Goal: Task Accomplishment & Management: Manage account settings

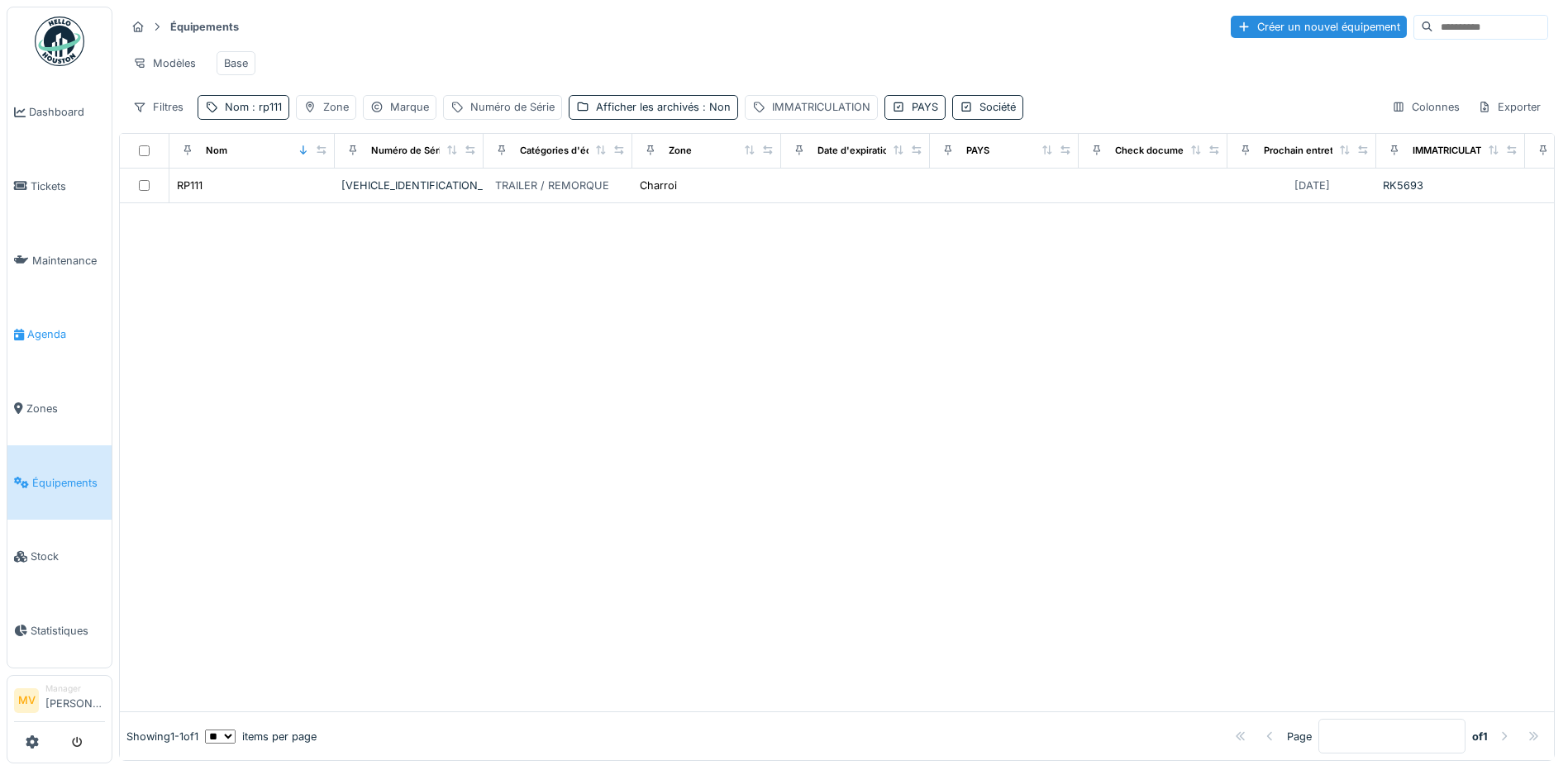
click at [45, 337] on span "Agenda" at bounding box center [66, 335] width 78 height 16
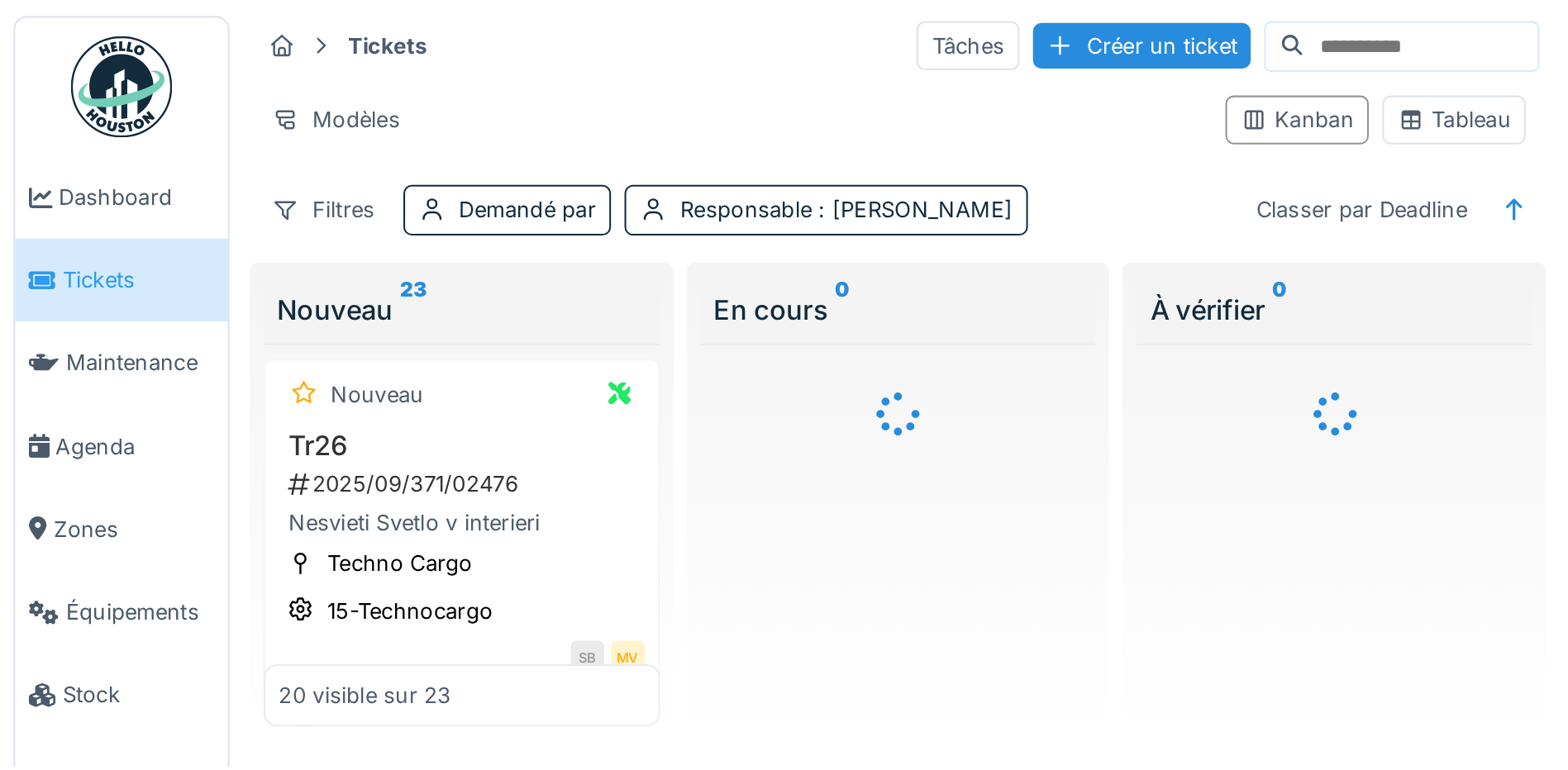
scroll to position [10, 0]
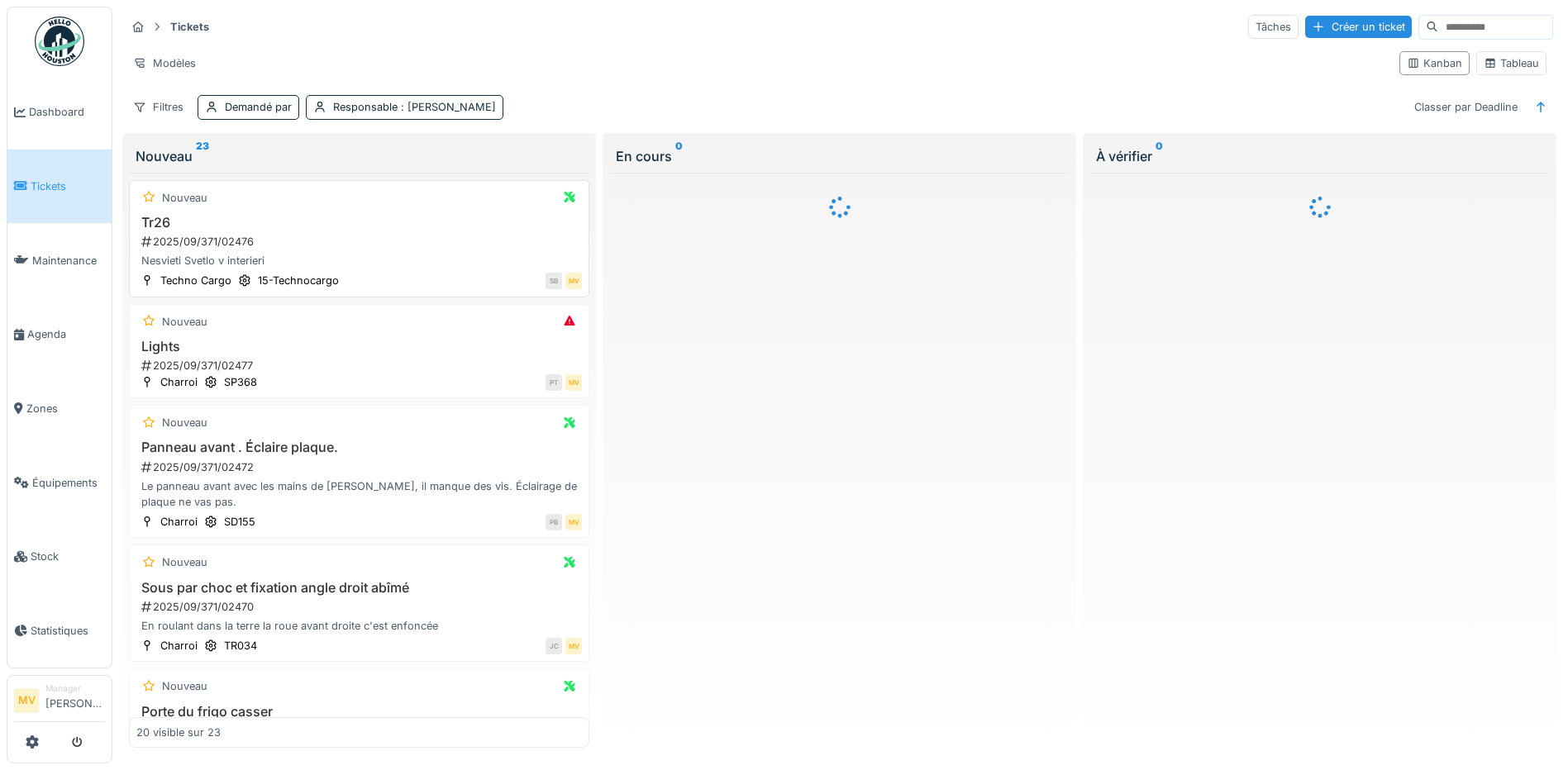
click at [357, 235] on div "2025/09/371/02476" at bounding box center [361, 241] width 442 height 16
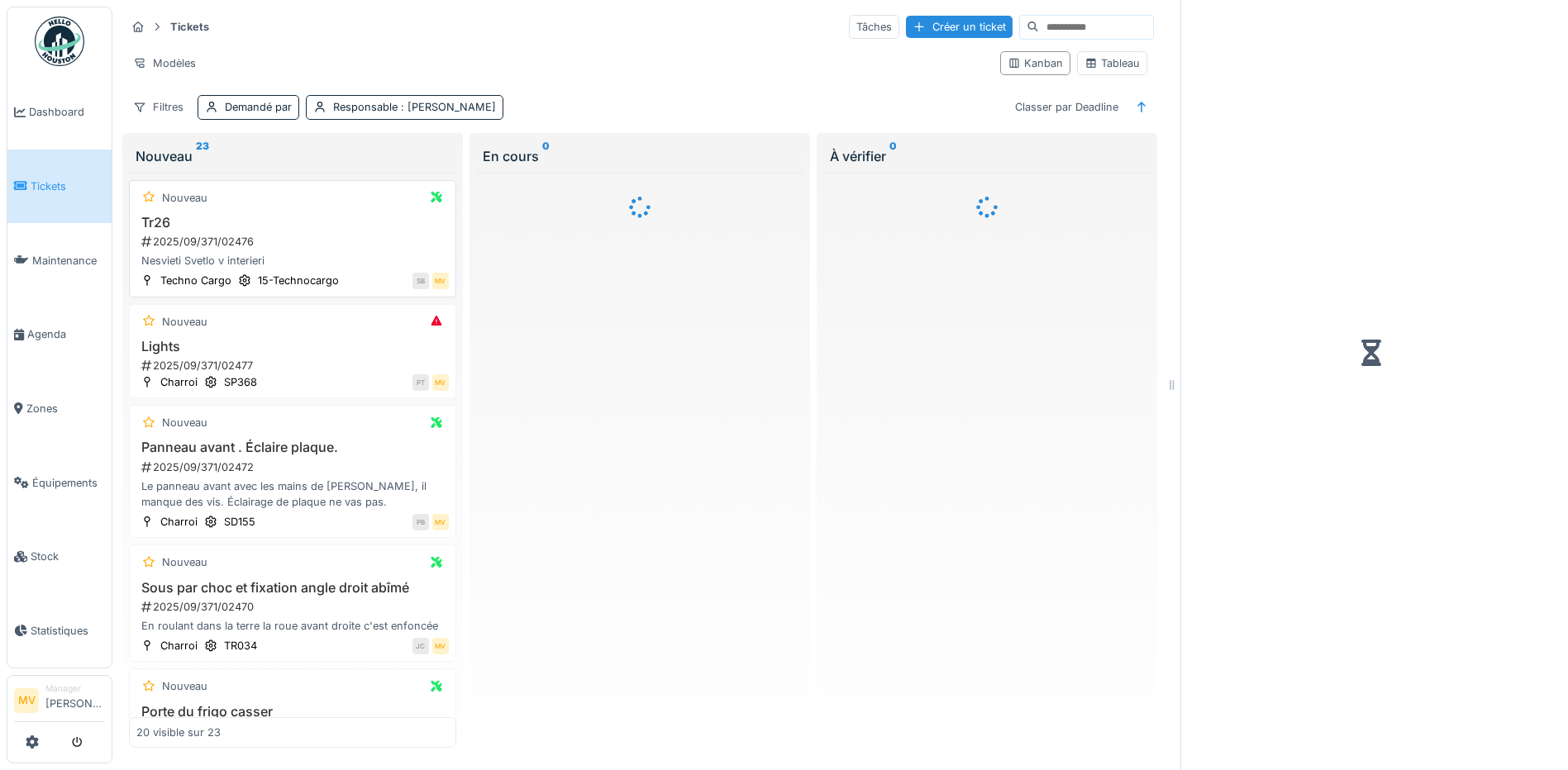
scroll to position [12, 0]
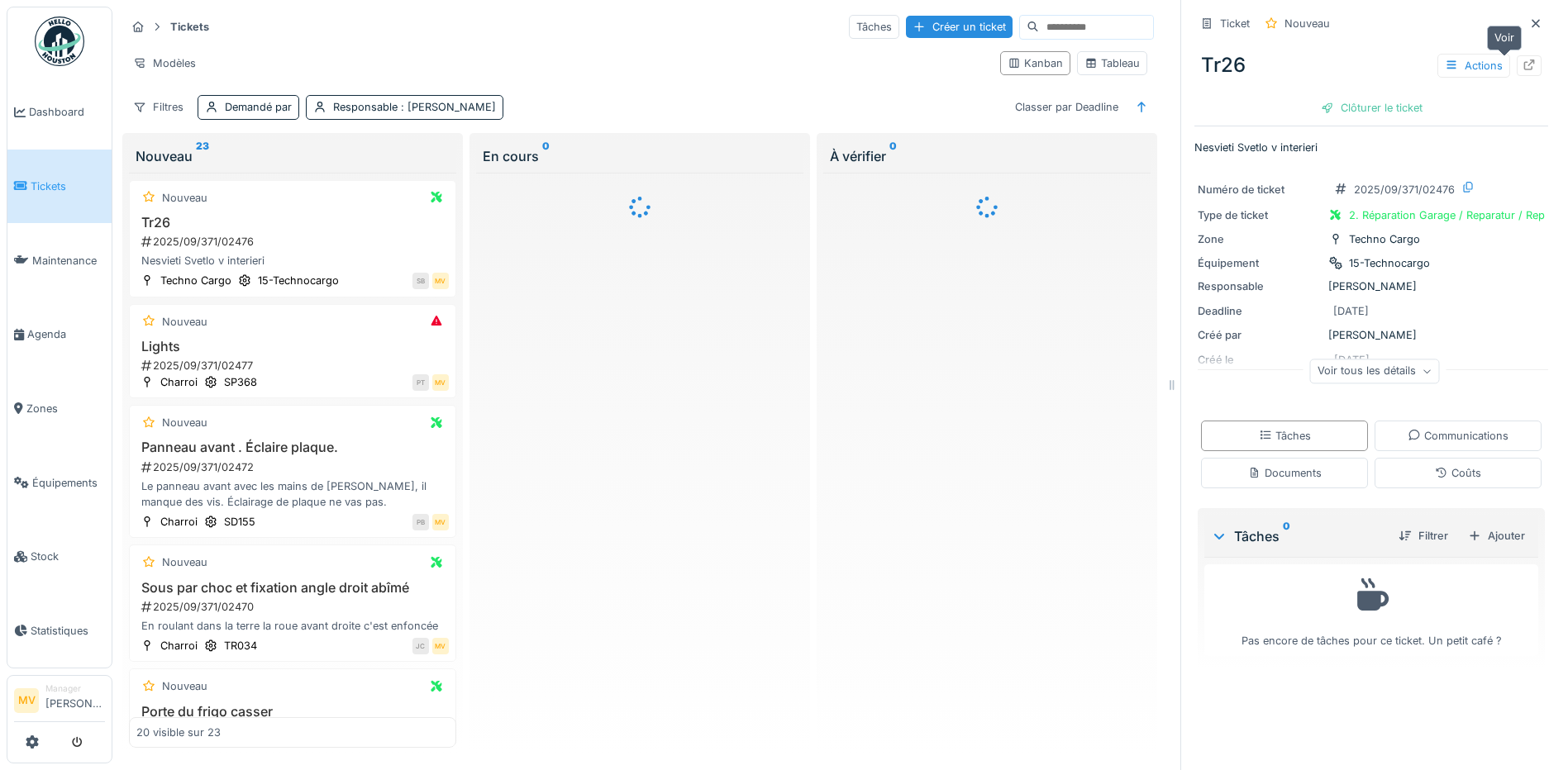
click at [1250, 55] on div at bounding box center [1529, 66] width 25 height 21
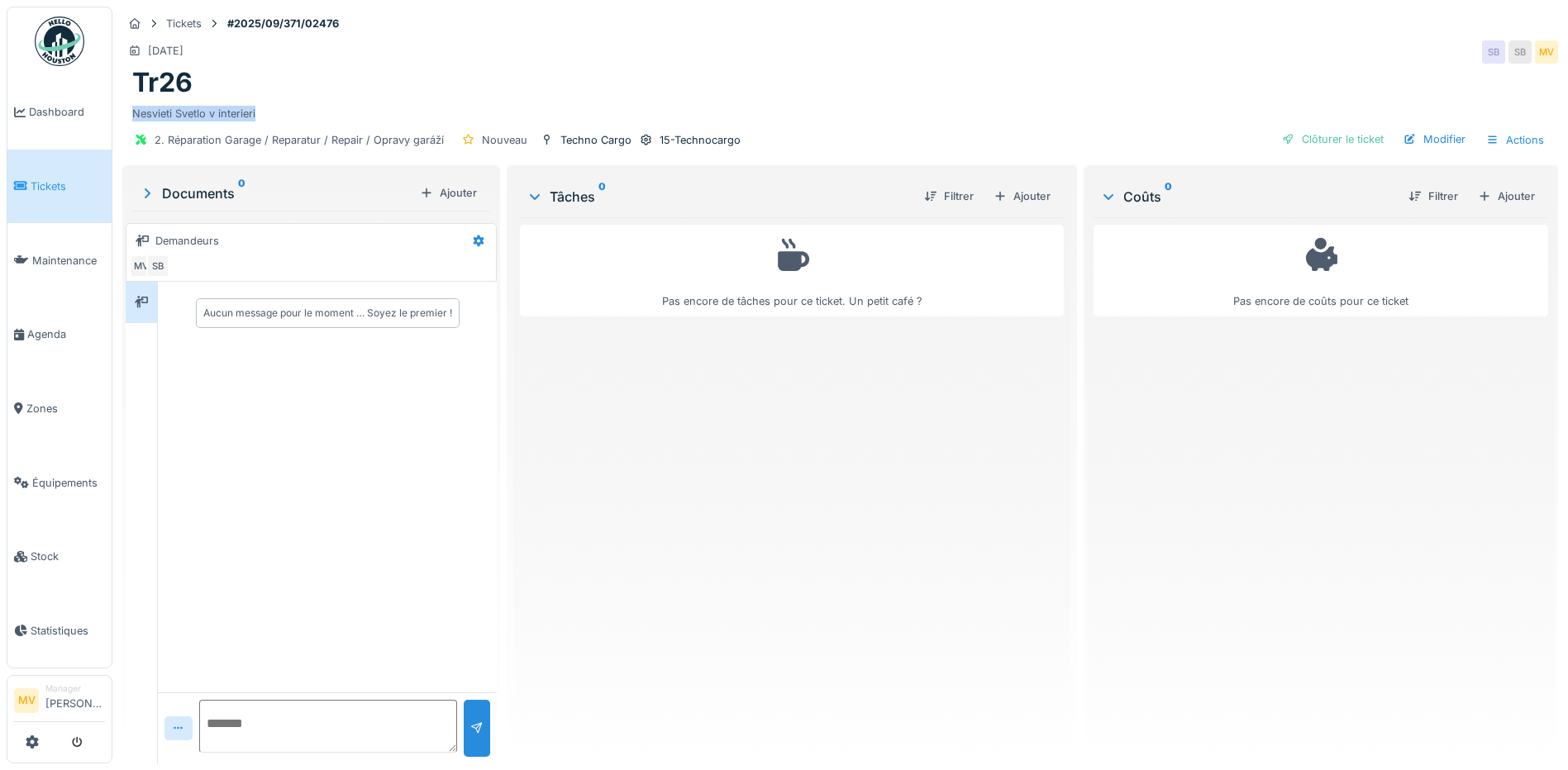
drag, startPoint x: 276, startPoint y: 116, endPoint x: 135, endPoint y: 110, distance: 141.1
click at [135, 110] on div "Nesvieti Svetlo v interieri" at bounding box center [840, 110] width 1416 height 22
copy div "Nesvieti Svetlo v interieri"
click at [1418, 144] on div "Modifier" at bounding box center [1435, 139] width 76 height 22
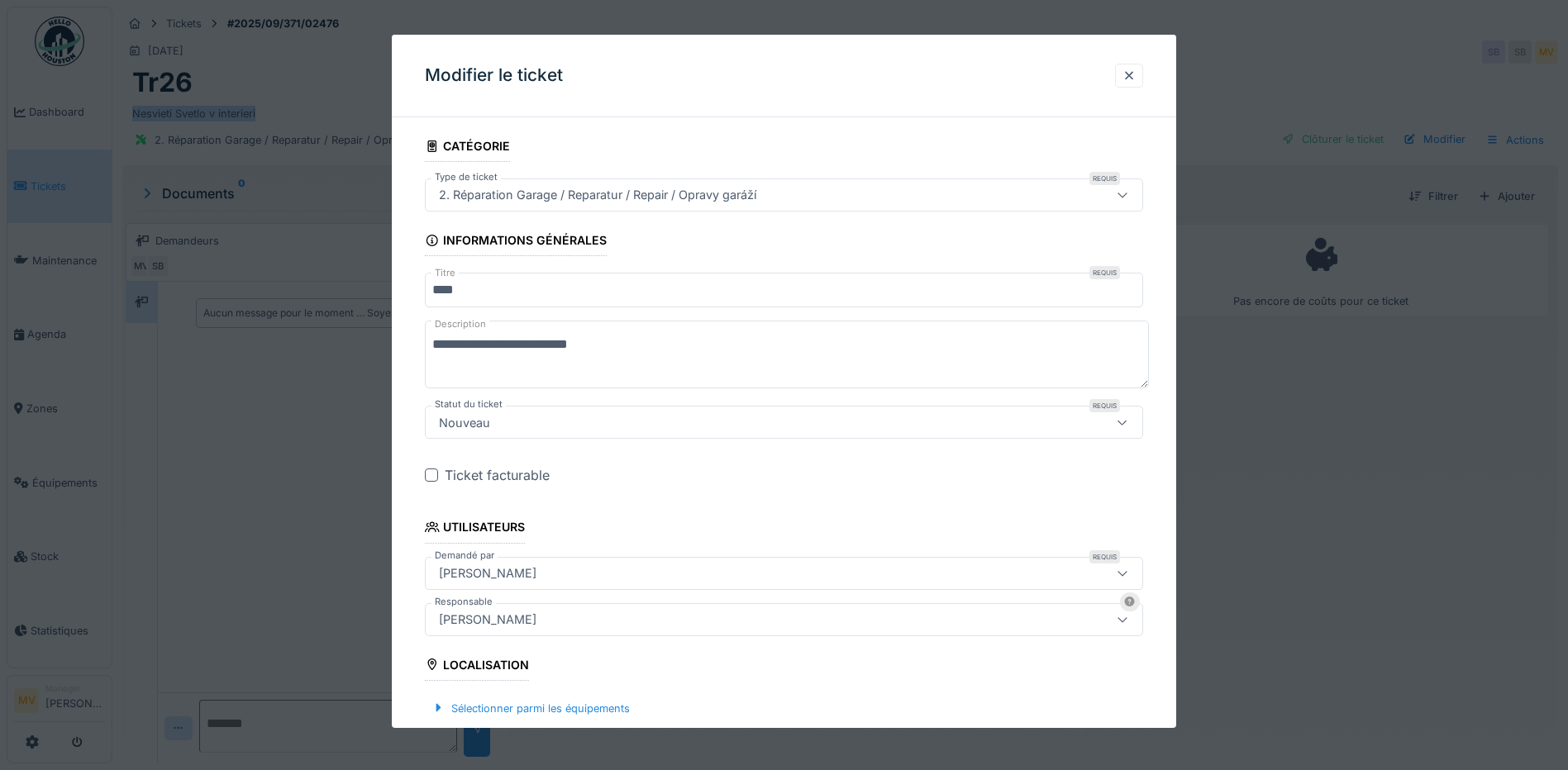
scroll to position [349, 0]
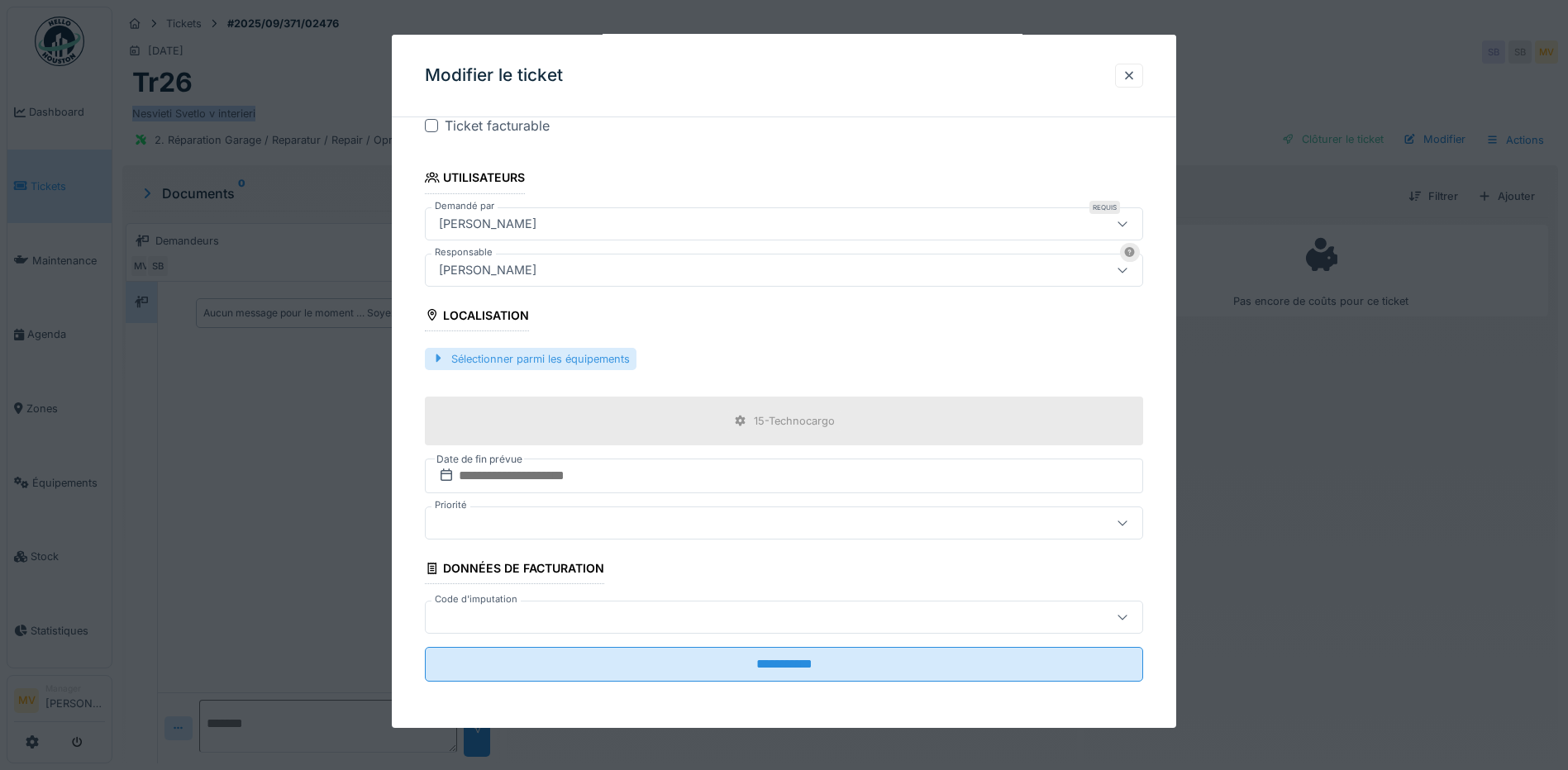
click at [608, 361] on div "Sélectionner parmi les équipements" at bounding box center [530, 358] width 212 height 22
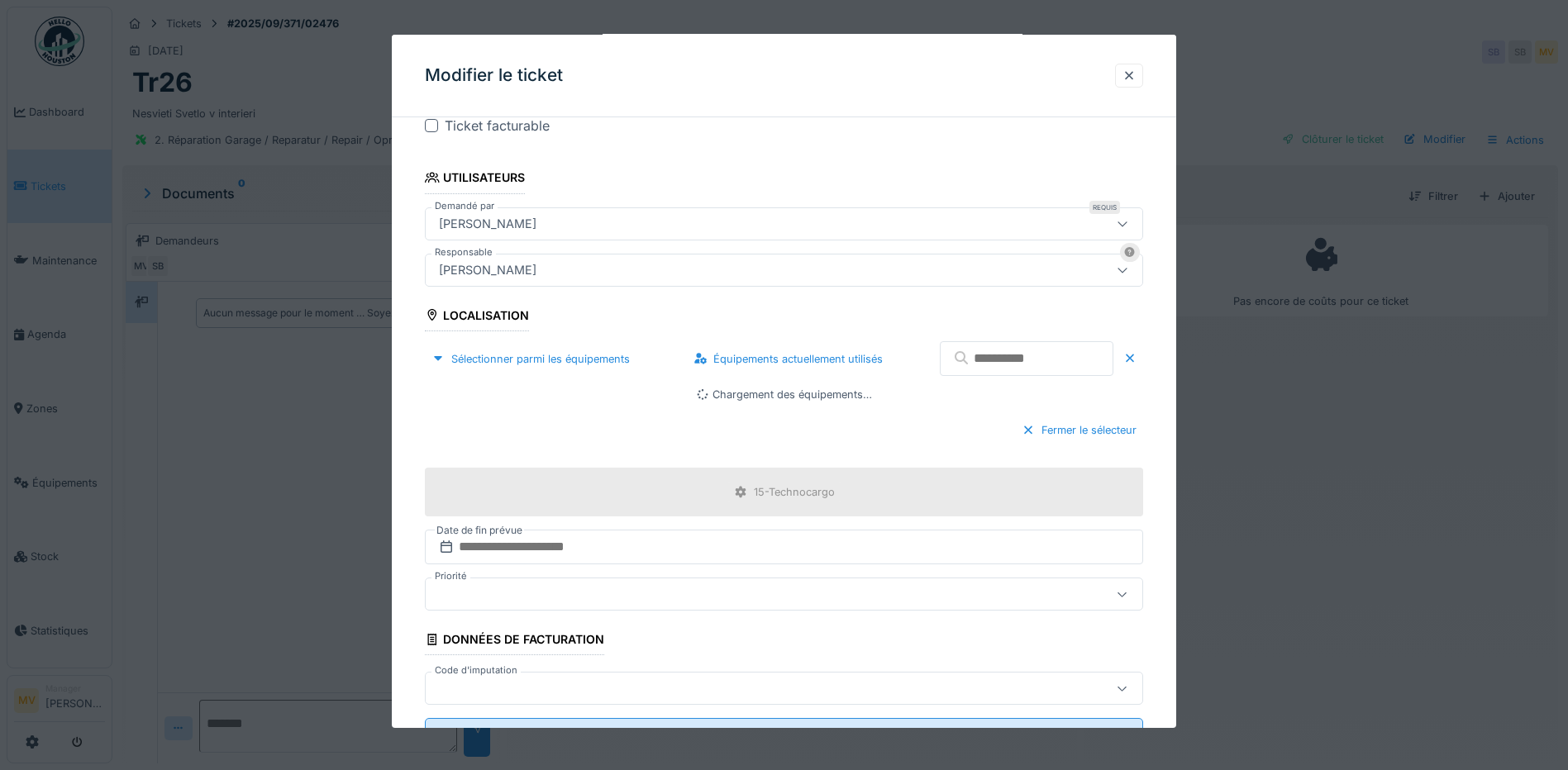
click at [980, 359] on input "text" at bounding box center [1026, 359] width 174 height 35
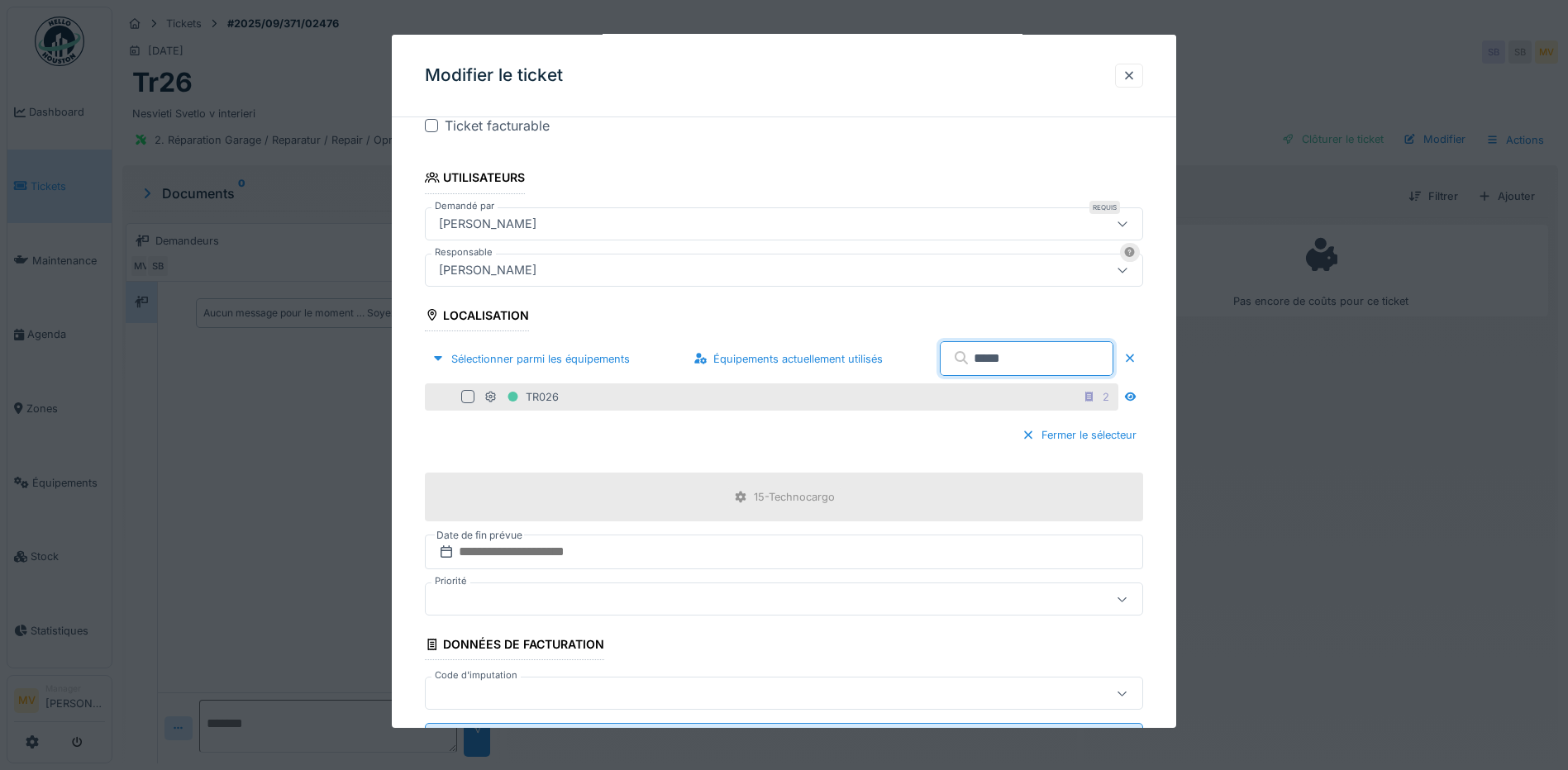
type input "*****"
click at [471, 394] on div at bounding box center [467, 396] width 13 height 13
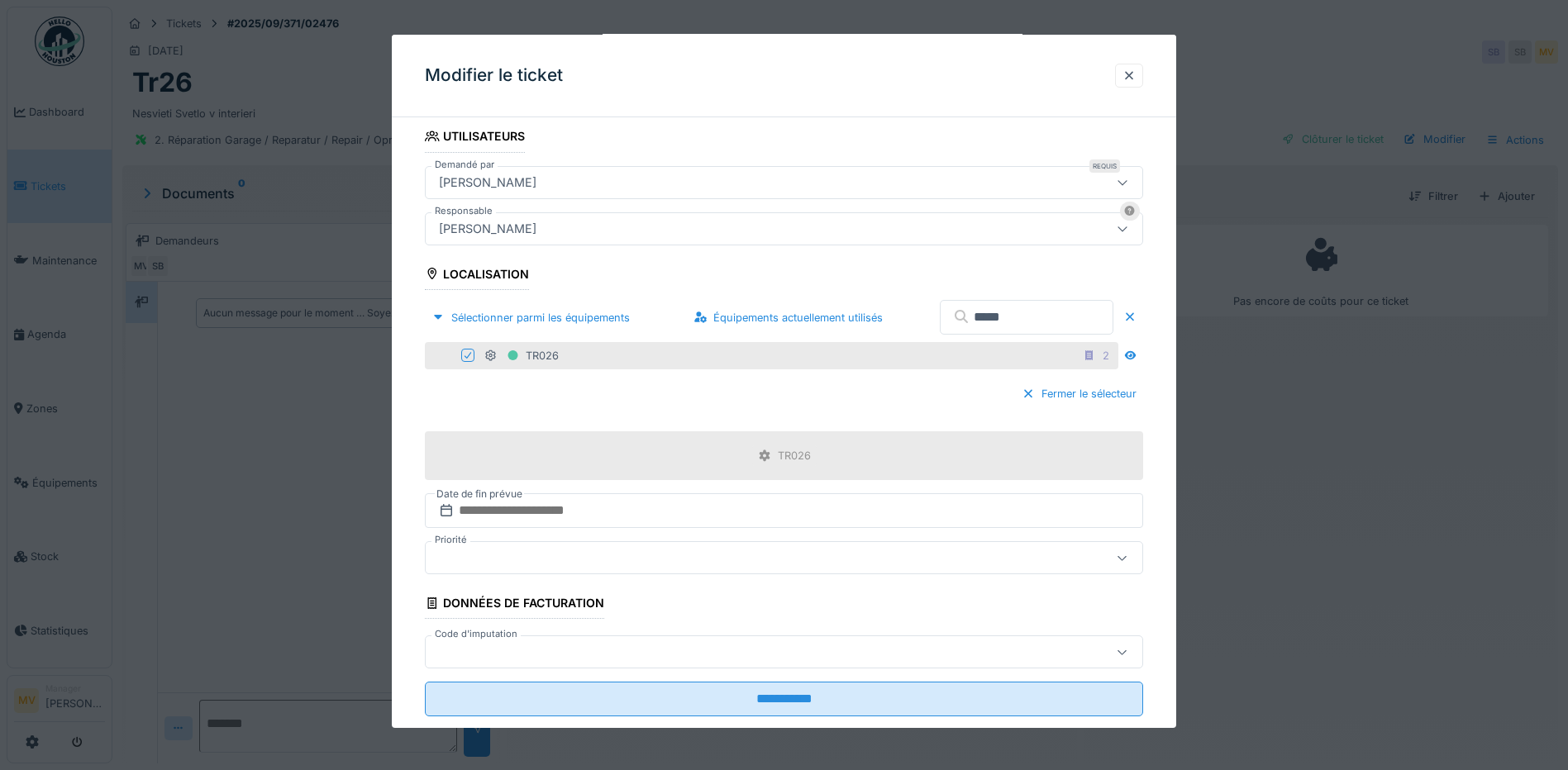
scroll to position [426, 0]
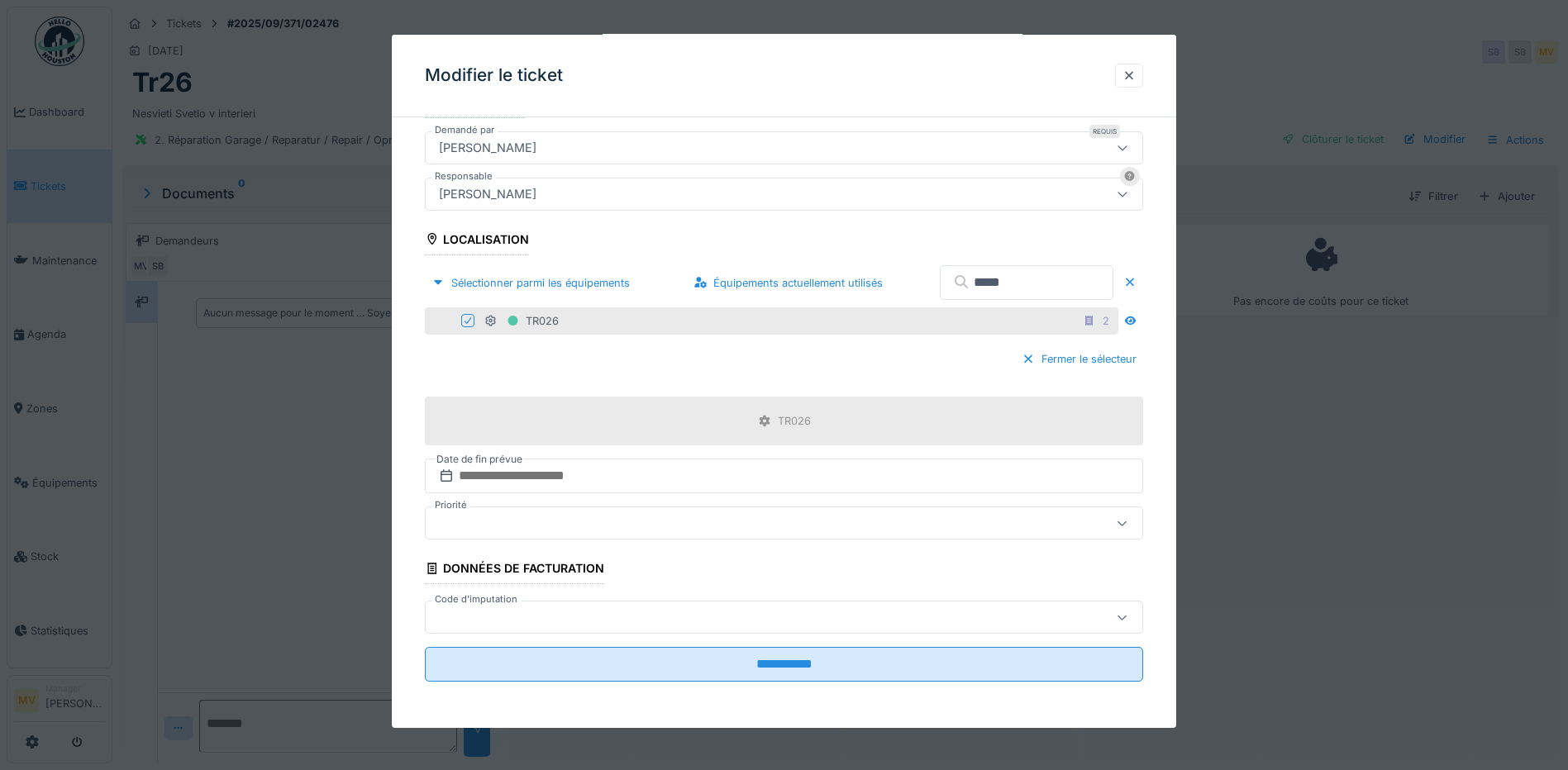
click at [784, 690] on fieldset "**********" at bounding box center [784, 200] width 718 height 990
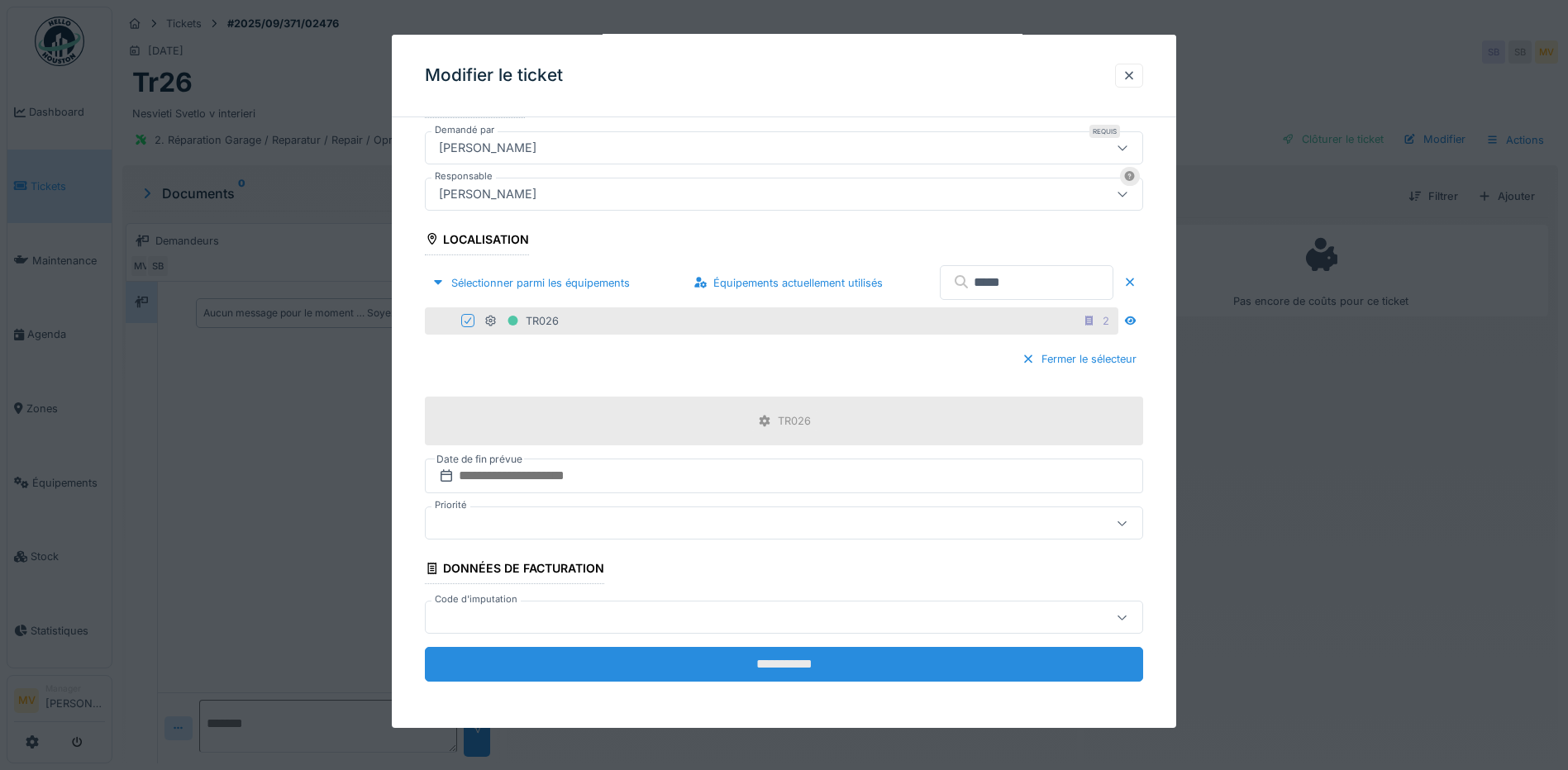
click at [797, 670] on input "**********" at bounding box center [784, 665] width 718 height 35
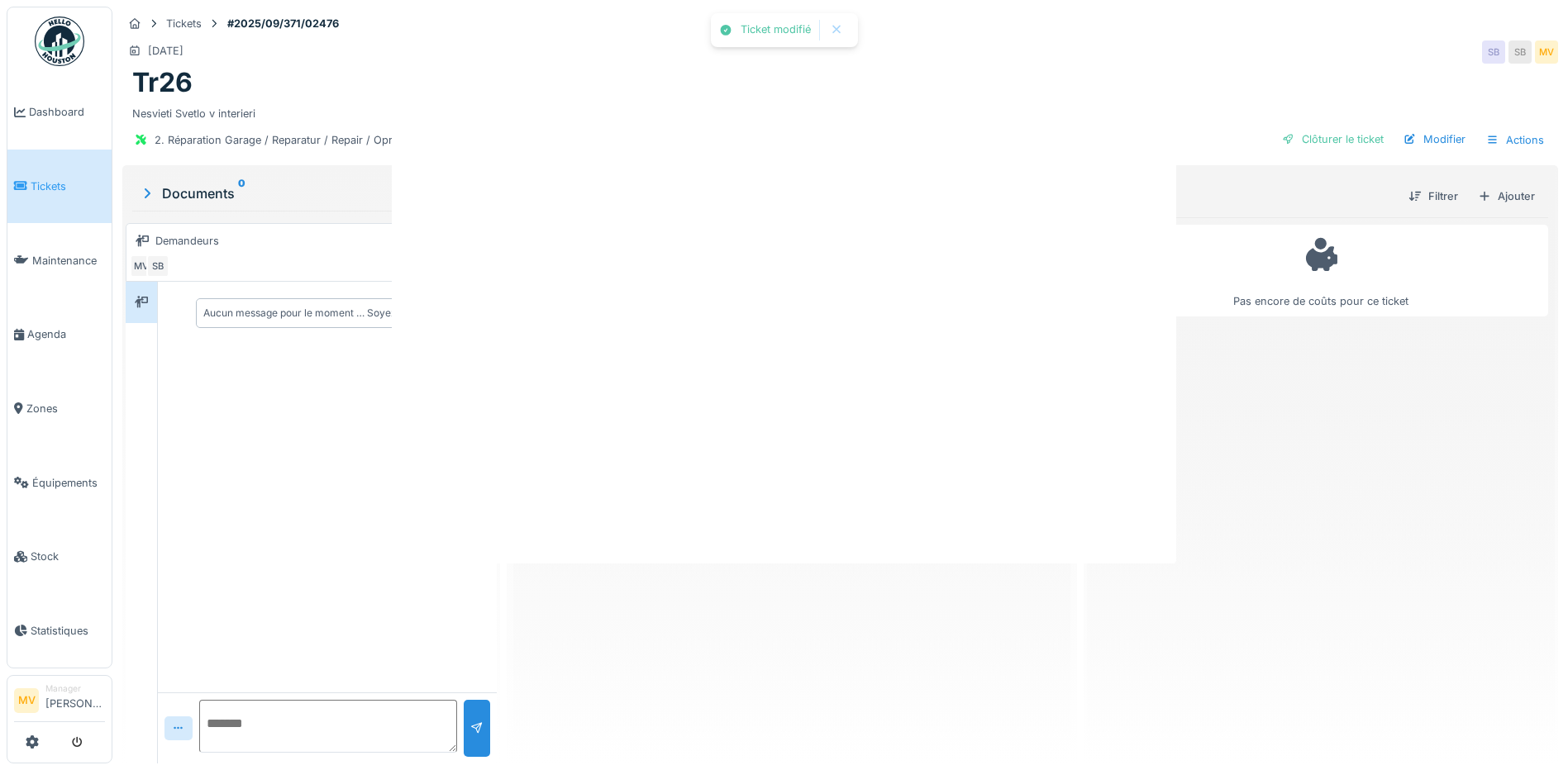
scroll to position [0, 0]
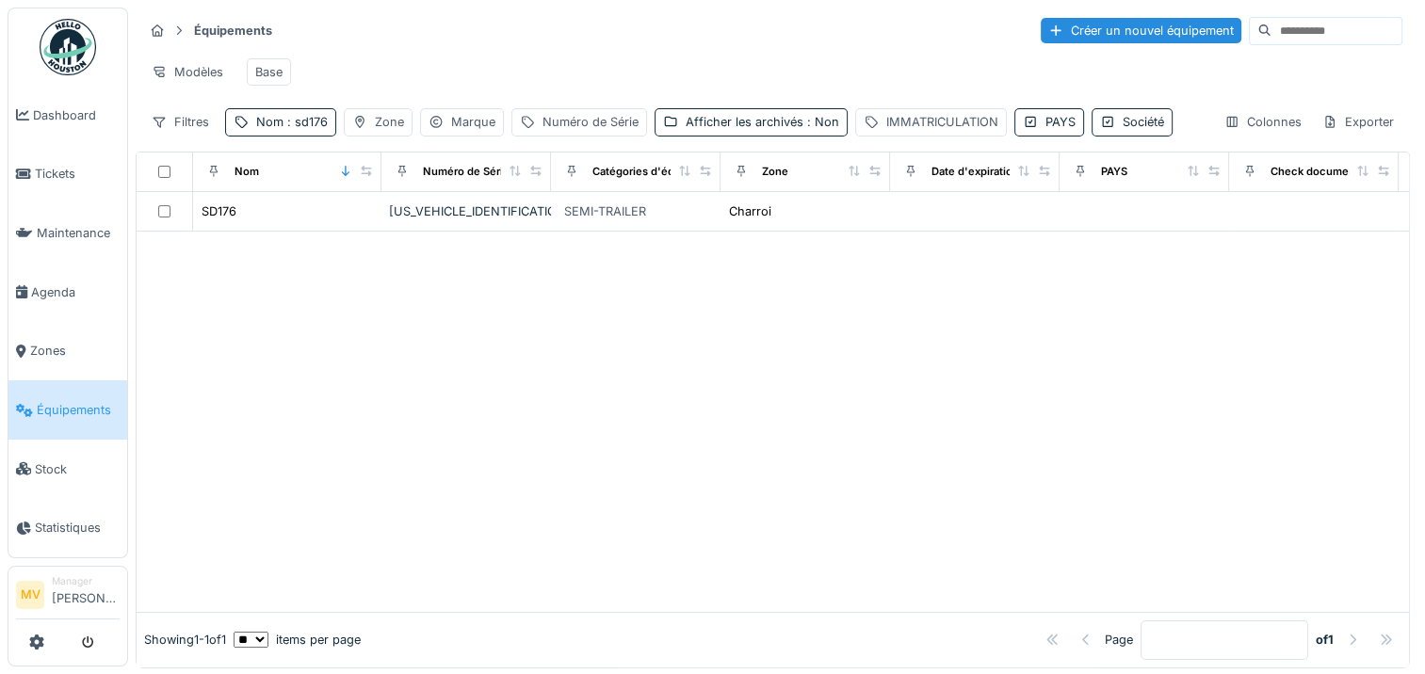
scroll to position [0, 523]
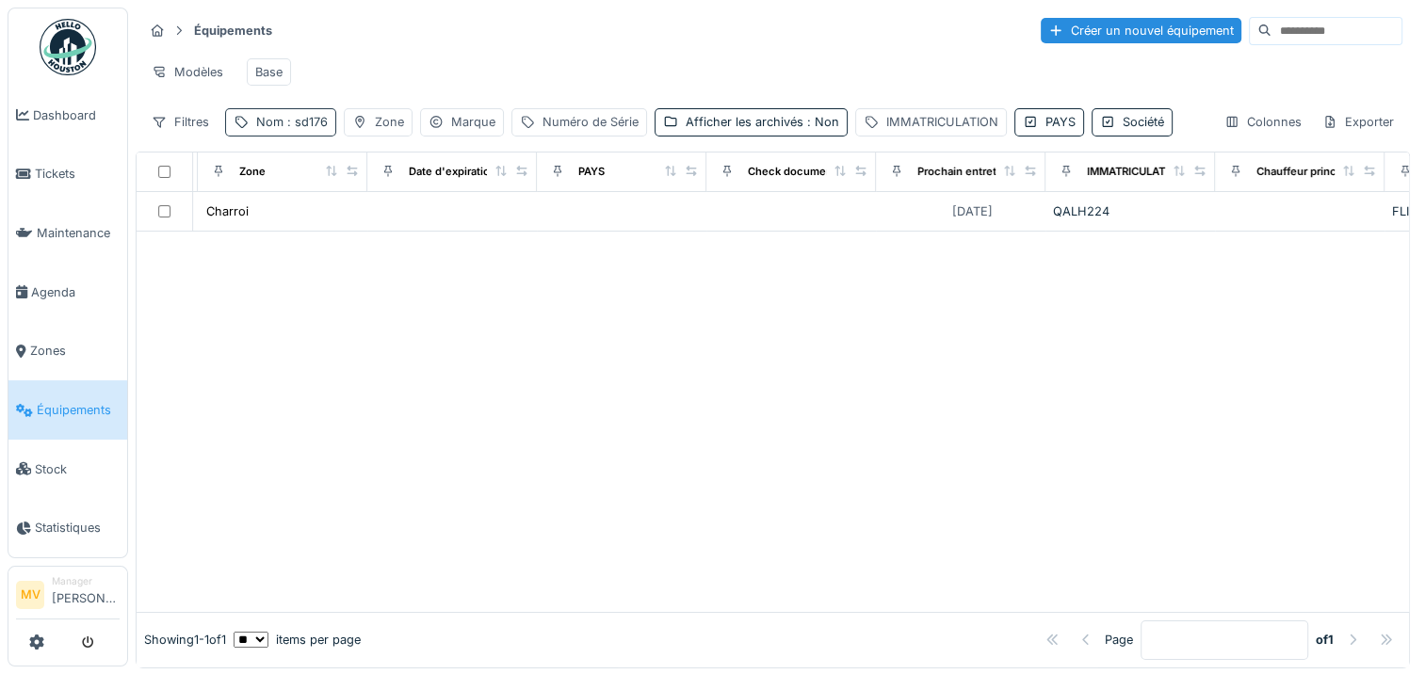
click at [314, 129] on span ": sd176" at bounding box center [305, 122] width 44 height 14
click at [403, 225] on icon at bounding box center [398, 224] width 9 height 9
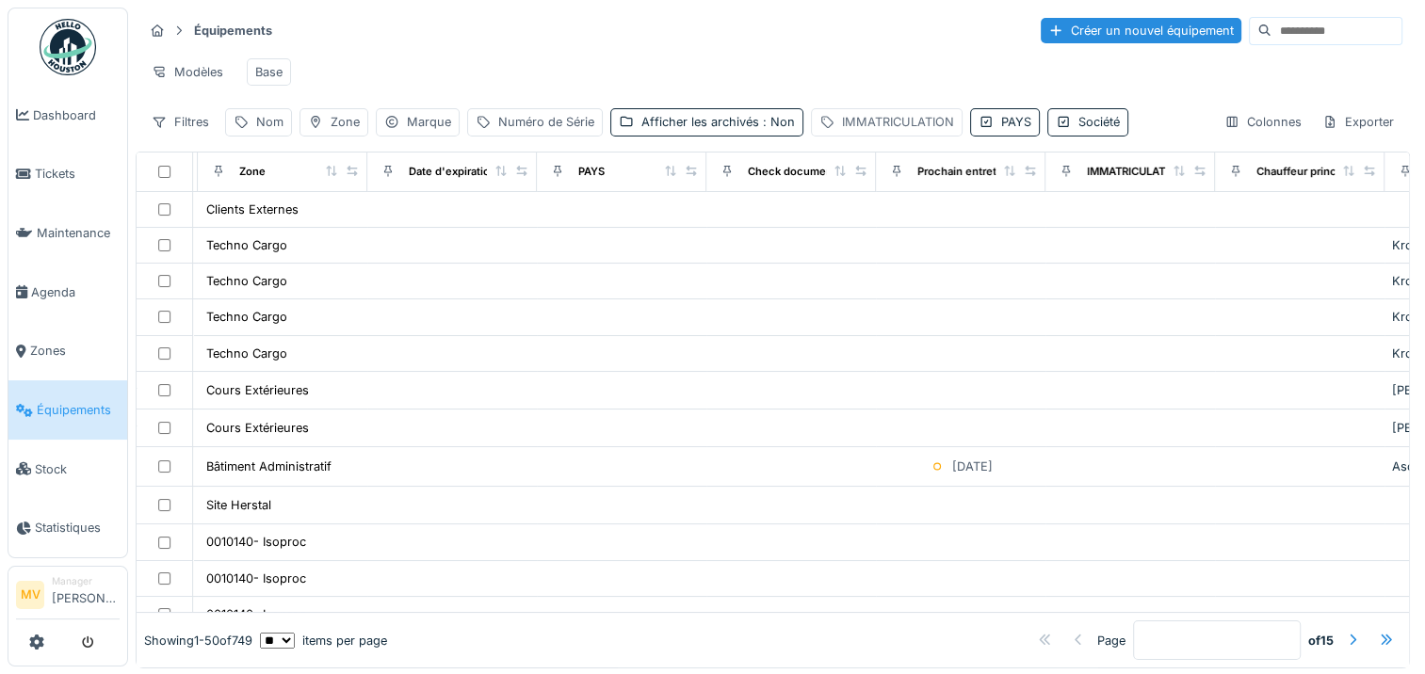
click at [859, 128] on div "IMMATRICULATION" at bounding box center [898, 122] width 112 height 18
click at [870, 219] on label "IMMATRICULATION" at bounding box center [892, 225] width 146 height 23
click at [870, 219] on input "IMMATRICULATION" at bounding box center [950, 226] width 277 height 40
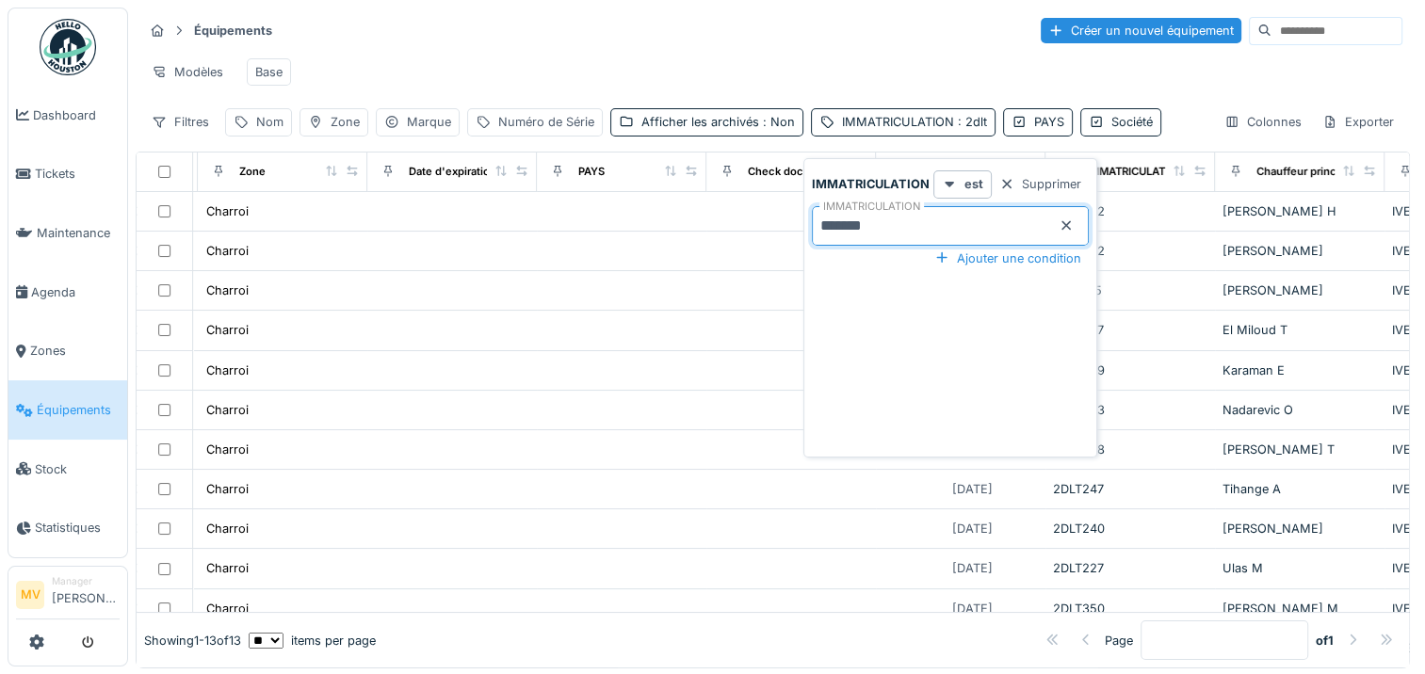
type input "*******"
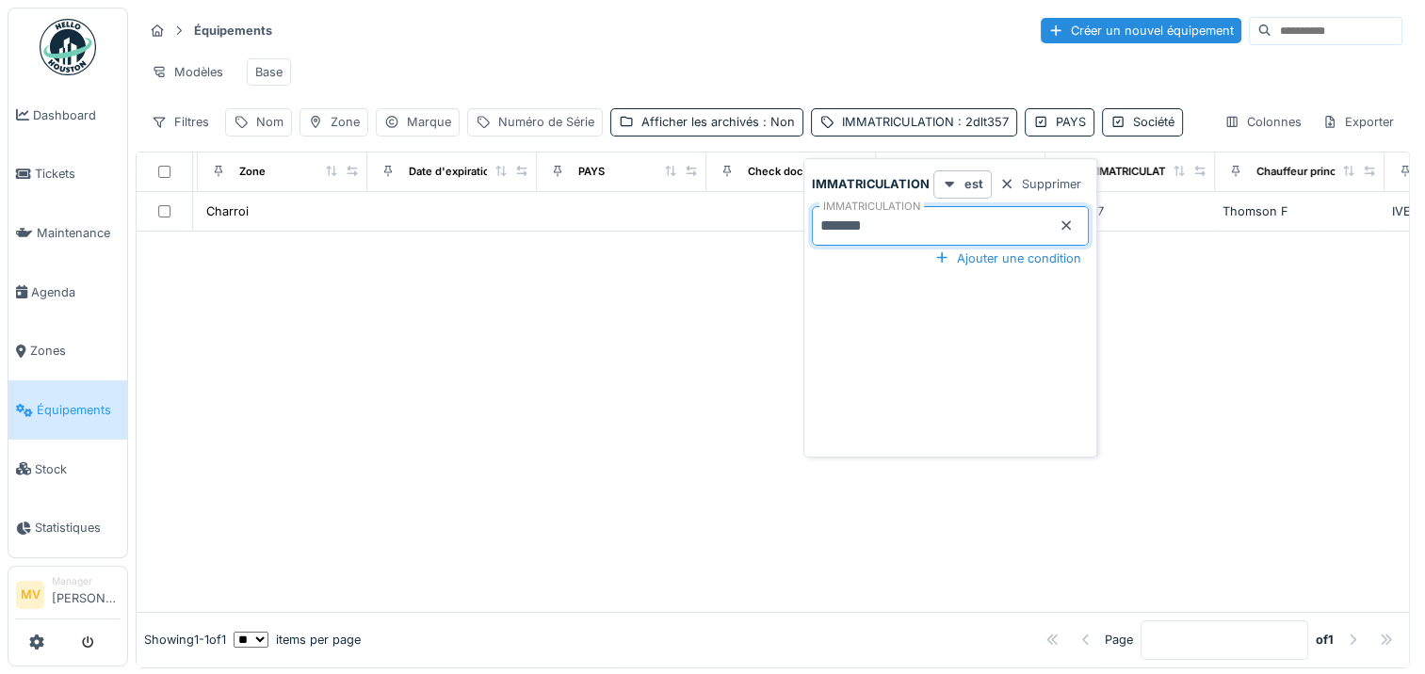
click at [622, 303] on div at bounding box center [773, 422] width 1272 height 380
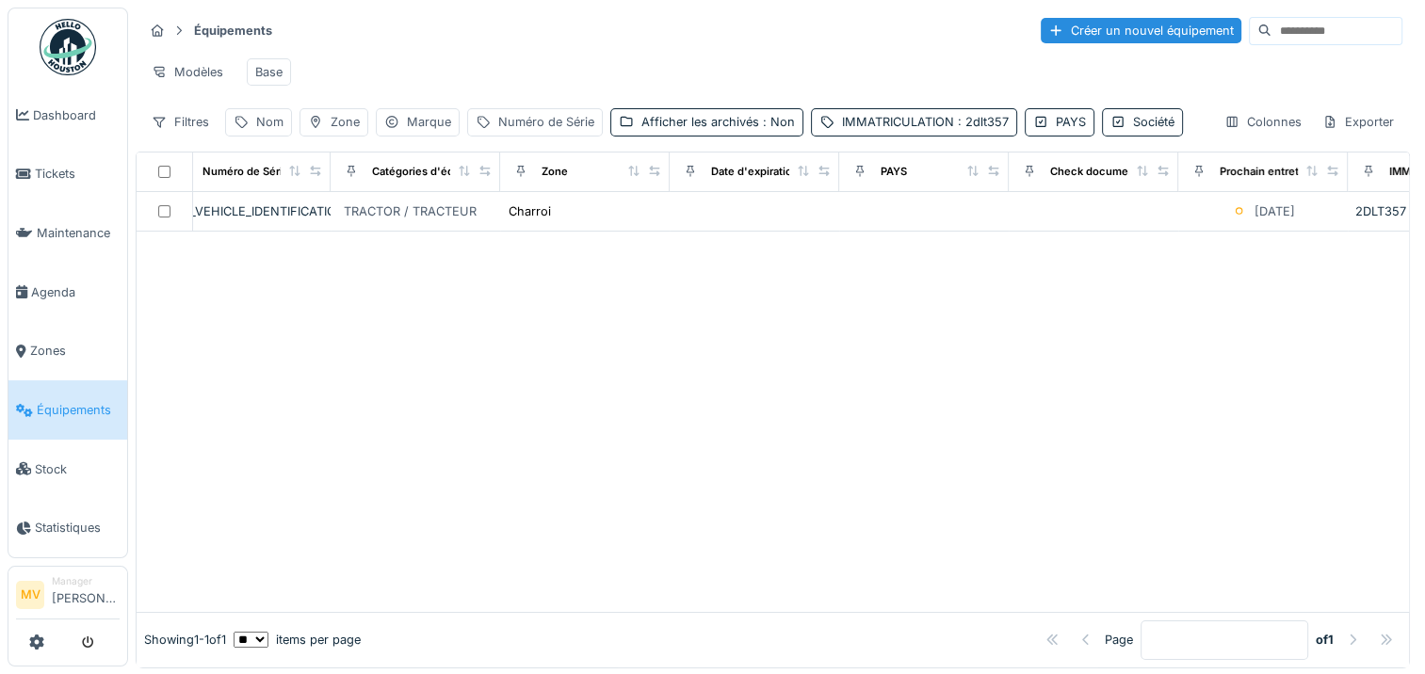
scroll to position [0, 0]
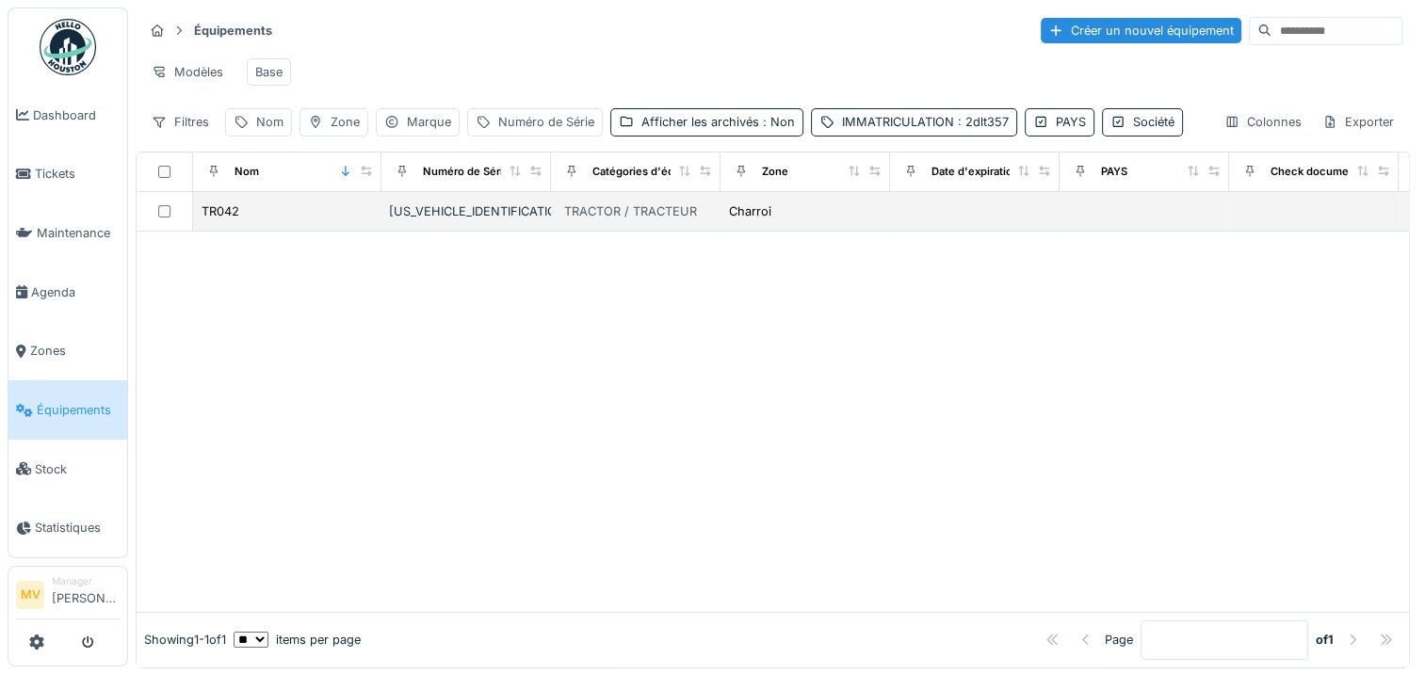
click at [452, 220] on div "ZCFM62AU30C504417" at bounding box center [466, 211] width 154 height 18
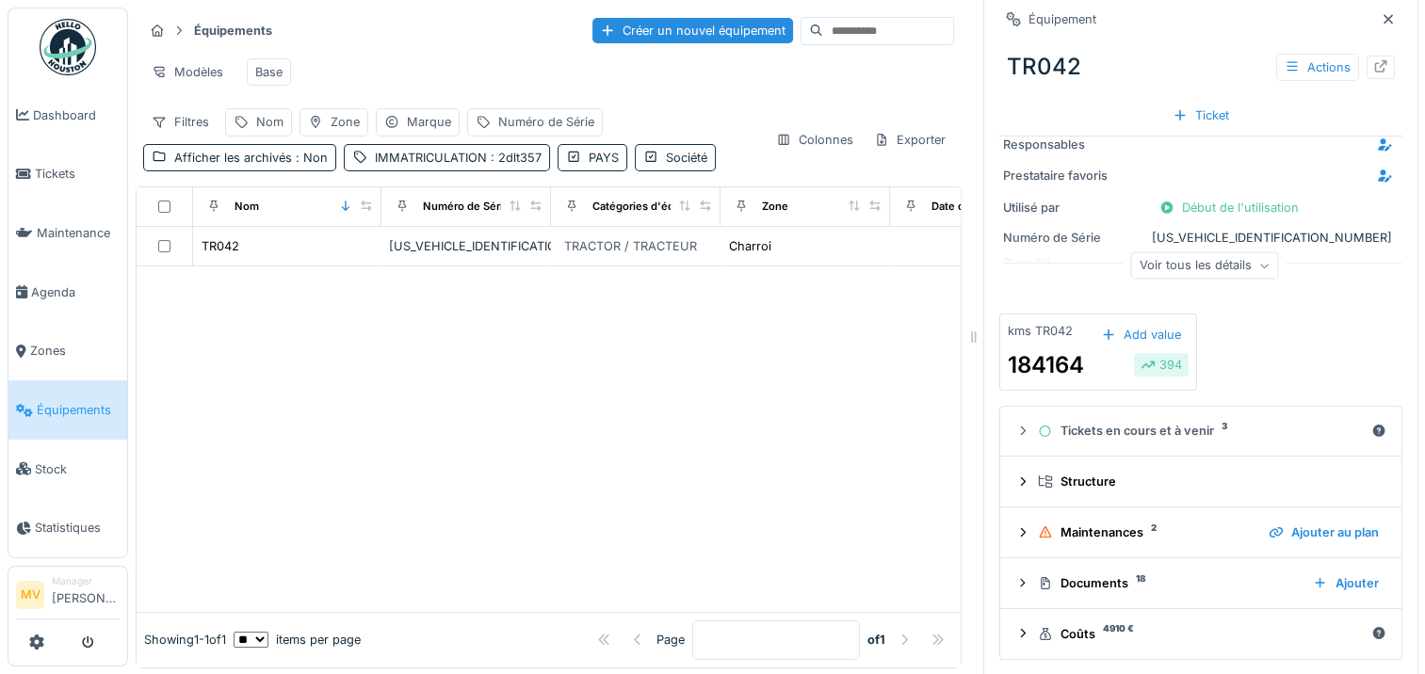
scroll to position [15, 0]
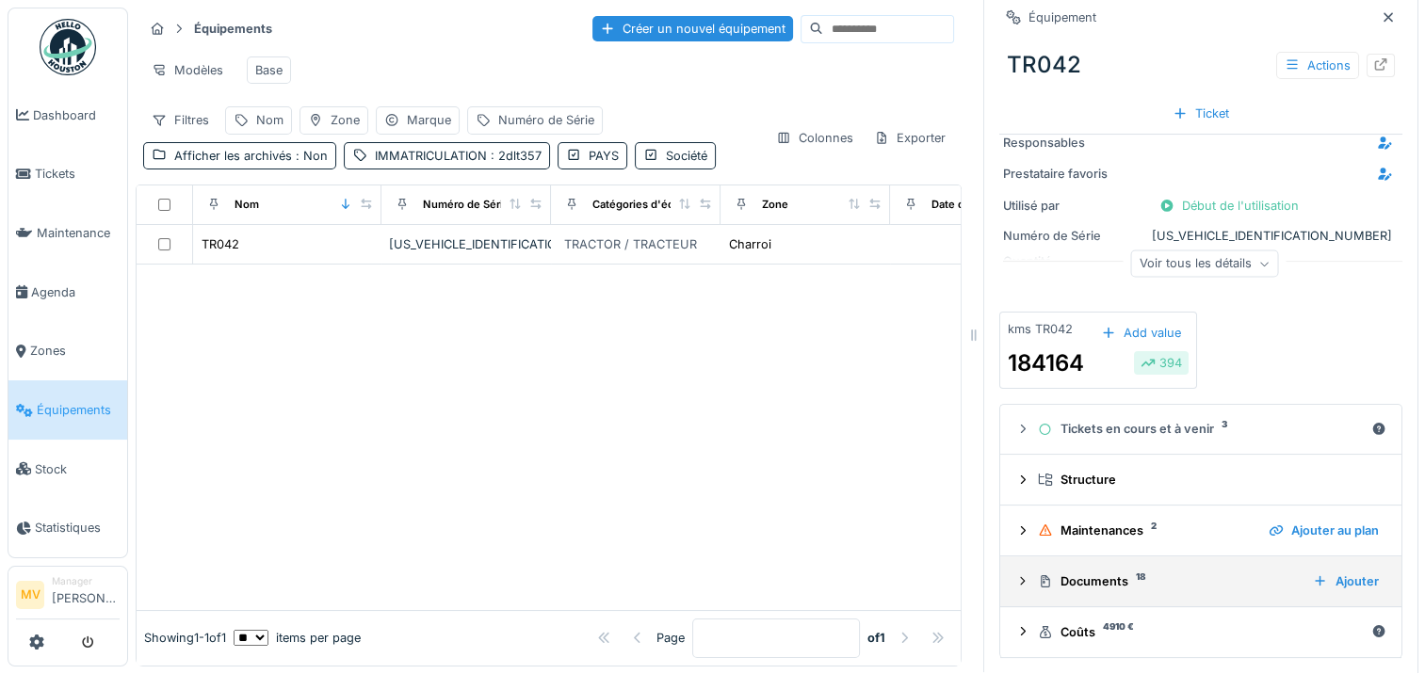
click at [1091, 579] on div "Documents 18 Ajouter" at bounding box center [1200, 581] width 371 height 25
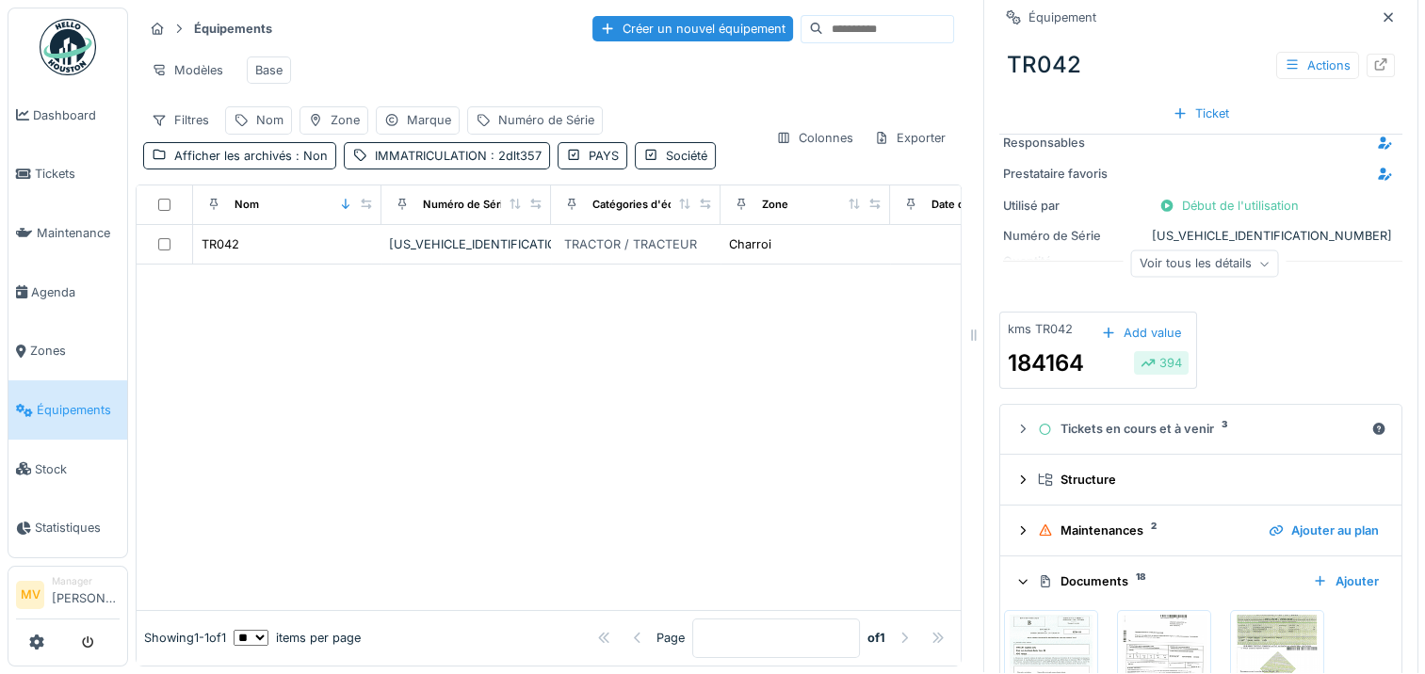
click at [1267, 636] on img at bounding box center [1276, 662] width 85 height 94
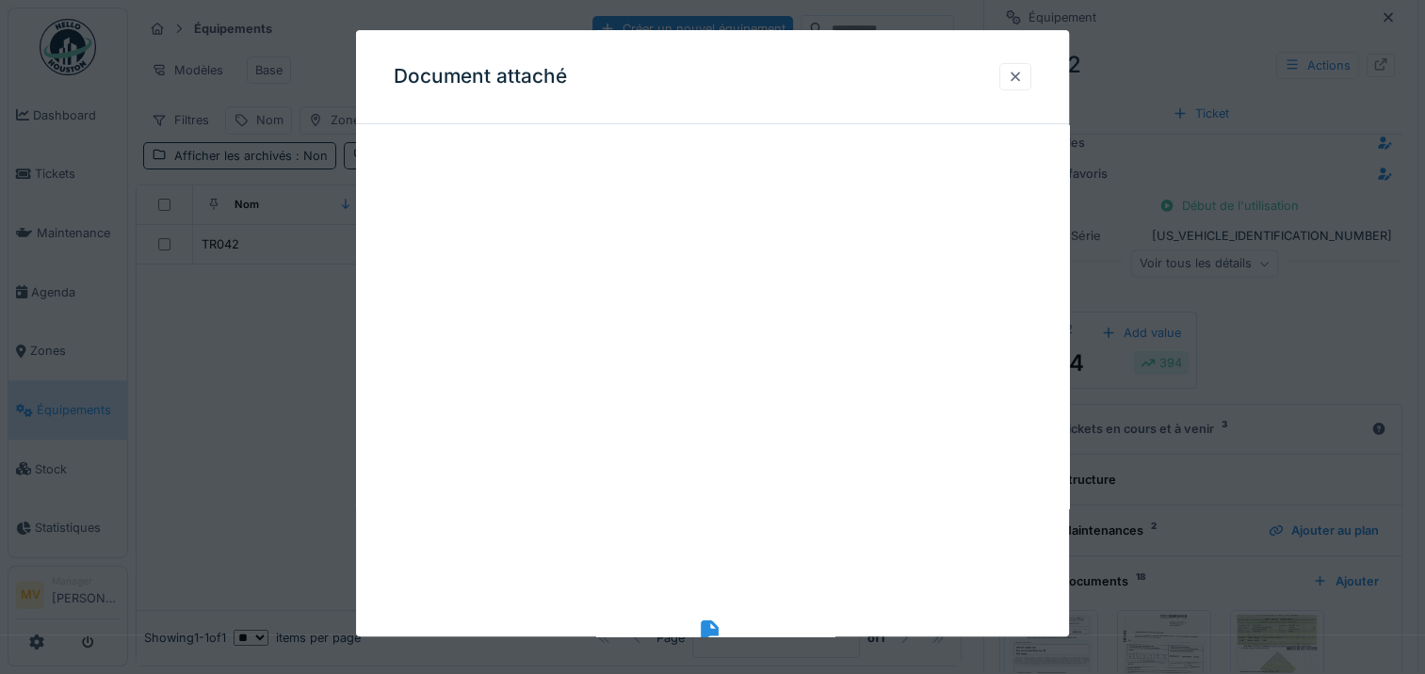
click at [1022, 86] on div at bounding box center [1014, 77] width 15 height 18
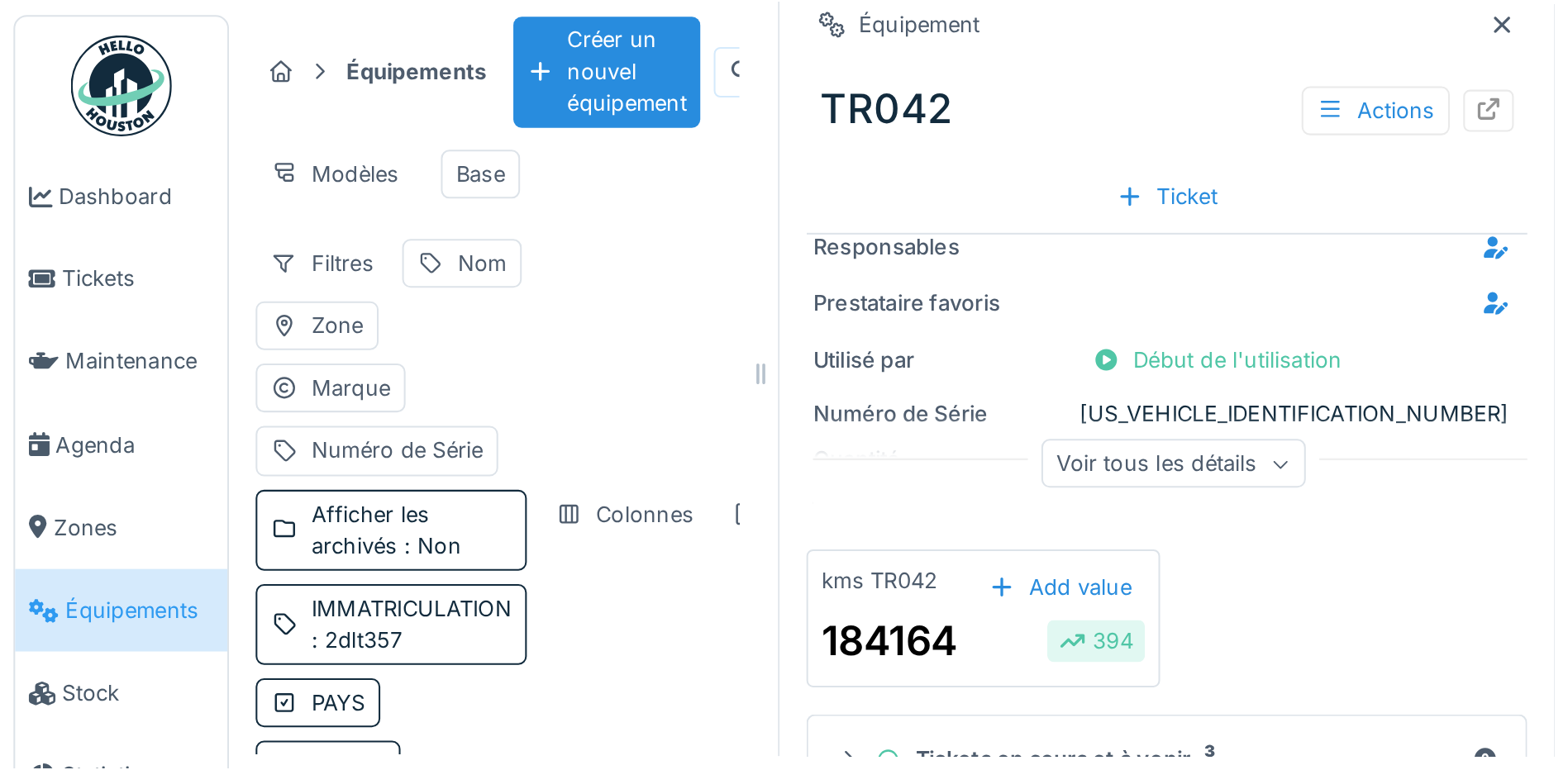
scroll to position [12, 0]
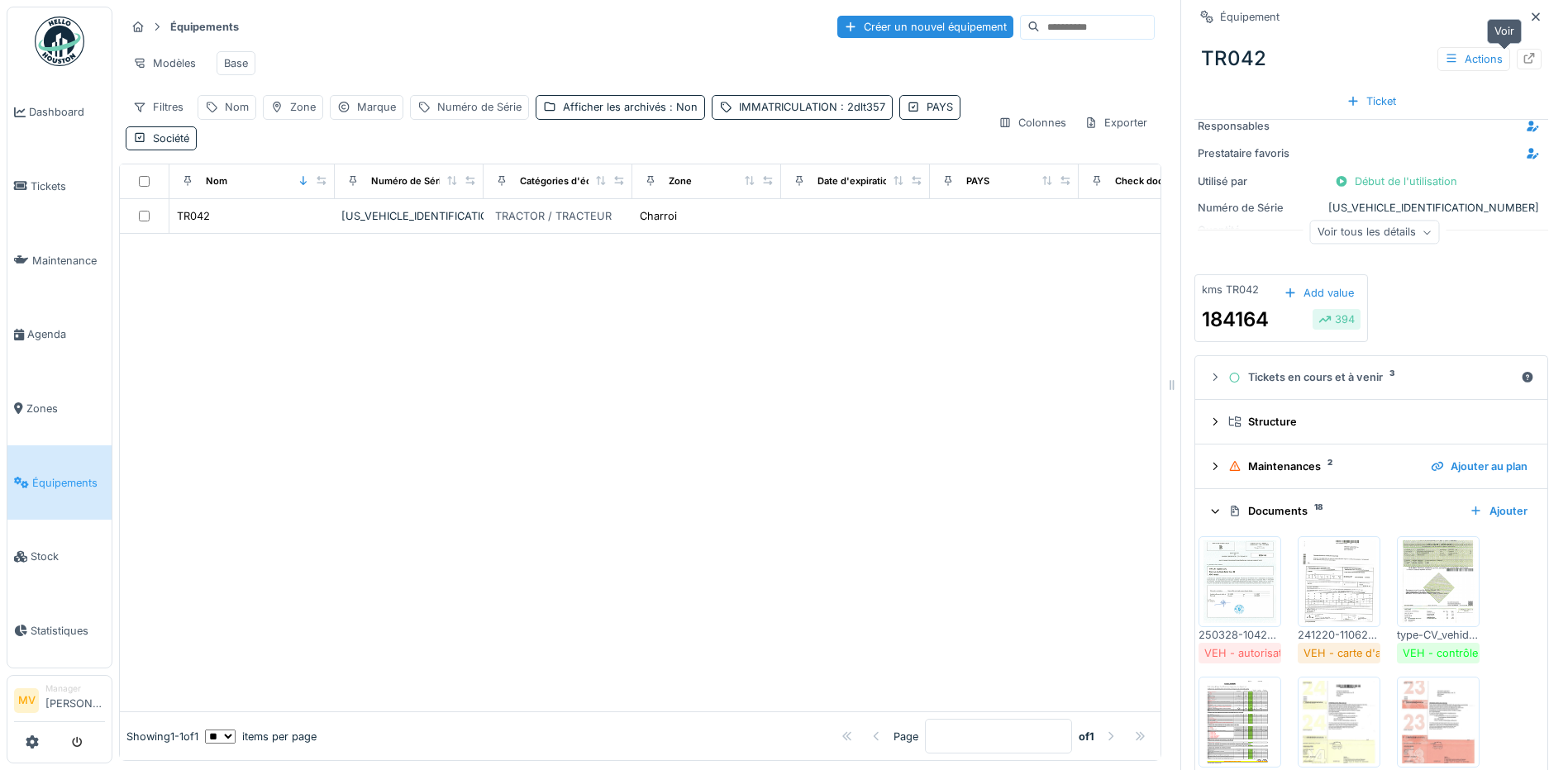
click at [1250, 53] on icon at bounding box center [1528, 58] width 13 height 11
click at [79, 255] on span "Maintenance" at bounding box center [68, 261] width 73 height 16
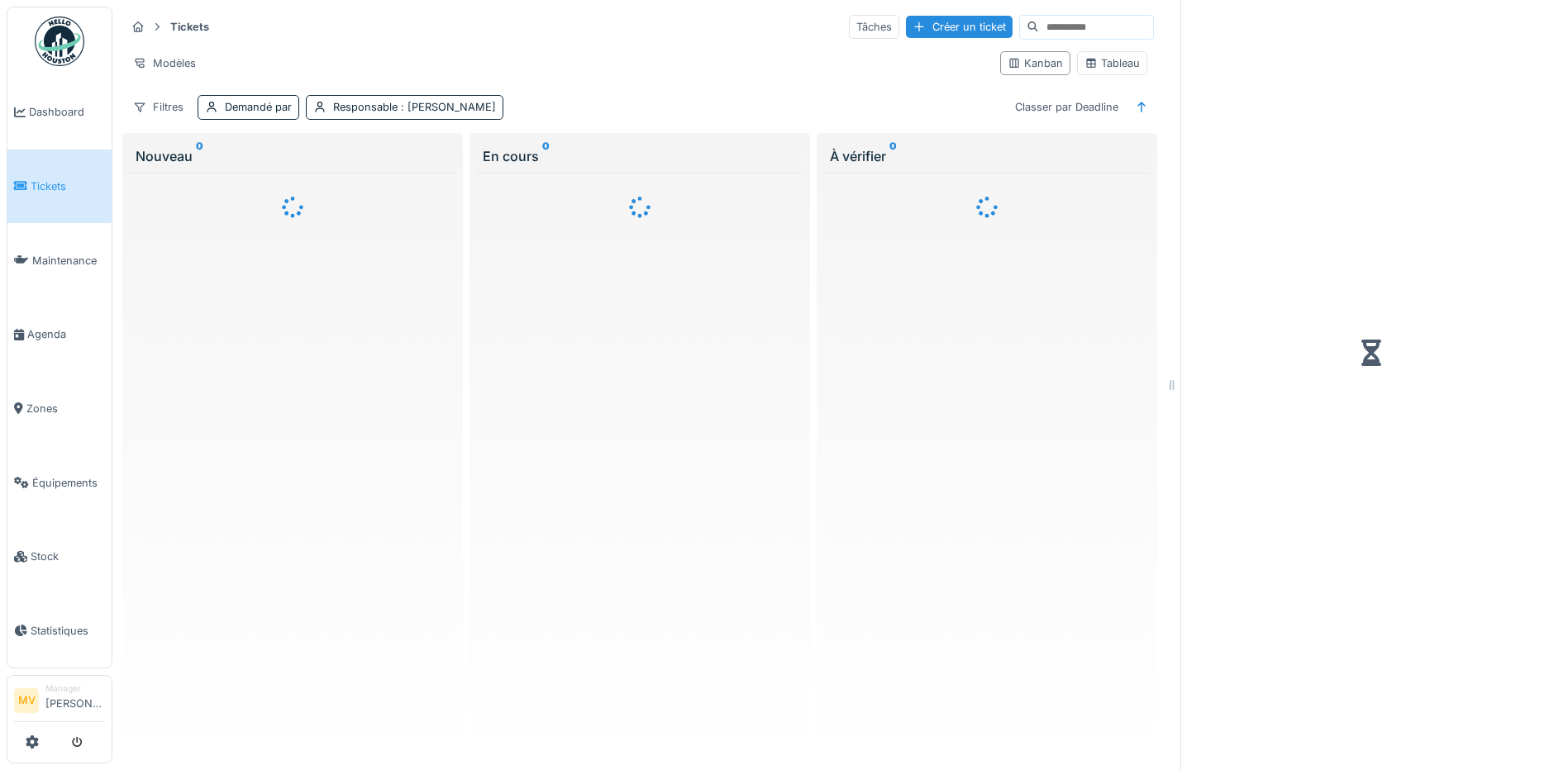
scroll to position [12, 0]
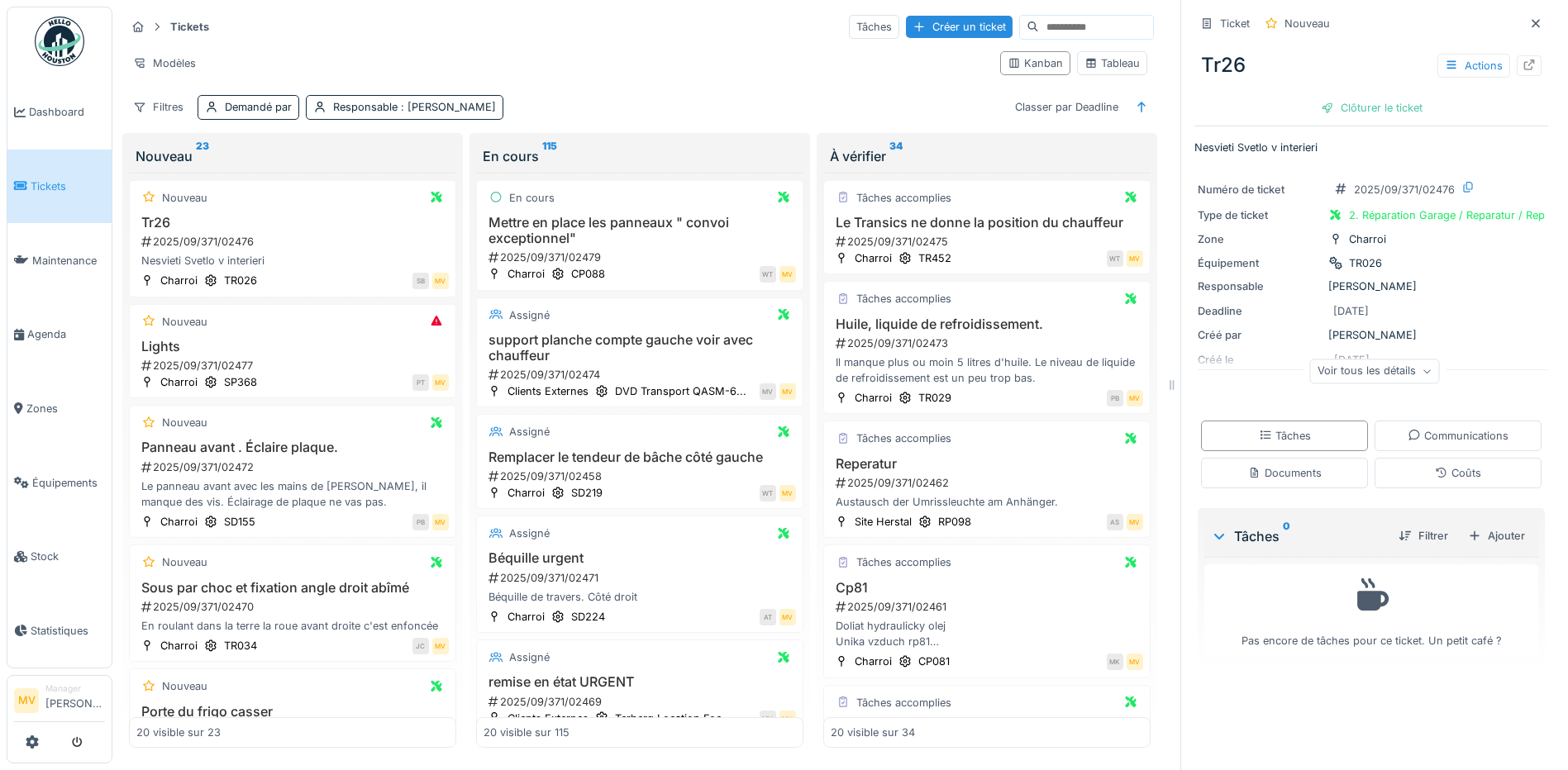
drag, startPoint x: 1510, startPoint y: 10, endPoint x: 1471, endPoint y: 15, distance: 39.3
click at [1532, 19] on icon at bounding box center [1536, 23] width 8 height 8
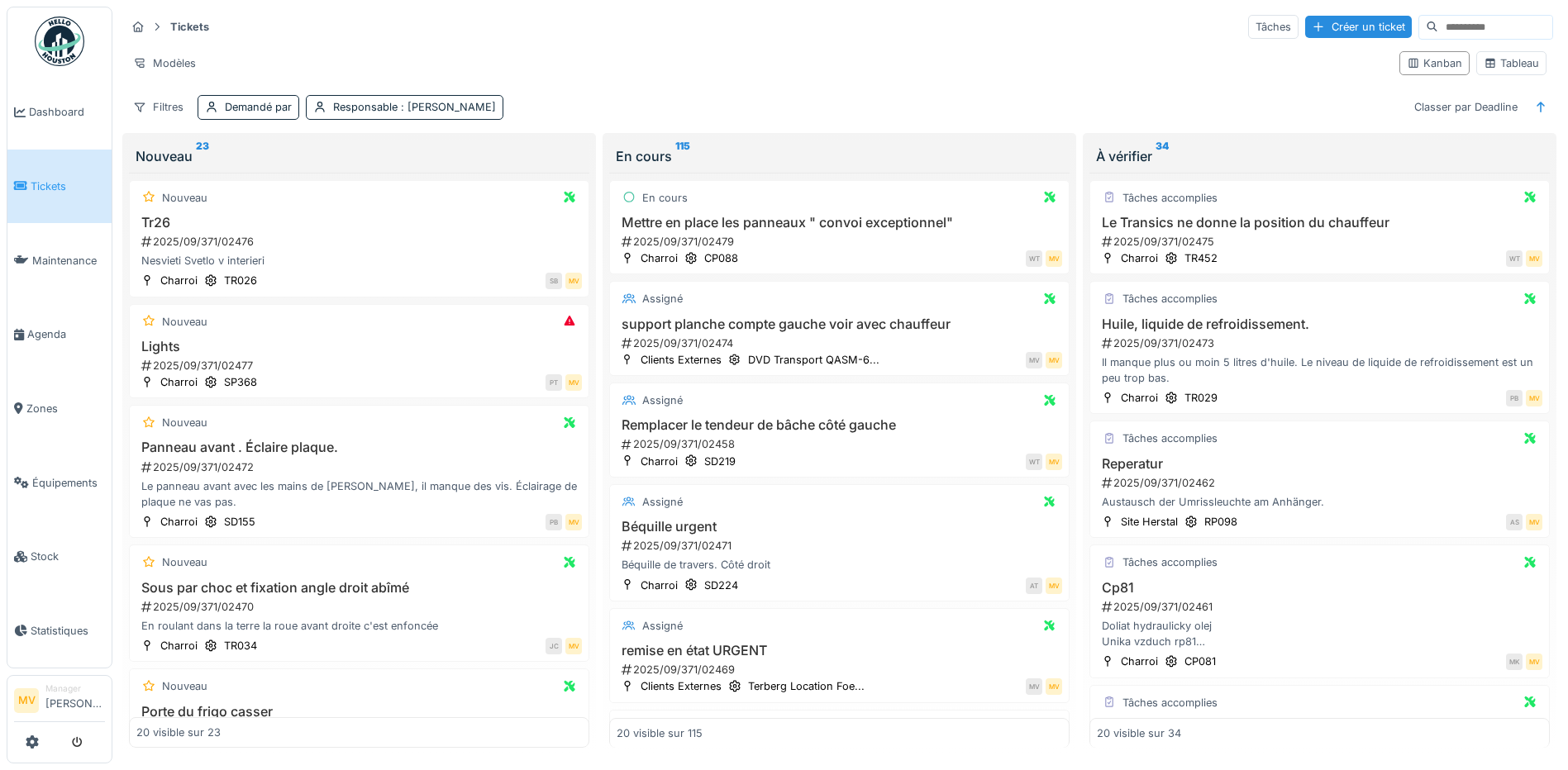
scroll to position [10, 0]
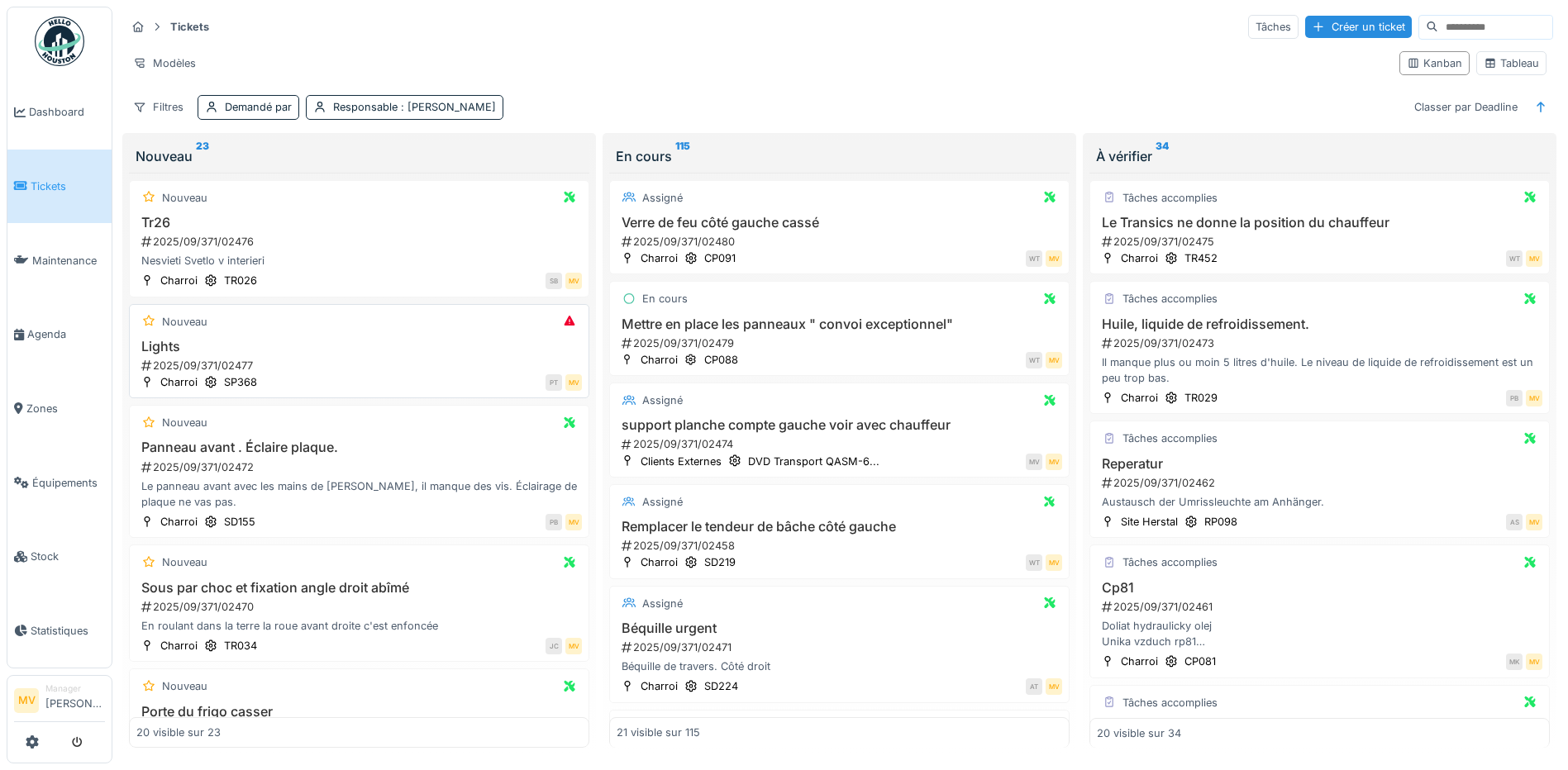
click at [327, 358] on div "2025/09/371/02477" at bounding box center [361, 366] width 442 height 16
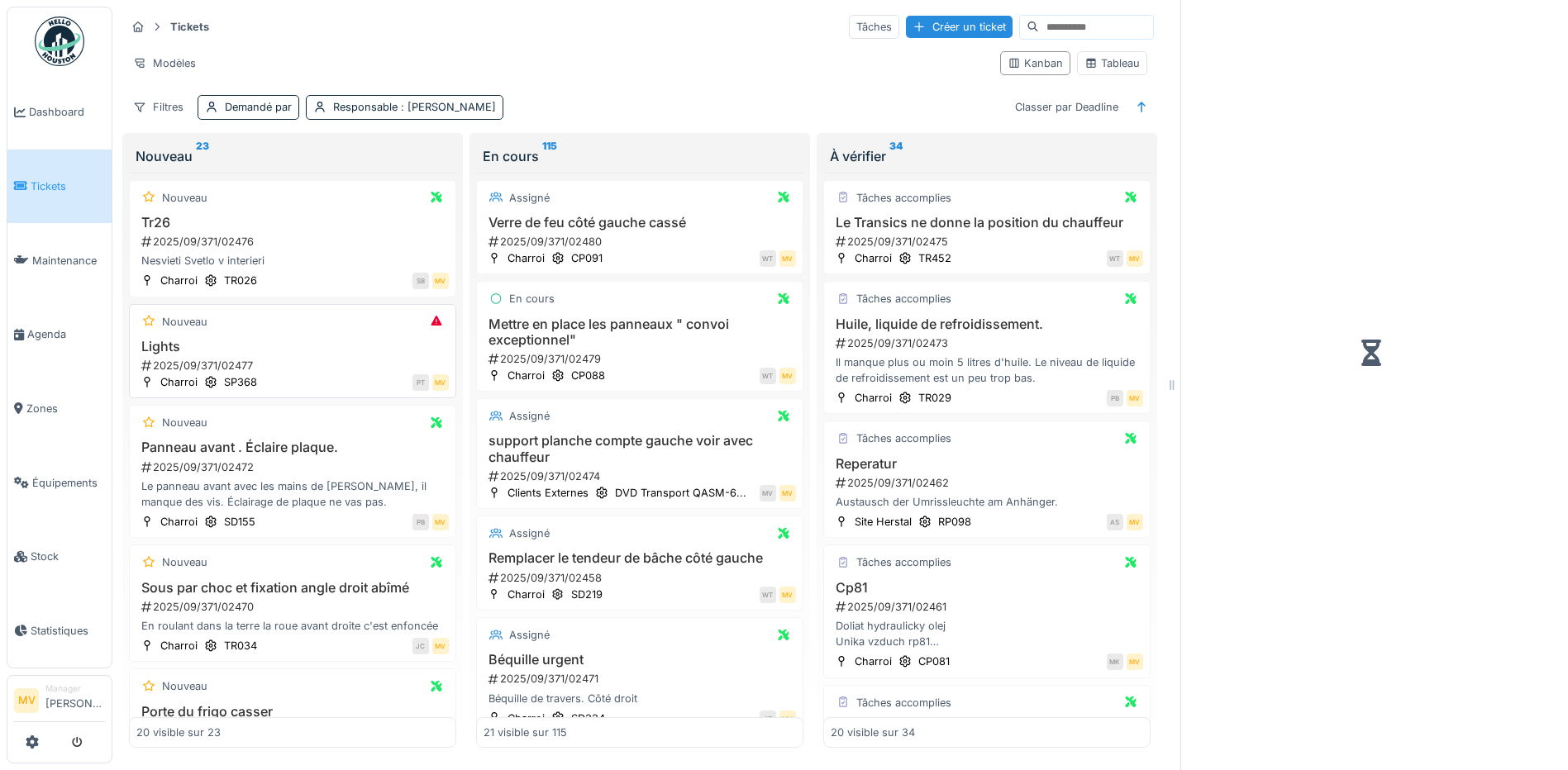
scroll to position [12, 0]
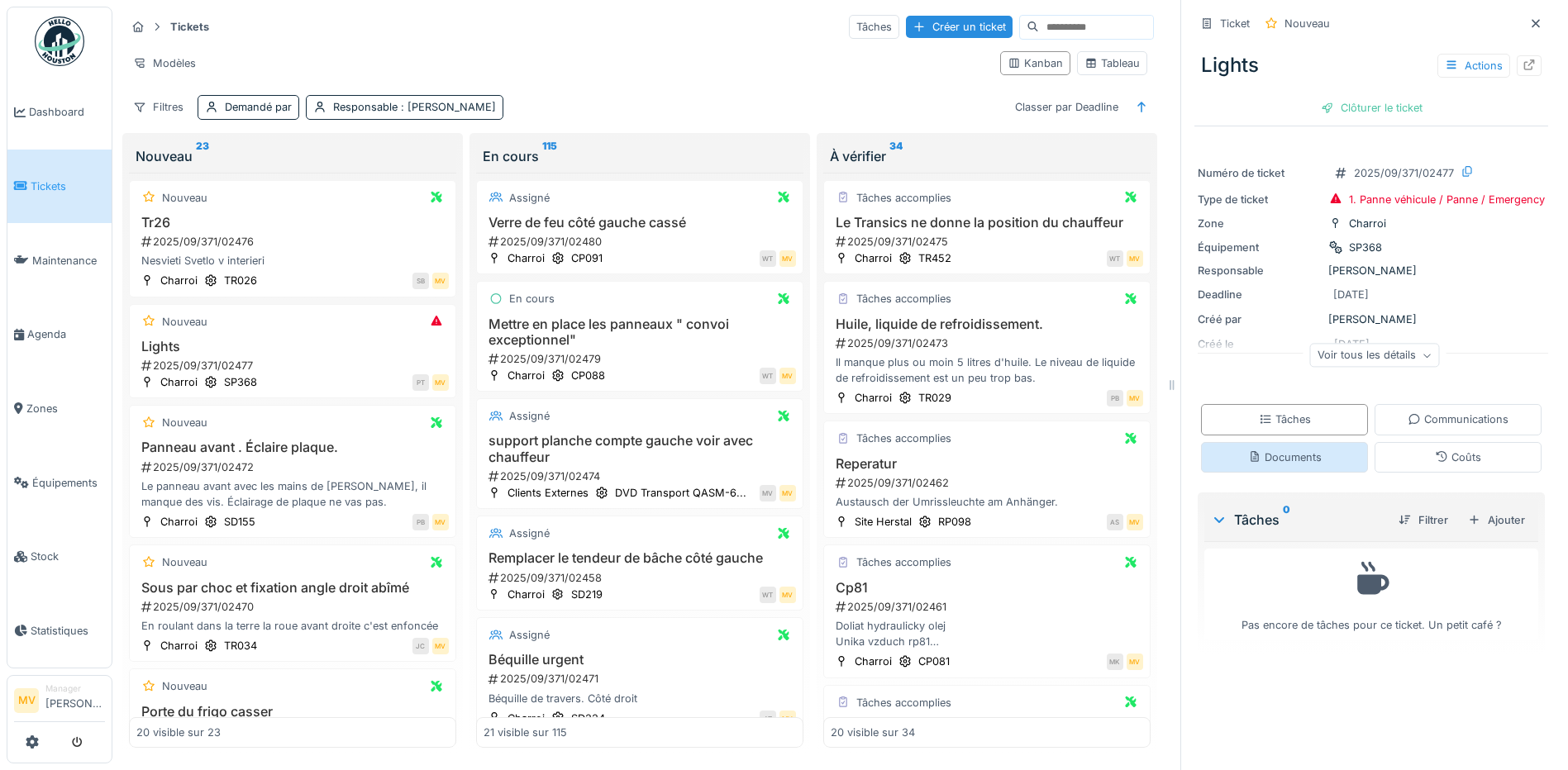
click at [1291, 450] on div "Documents" at bounding box center [1285, 457] width 74 height 16
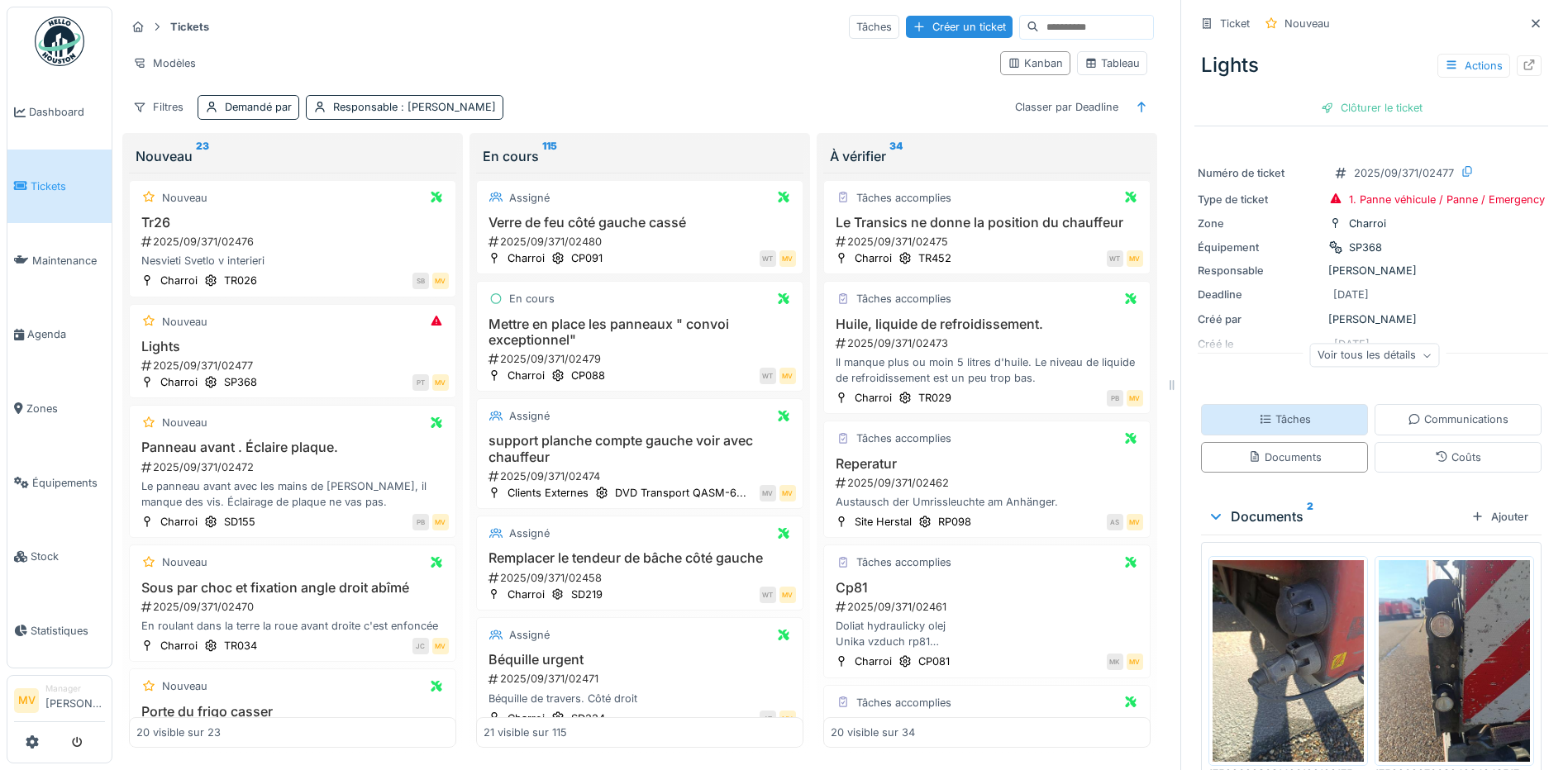
drag, startPoint x: 1307, startPoint y: 411, endPoint x: 1342, endPoint y: 342, distance: 77.4
click at [1307, 410] on div "Tâches" at bounding box center [1284, 419] width 167 height 31
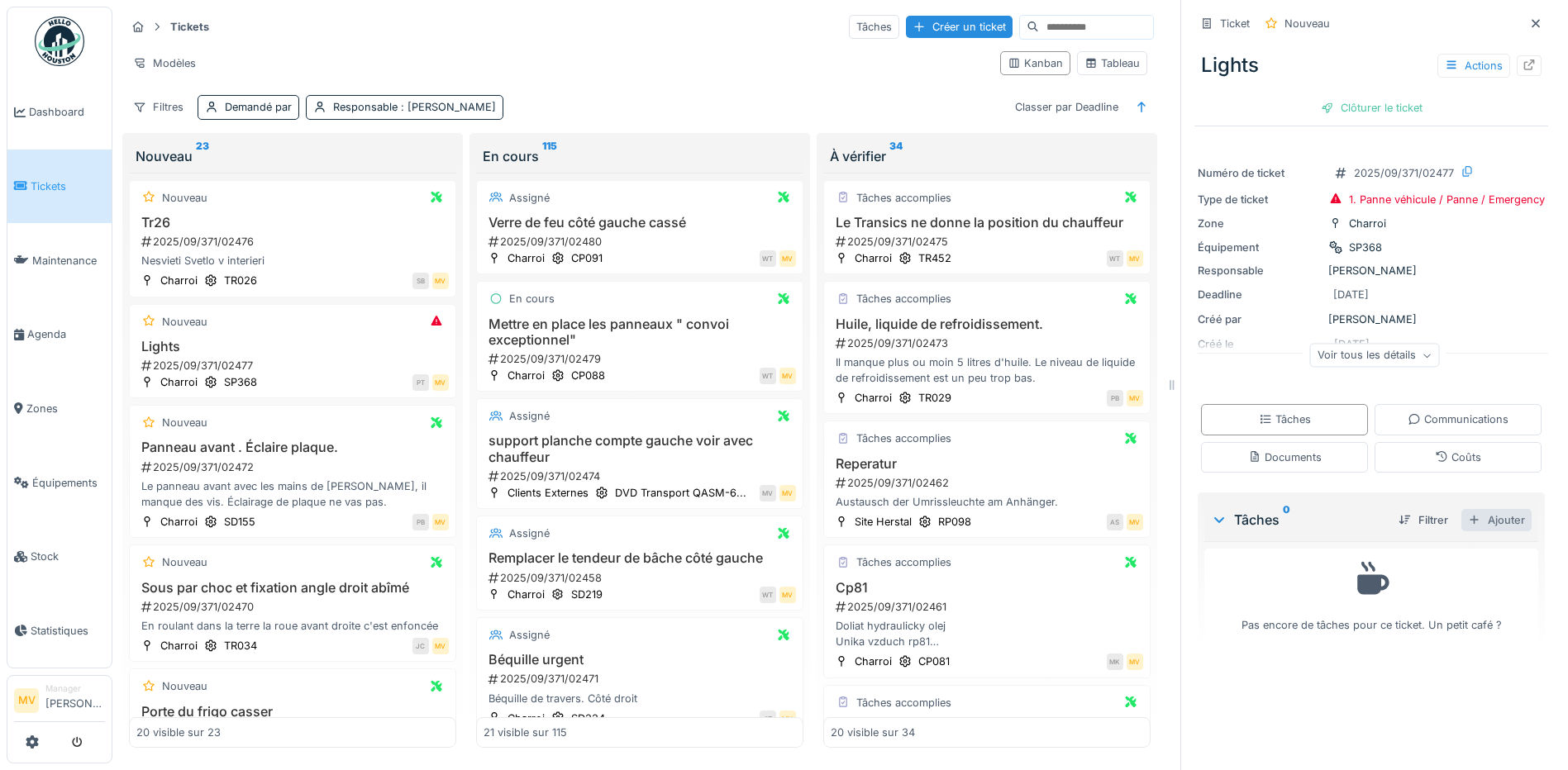
click at [1481, 509] on div "Ajouter" at bounding box center [1497, 520] width 70 height 22
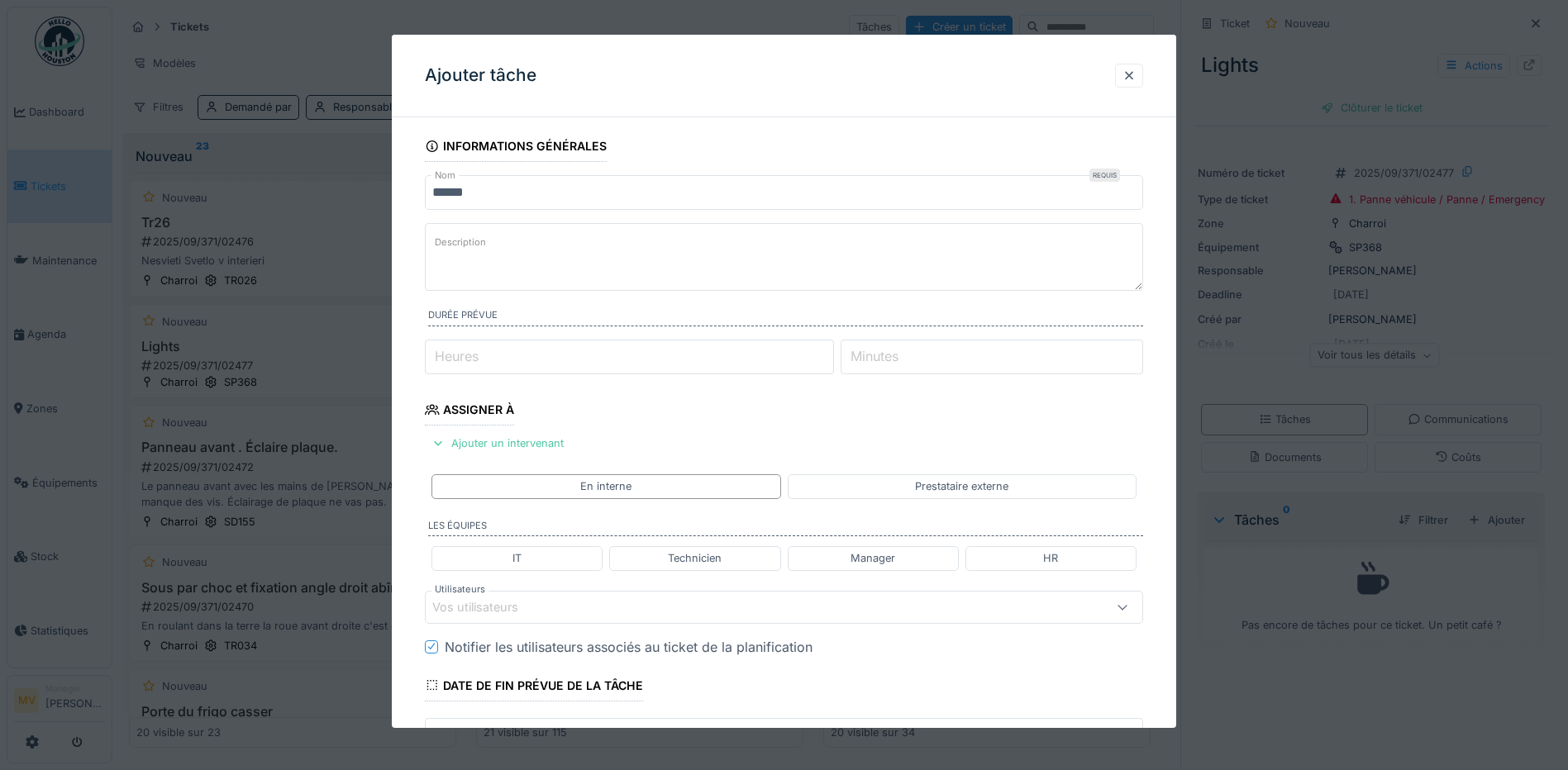
click at [494, 605] on div "Vos utilisateurs" at bounding box center [486, 608] width 109 height 18
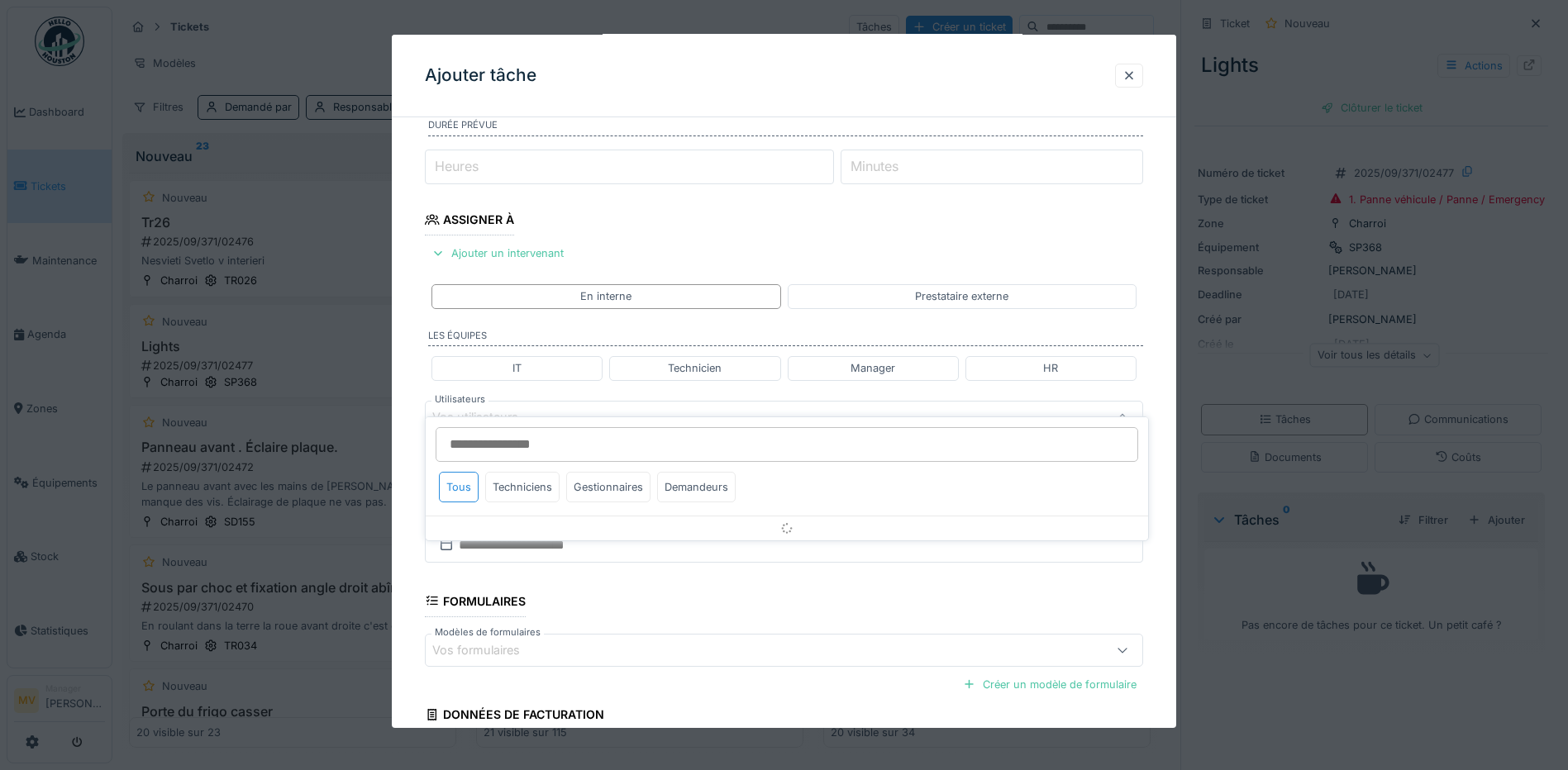
scroll to position [226, 0]
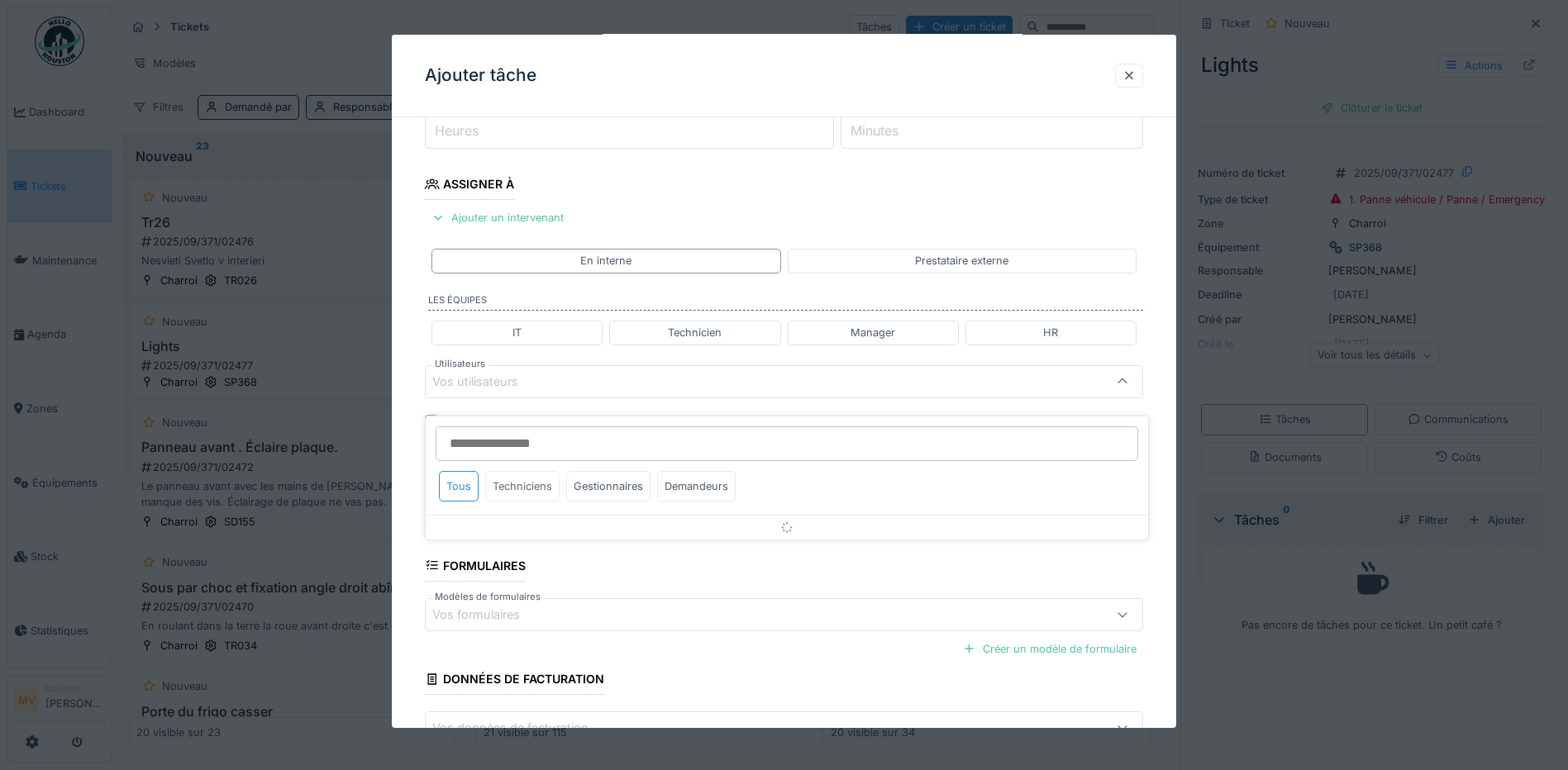
click at [521, 471] on div "Techniciens" at bounding box center [522, 486] width 75 height 31
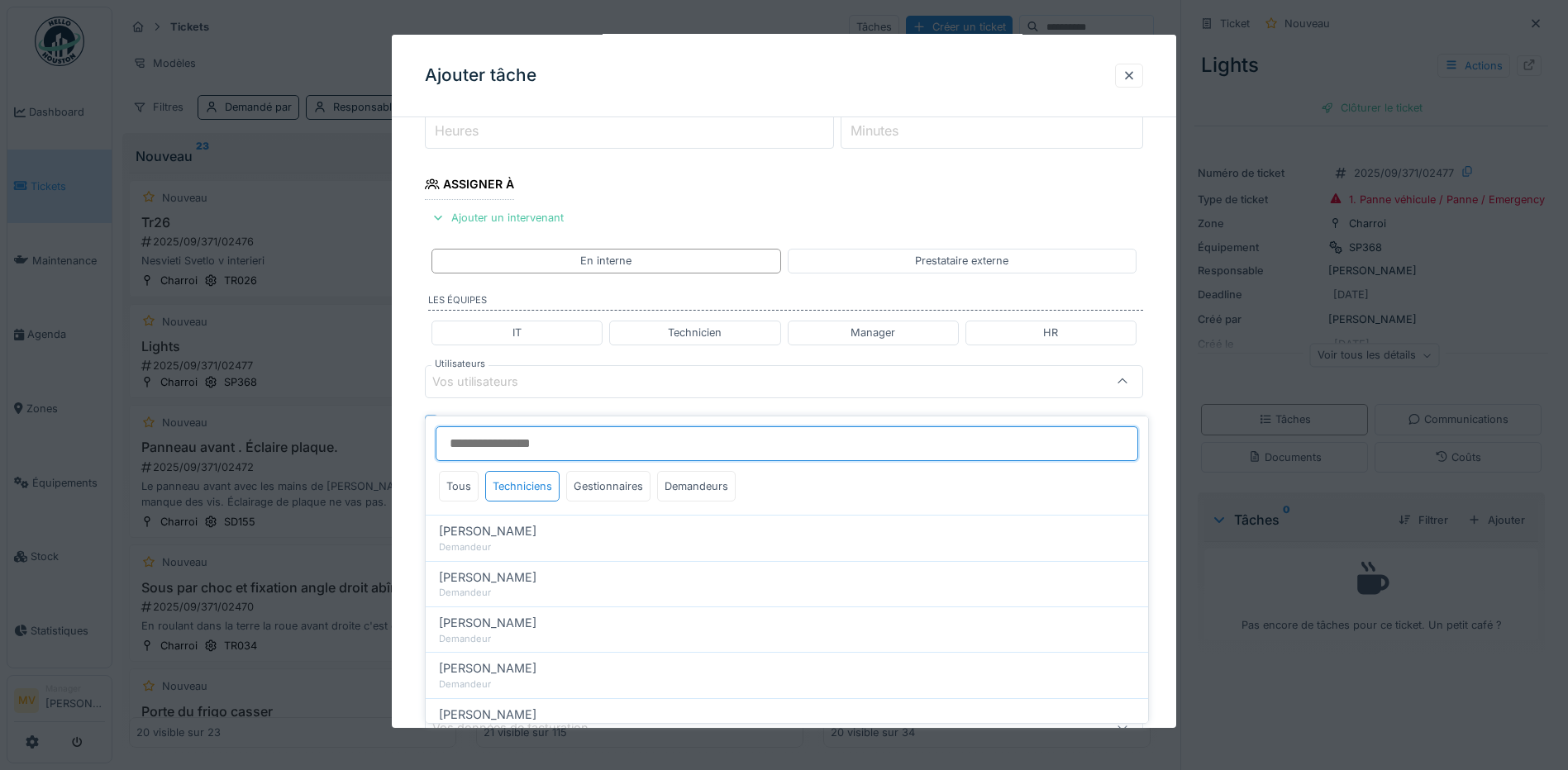
click at [576, 433] on input "Utilisateurs" at bounding box center [787, 444] width 702 height 35
click at [532, 473] on div "Techniciens" at bounding box center [522, 486] width 75 height 31
drag, startPoint x: 460, startPoint y: 469, endPoint x: 470, endPoint y: 473, distance: 10.8
click at [461, 471] on div "Tous" at bounding box center [458, 486] width 40 height 31
click at [498, 472] on div "Techniciens" at bounding box center [522, 486] width 75 height 31
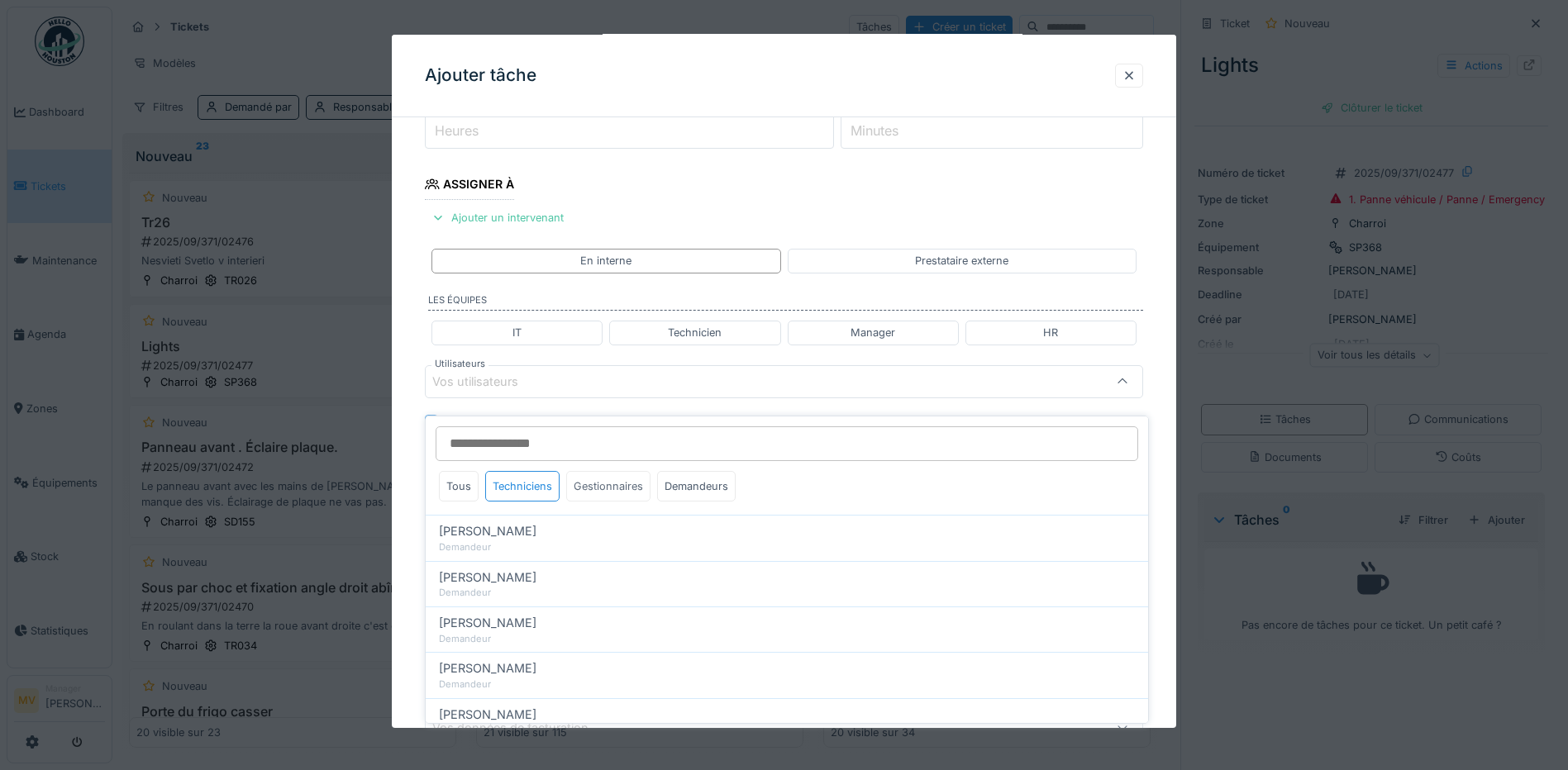
click at [594, 475] on div "Gestionnaires" at bounding box center [608, 486] width 84 height 31
click at [524, 471] on div "Techniciens" at bounding box center [522, 486] width 75 height 31
click at [616, 381] on div "Vos utilisateurs" at bounding box center [741, 382] width 619 height 18
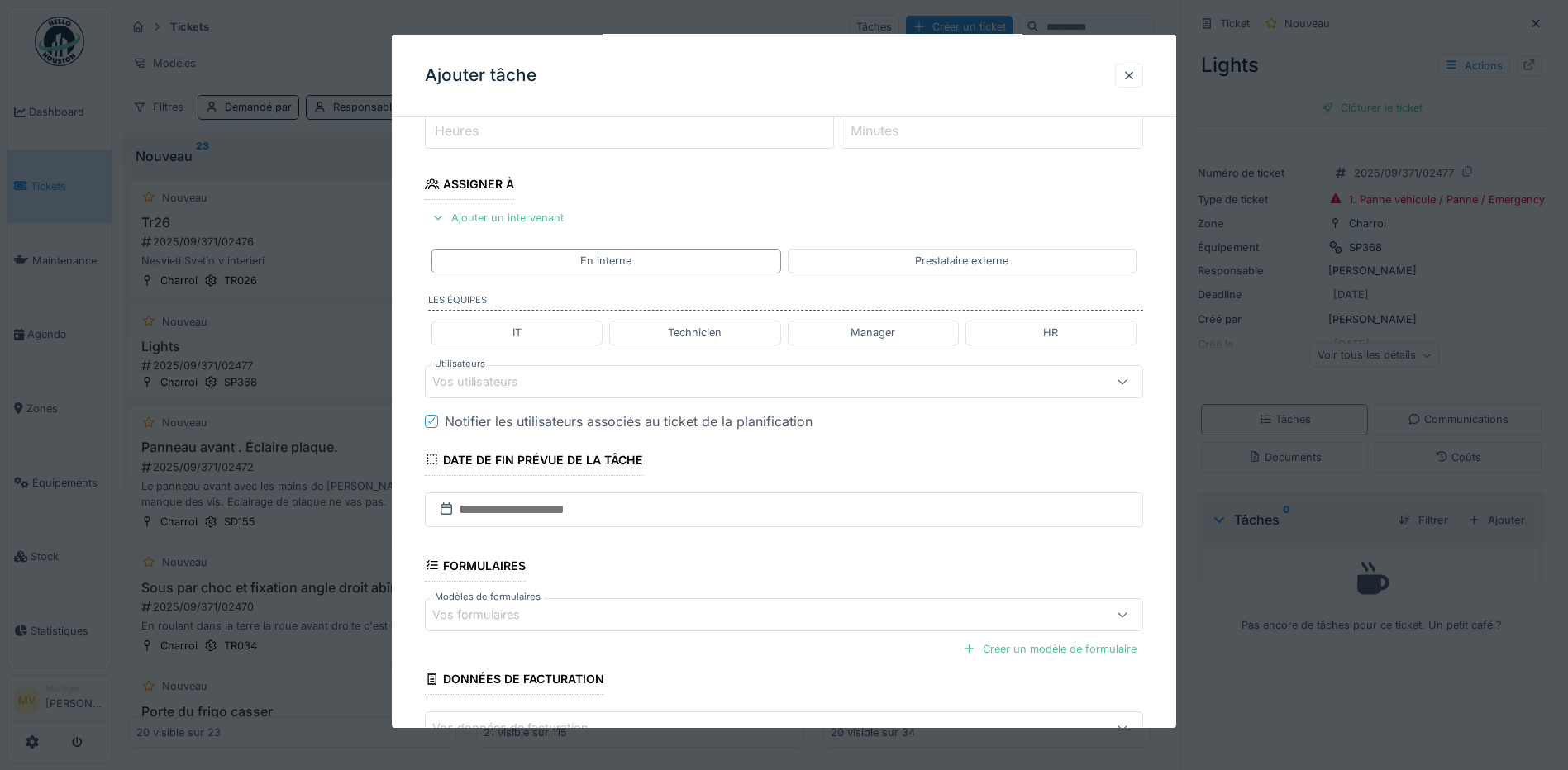
click at [567, 383] on div "Vos utilisateurs" at bounding box center [741, 382] width 619 height 18
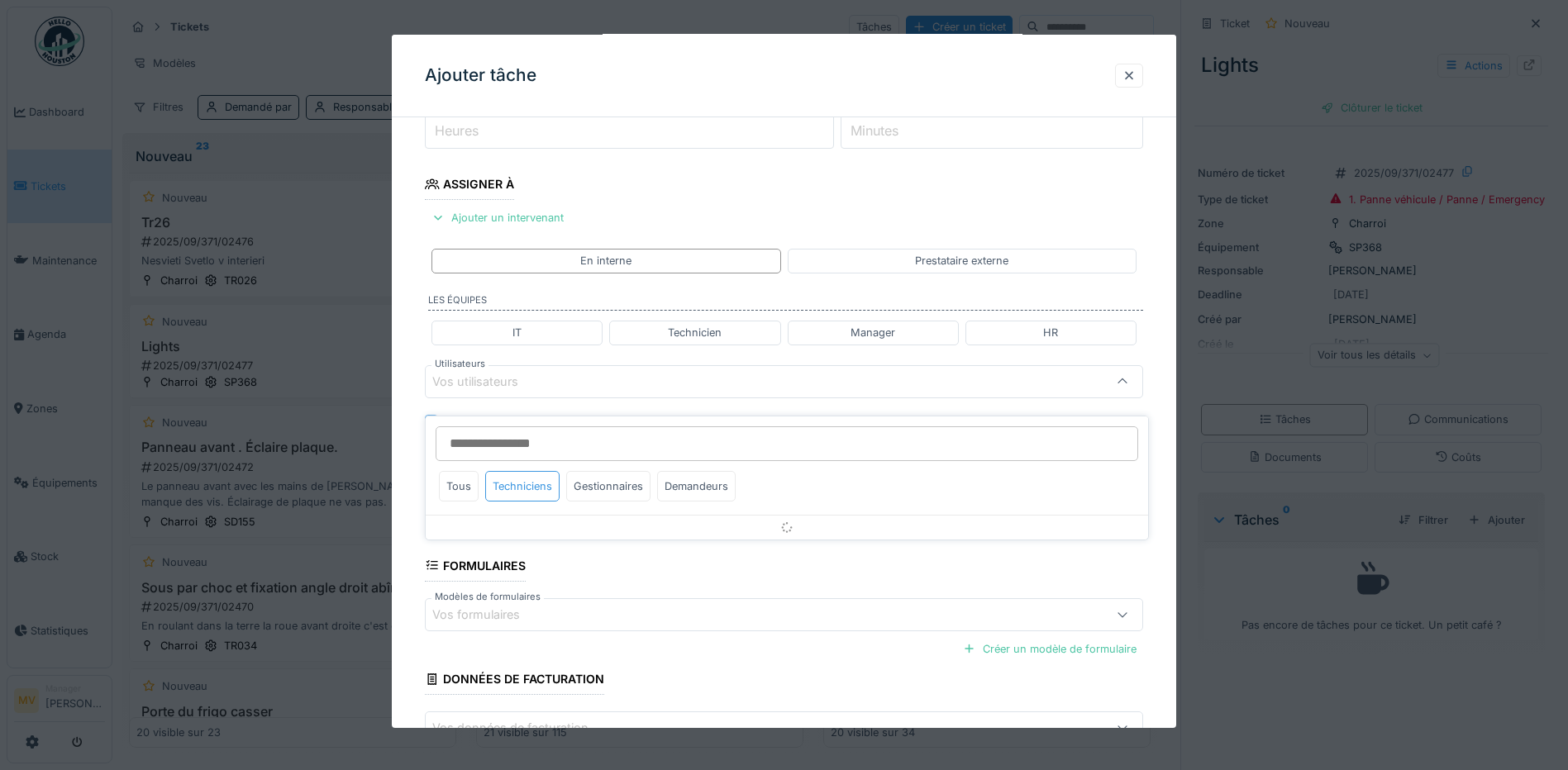
click at [542, 471] on div "Techniciens" at bounding box center [522, 486] width 75 height 31
click at [459, 474] on div "Tous" at bounding box center [458, 486] width 40 height 31
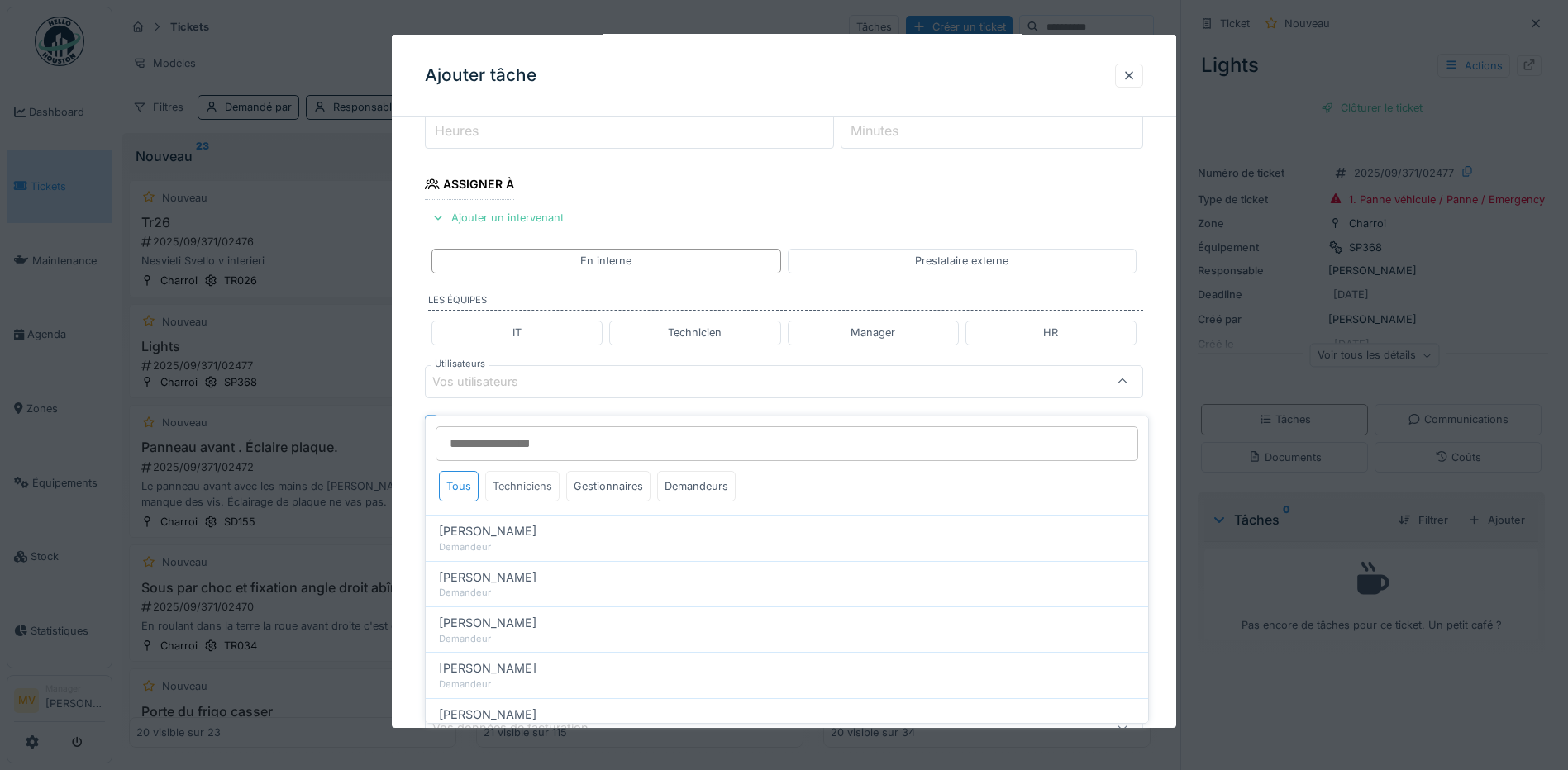
click at [524, 477] on div "Techniciens" at bounding box center [522, 486] width 75 height 31
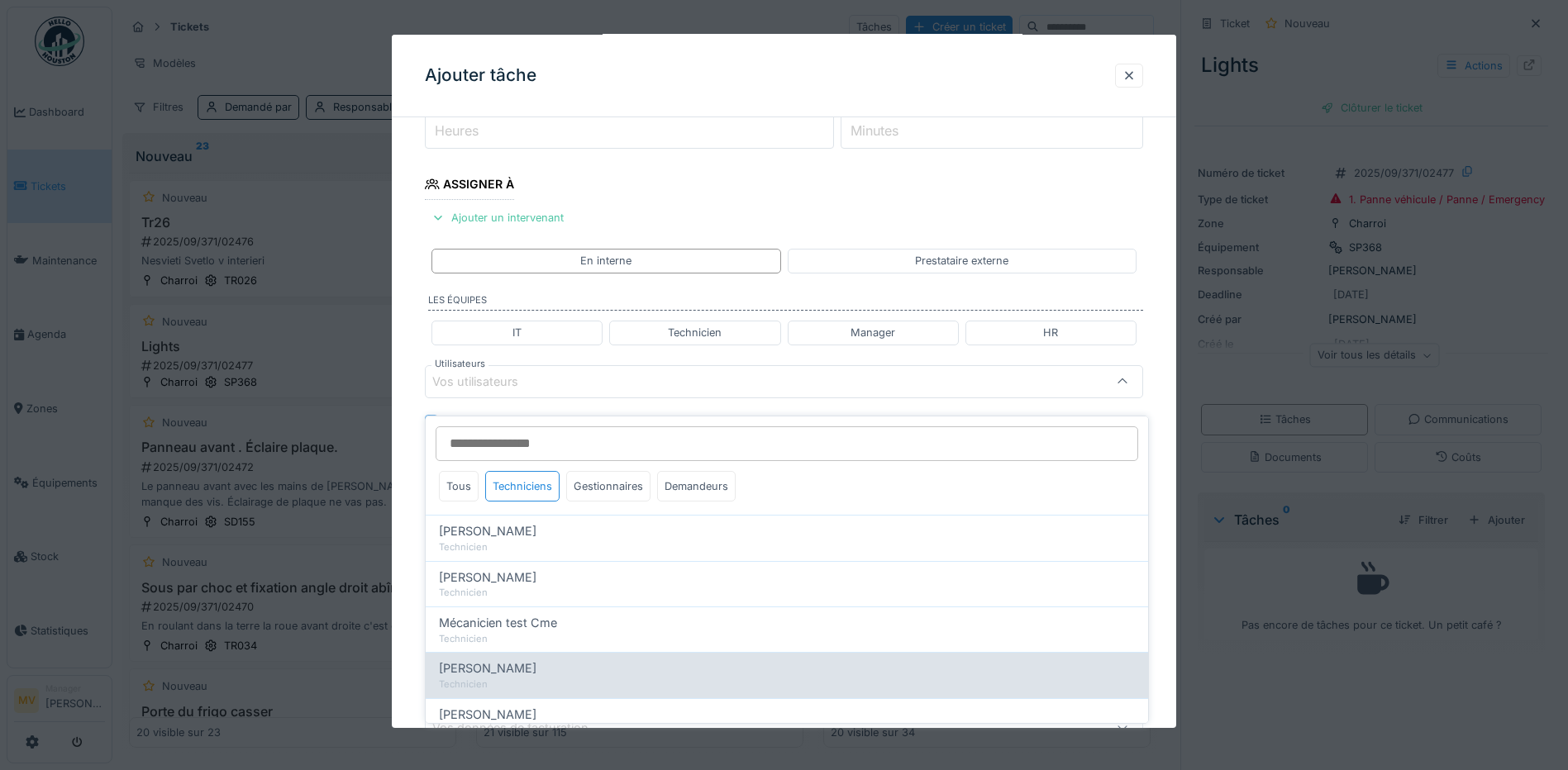
click at [506, 659] on span "Miroslav Kotora" at bounding box center [487, 668] width 97 height 18
type input "****"
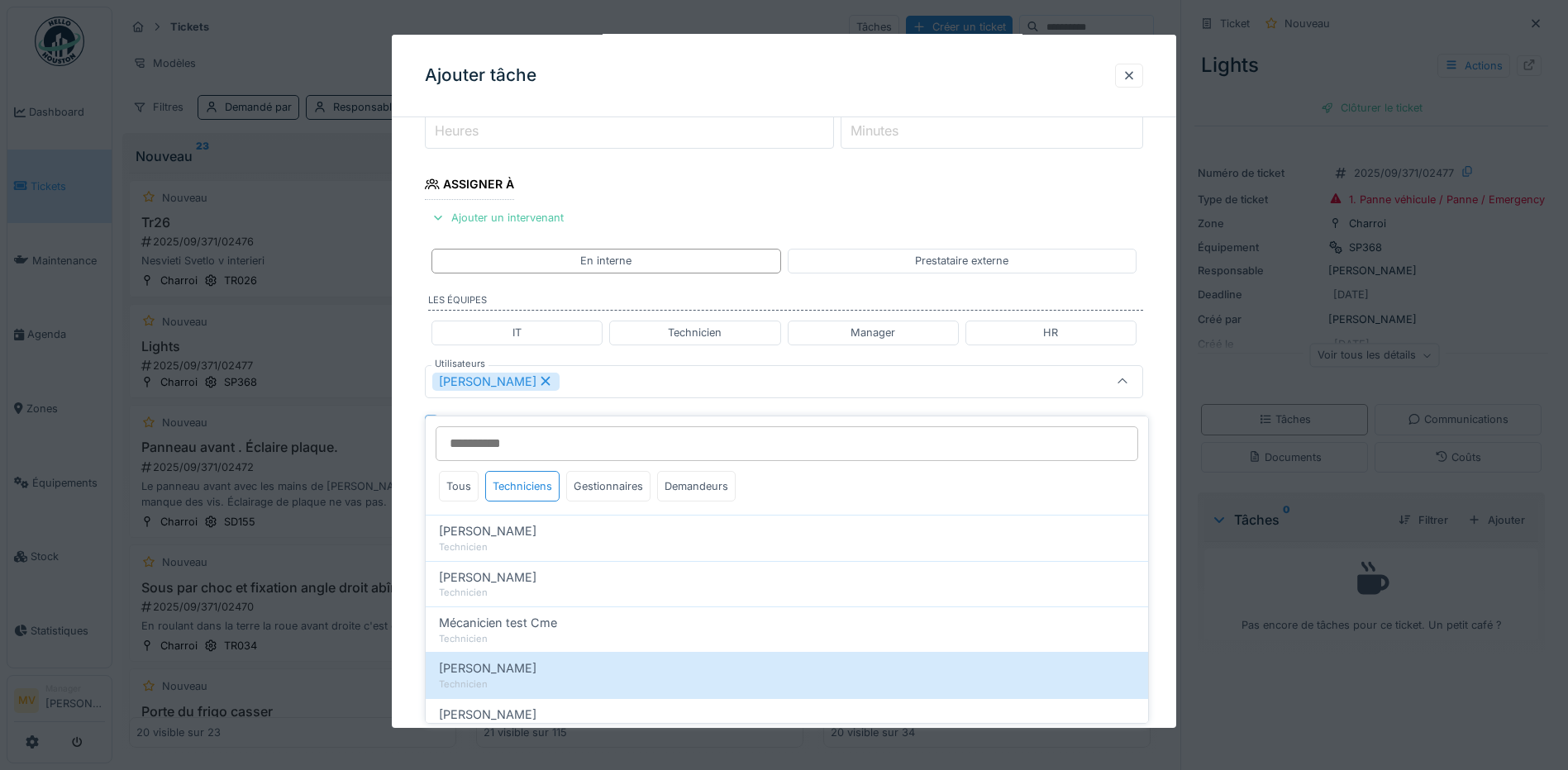
click at [643, 389] on div "Miroslav Kotora" at bounding box center [741, 382] width 619 height 18
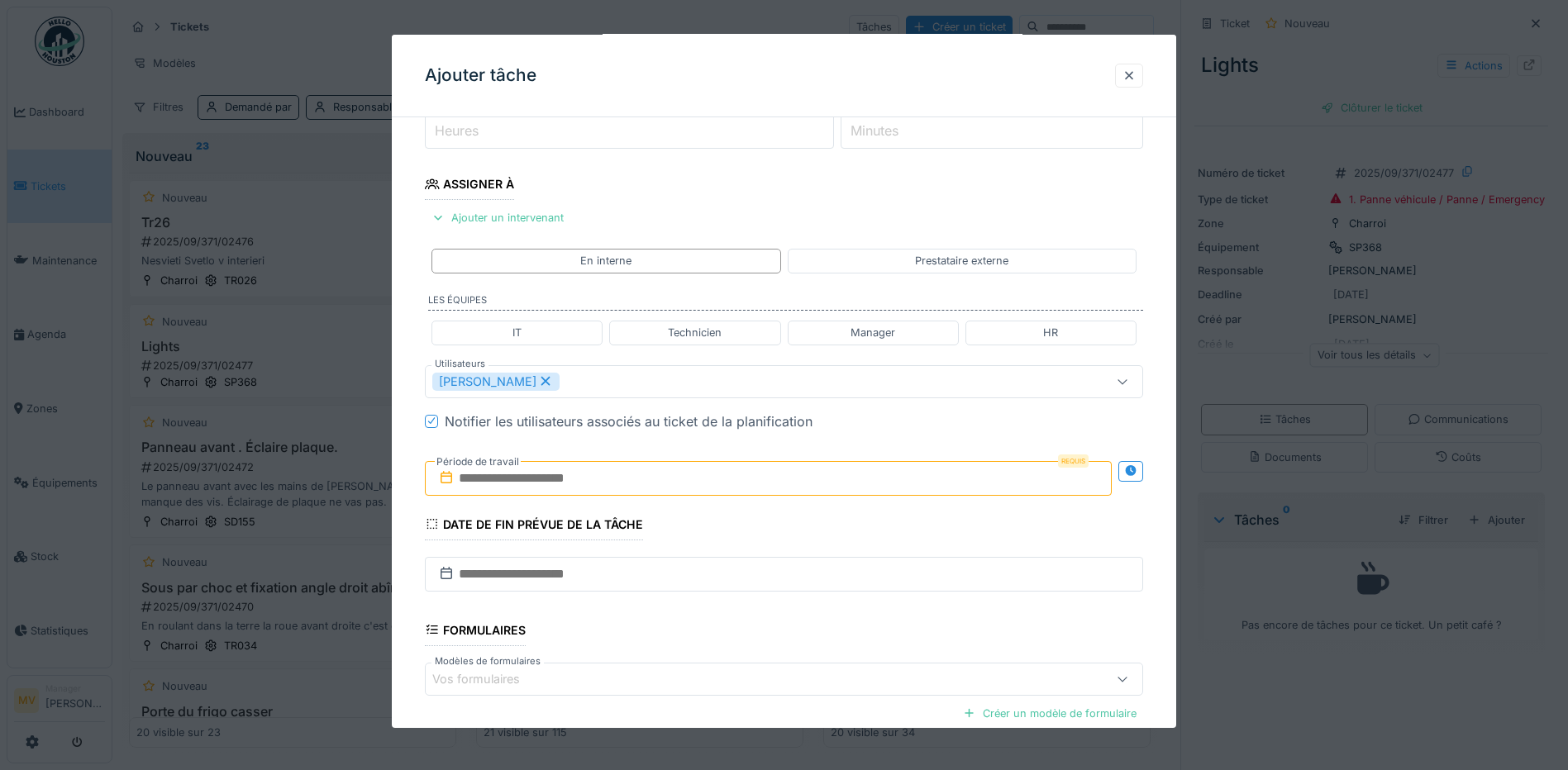
click at [644, 490] on input "text" at bounding box center [768, 479] width 687 height 35
click at [802, 642] on div "19" at bounding box center [797, 640] width 22 height 24
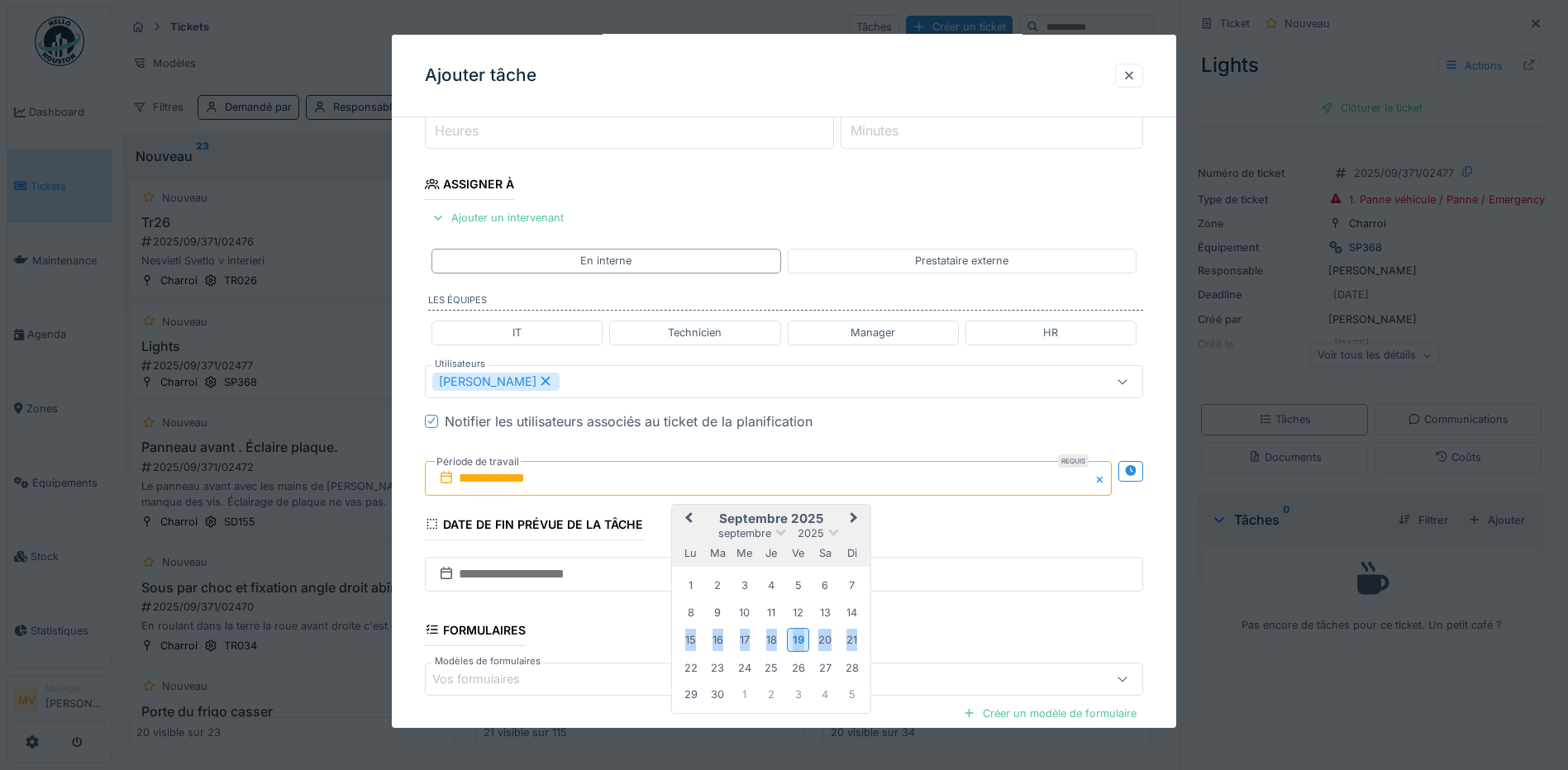
click at [802, 642] on div "19" at bounding box center [797, 640] width 22 height 24
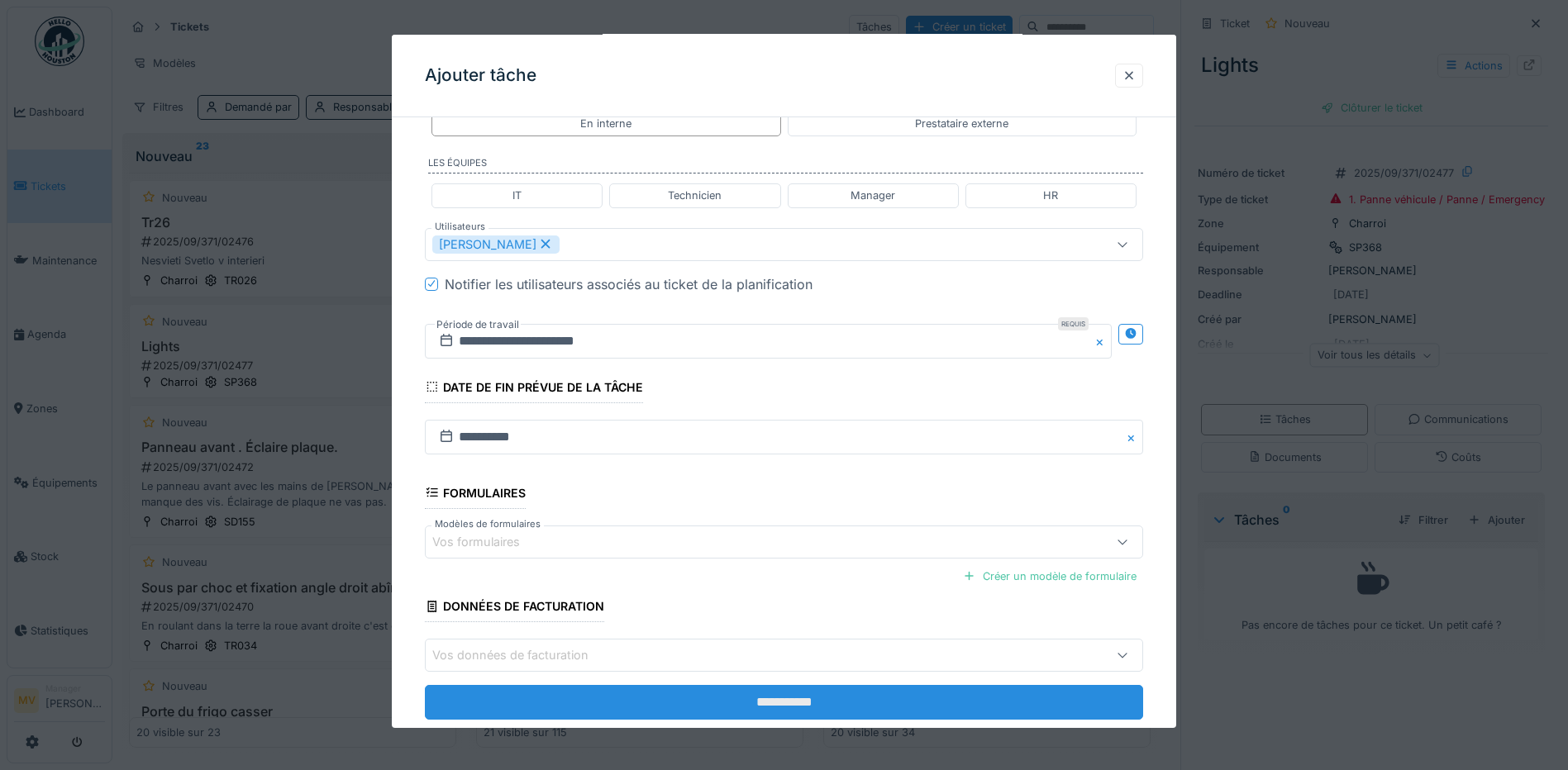
scroll to position [401, 0]
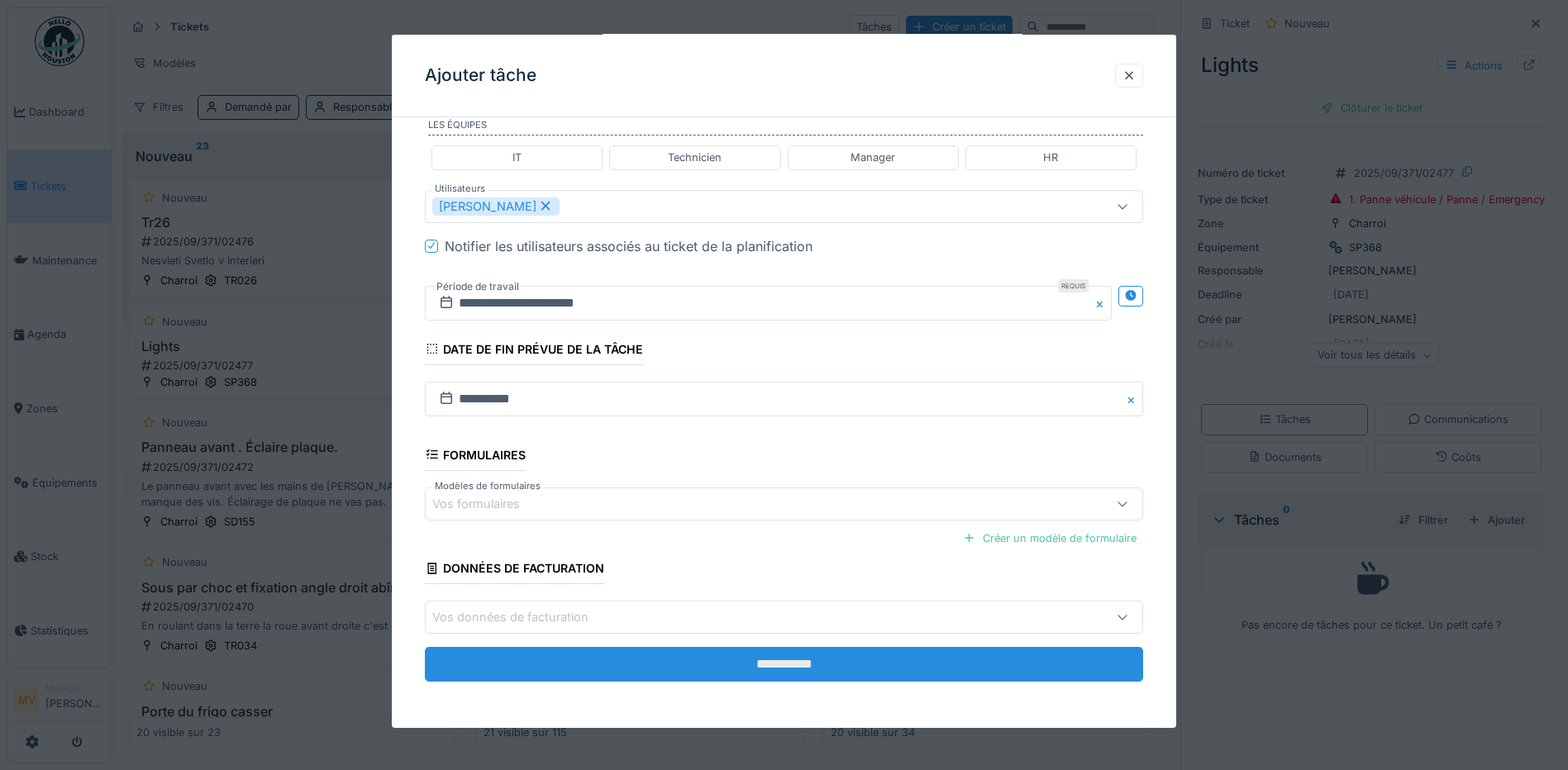
click at [849, 655] on input "**********" at bounding box center [784, 665] width 718 height 35
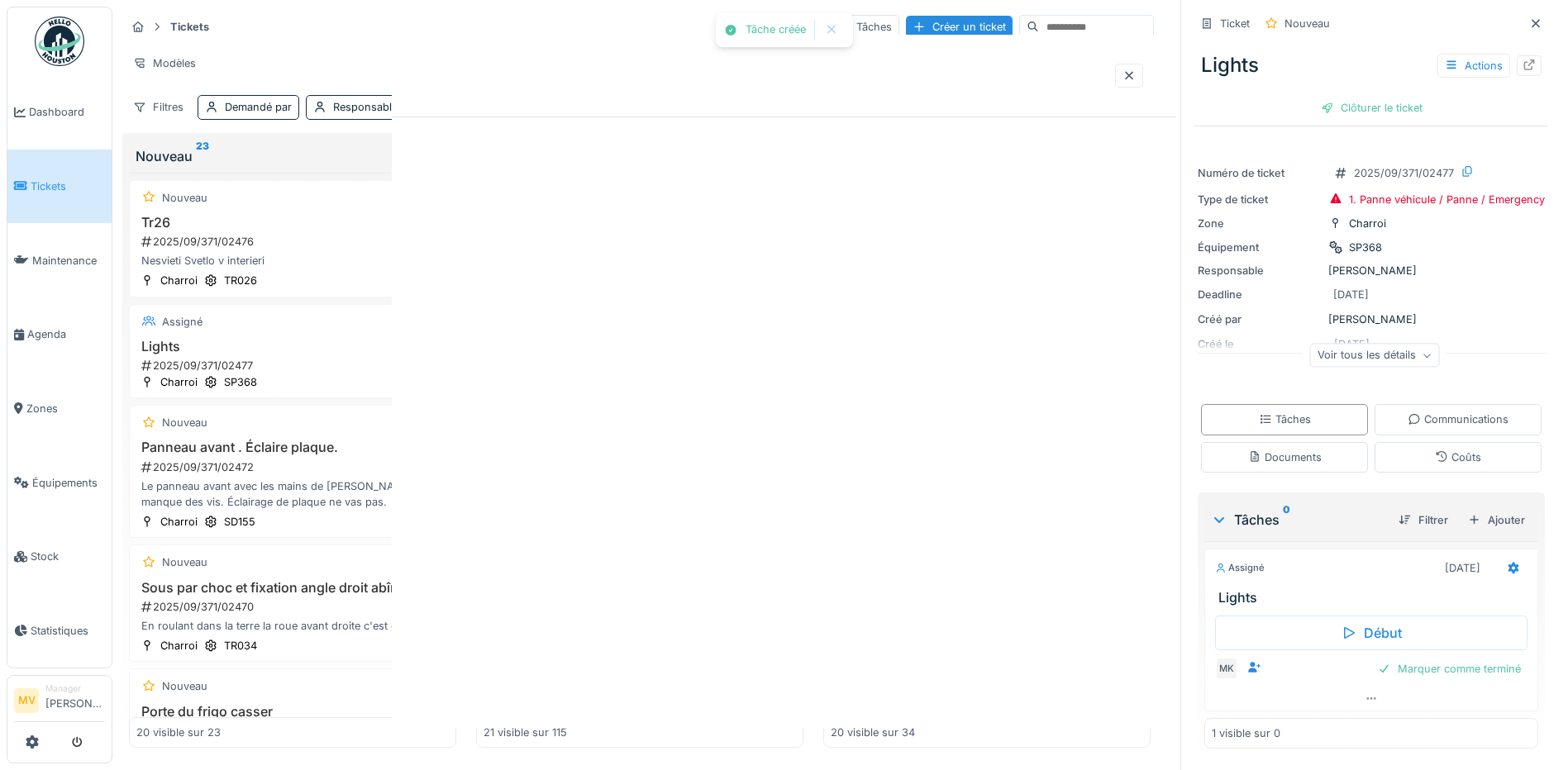
scroll to position [0, 0]
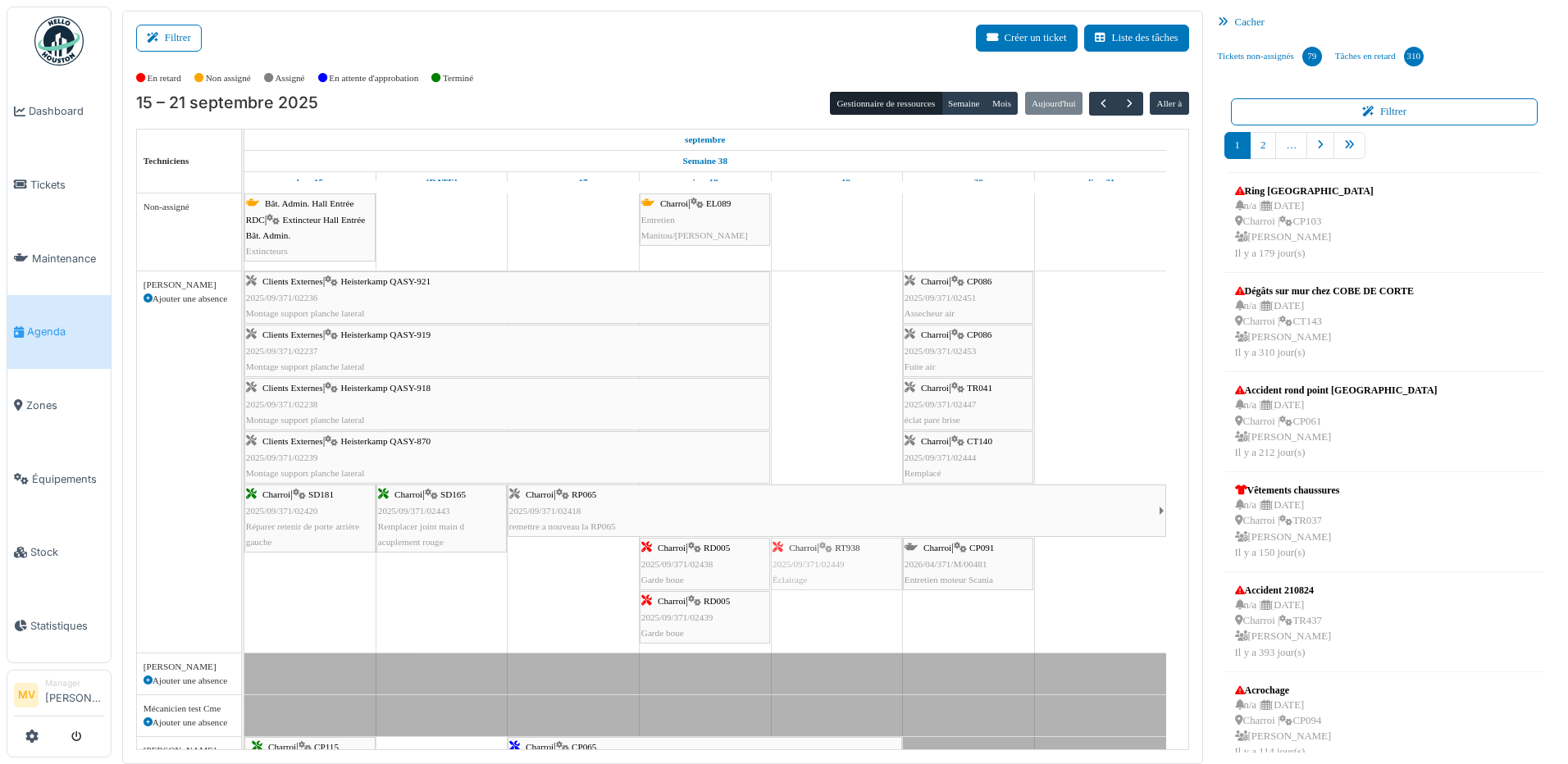
drag, startPoint x: 568, startPoint y: 567, endPoint x: 889, endPoint y: 590, distance: 321.8
click at [245, 581] on div "Clients Externes | Heisterkamp QASY-921 2025/09/371/02236 Montage support planc…" at bounding box center [245, 463] width 0 height 382
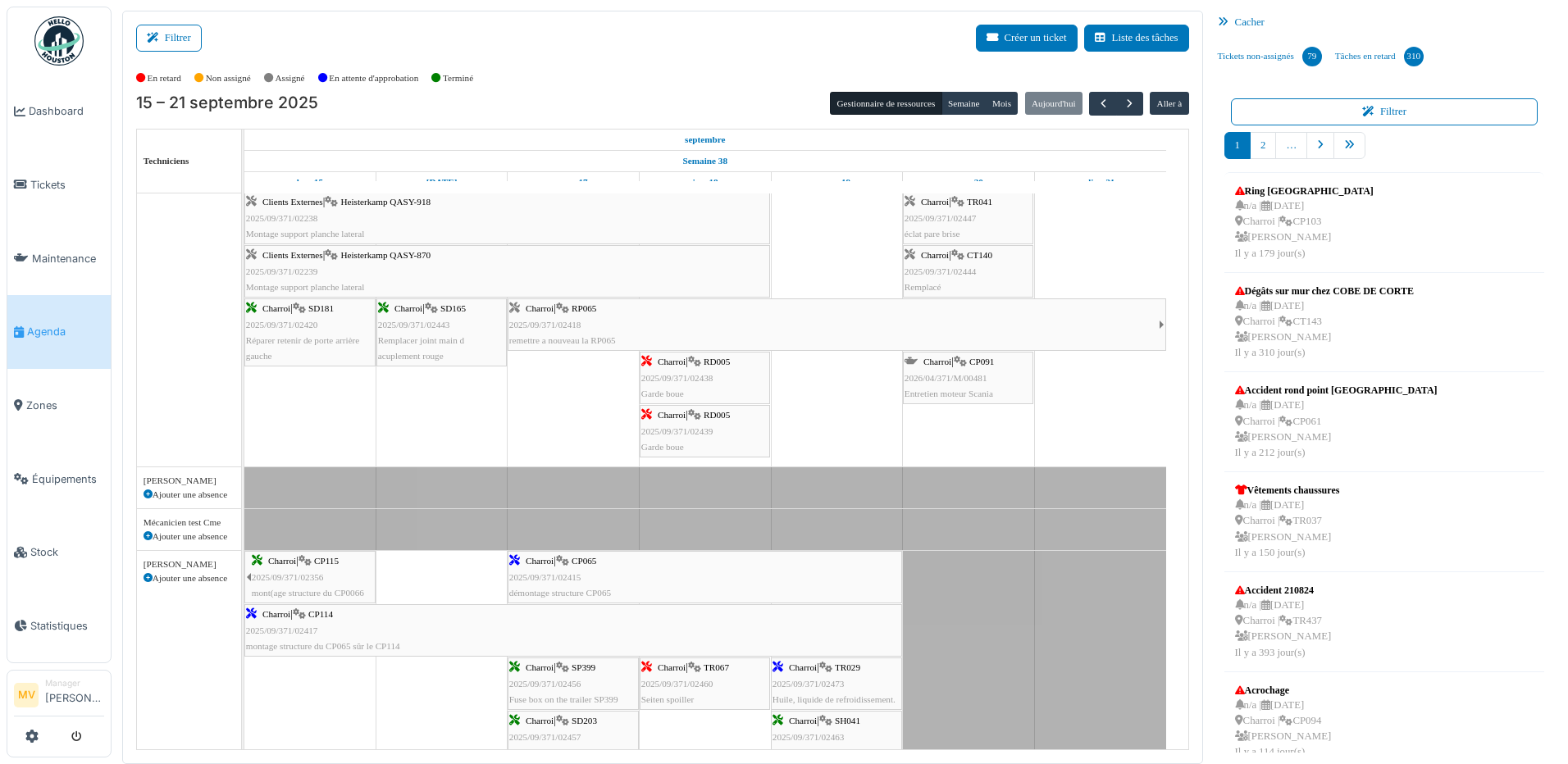
scroll to position [345, 0]
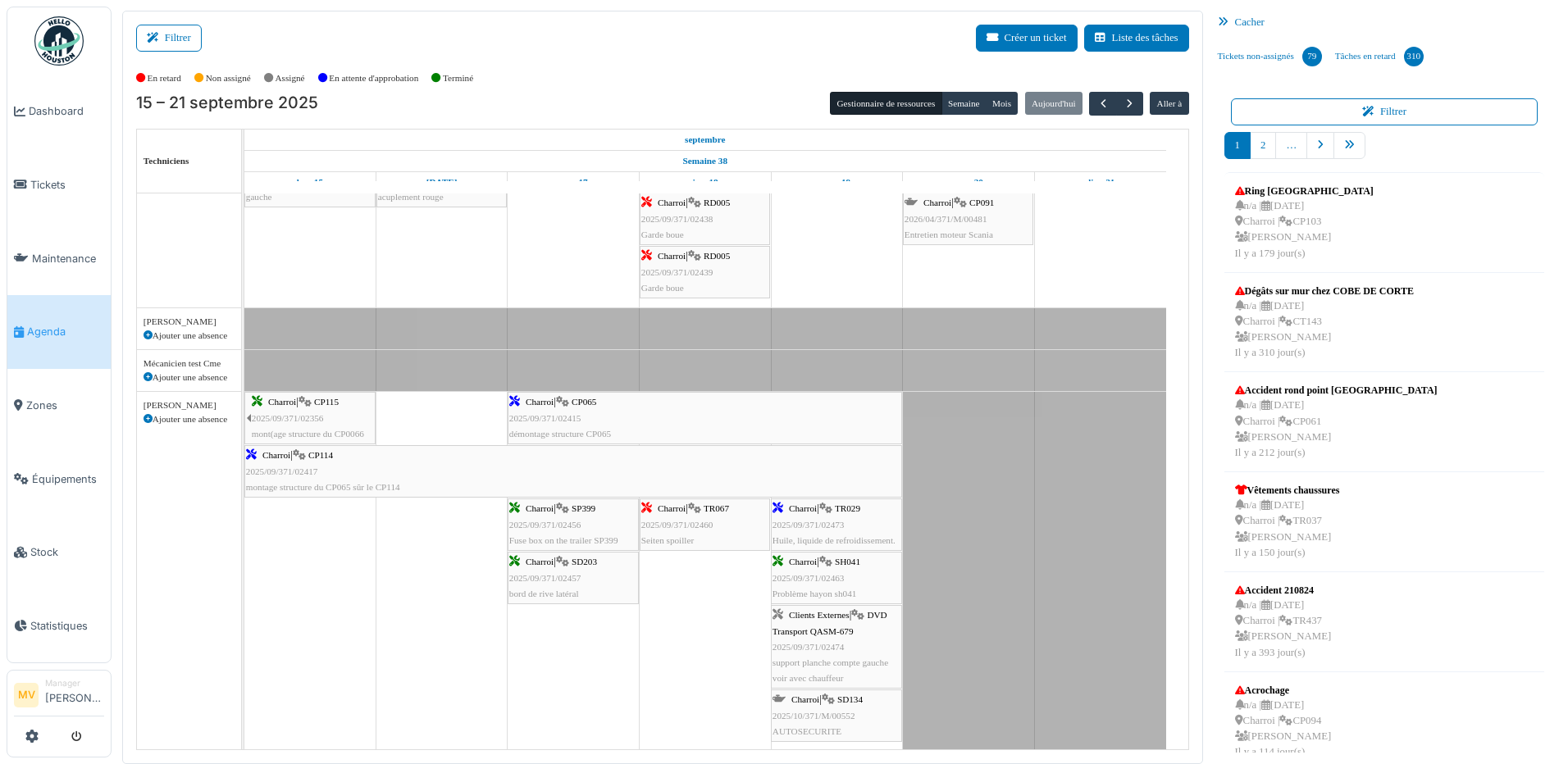
click at [672, 425] on div "Charroi | CP065 2025/09/371/02415 démontage structure CP065" at bounding box center [705, 418] width 391 height 48
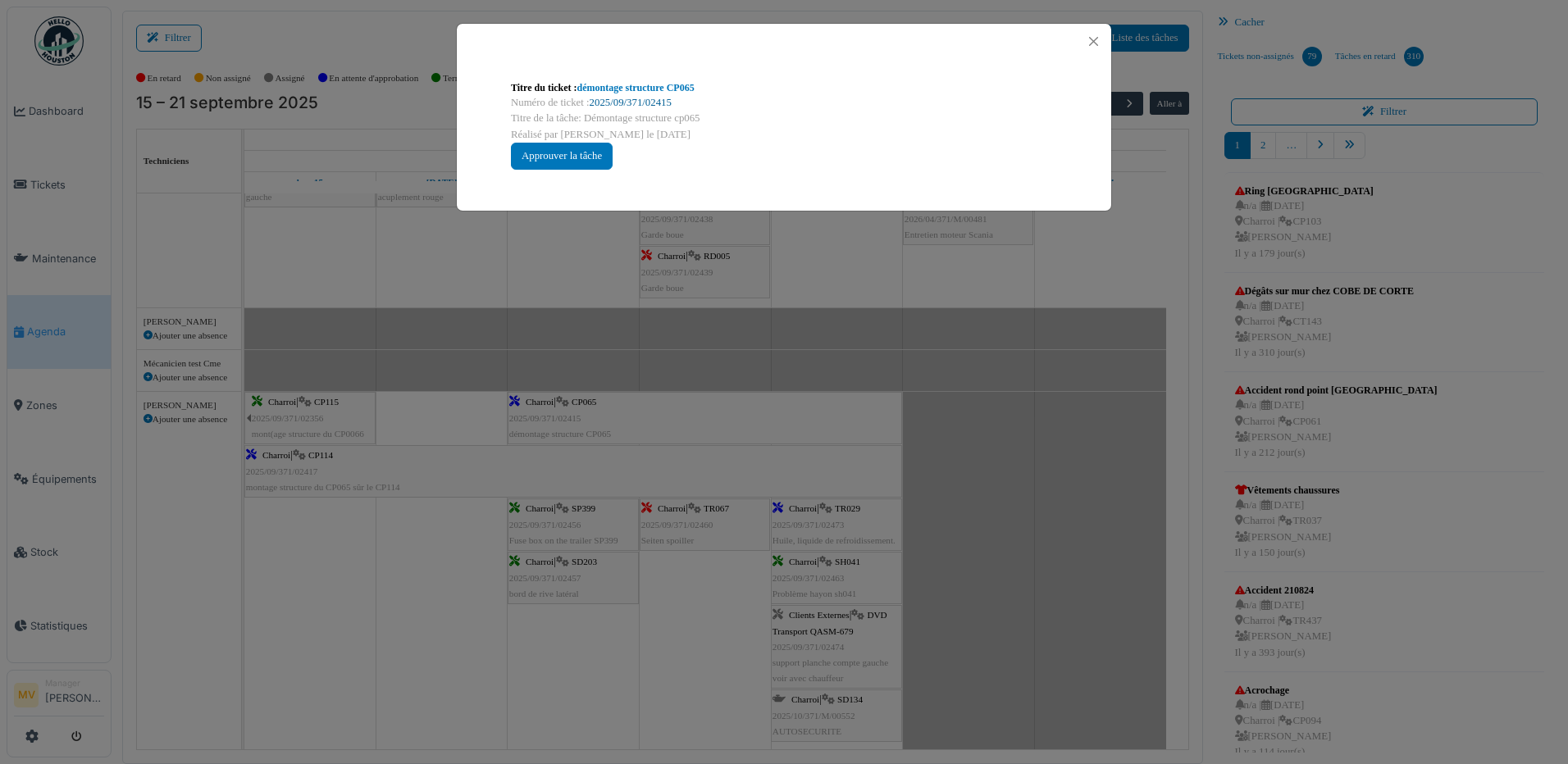
click at [667, 106] on link "2025/09/371/02415" at bounding box center [631, 102] width 82 height 11
click at [1098, 41] on button "Close" at bounding box center [1093, 41] width 22 height 22
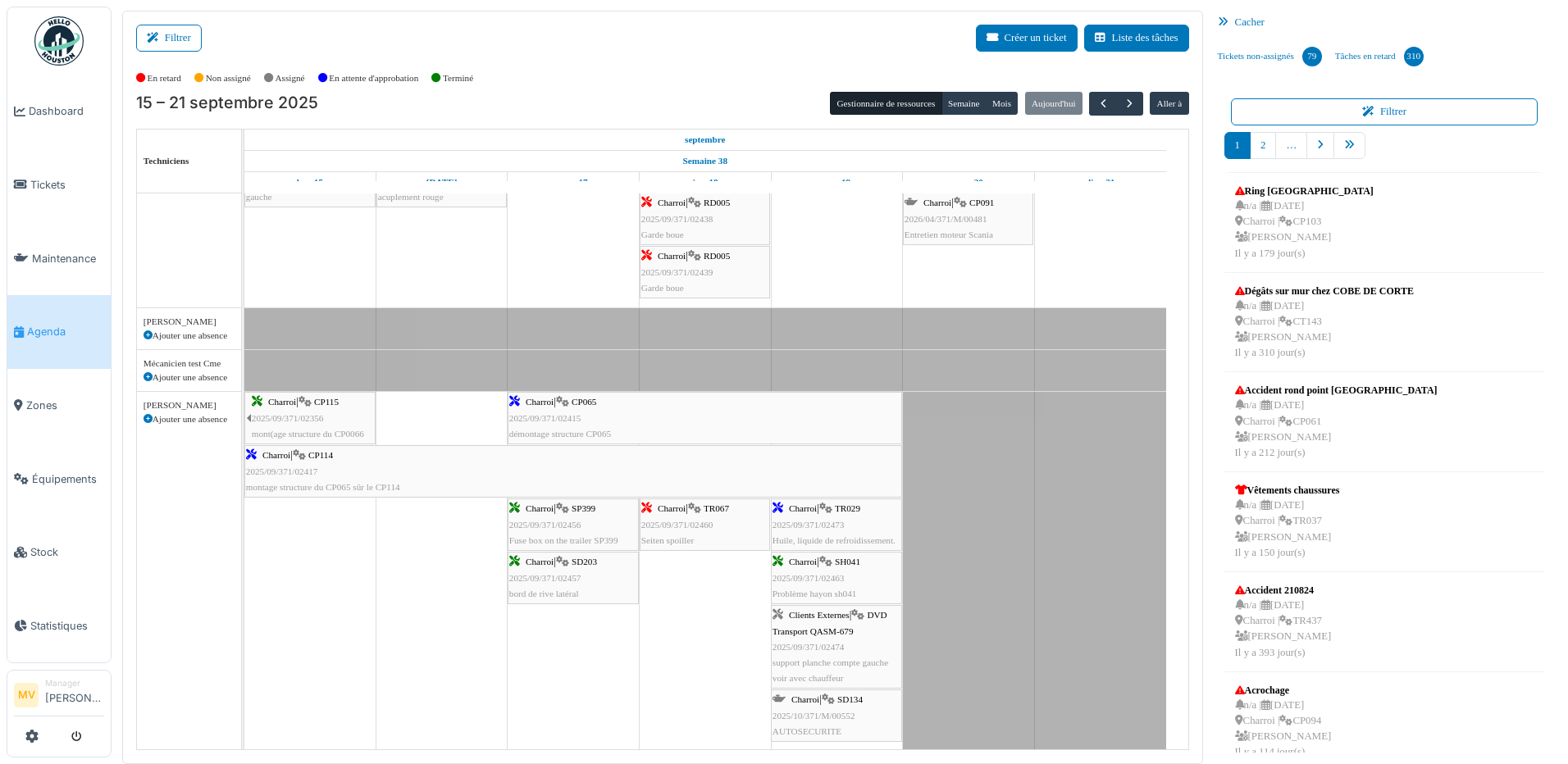
click at [509, 459] on div "Charroi | CP114 2025/09/371/02417 montage structure du CP065 sûr le CP114" at bounding box center [572, 471] width 654 height 48
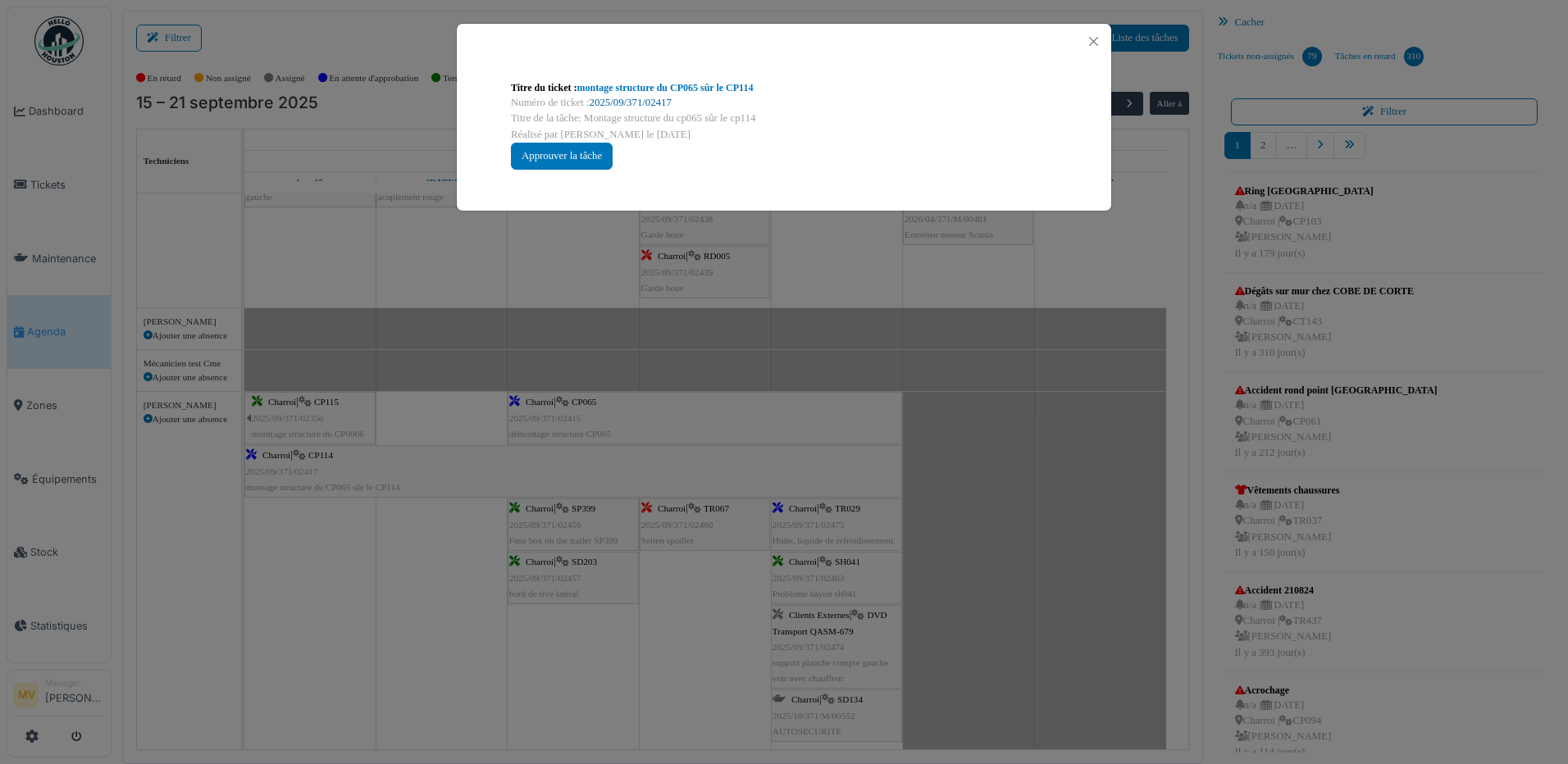
click at [637, 101] on link "2025/09/371/02417" at bounding box center [631, 102] width 82 height 11
click at [931, 346] on div "Titre du ticket : montage structure du CP065 sûr le CP114 Numéro de ticket : 20…" at bounding box center [784, 382] width 1568 height 764
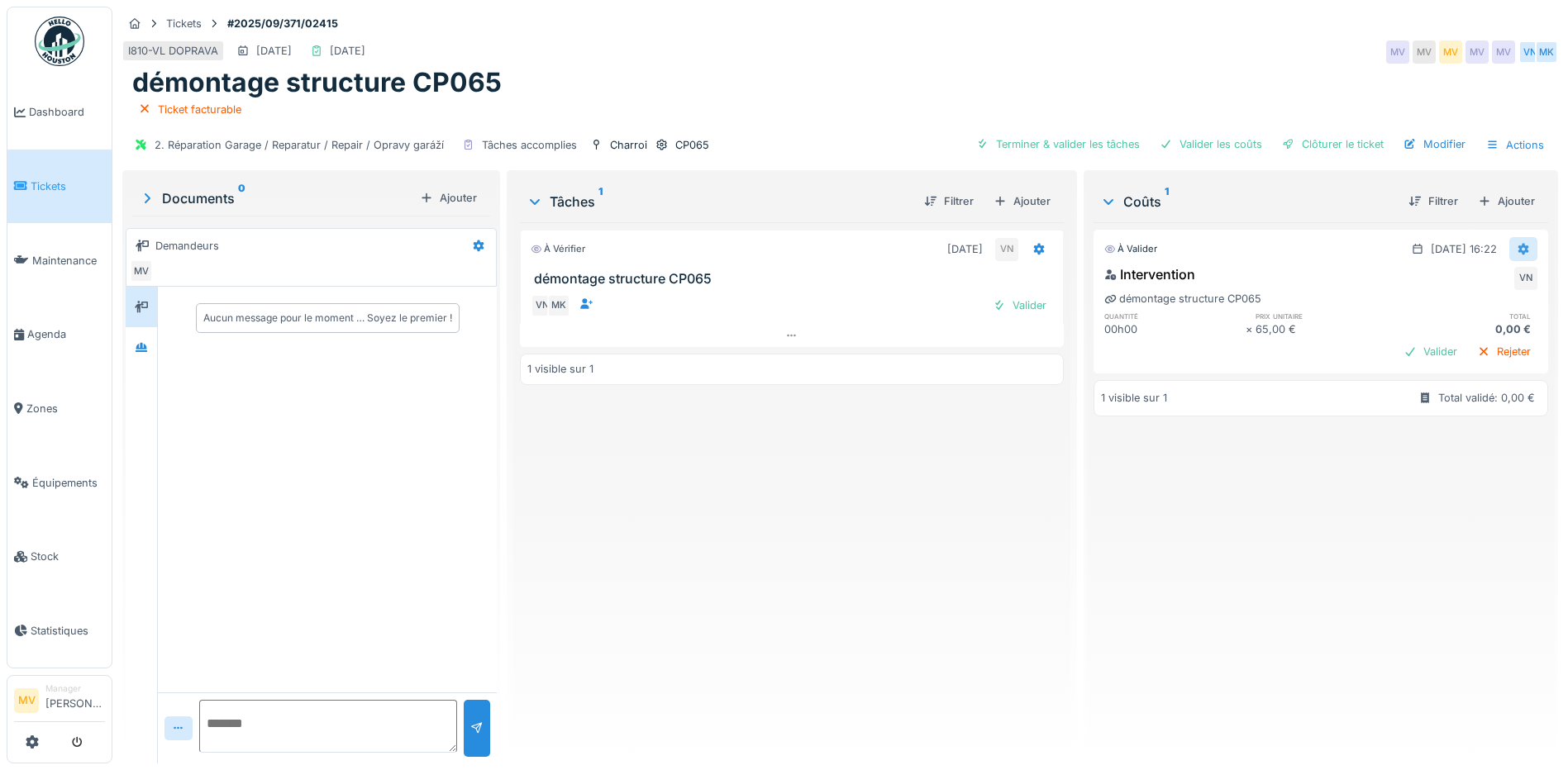
click at [1517, 245] on icon at bounding box center [1523, 249] width 13 height 11
click at [1455, 284] on div "Modifier" at bounding box center [1442, 286] width 80 height 25
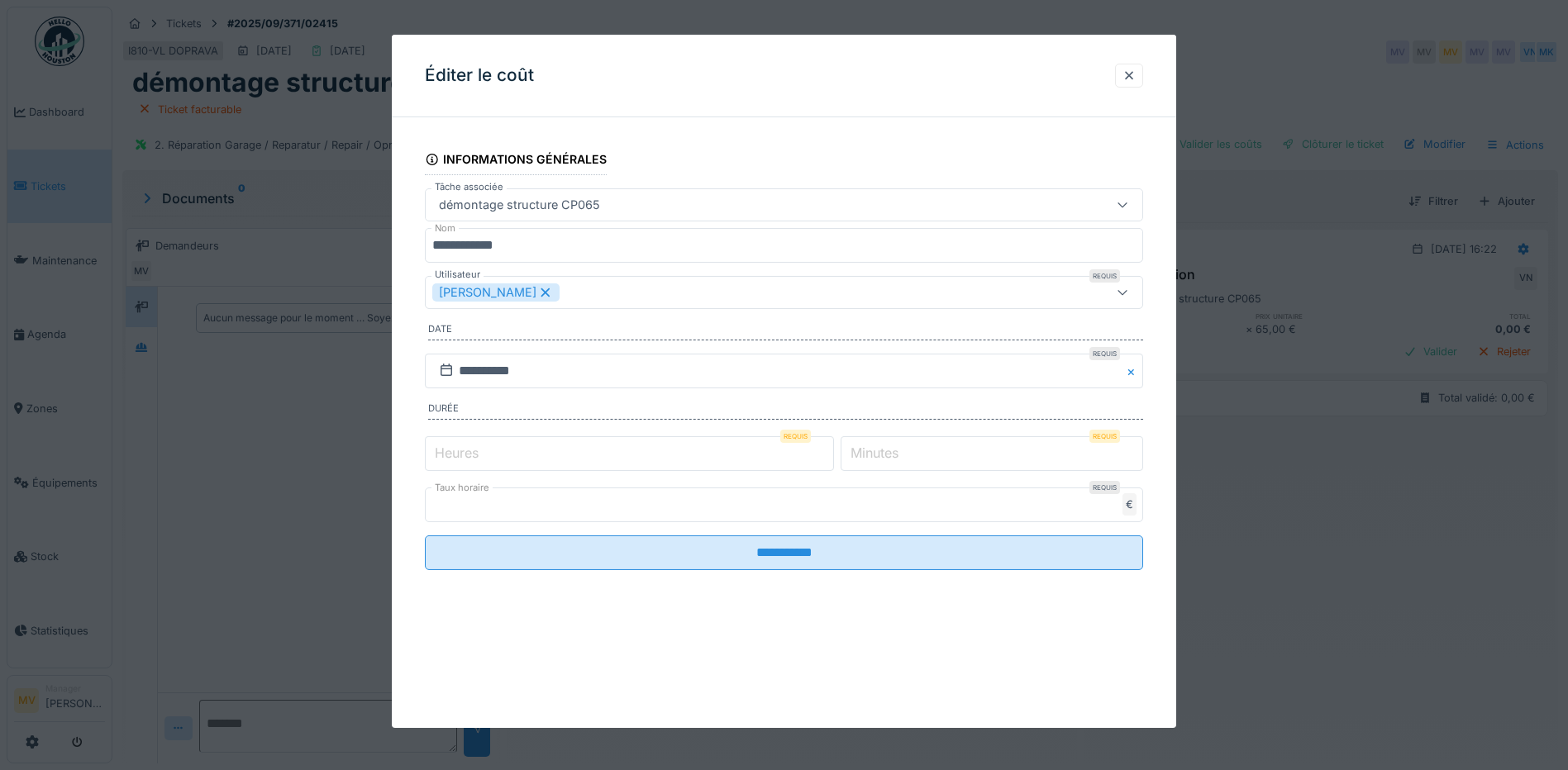
click at [815, 452] on input "*" at bounding box center [629, 454] width 409 height 35
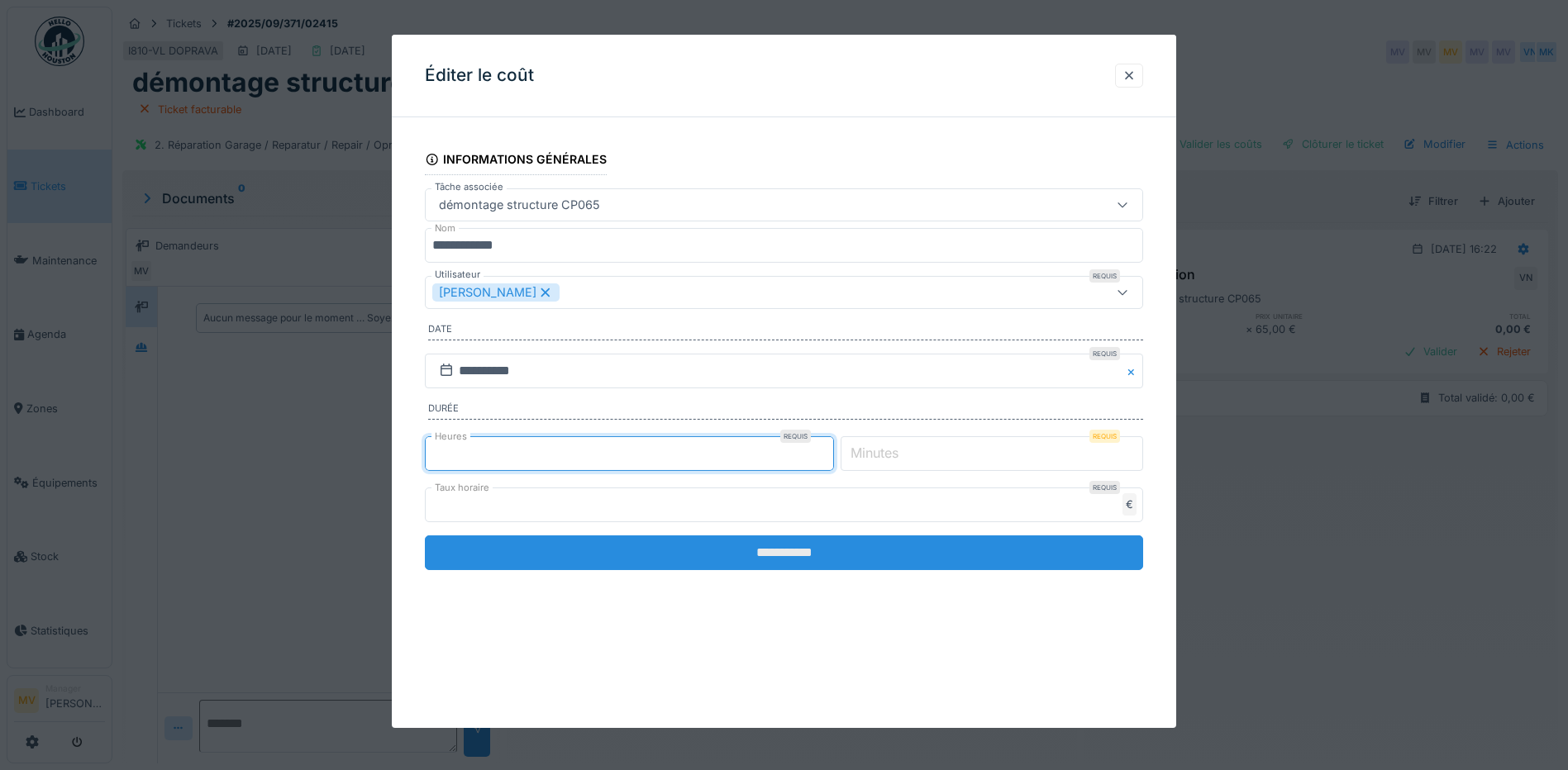
type input "**"
click at [836, 570] on input "**********" at bounding box center [784, 553] width 718 height 35
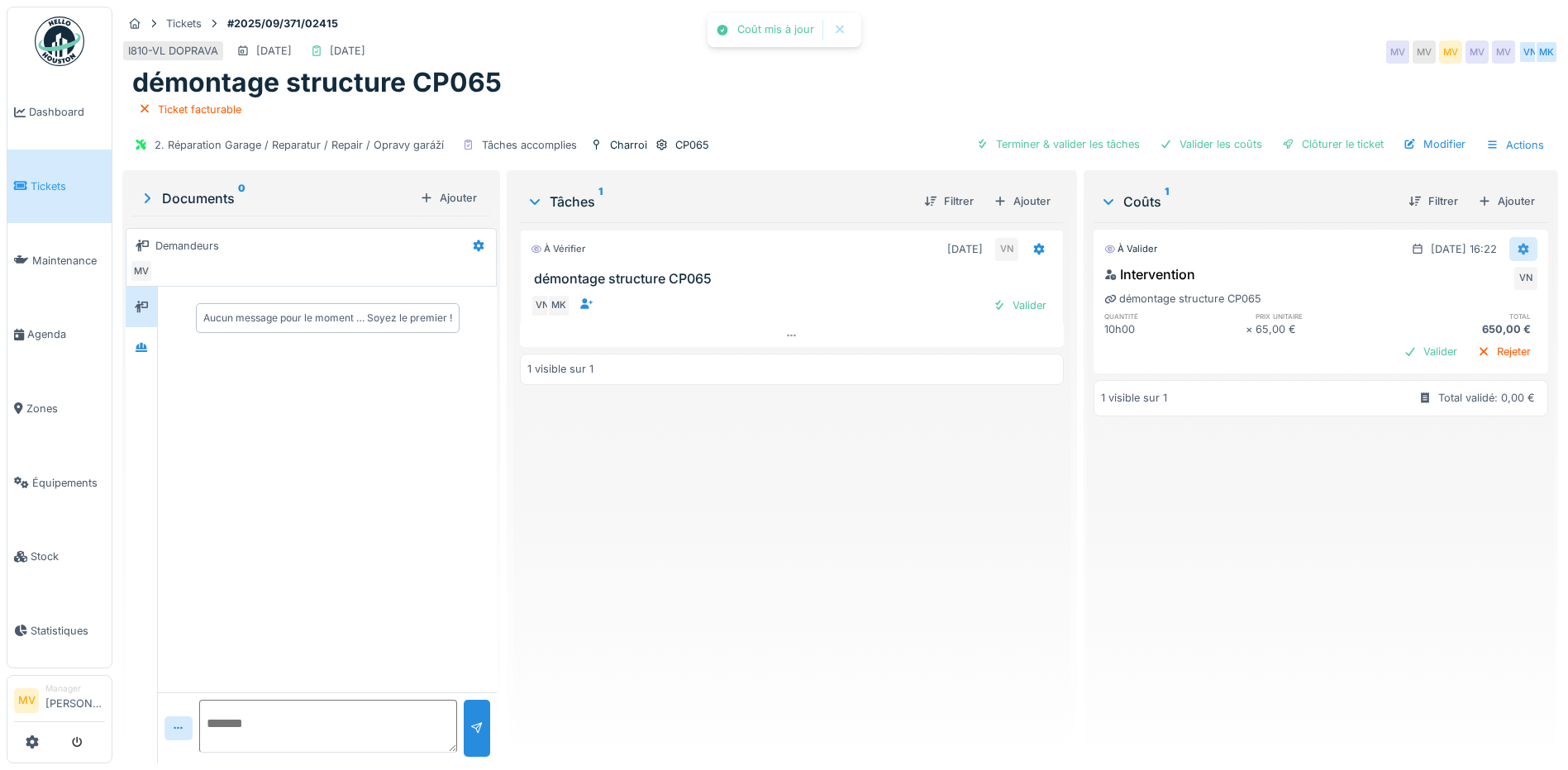
click at [1517, 249] on icon at bounding box center [1523, 249] width 13 height 11
click at [1399, 180] on div "Coûts 1 Filtrer Ajouter" at bounding box center [1321, 201] width 455 height 42
click at [1496, 196] on div "Ajouter" at bounding box center [1507, 201] width 70 height 22
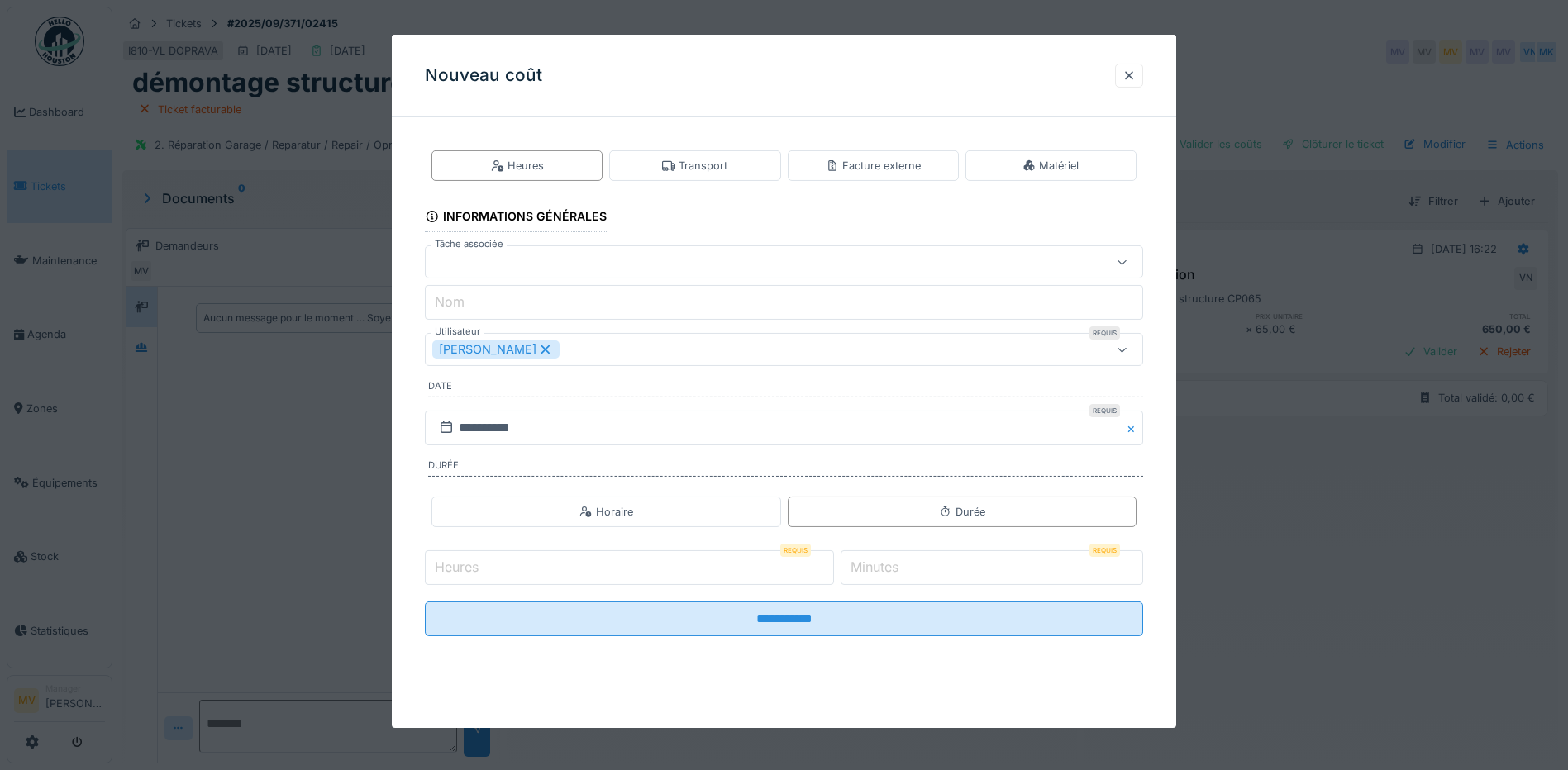
click at [542, 348] on icon at bounding box center [546, 350] width 9 height 9
click at [517, 347] on div "Utilisateurs" at bounding box center [475, 349] width 86 height 18
click at [582, 354] on div "Utilisateurs" at bounding box center [741, 349] width 619 height 18
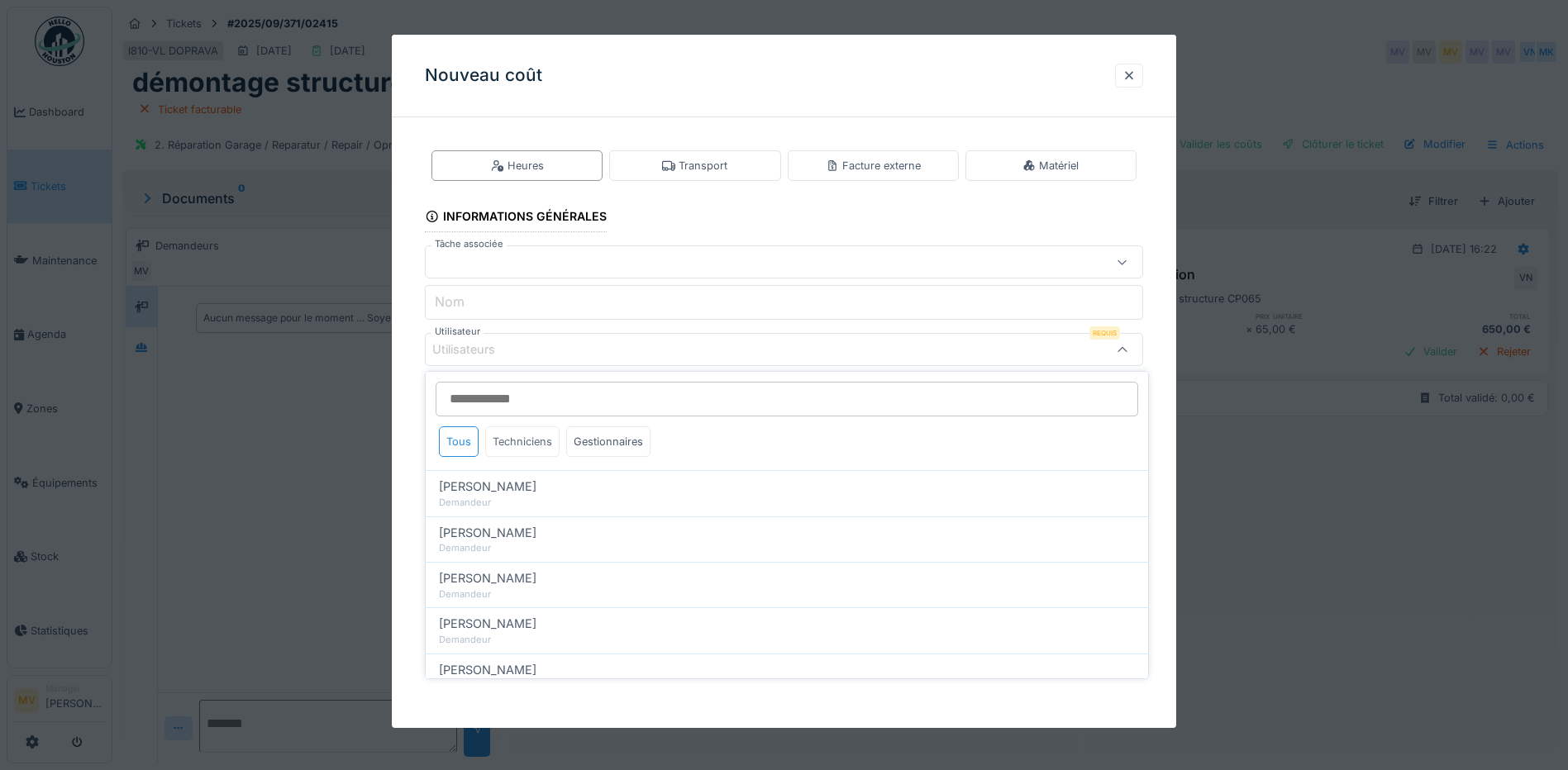
click at [538, 440] on div "Techniciens" at bounding box center [522, 442] width 75 height 31
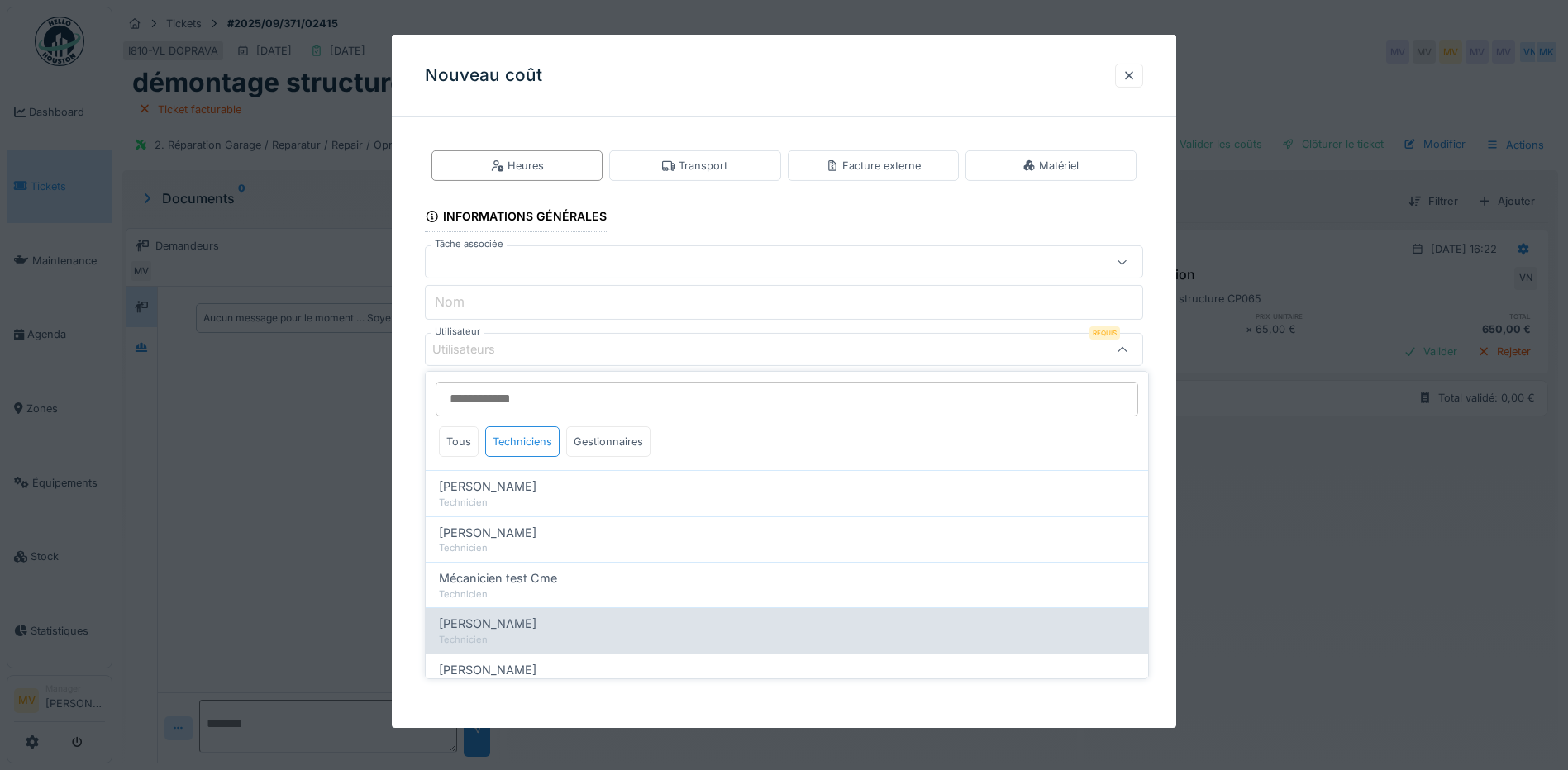
click at [532, 622] on div "[PERSON_NAME]" at bounding box center [787, 623] width 696 height 18
type input "****"
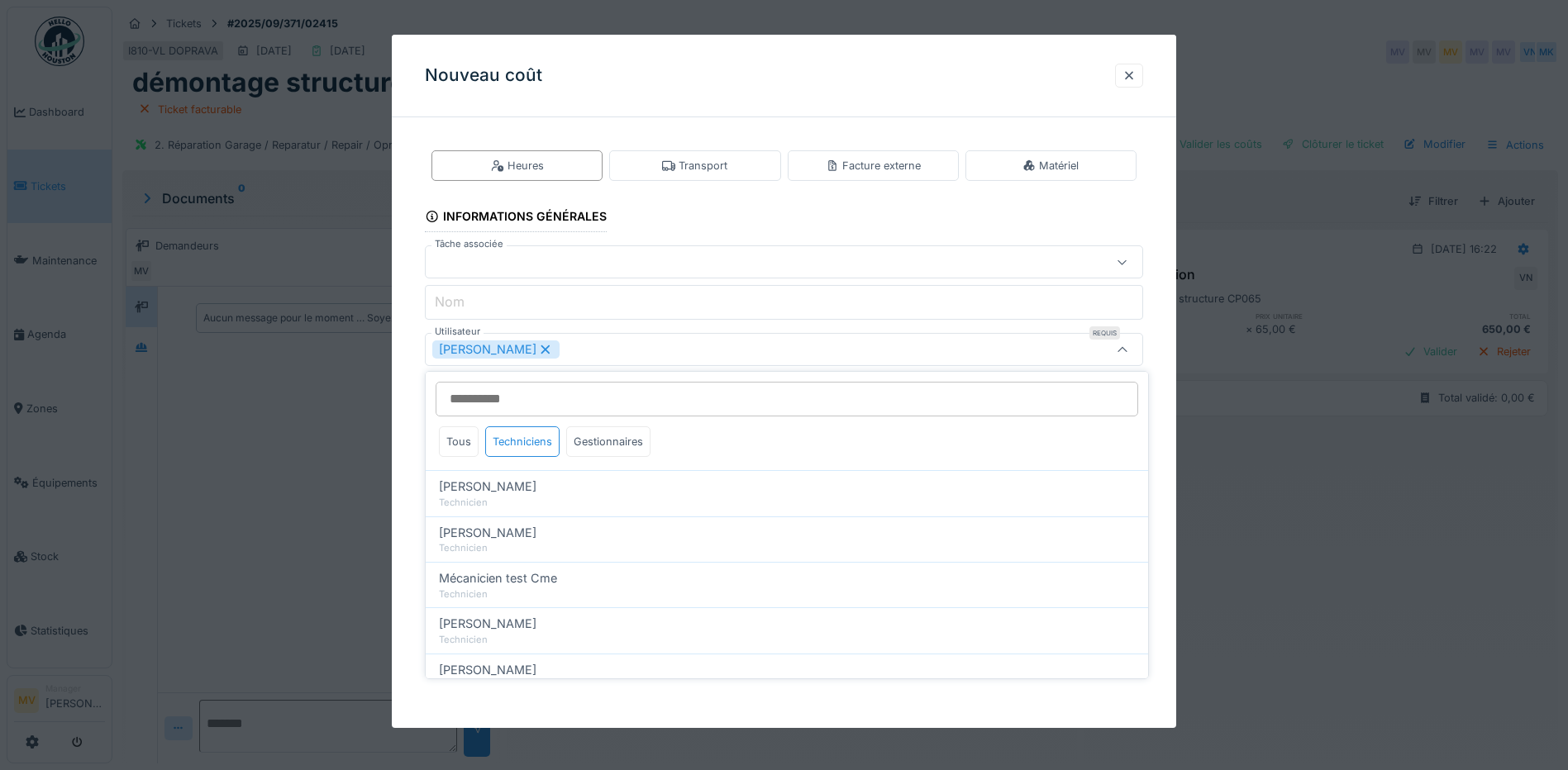
click at [642, 364] on div "[PERSON_NAME]" at bounding box center [784, 349] width 718 height 33
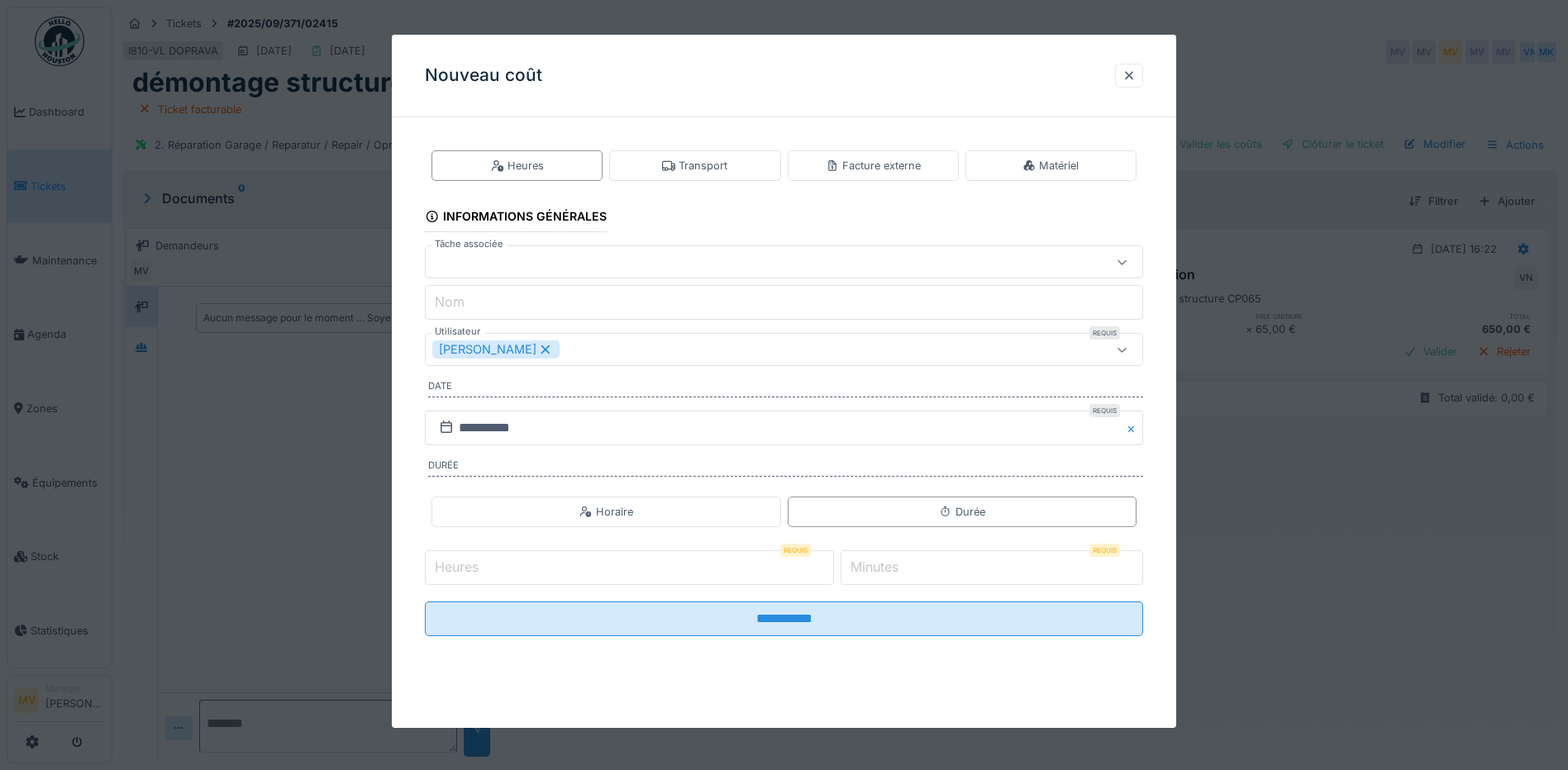
click at [721, 580] on input "Heures" at bounding box center [629, 568] width 409 height 35
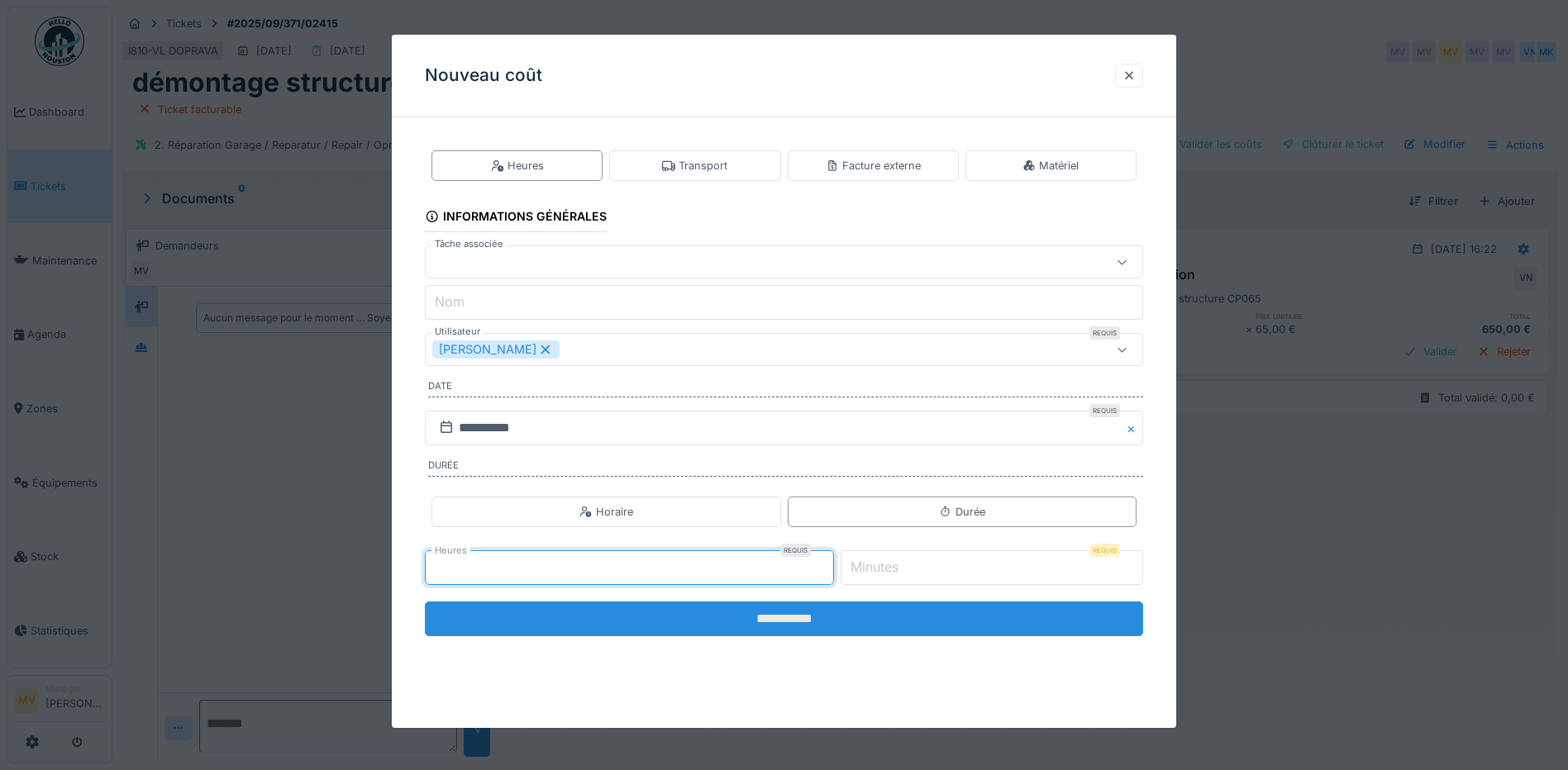
type input "**"
click at [773, 621] on input "**********" at bounding box center [784, 619] width 718 height 35
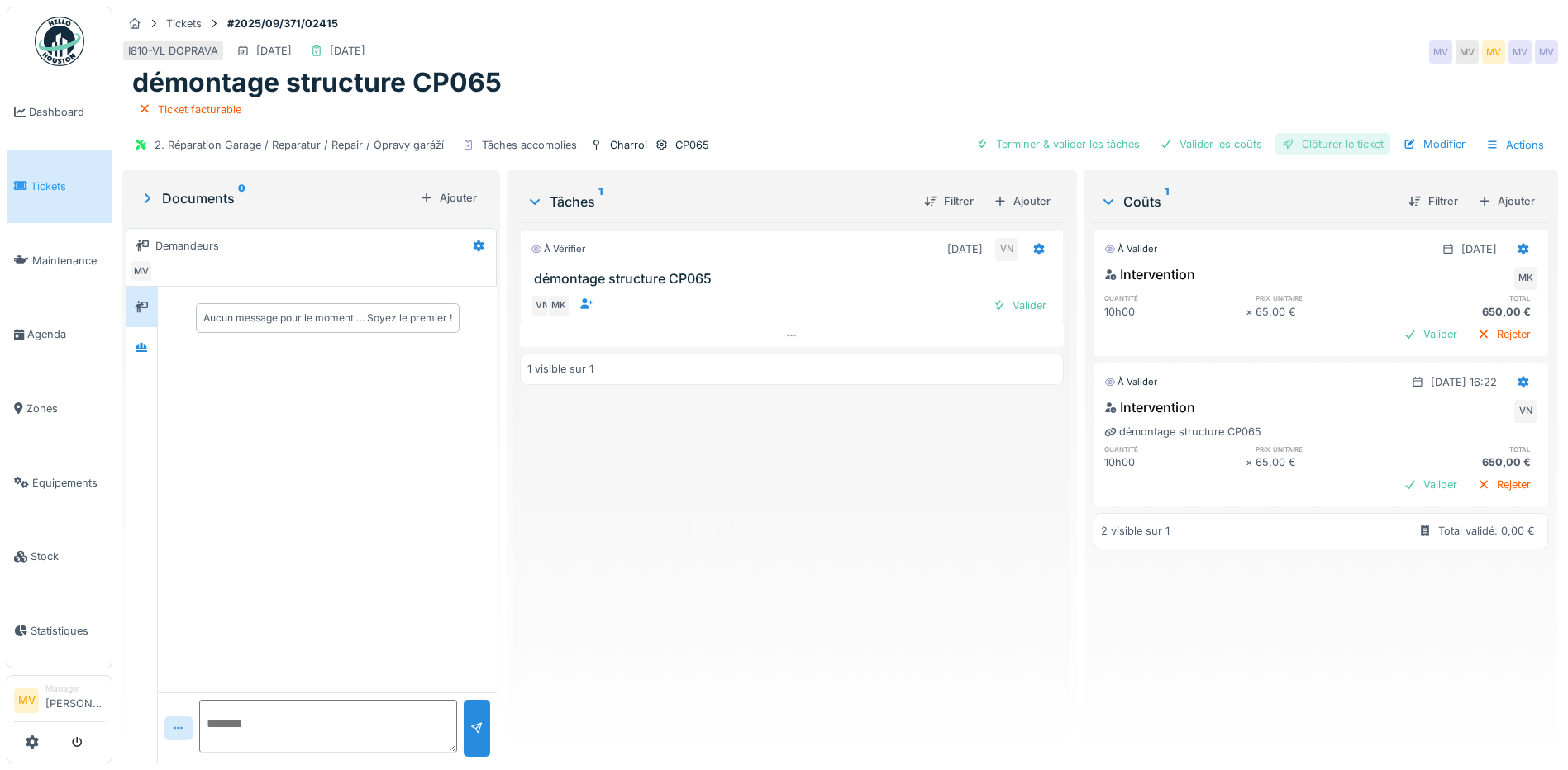
click at [1357, 146] on div "Clôturer le ticket" at bounding box center [1333, 144] width 115 height 22
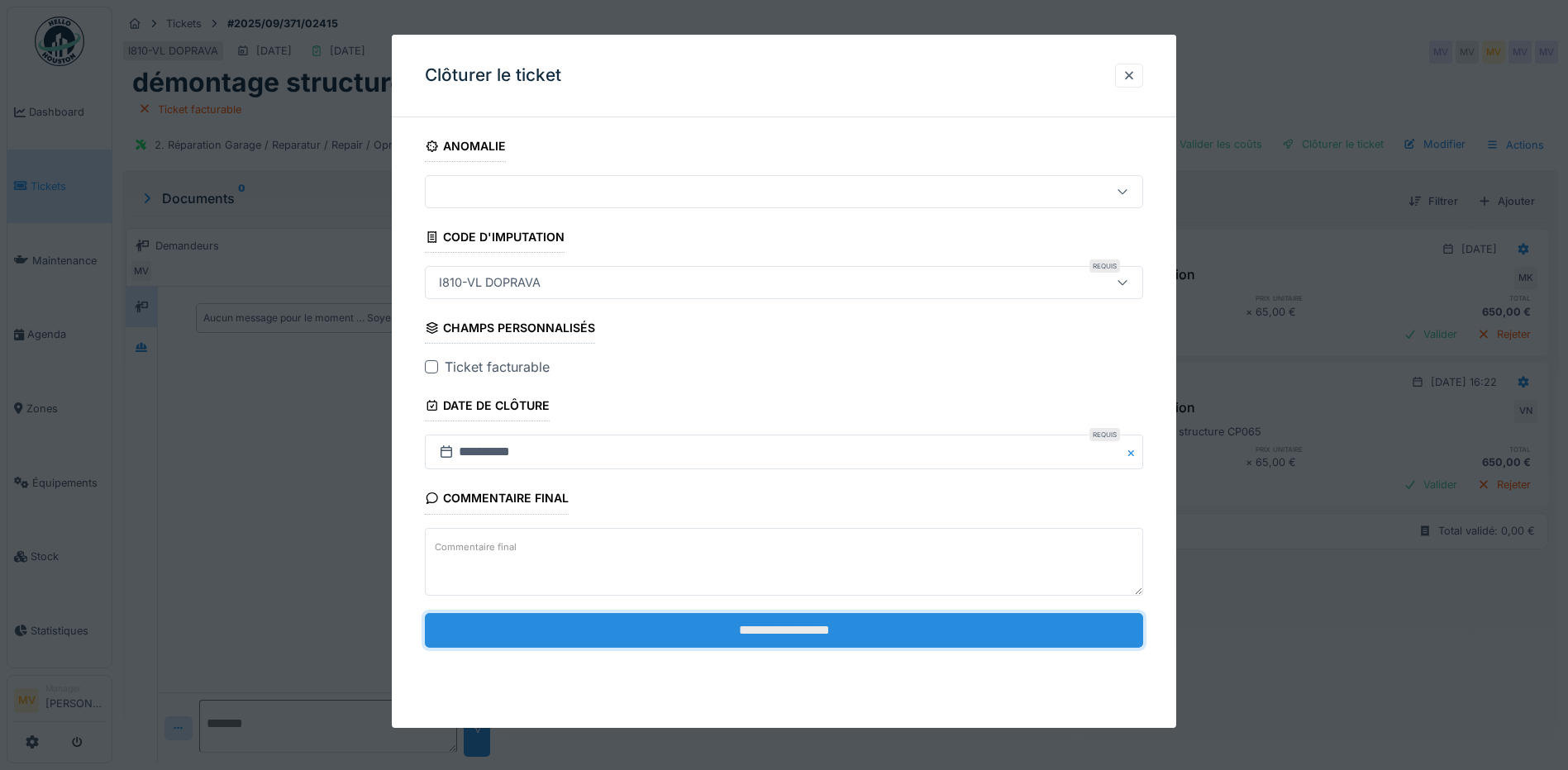
drag, startPoint x: 788, startPoint y: 638, endPoint x: 939, endPoint y: 614, distance: 152.9
click at [789, 638] on input "**********" at bounding box center [784, 631] width 718 height 35
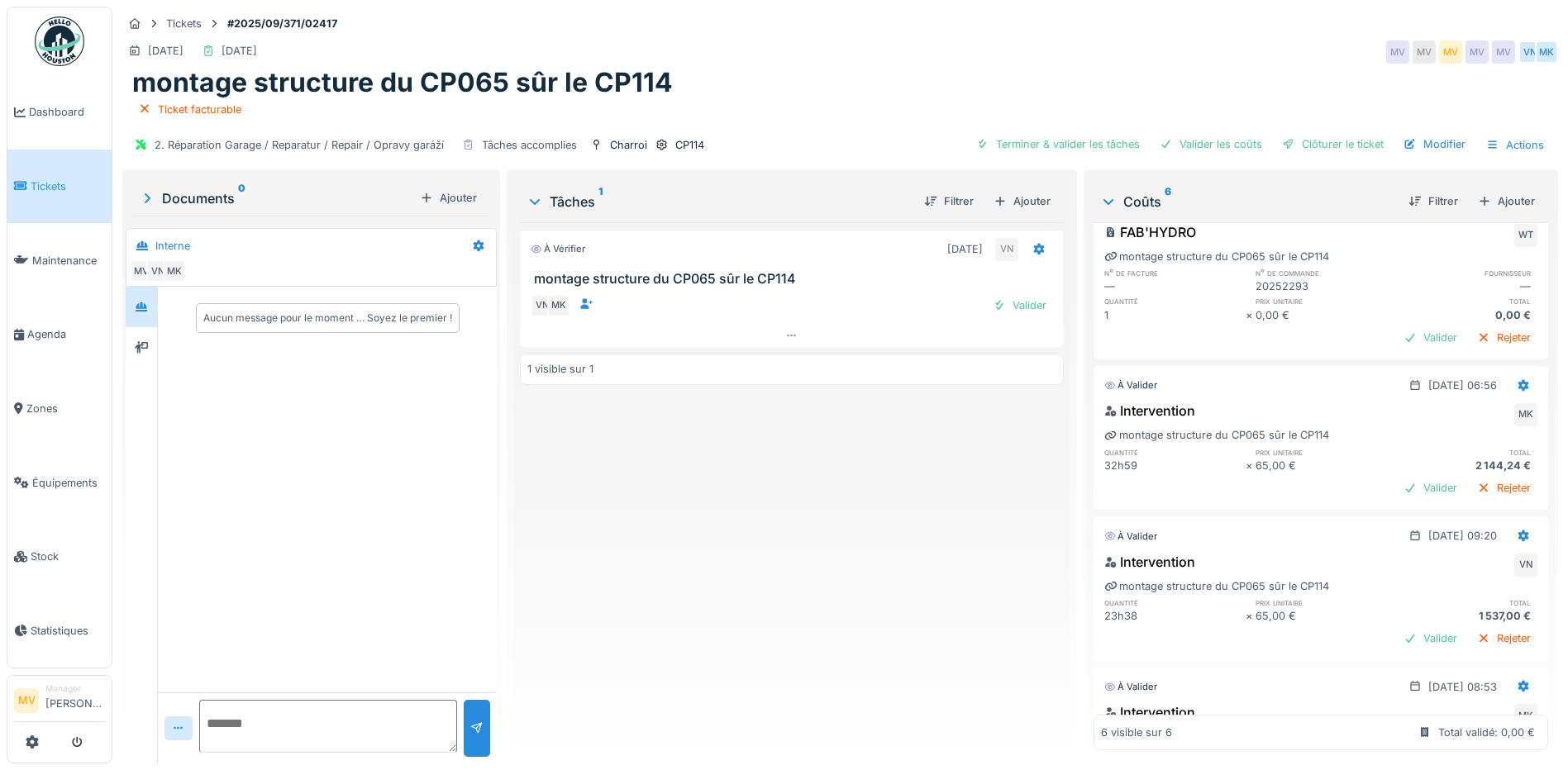
scroll to position [472, 0]
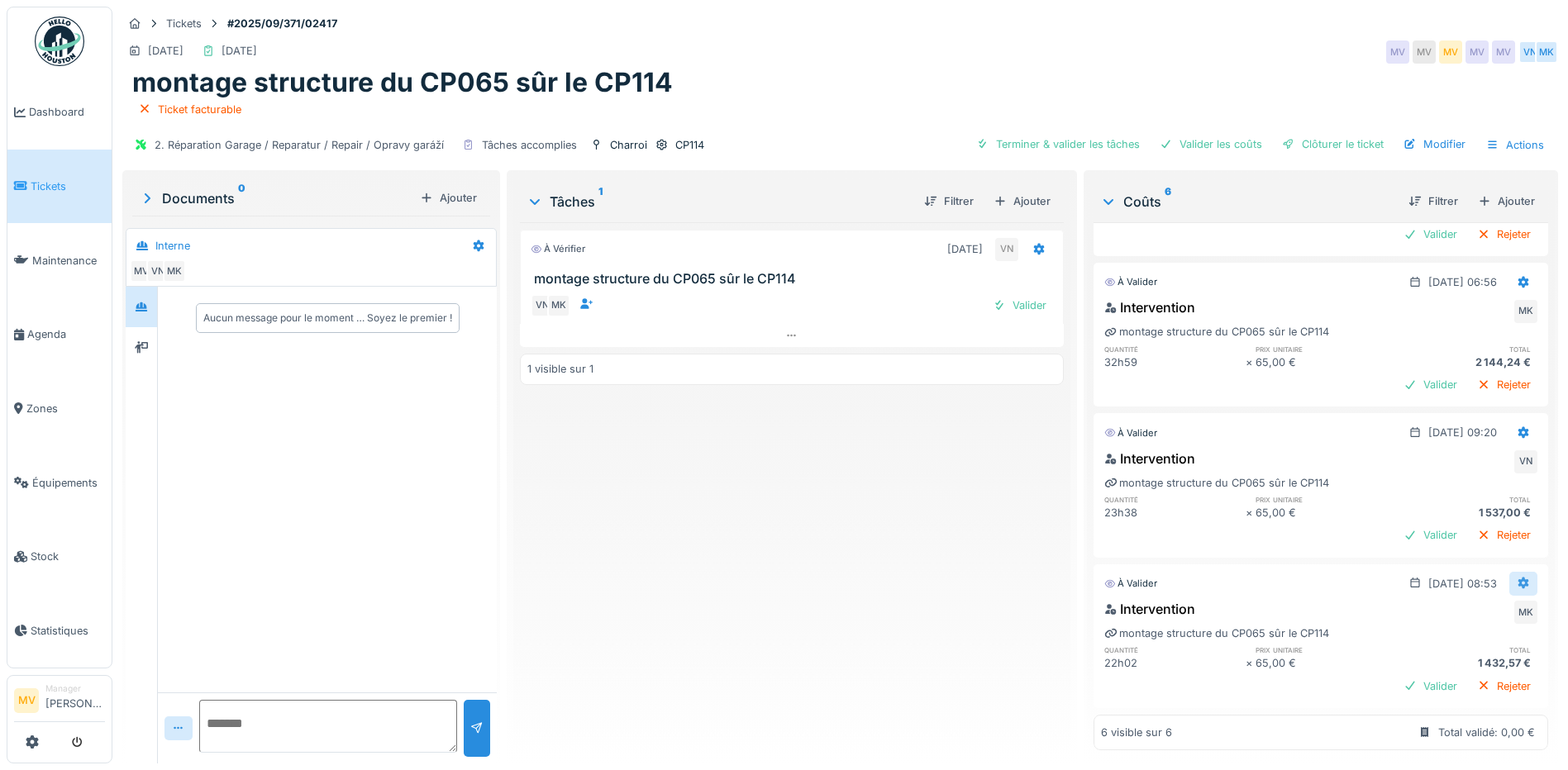
click at [1519, 578] on icon at bounding box center [1524, 583] width 11 height 11
click at [1464, 594] on div "Modifier" at bounding box center [1442, 596] width 80 height 25
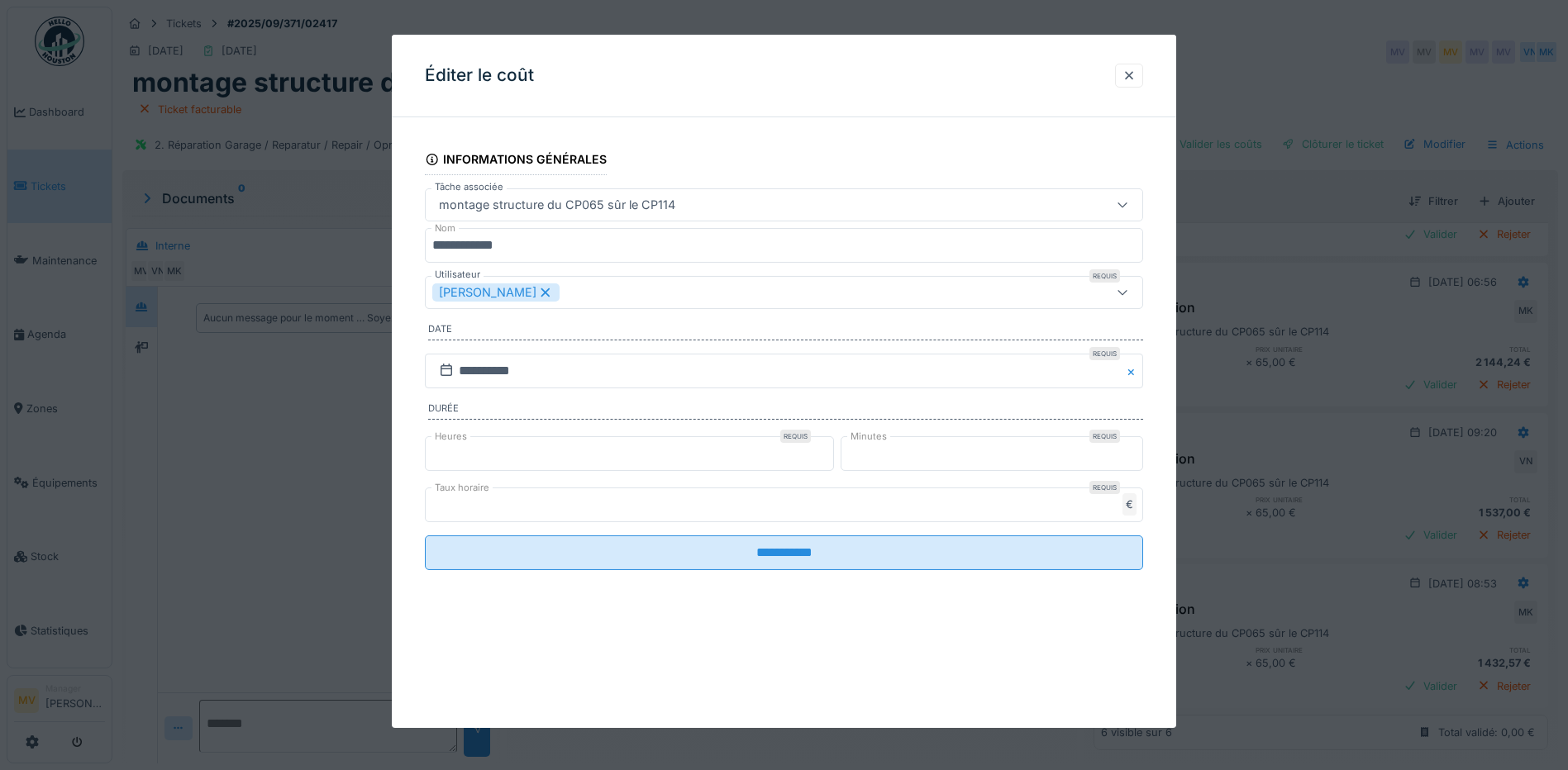
click at [486, 450] on input "**" at bounding box center [629, 454] width 409 height 35
type input "*"
click at [425, 536] on input "**********" at bounding box center [784, 553] width 718 height 35
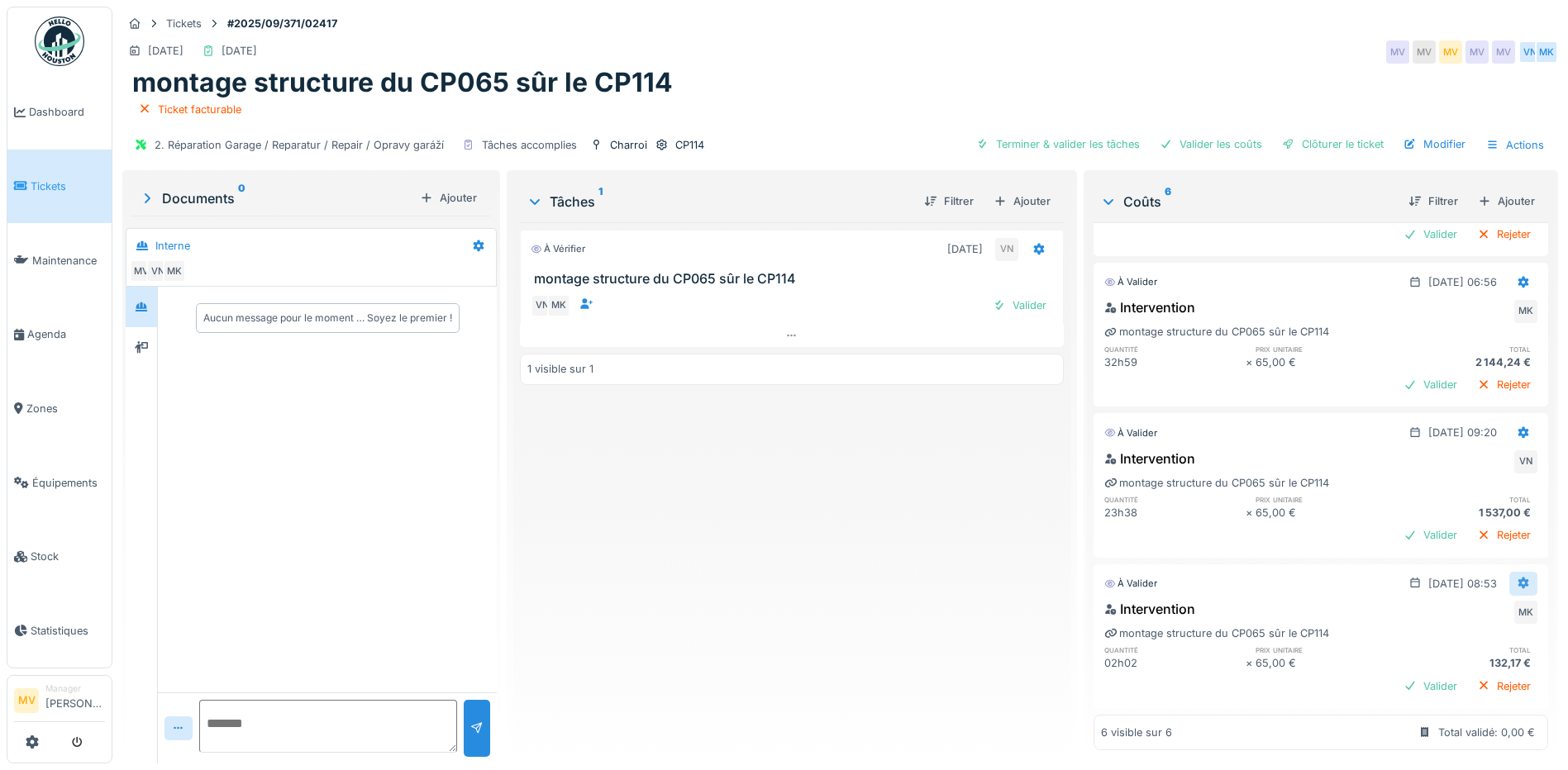
click at [1517, 578] on icon at bounding box center [1523, 583] width 13 height 11
click at [1457, 591] on div "Modifier" at bounding box center [1442, 596] width 80 height 25
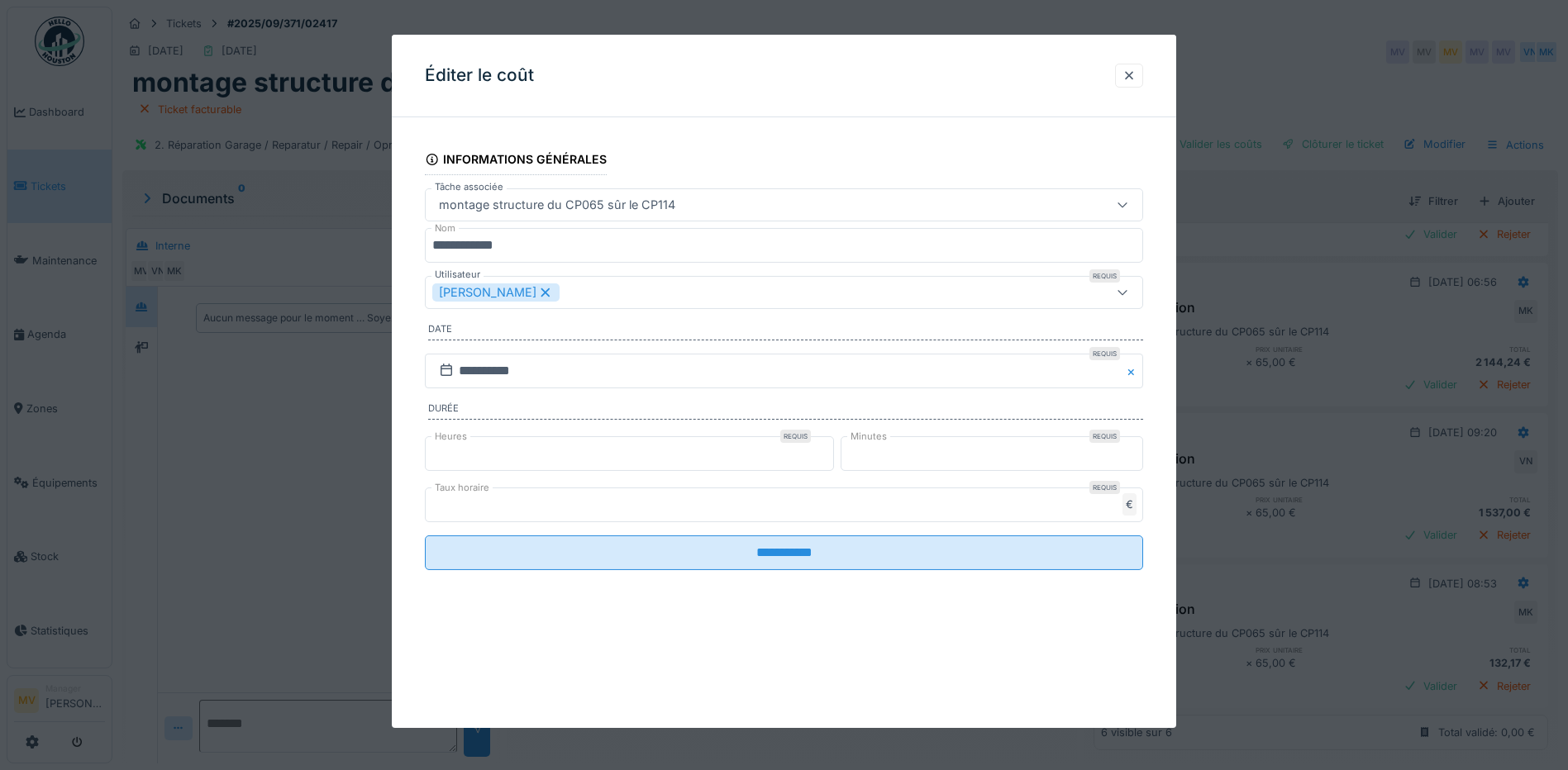
click at [833, 444] on input "*" at bounding box center [629, 454] width 409 height 35
type input "*"
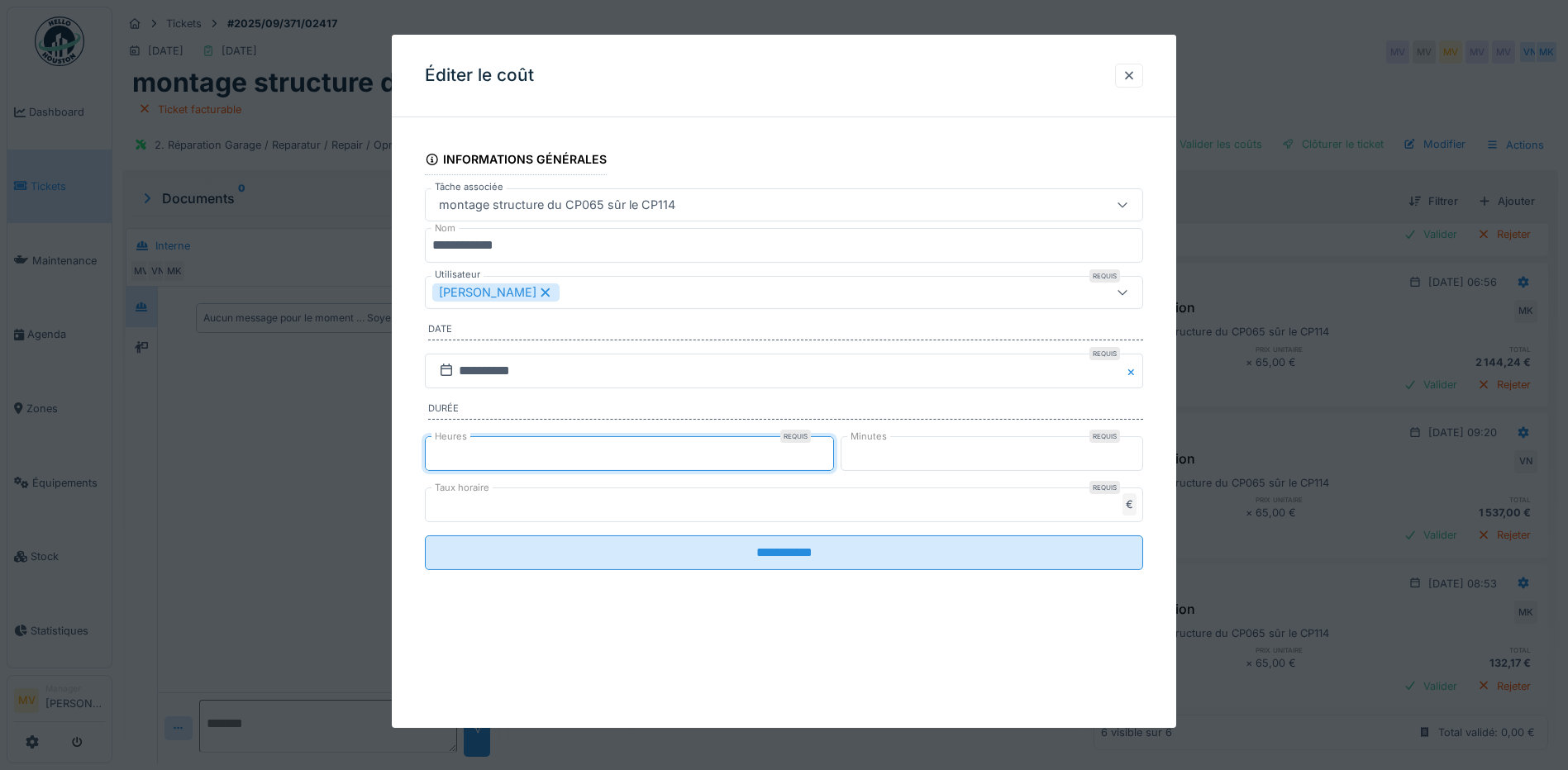
click at [833, 444] on input "*" at bounding box center [629, 454] width 409 height 35
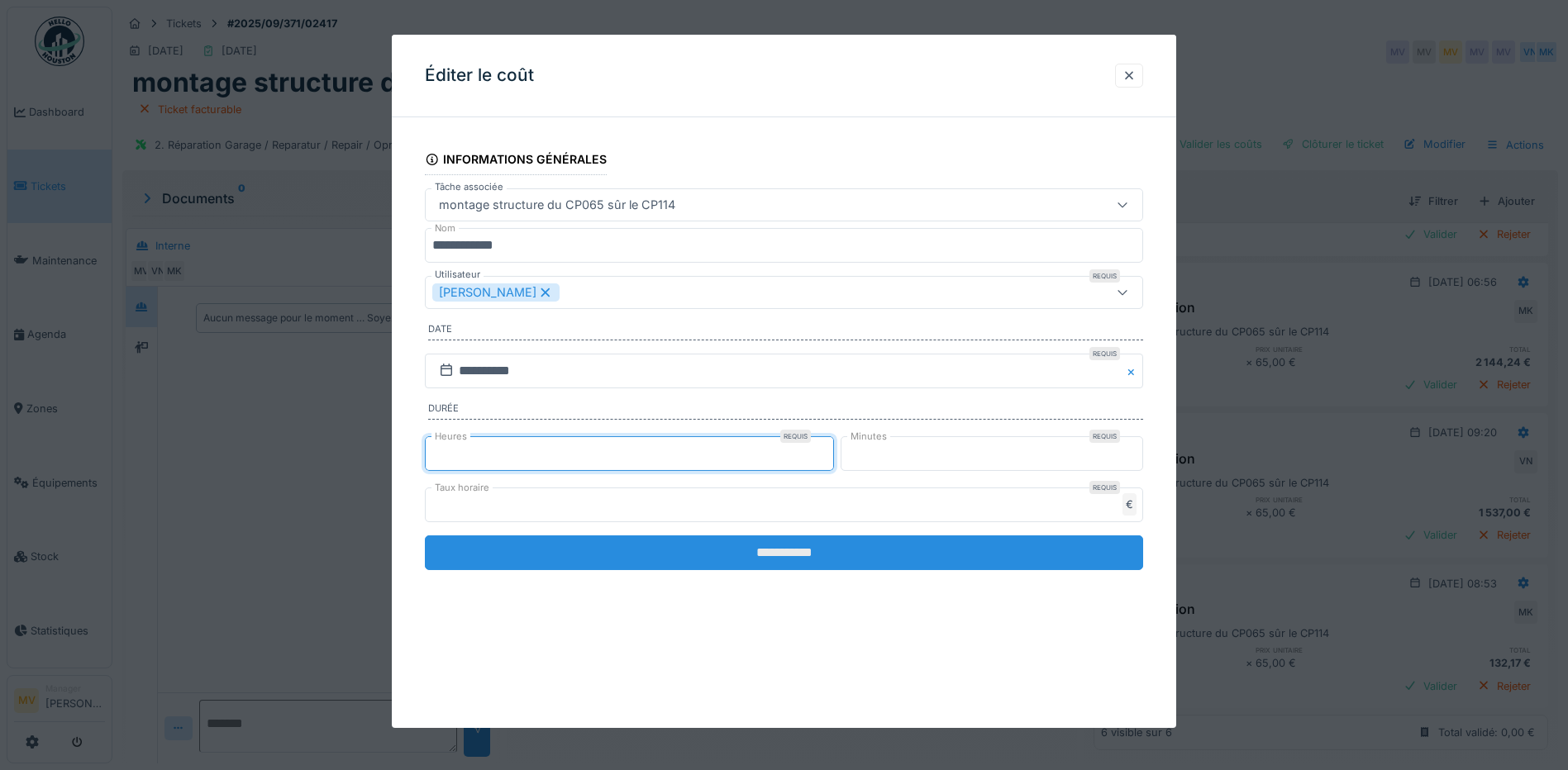
click at [841, 547] on input "**********" at bounding box center [784, 553] width 718 height 35
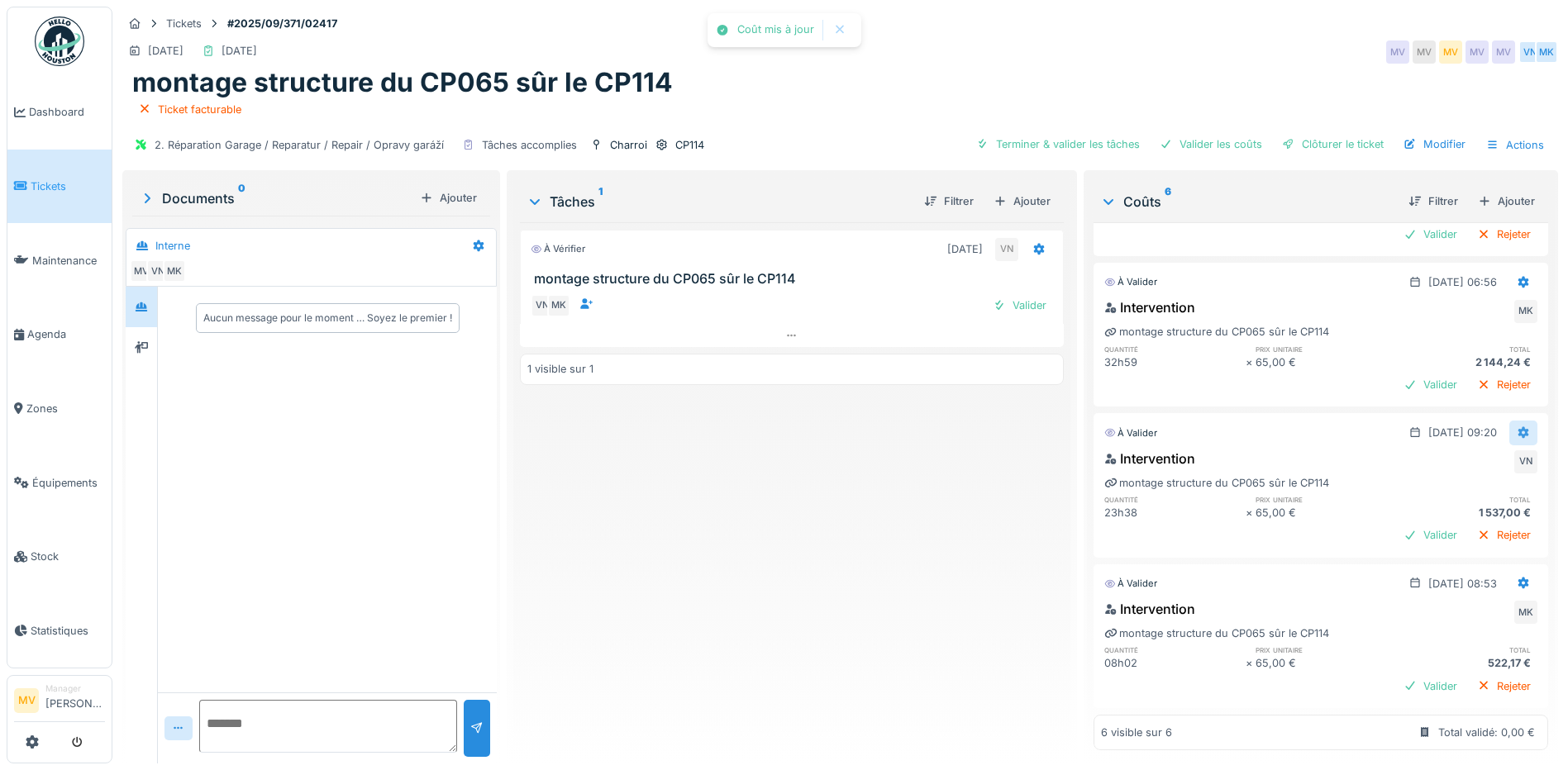
click at [1519, 428] on icon at bounding box center [1524, 433] width 11 height 11
click at [1463, 443] on div "Modifier" at bounding box center [1442, 445] width 80 height 25
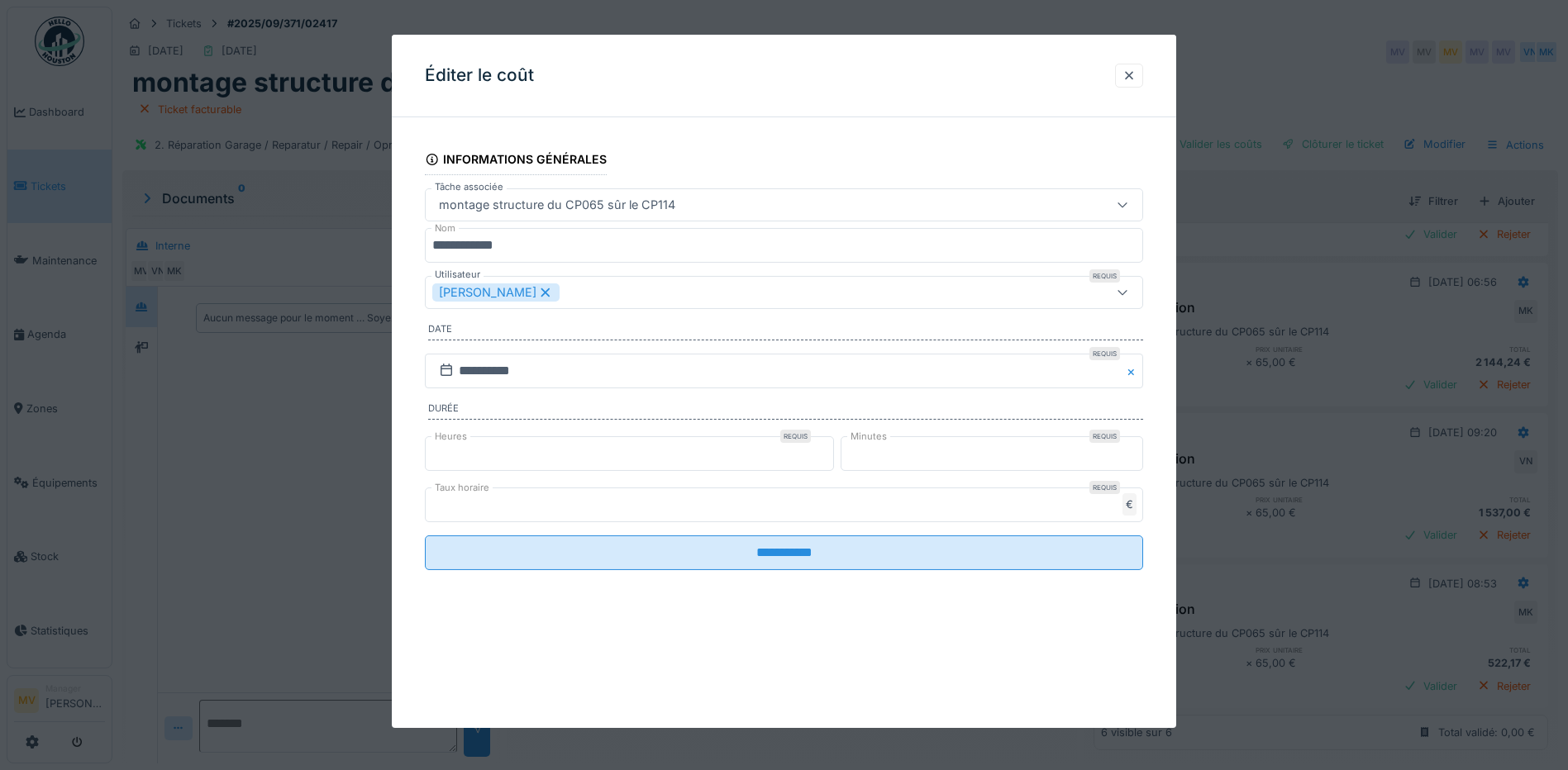
click at [696, 459] on input "**" at bounding box center [629, 454] width 409 height 35
type input "*"
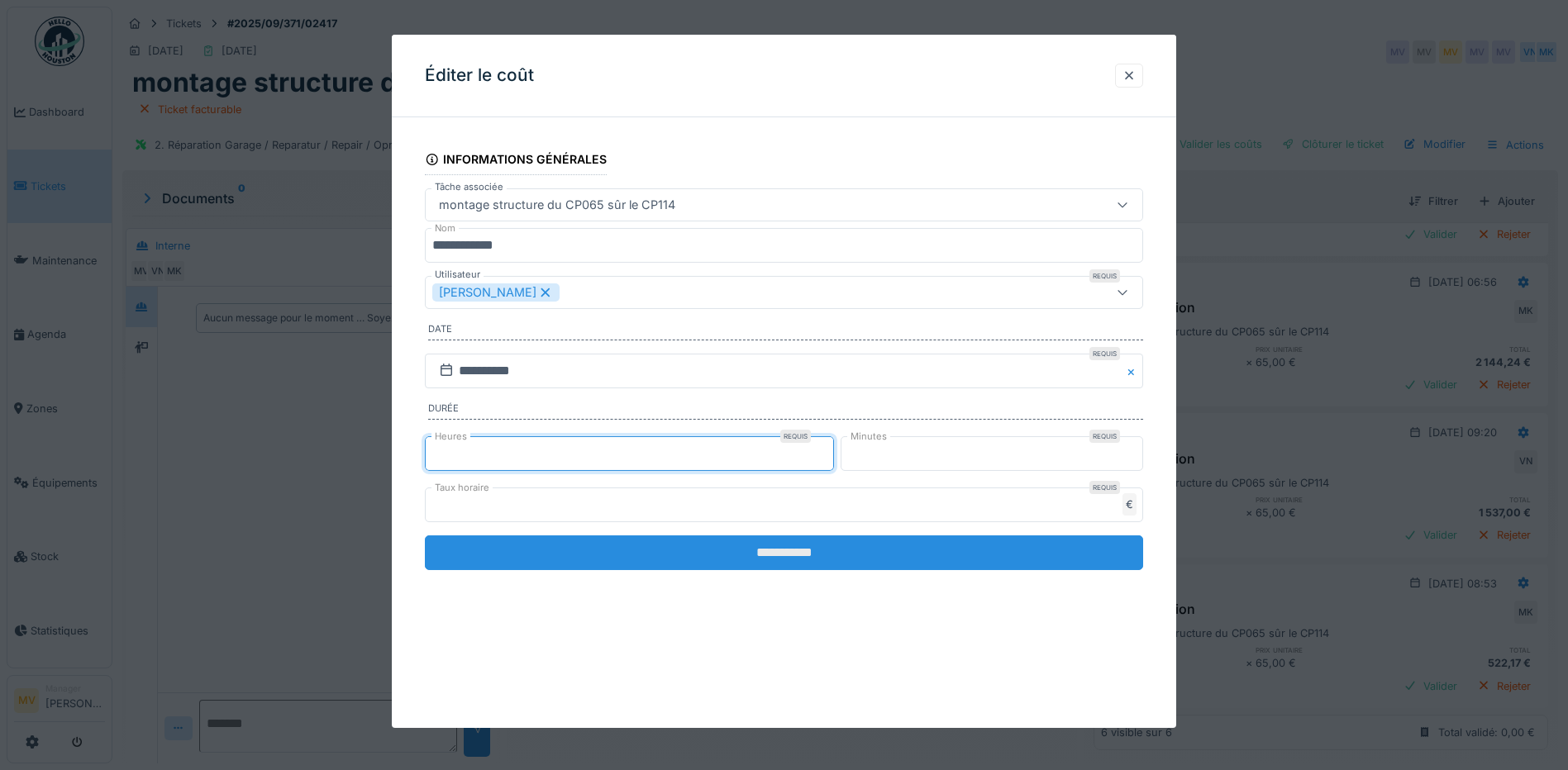
type input "**"
click at [803, 554] on input "**********" at bounding box center [784, 553] width 718 height 35
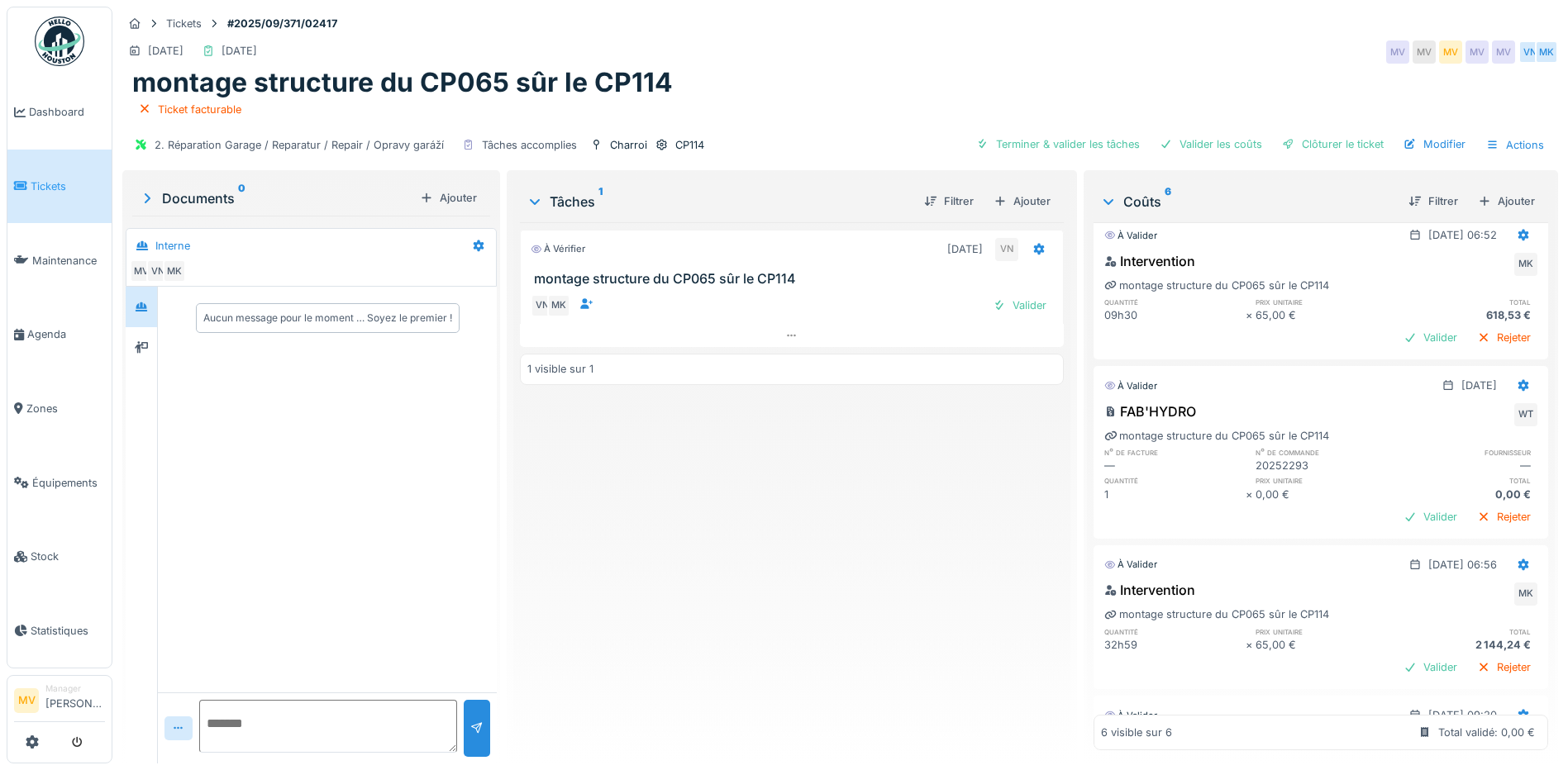
scroll to position [0, 0]
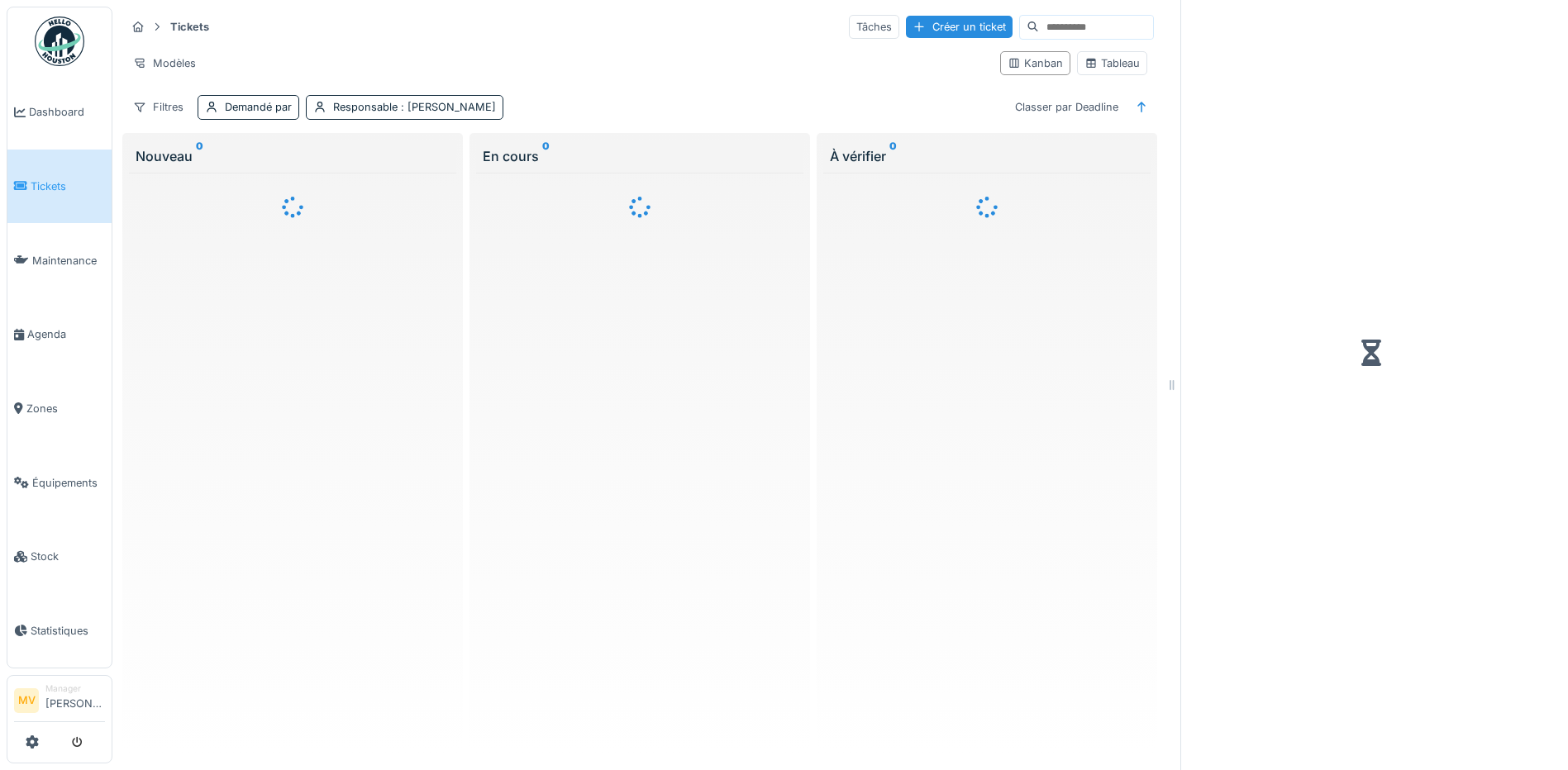
scroll to position [10, 0]
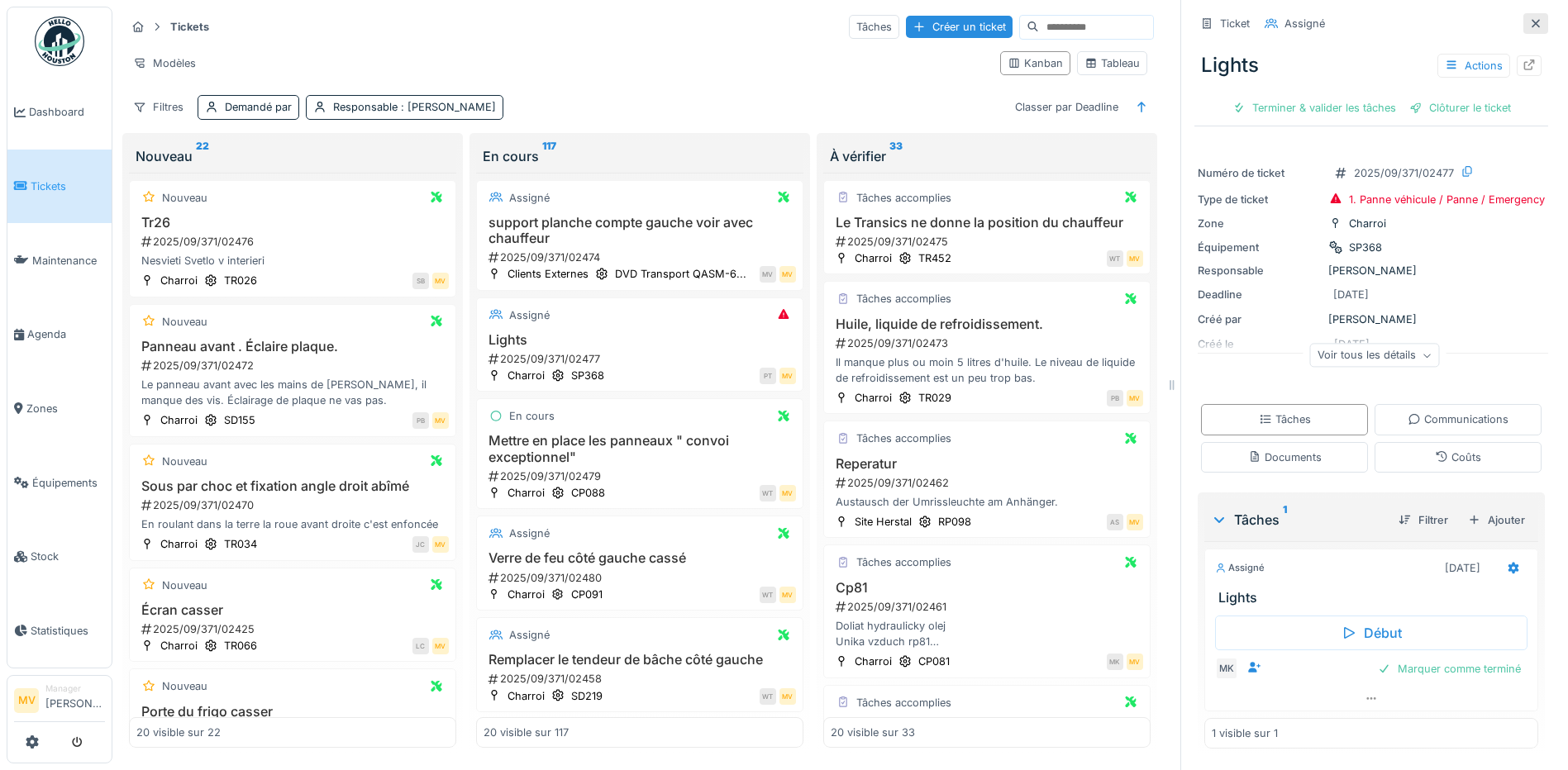
click at [1529, 18] on icon at bounding box center [1536, 24] width 13 height 11
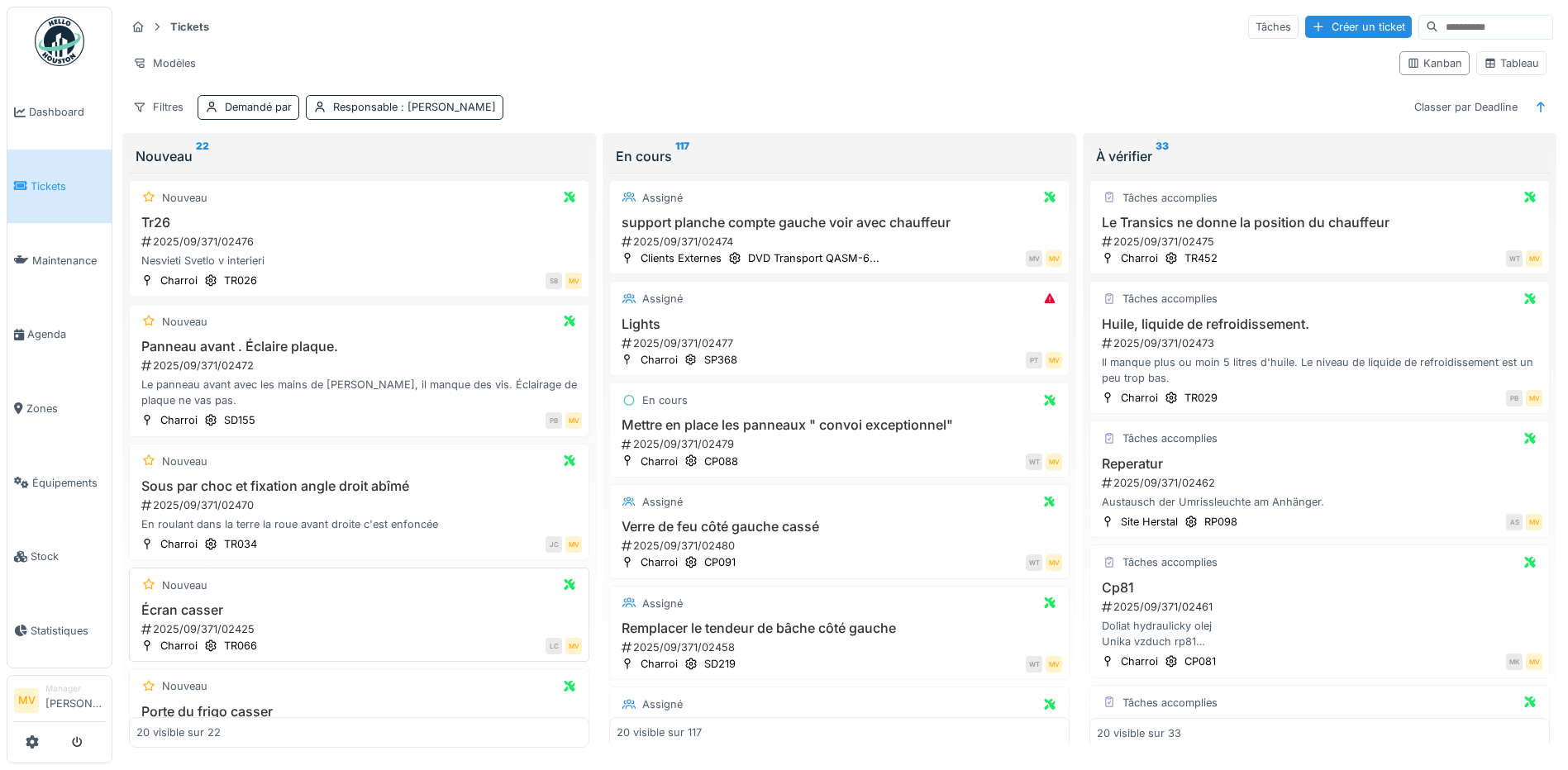
click at [417, 624] on div "2025/09/371/02425" at bounding box center [361, 630] width 442 height 16
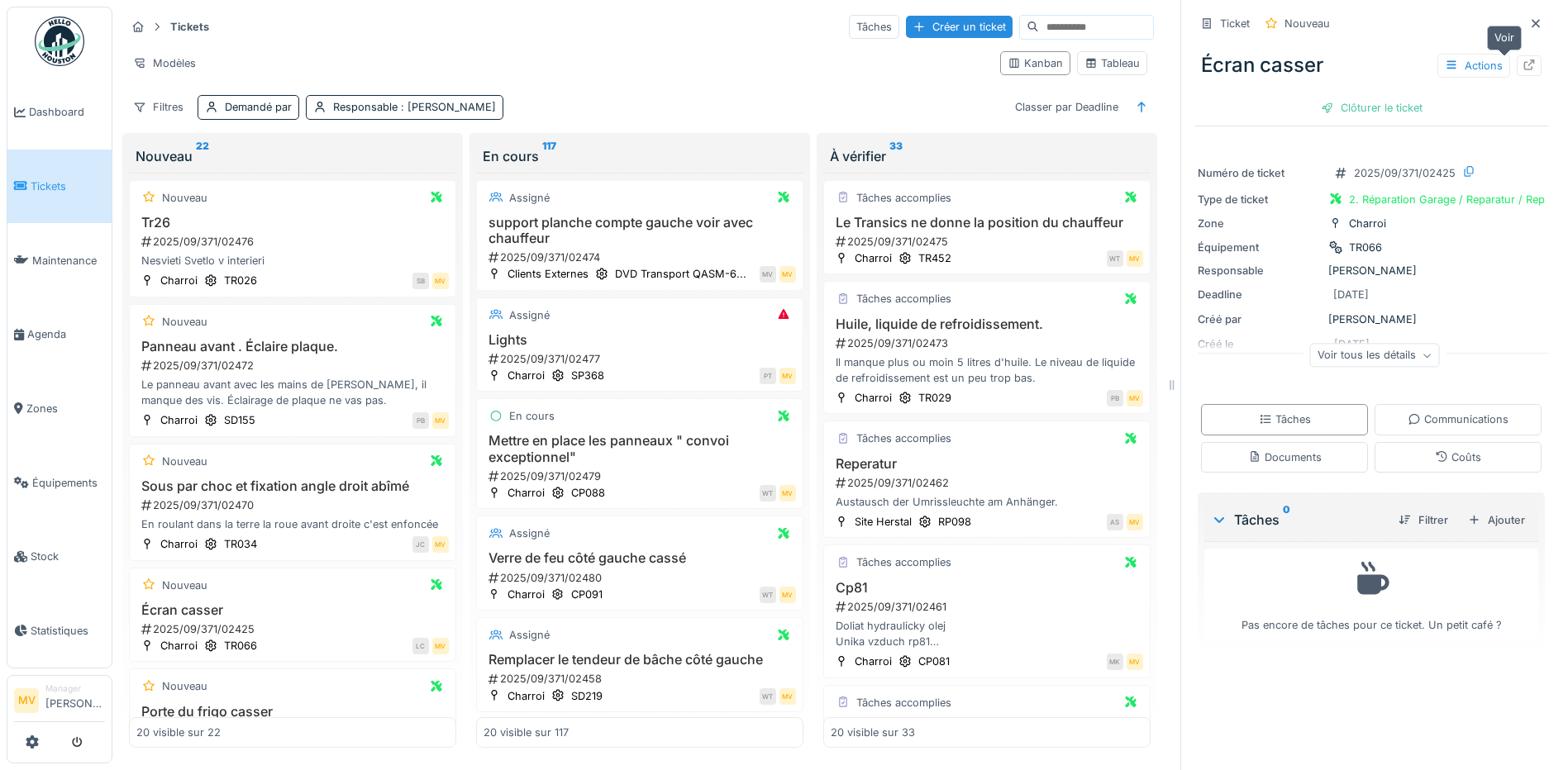
click at [1517, 55] on div at bounding box center [1529, 66] width 25 height 21
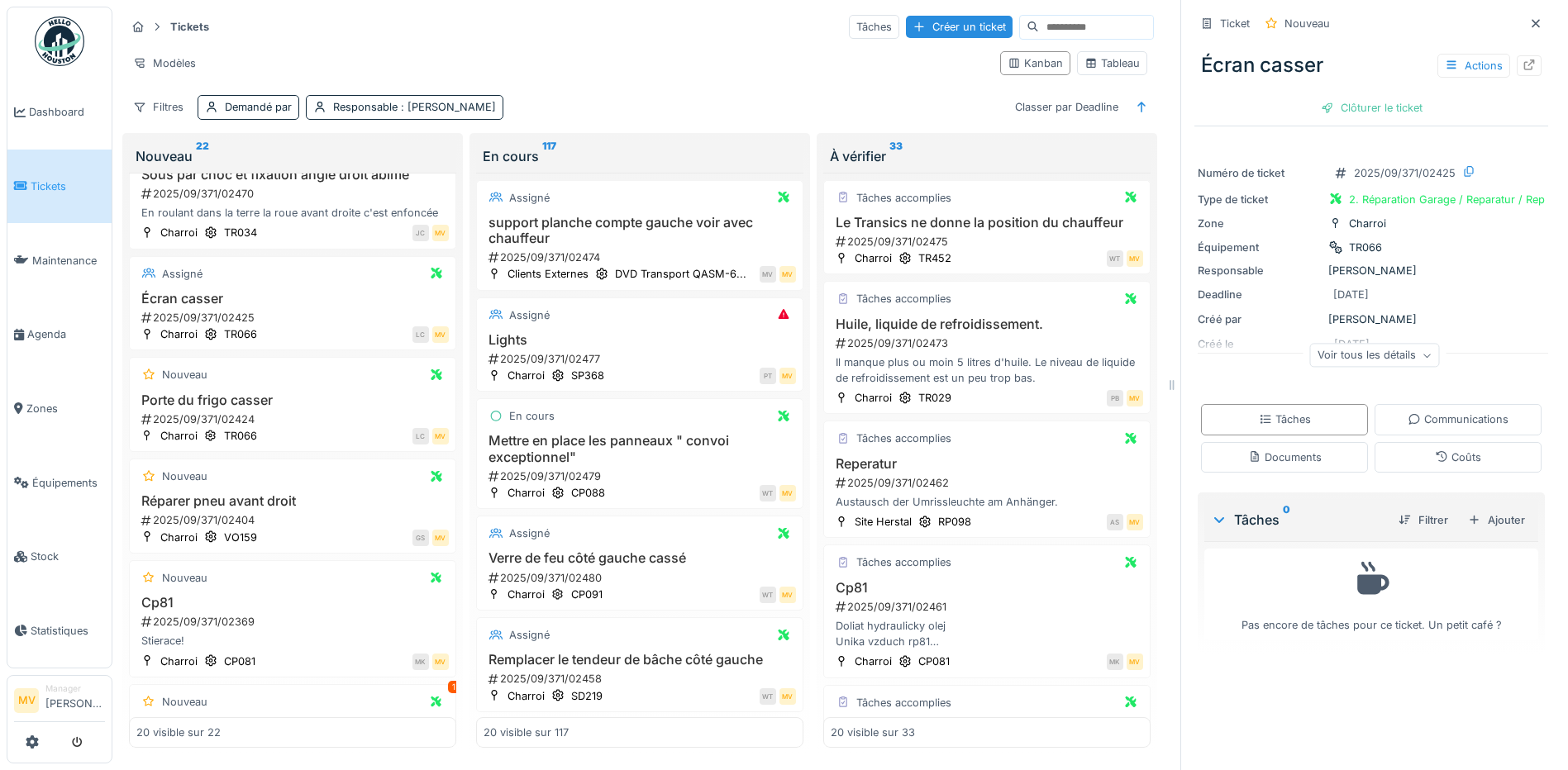
scroll to position [331, 0]
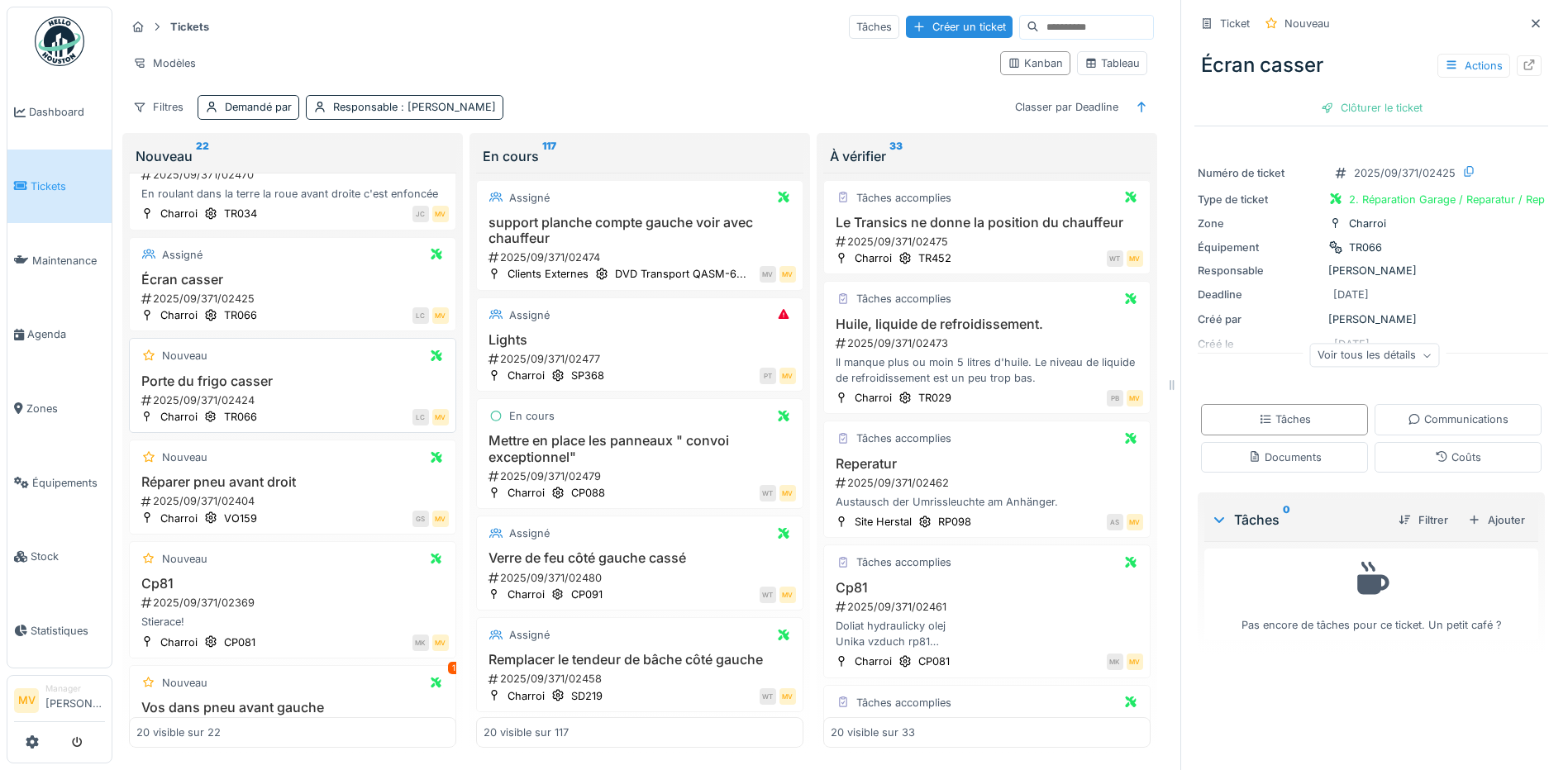
click at [276, 366] on div "Nouveau" at bounding box center [292, 356] width 313 height 21
click at [1490, 509] on div "Ajouter" at bounding box center [1497, 520] width 70 height 22
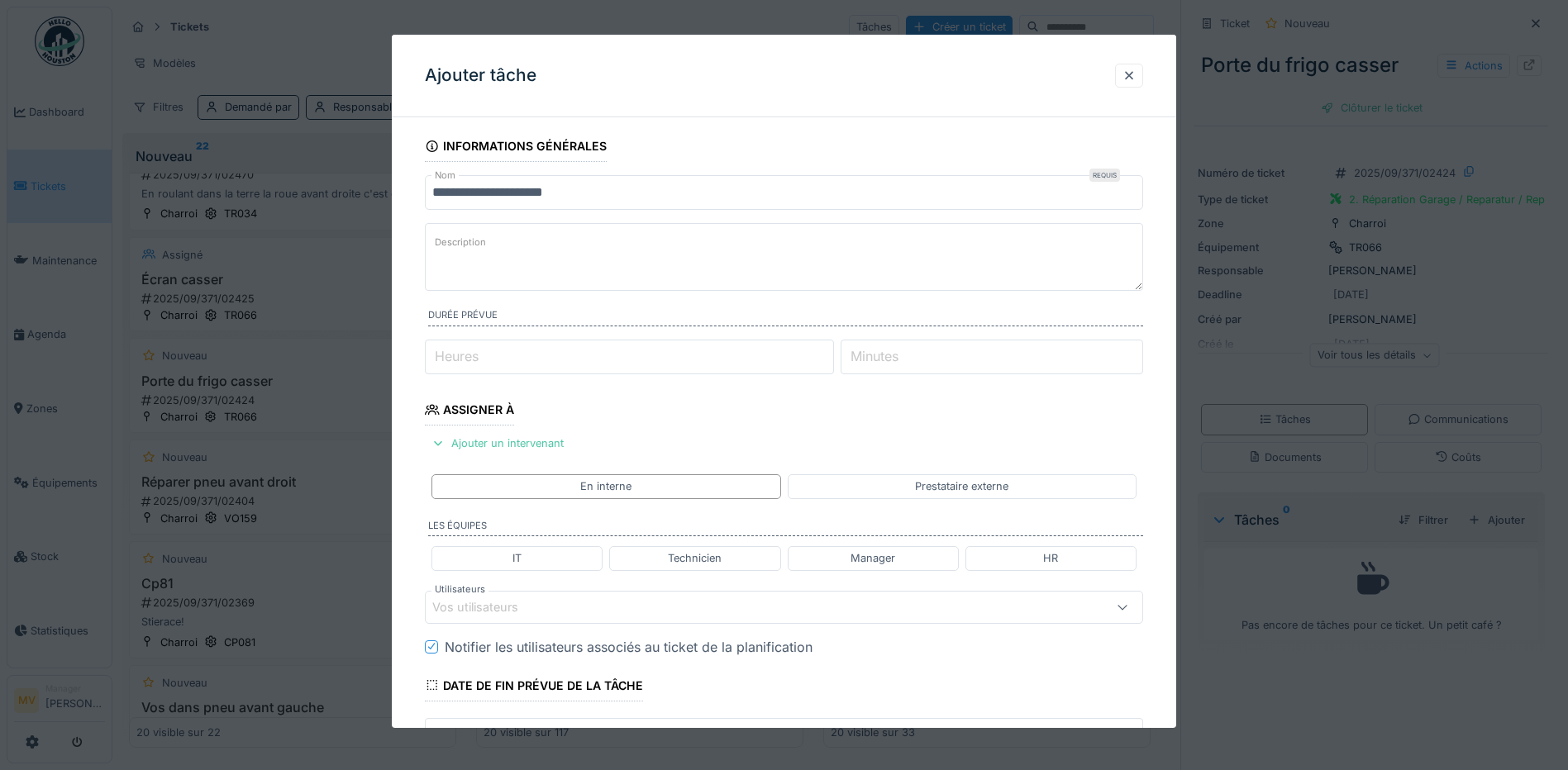
click at [562, 605] on div "Vos utilisateurs" at bounding box center [741, 608] width 619 height 18
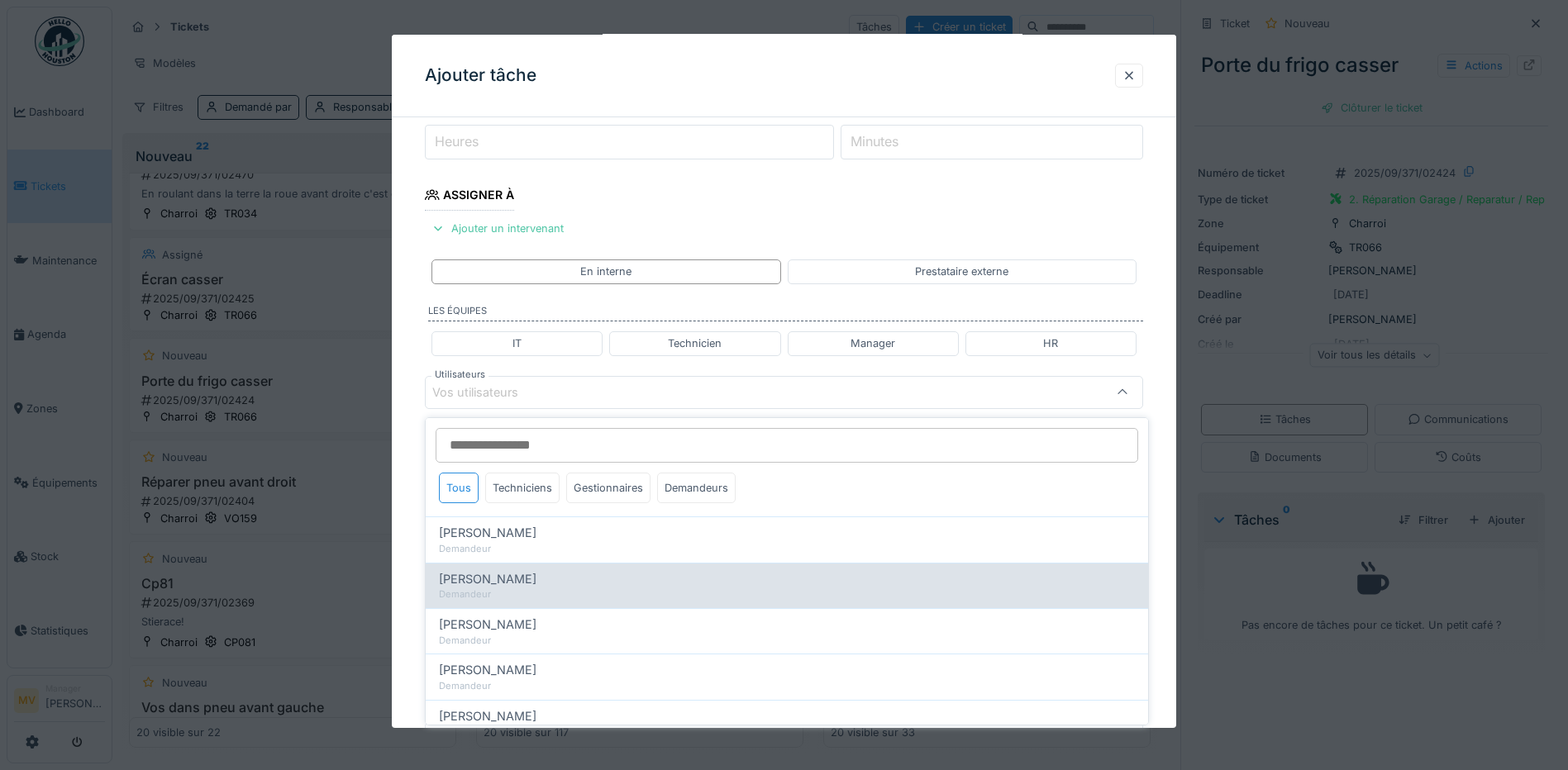
scroll to position [226, 0]
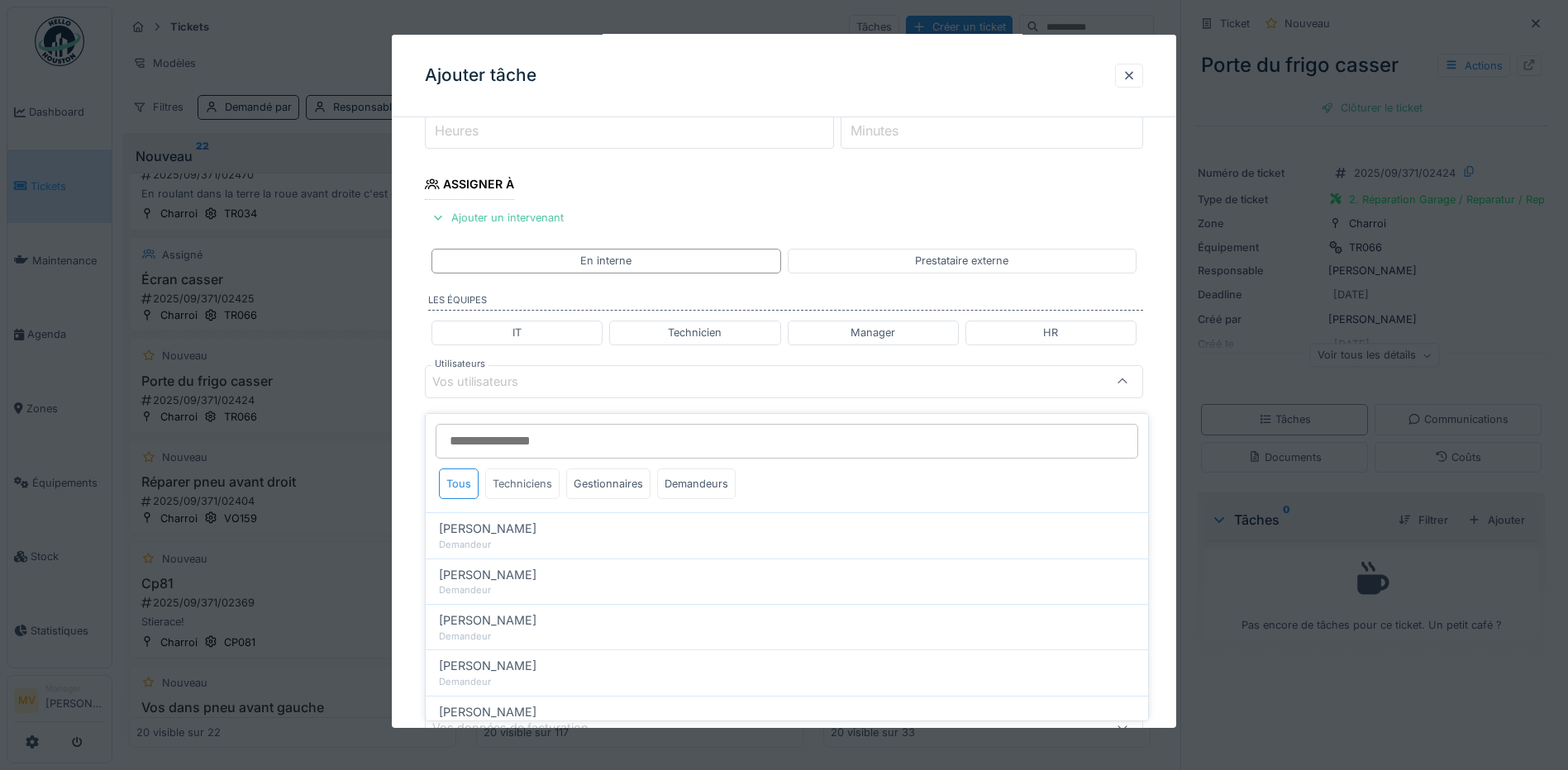
click at [536, 471] on div "Techniciens" at bounding box center [522, 484] width 75 height 31
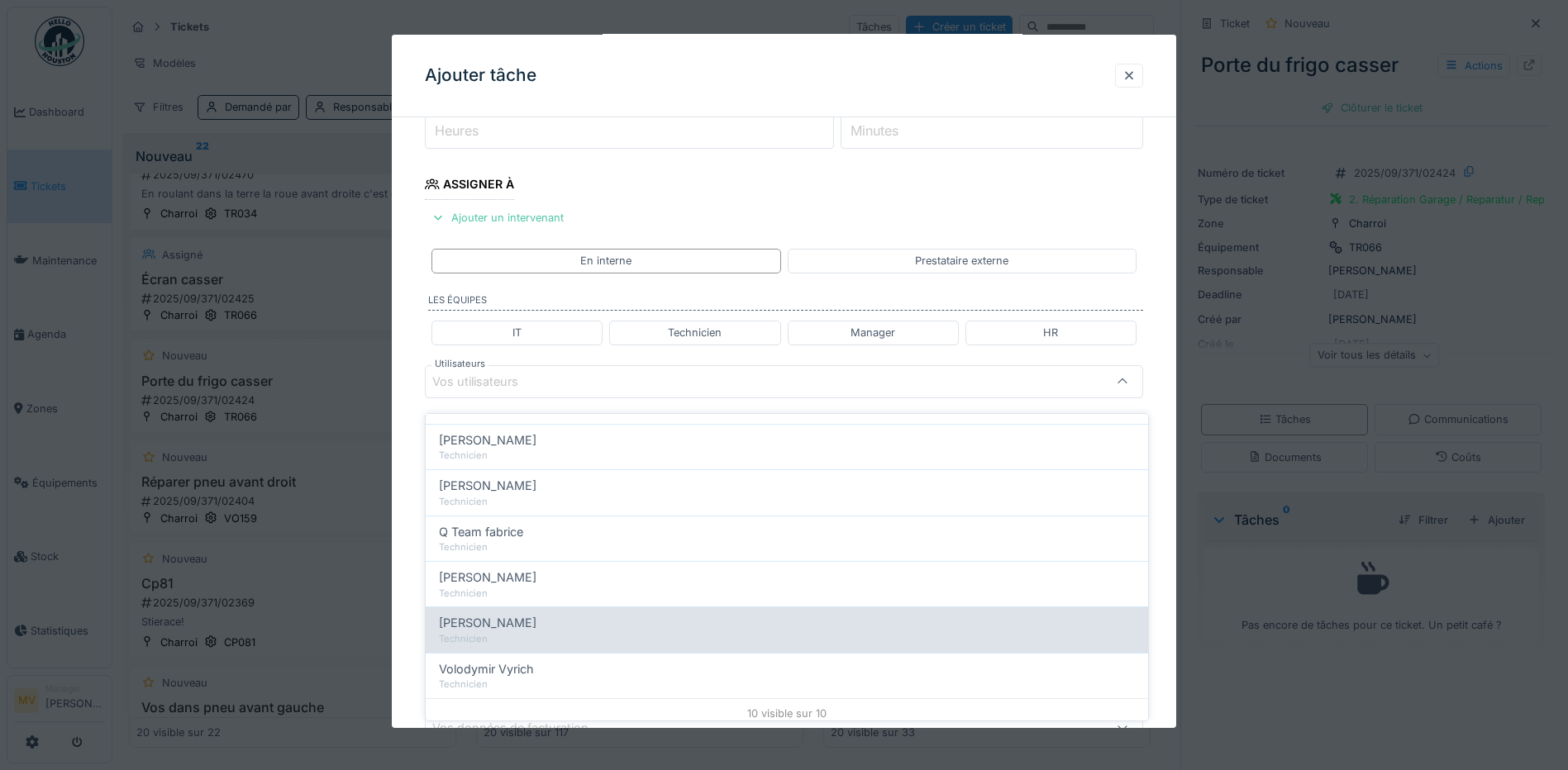
scroll to position [279, 0]
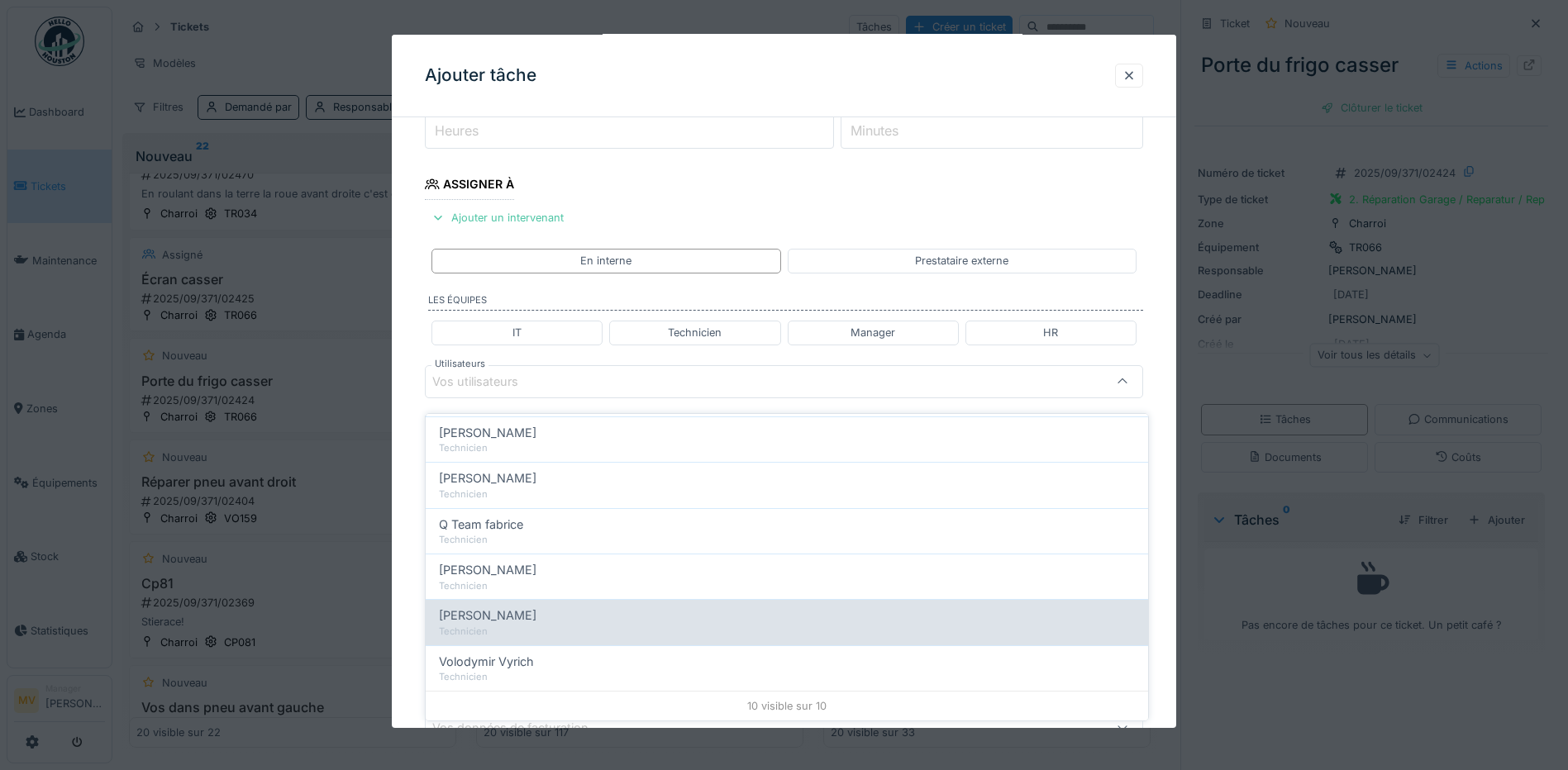
click at [500, 614] on span "[PERSON_NAME]" at bounding box center [487, 615] width 97 height 18
type input "****"
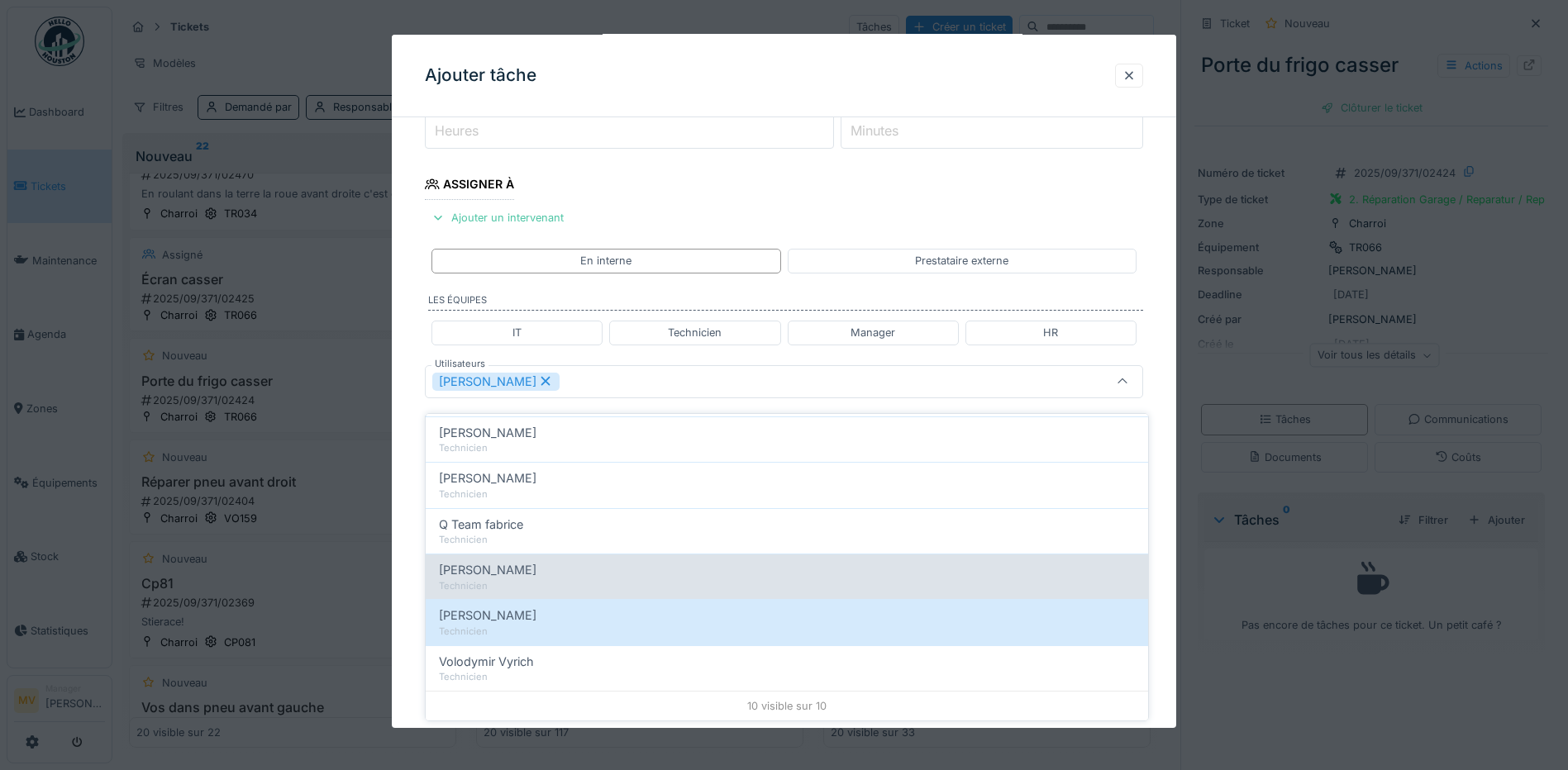
scroll to position [12, 0]
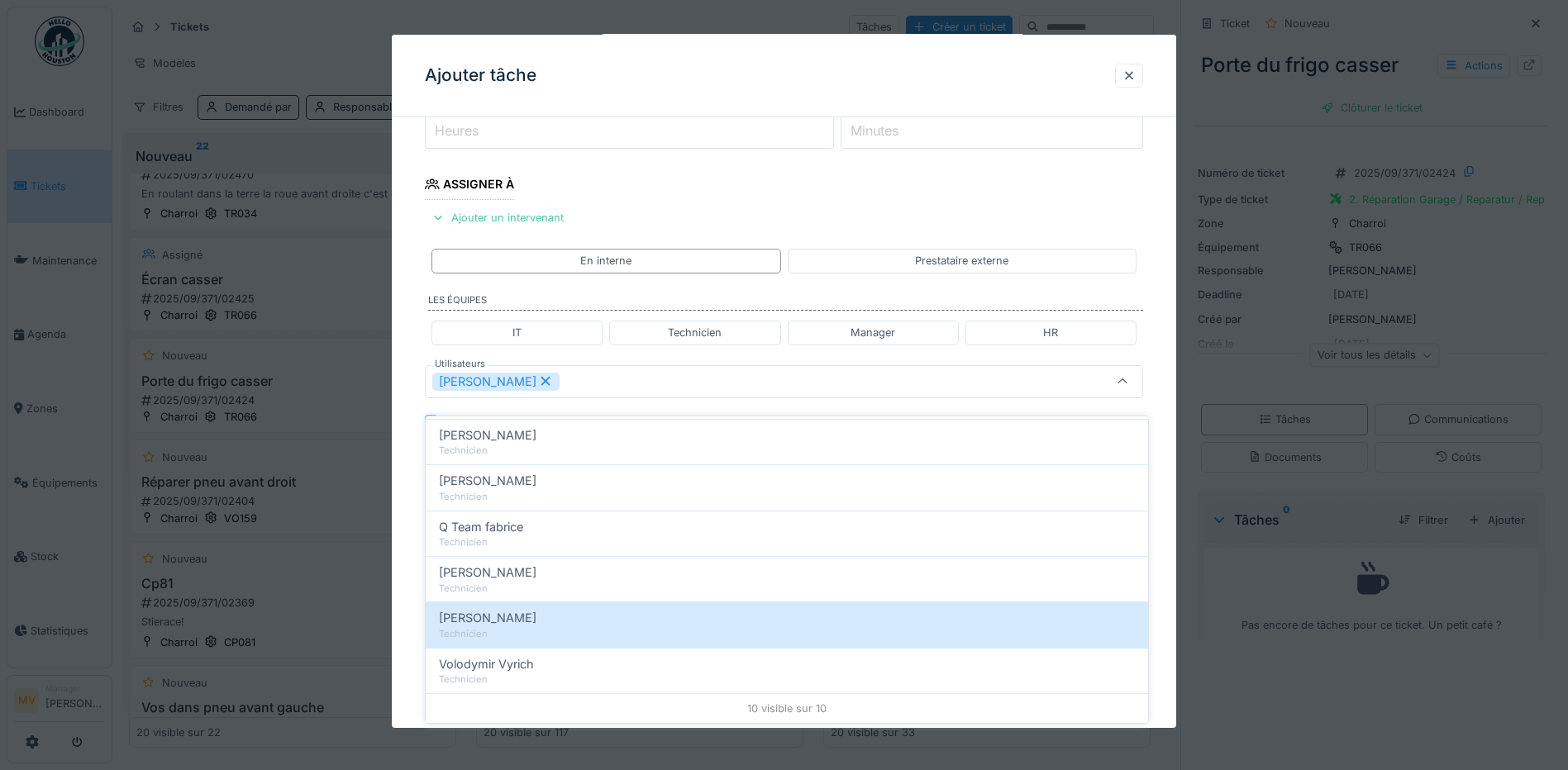
click at [757, 385] on div "[PERSON_NAME]" at bounding box center [741, 382] width 619 height 18
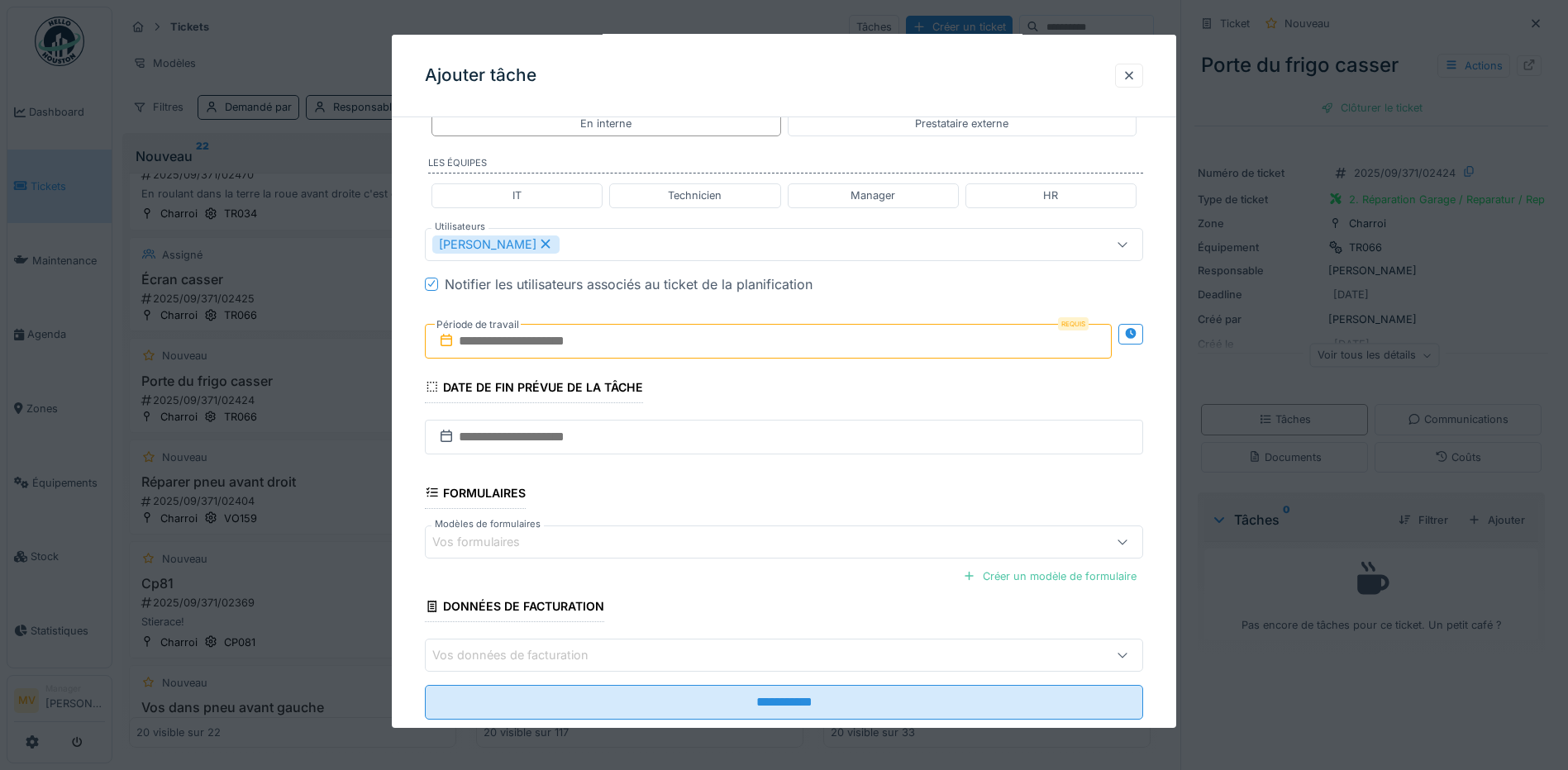
scroll to position [401, 0]
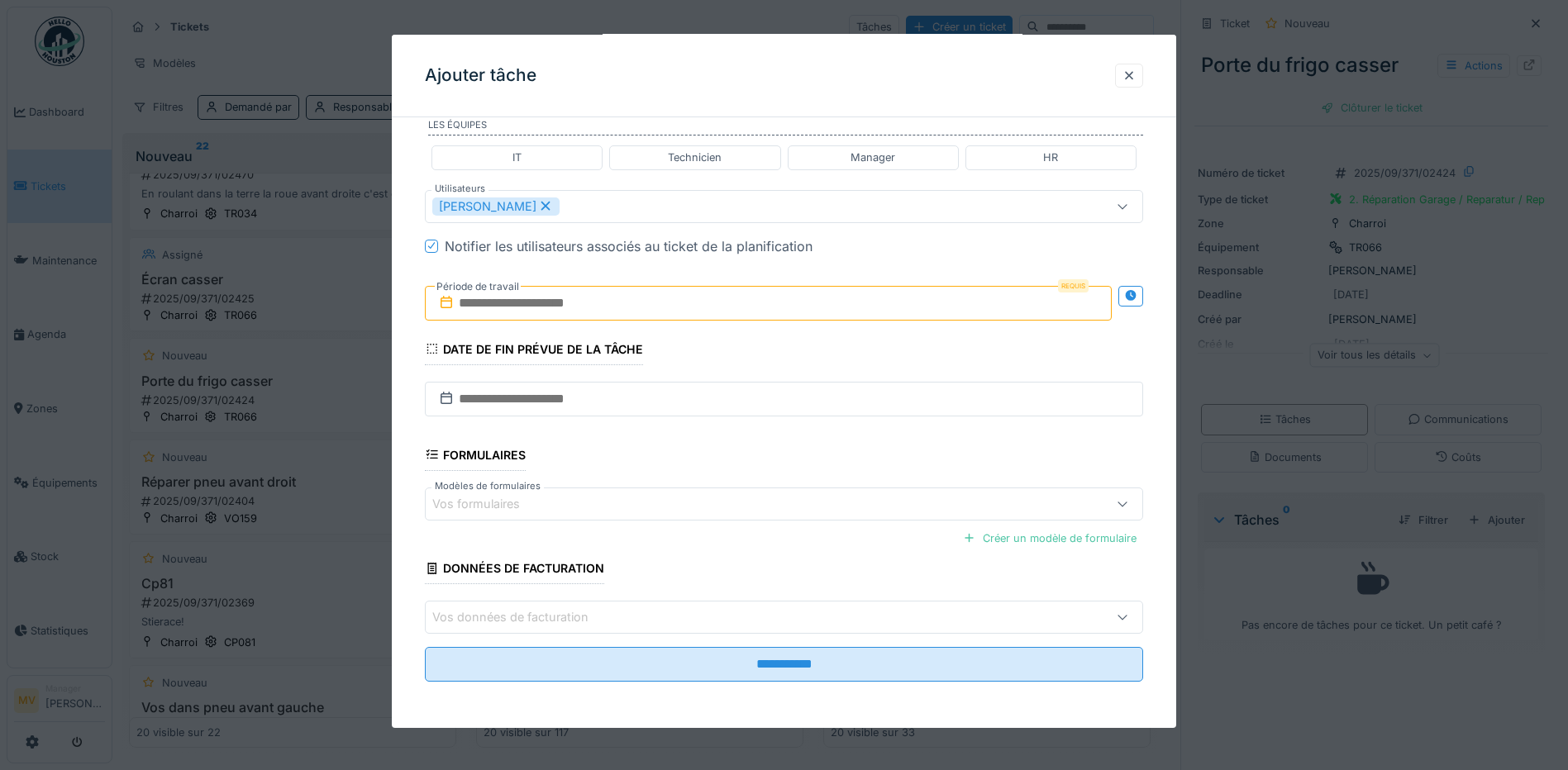
click at [720, 293] on input "text" at bounding box center [768, 304] width 687 height 35
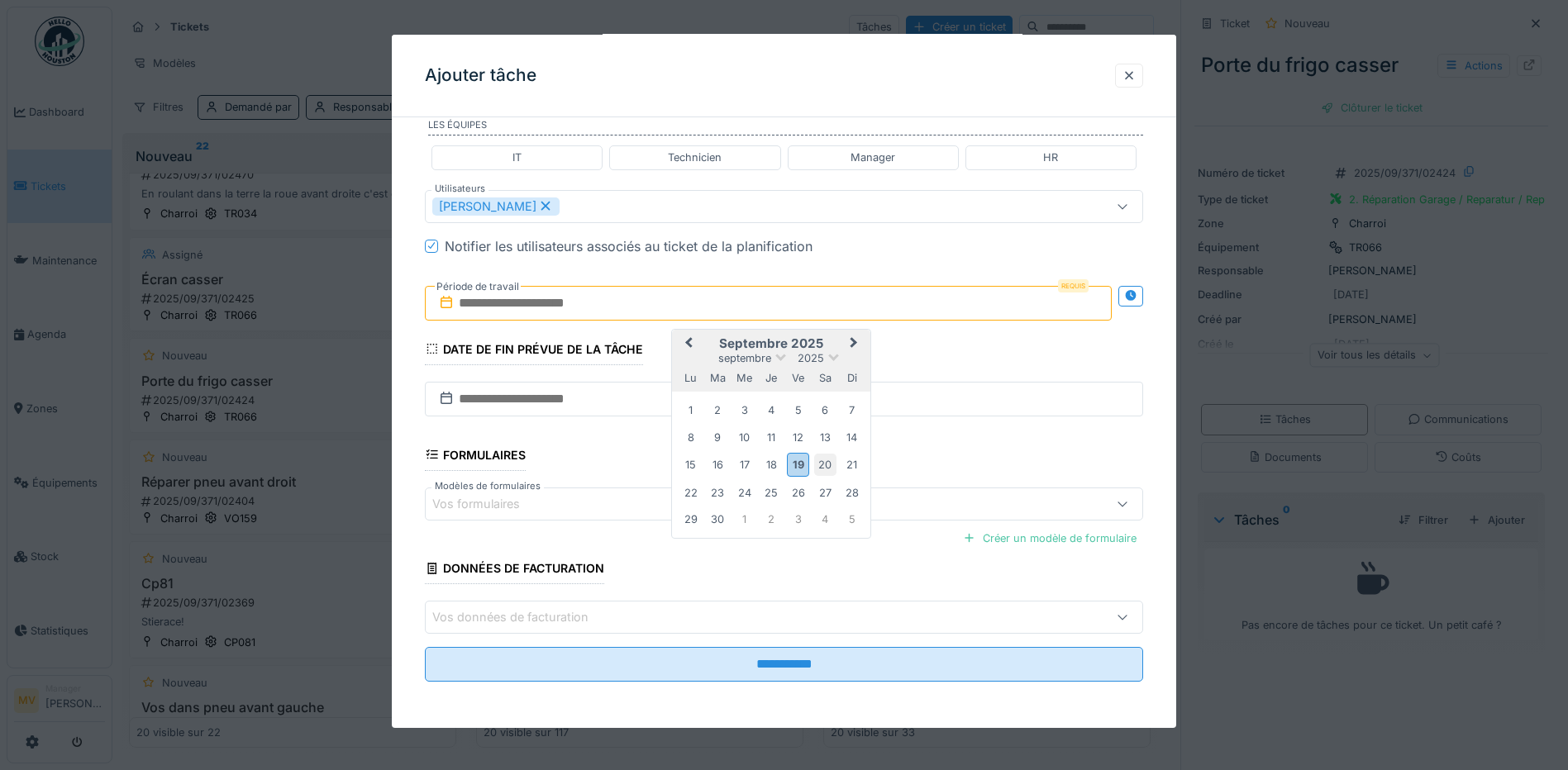
click at [826, 459] on div "20" at bounding box center [824, 464] width 22 height 22
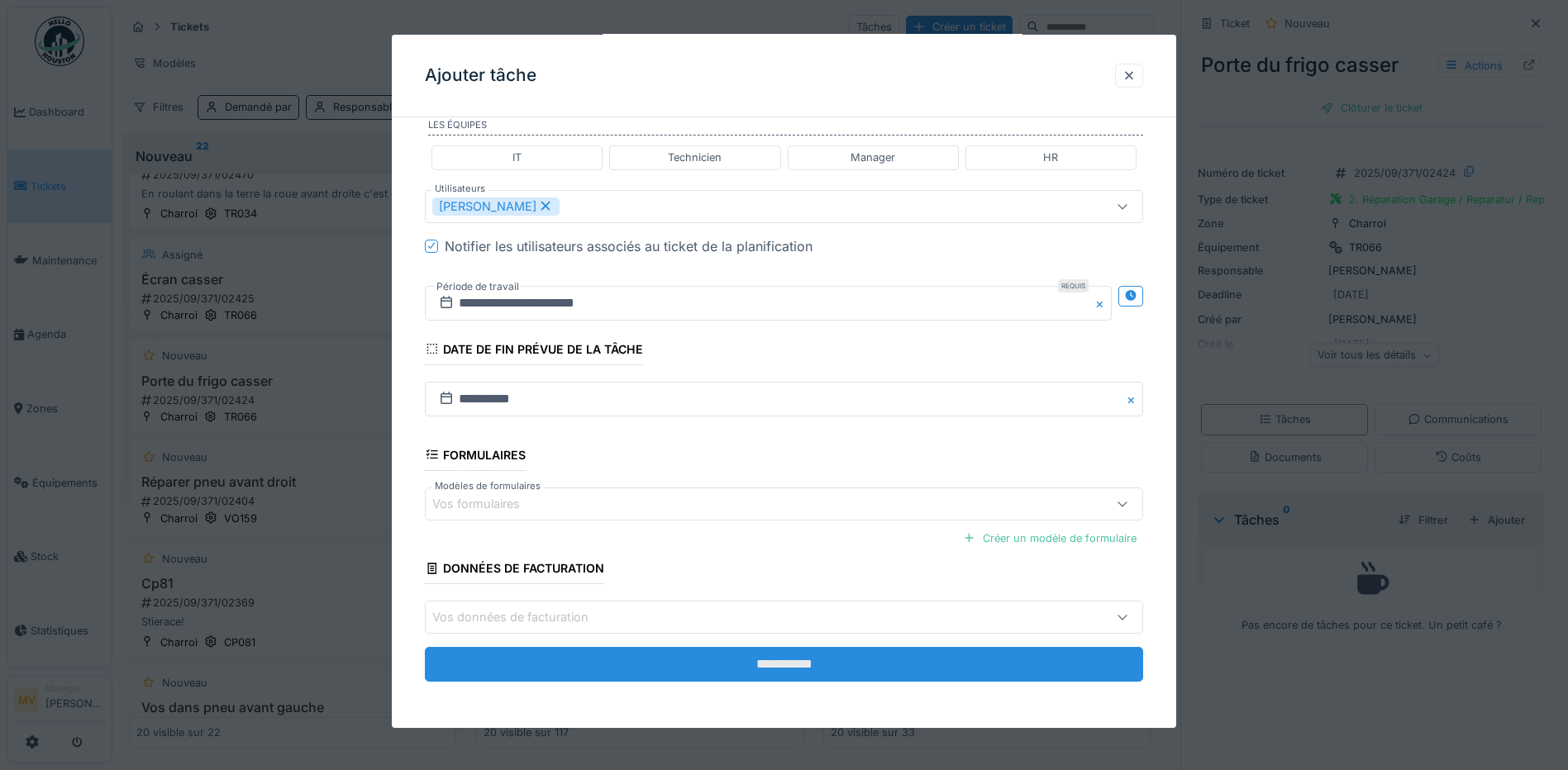
click at [816, 670] on input "**********" at bounding box center [784, 665] width 718 height 35
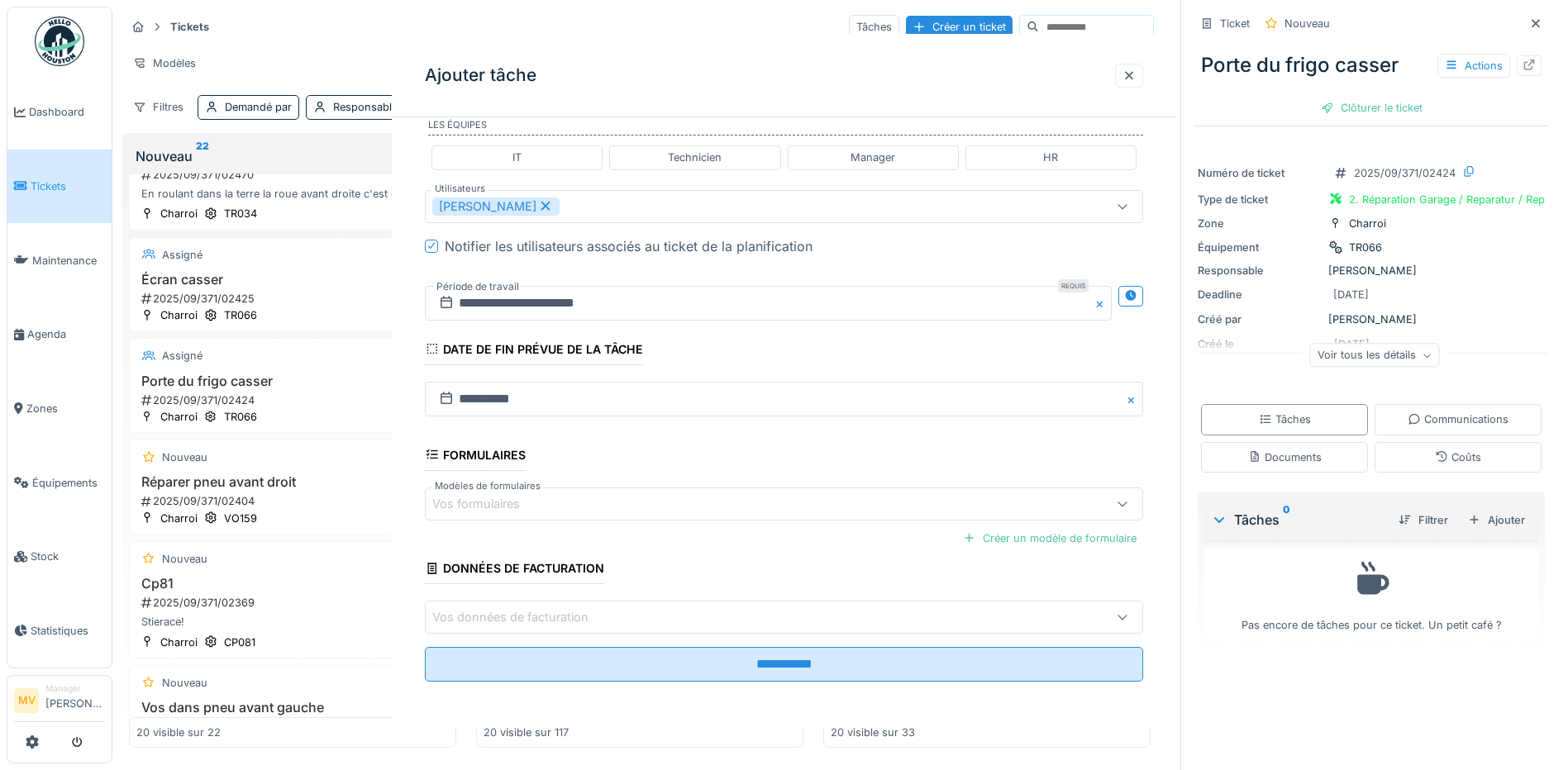
scroll to position [0, 0]
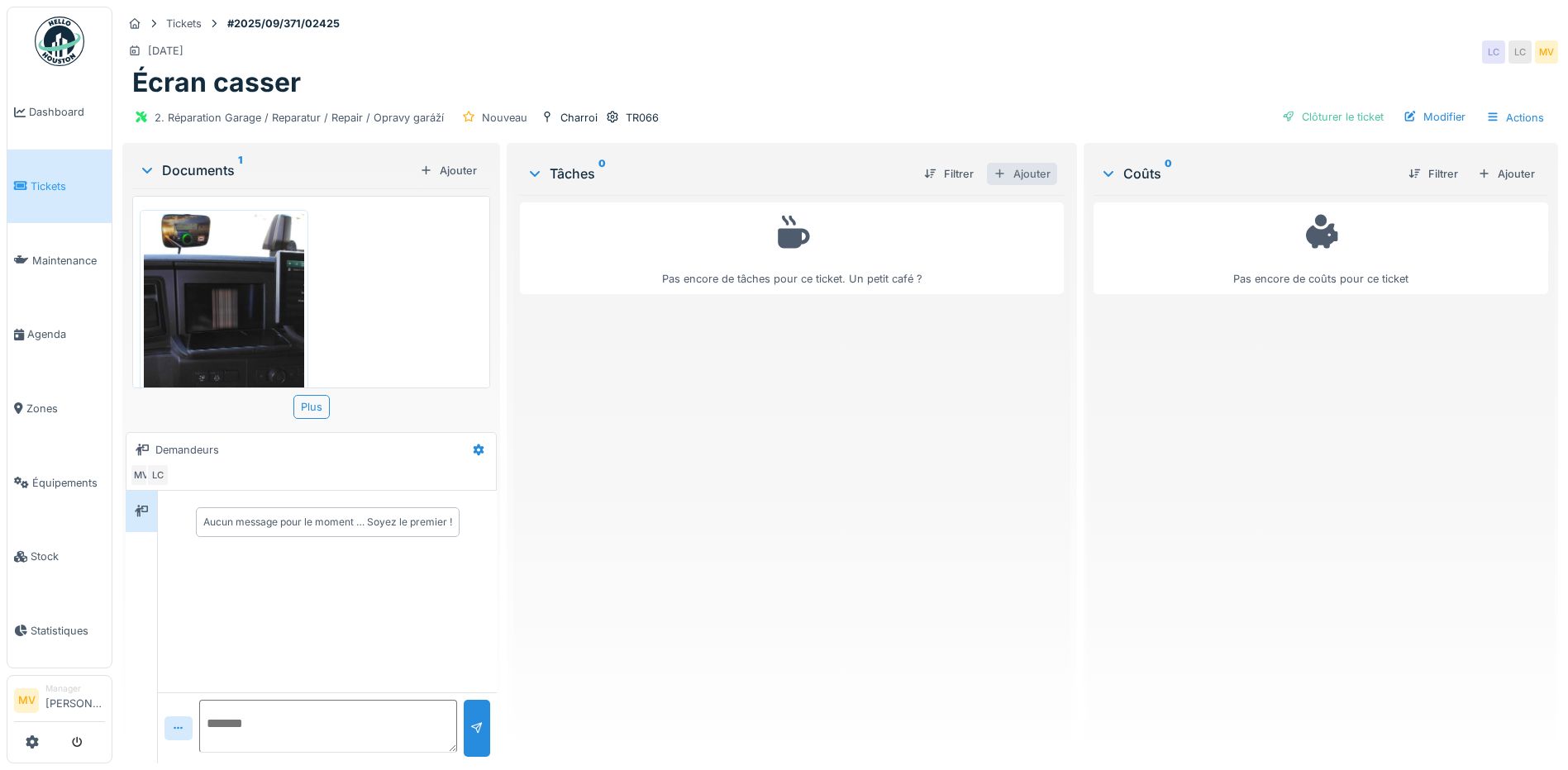
click at [1036, 173] on div "Ajouter" at bounding box center [1022, 173] width 70 height 22
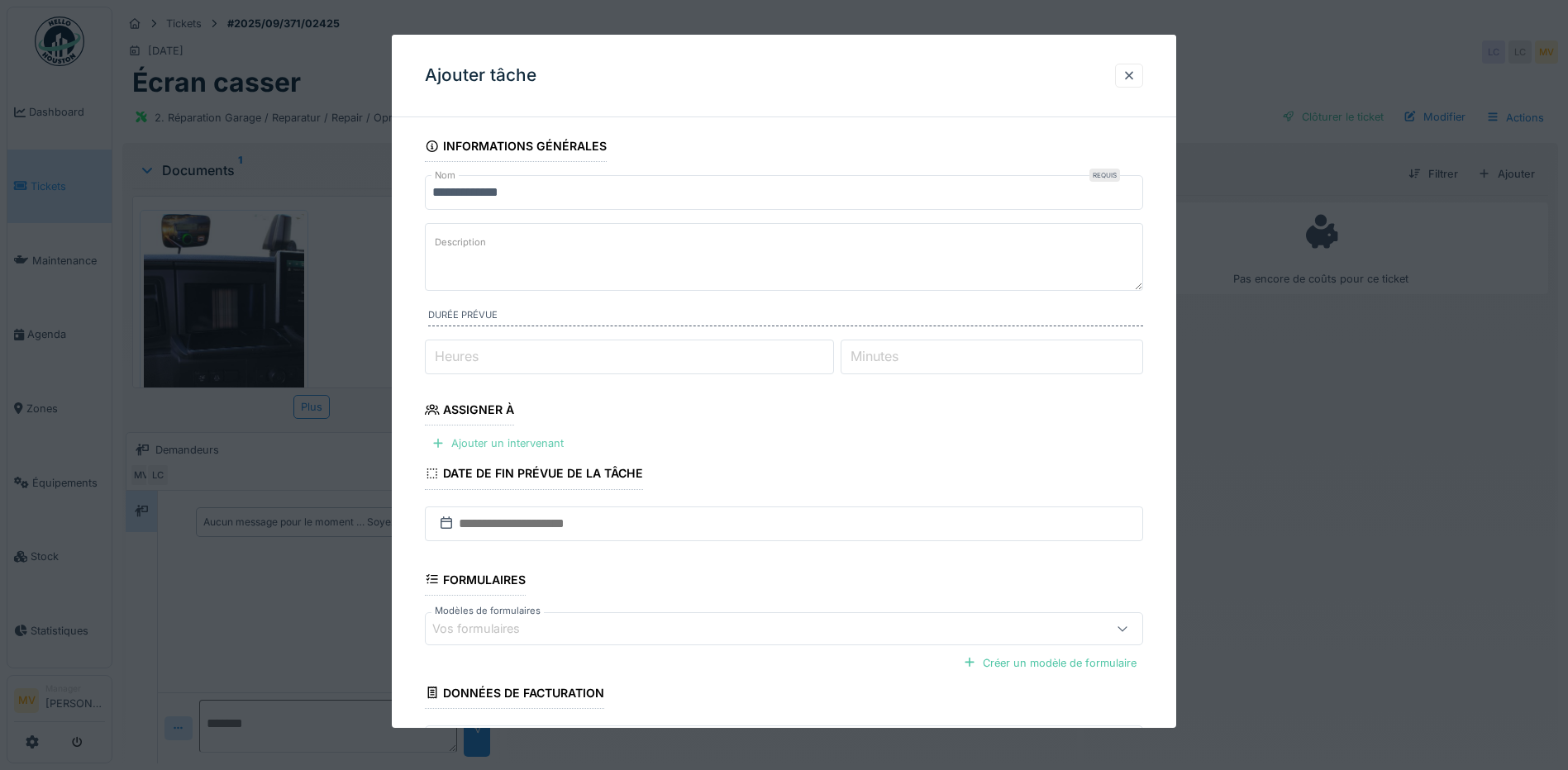
click at [550, 443] on div "Ajouter un intervenant" at bounding box center [498, 443] width 146 height 22
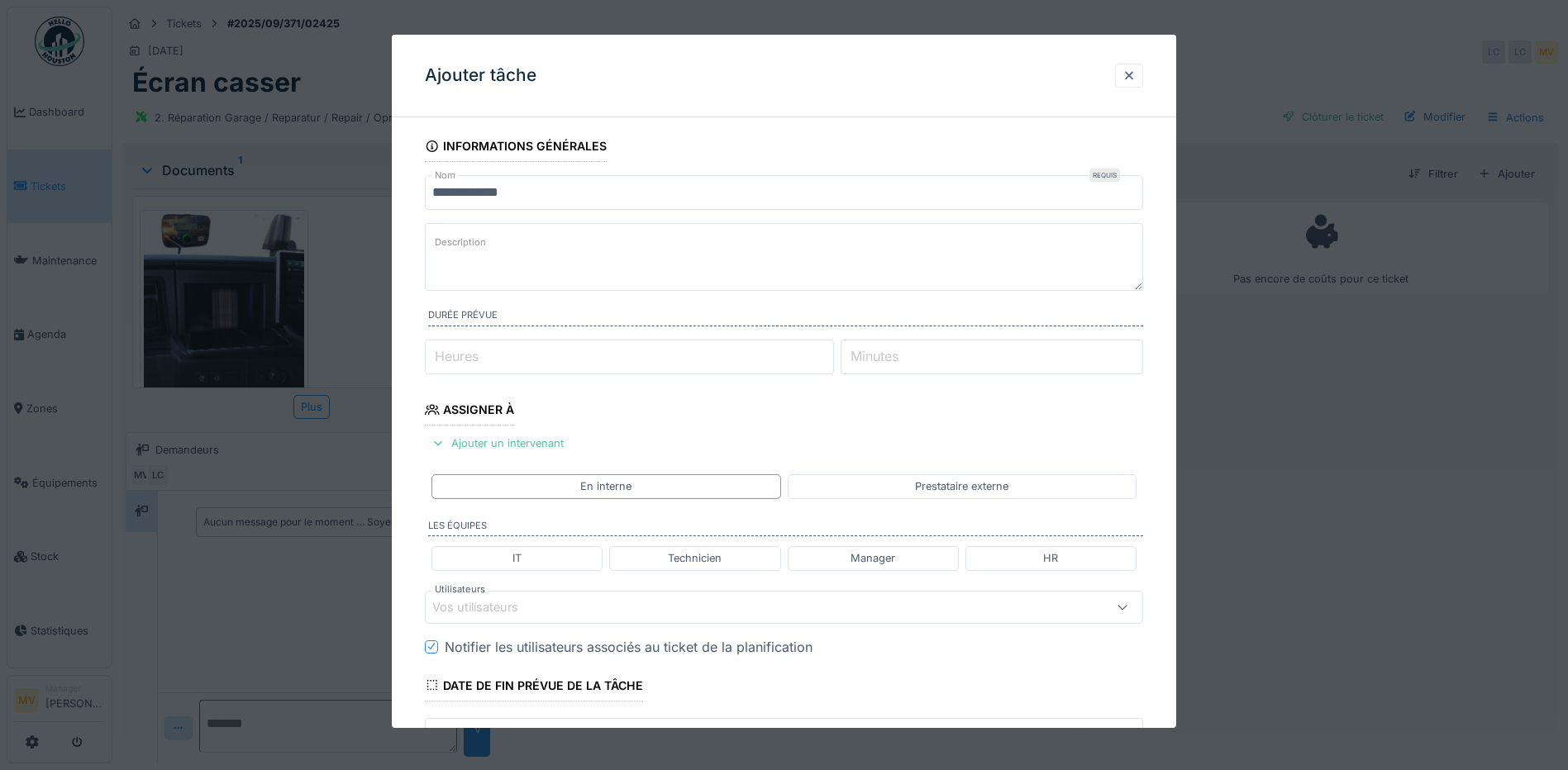
click at [603, 621] on div "Vos utilisateurs" at bounding box center [784, 608] width 718 height 33
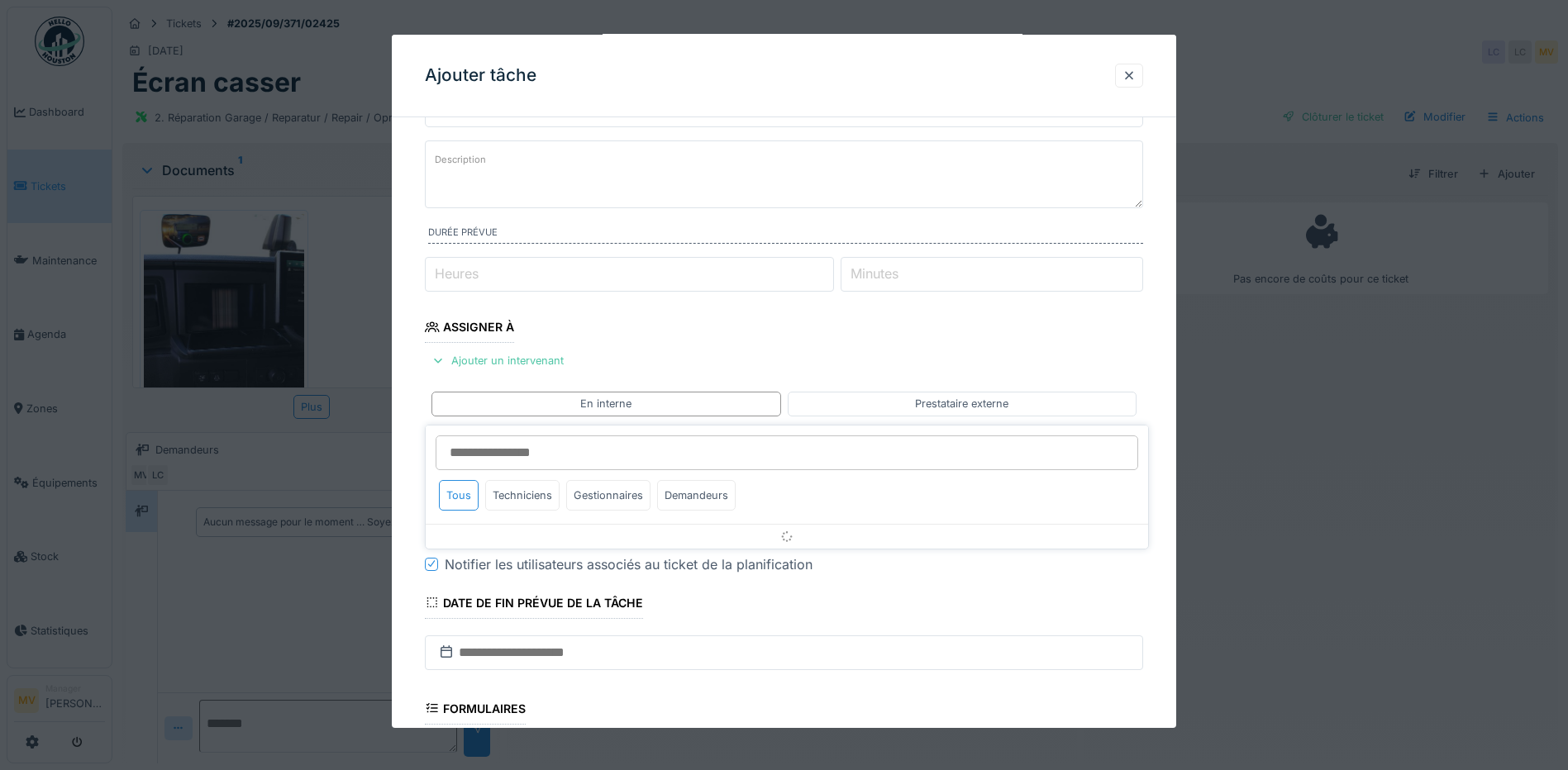
scroll to position [226, 0]
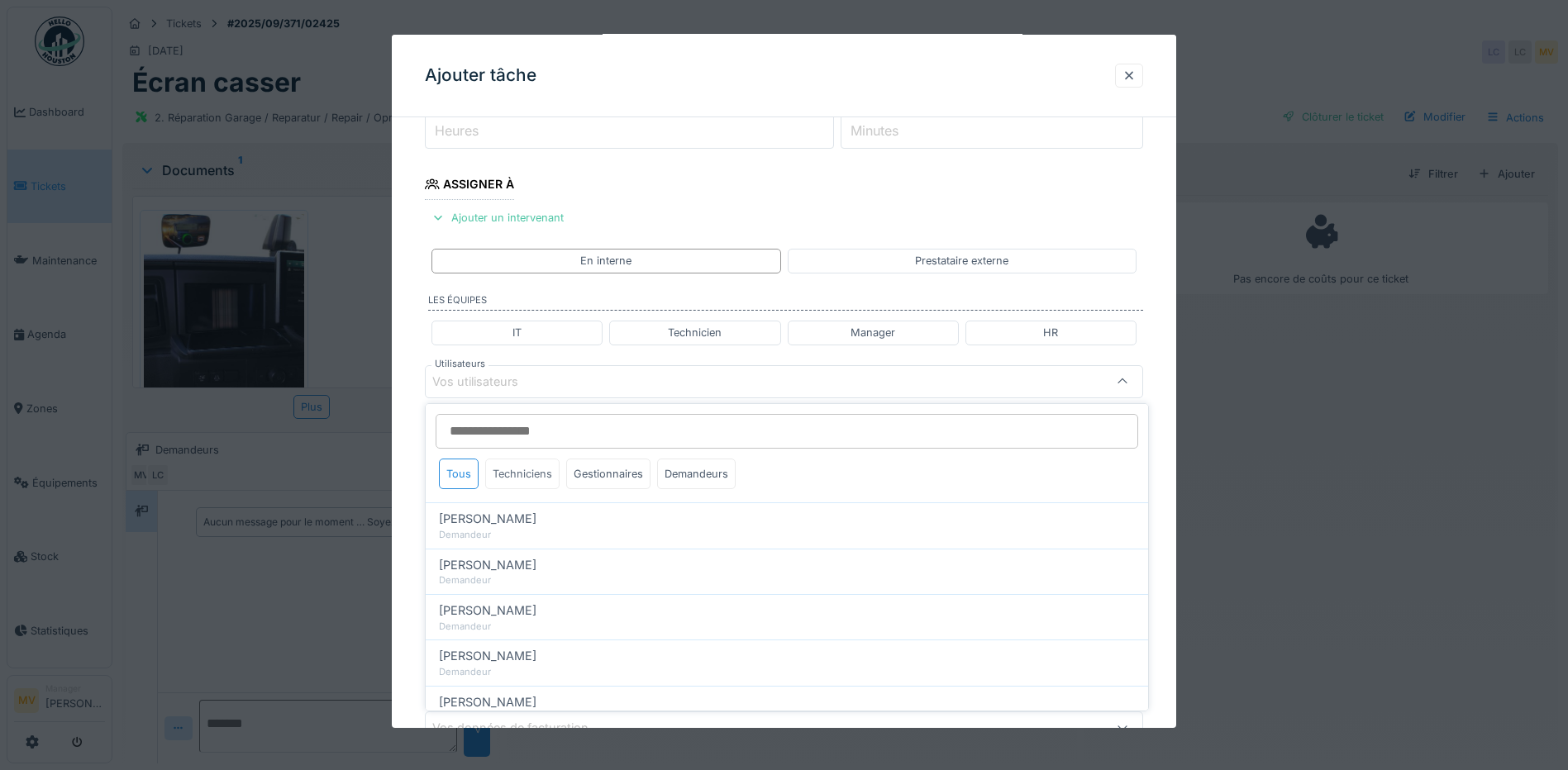
click at [510, 464] on div "Techniciens" at bounding box center [522, 474] width 75 height 31
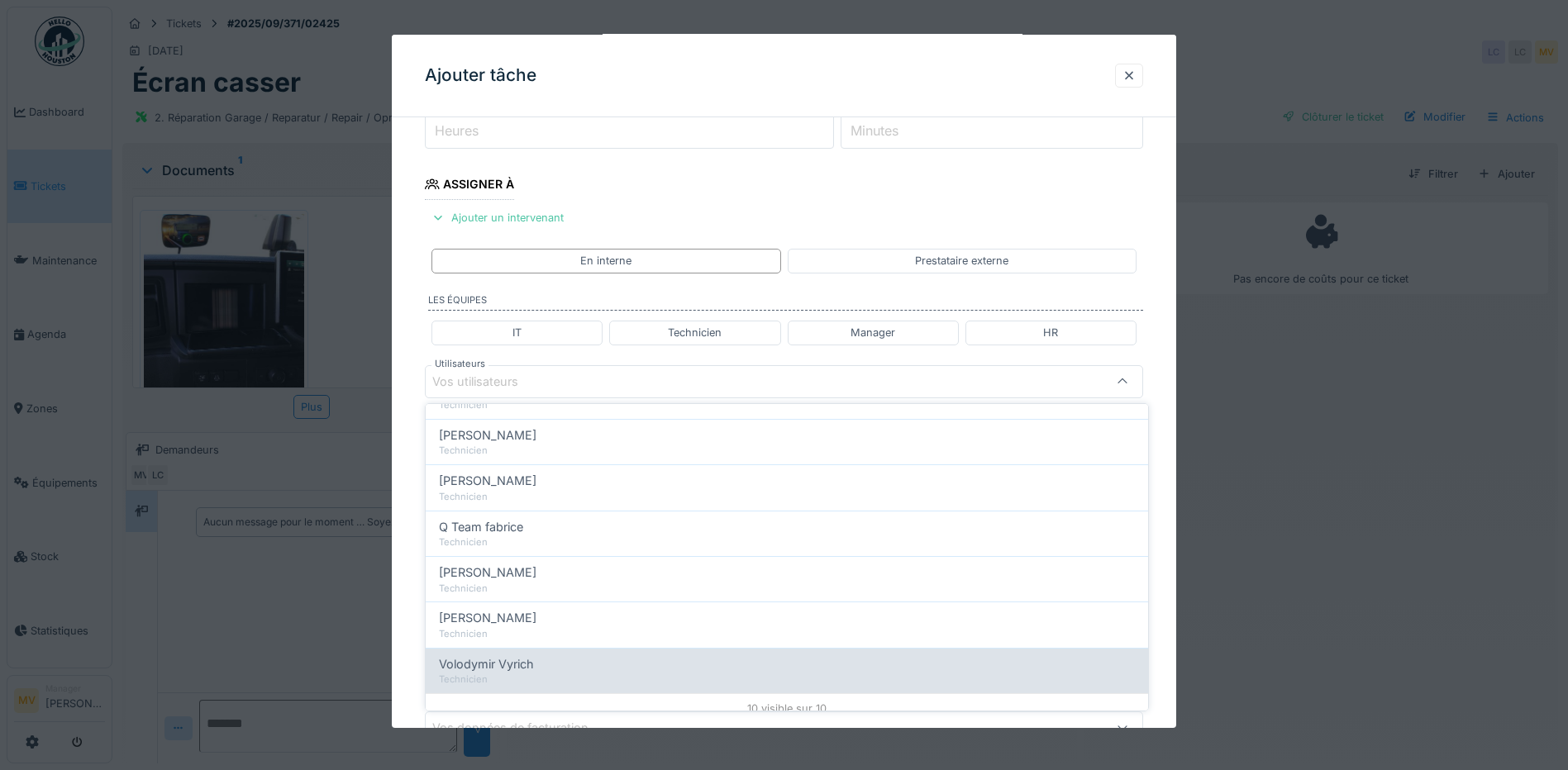
scroll to position [279, 0]
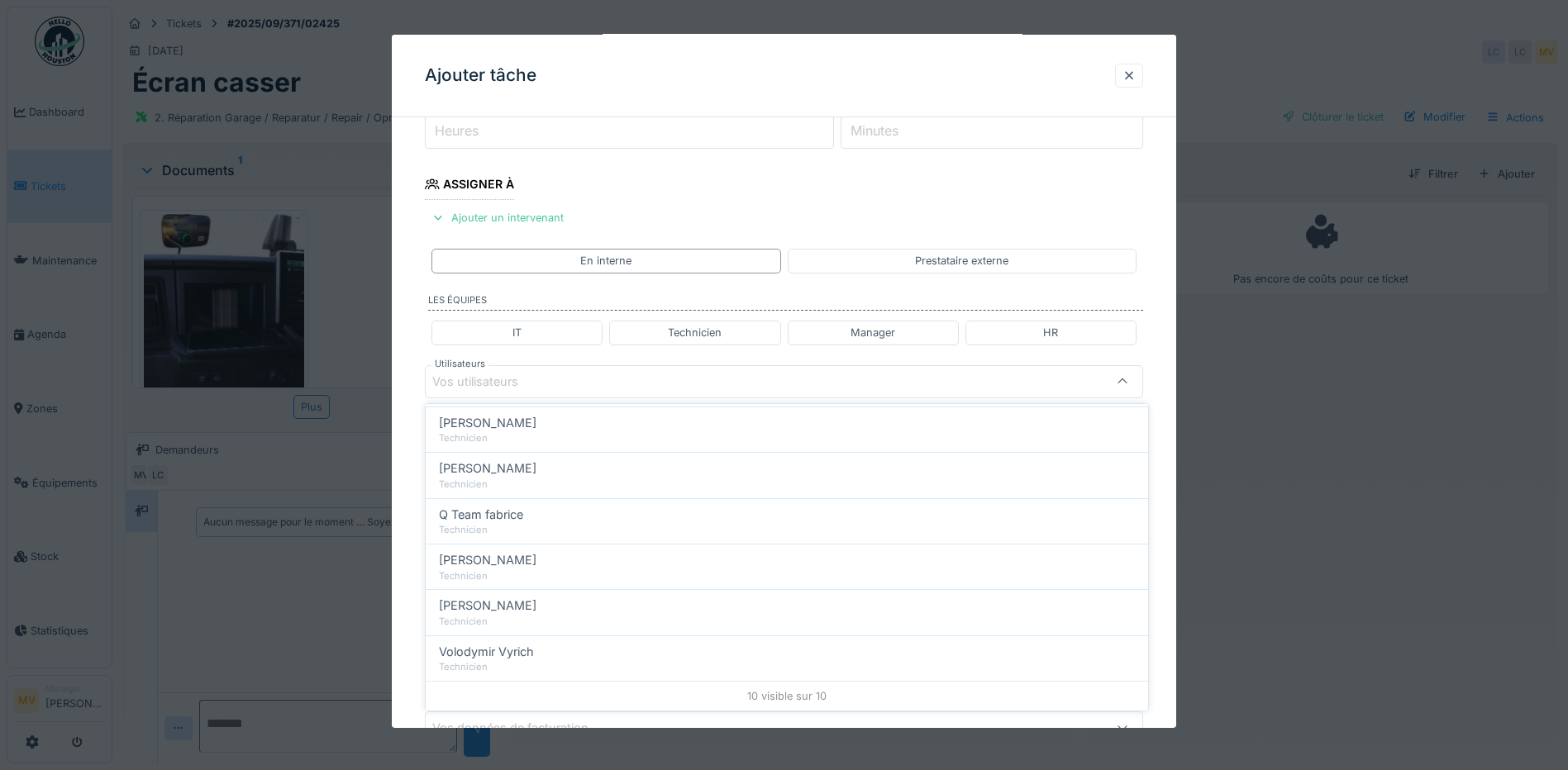
click at [526, 612] on span "[PERSON_NAME]" at bounding box center [487, 606] width 97 height 18
type input "****"
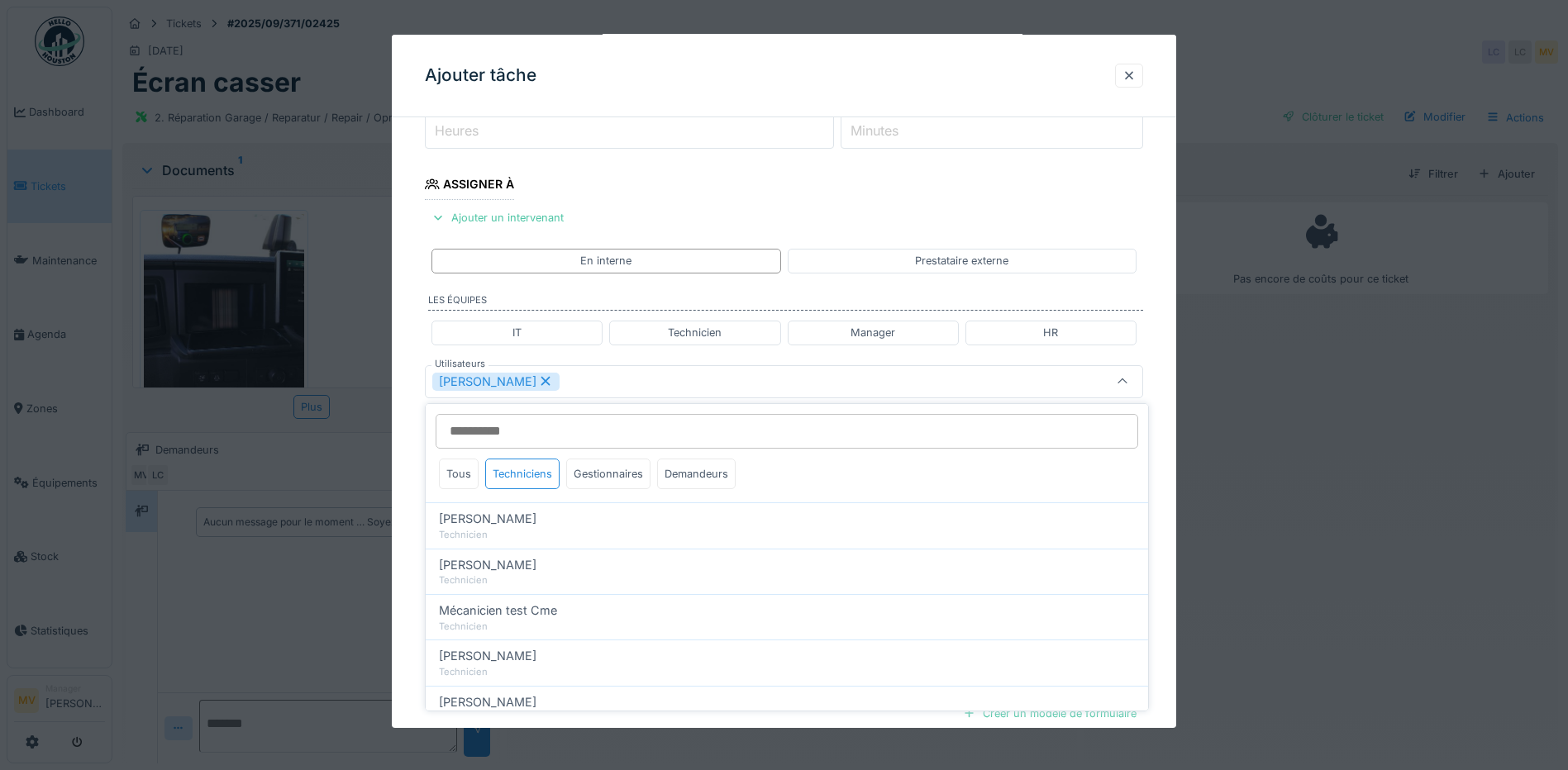
click at [683, 384] on div "[PERSON_NAME]" at bounding box center [741, 382] width 619 height 18
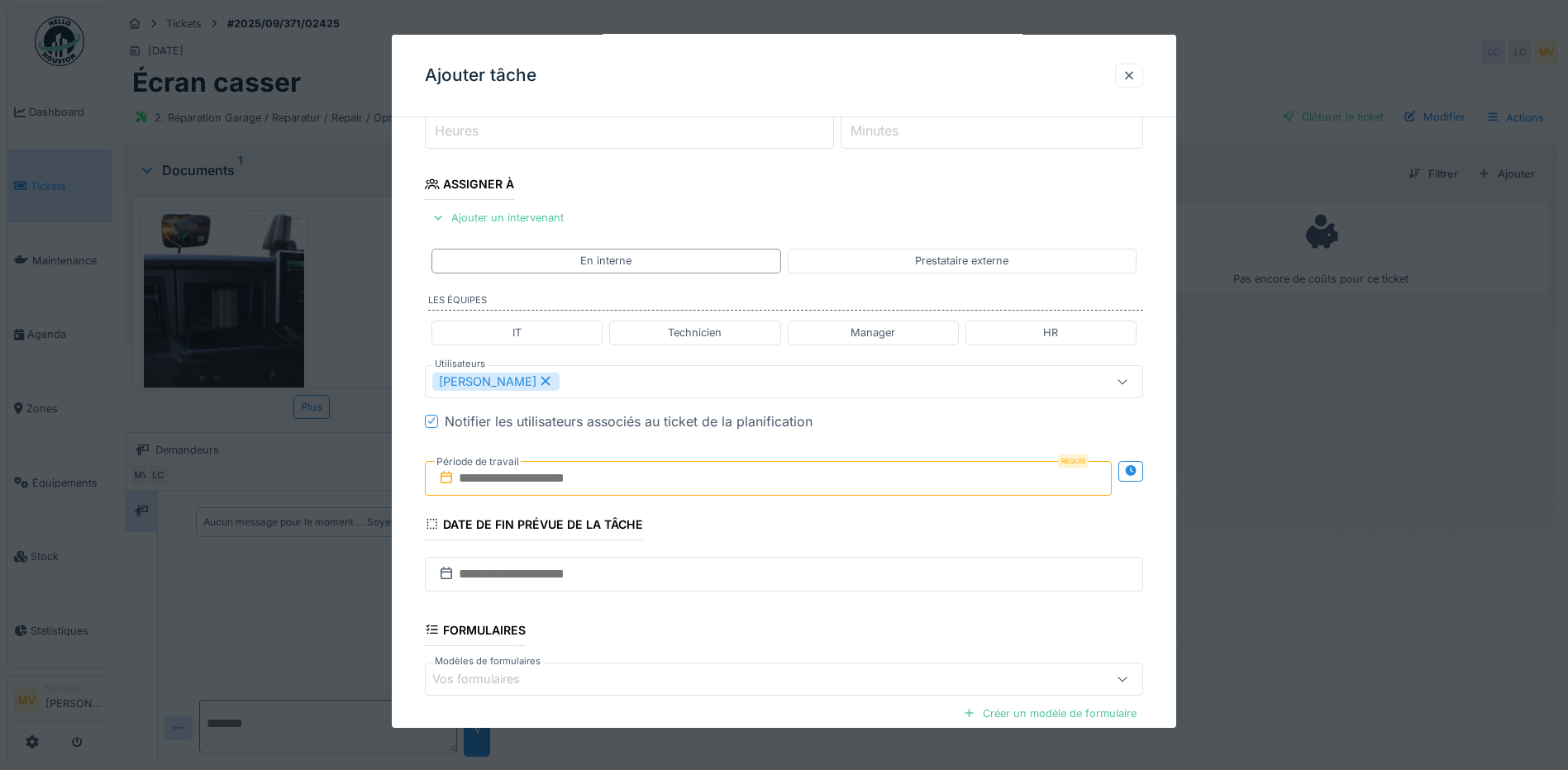
click at [650, 477] on input "text" at bounding box center [768, 479] width 687 height 35
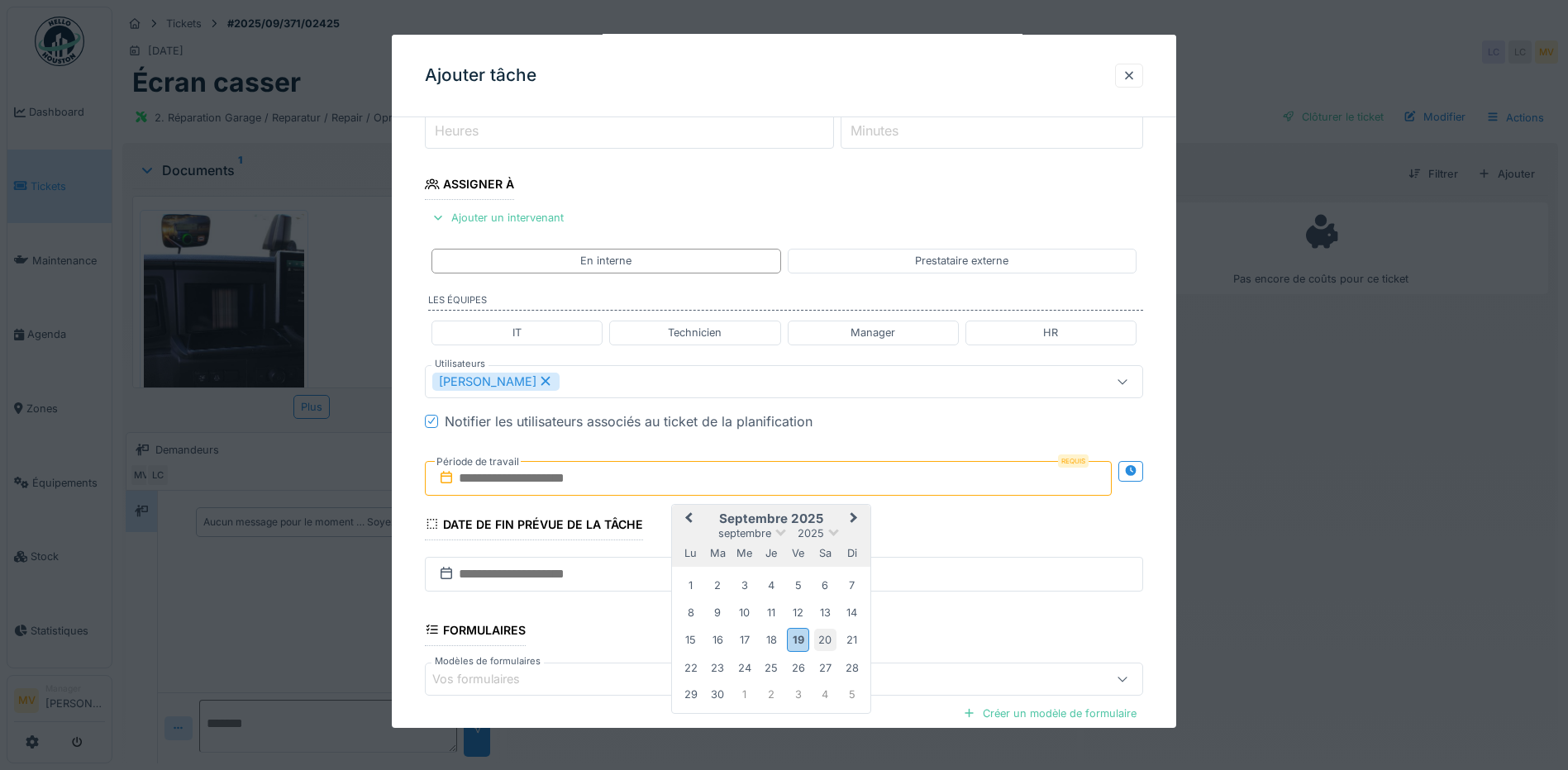
click at [825, 639] on div "20" at bounding box center [824, 639] width 22 height 22
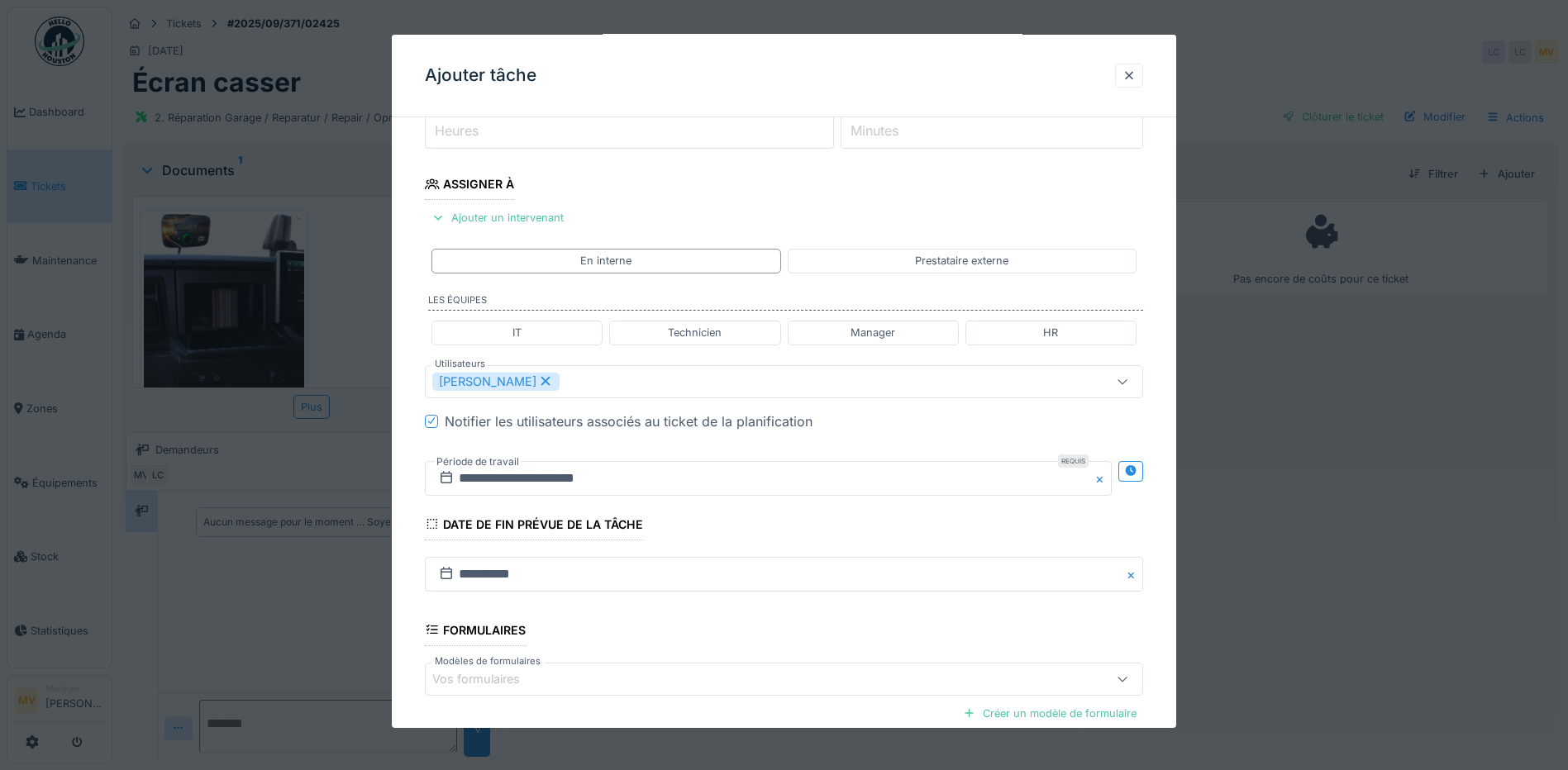
click at [843, 443] on fieldset "**********" at bounding box center [784, 388] width 718 height 966
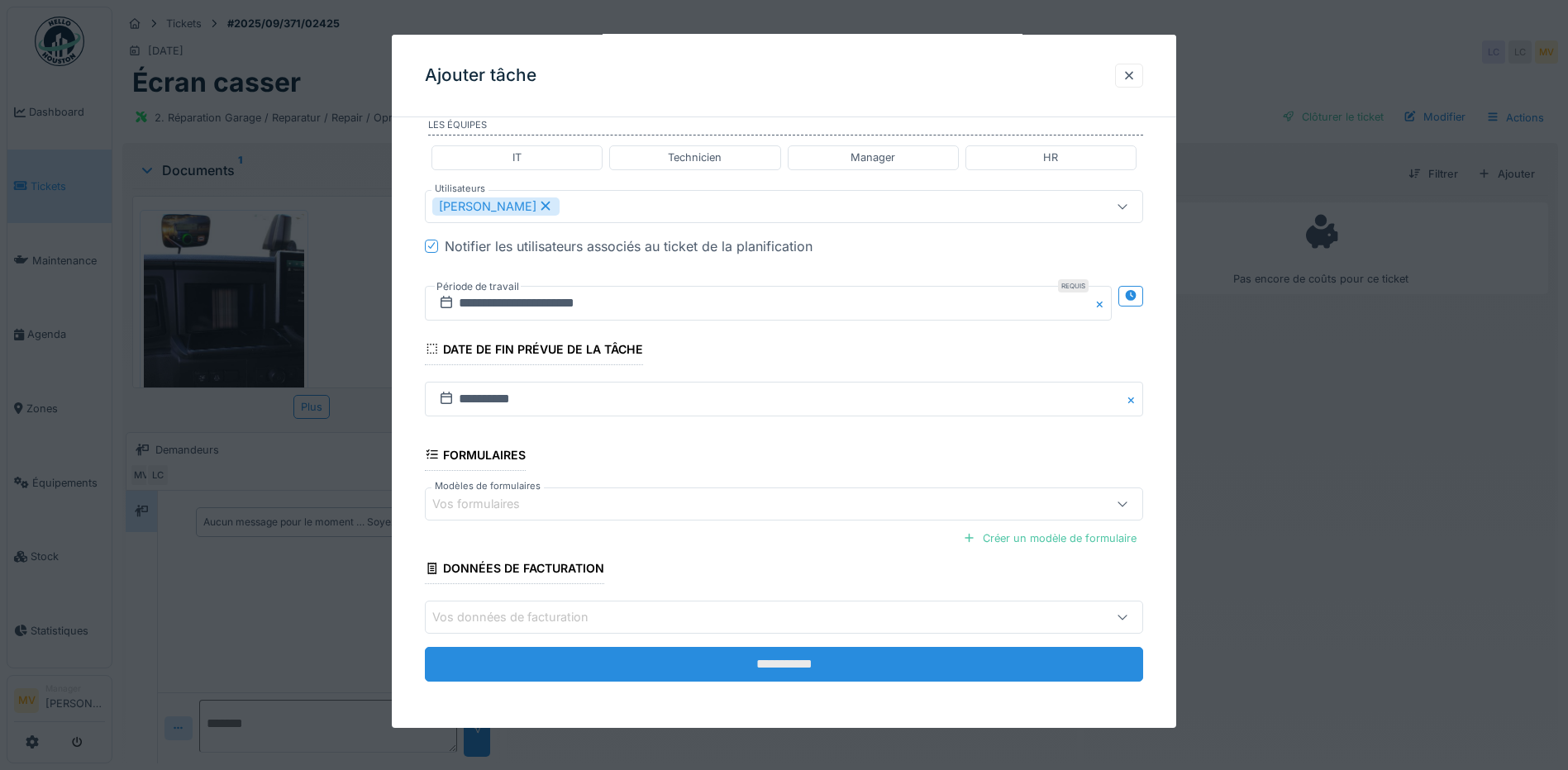
click at [797, 663] on input "**********" at bounding box center [784, 665] width 718 height 35
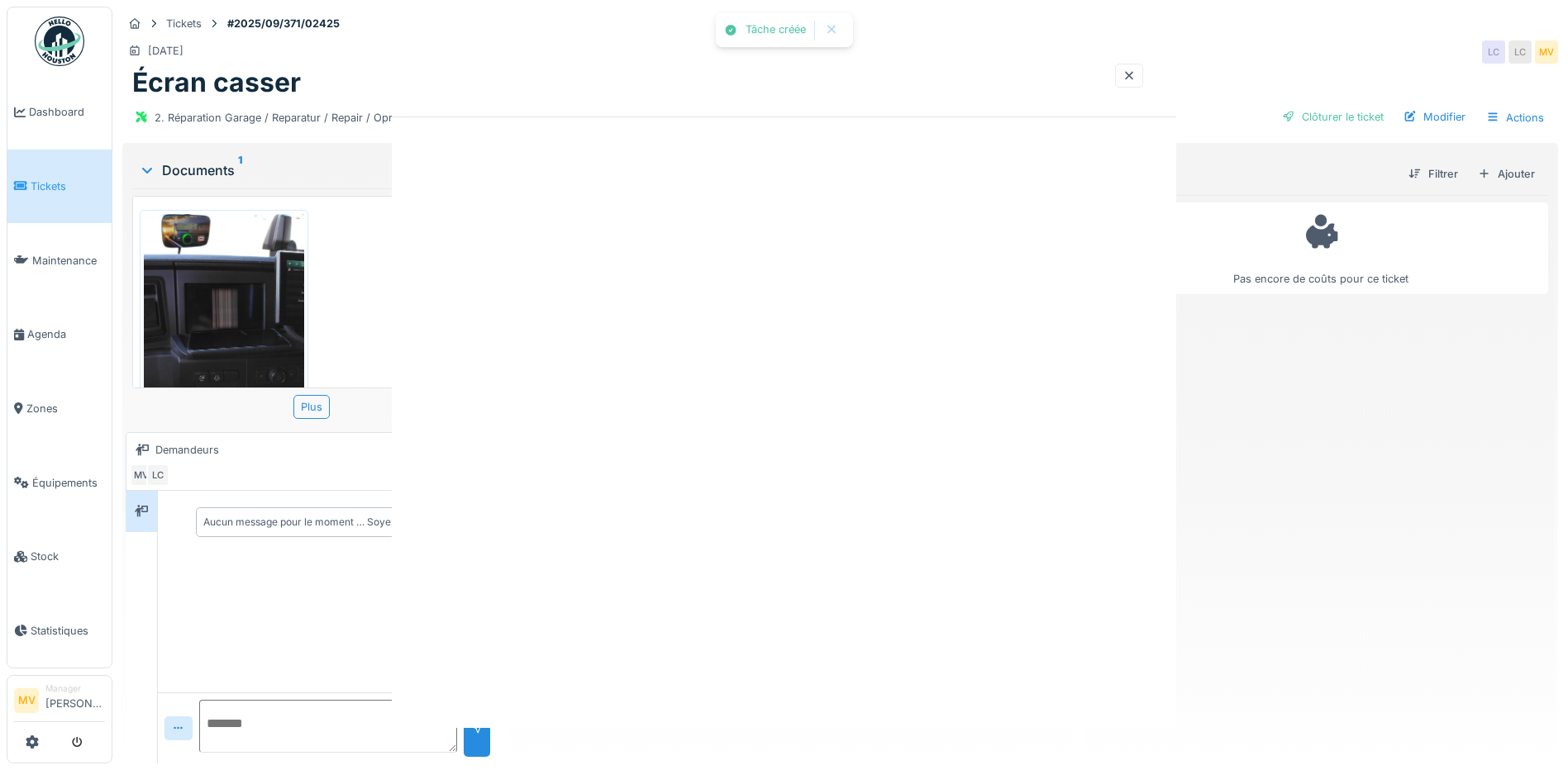
scroll to position [0, 0]
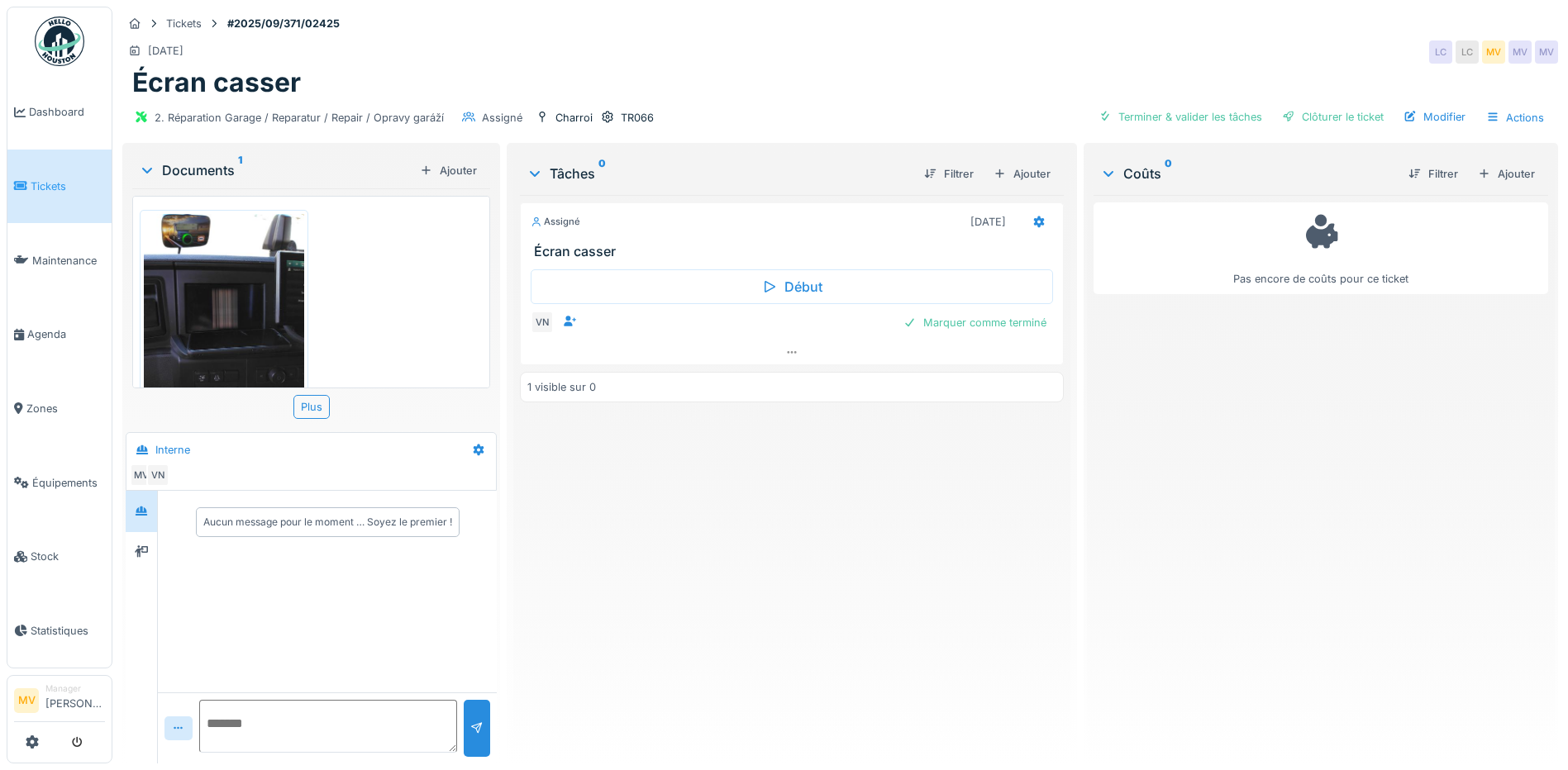
click at [265, 730] on textarea at bounding box center [328, 726] width 258 height 53
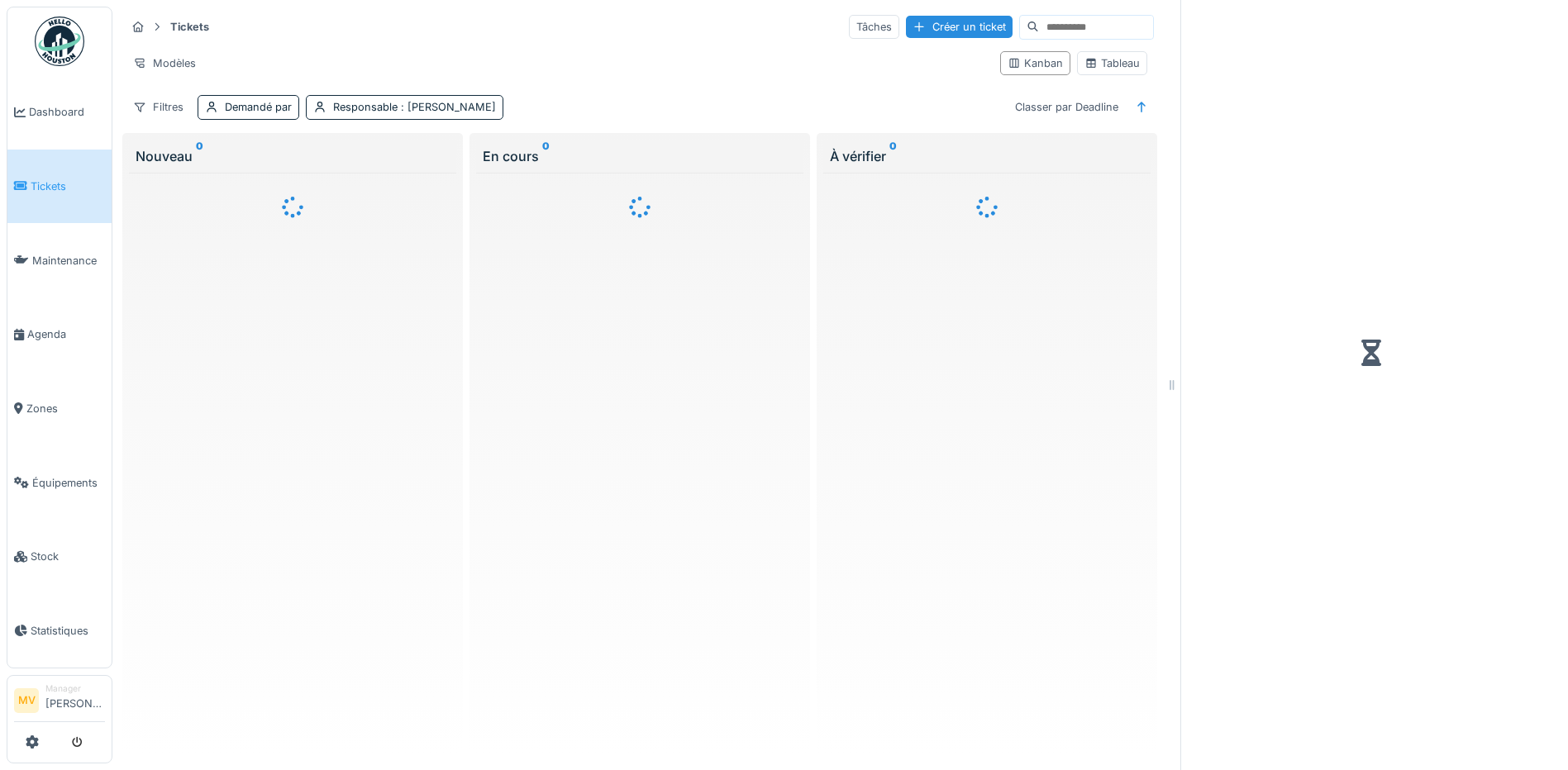
scroll to position [10, 0]
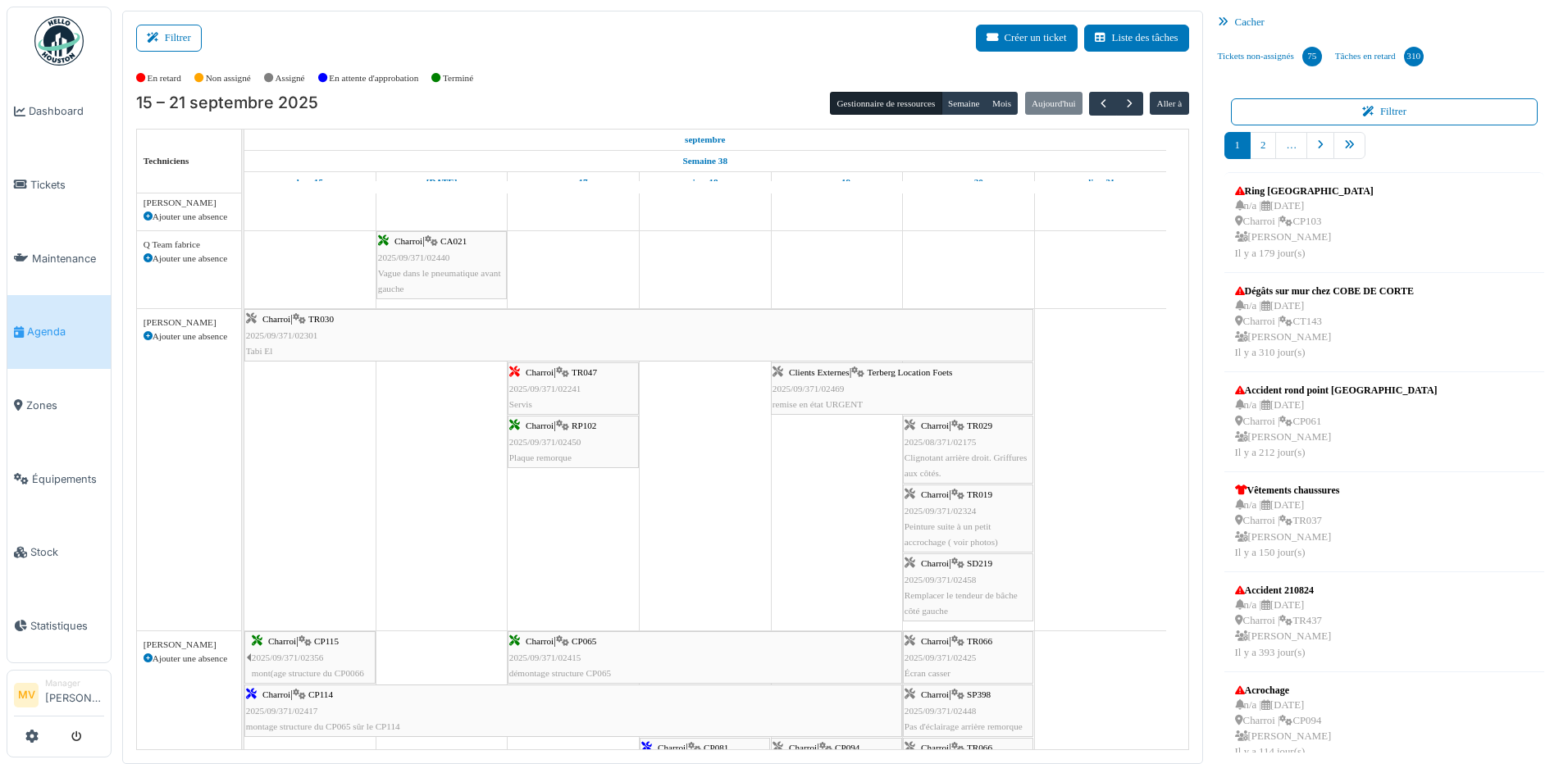
drag, startPoint x: 222, startPoint y: 177, endPoint x: 235, endPoint y: 178, distance: 13.0
click at [221, 179] on div "Techniciens" at bounding box center [189, 161] width 105 height 63
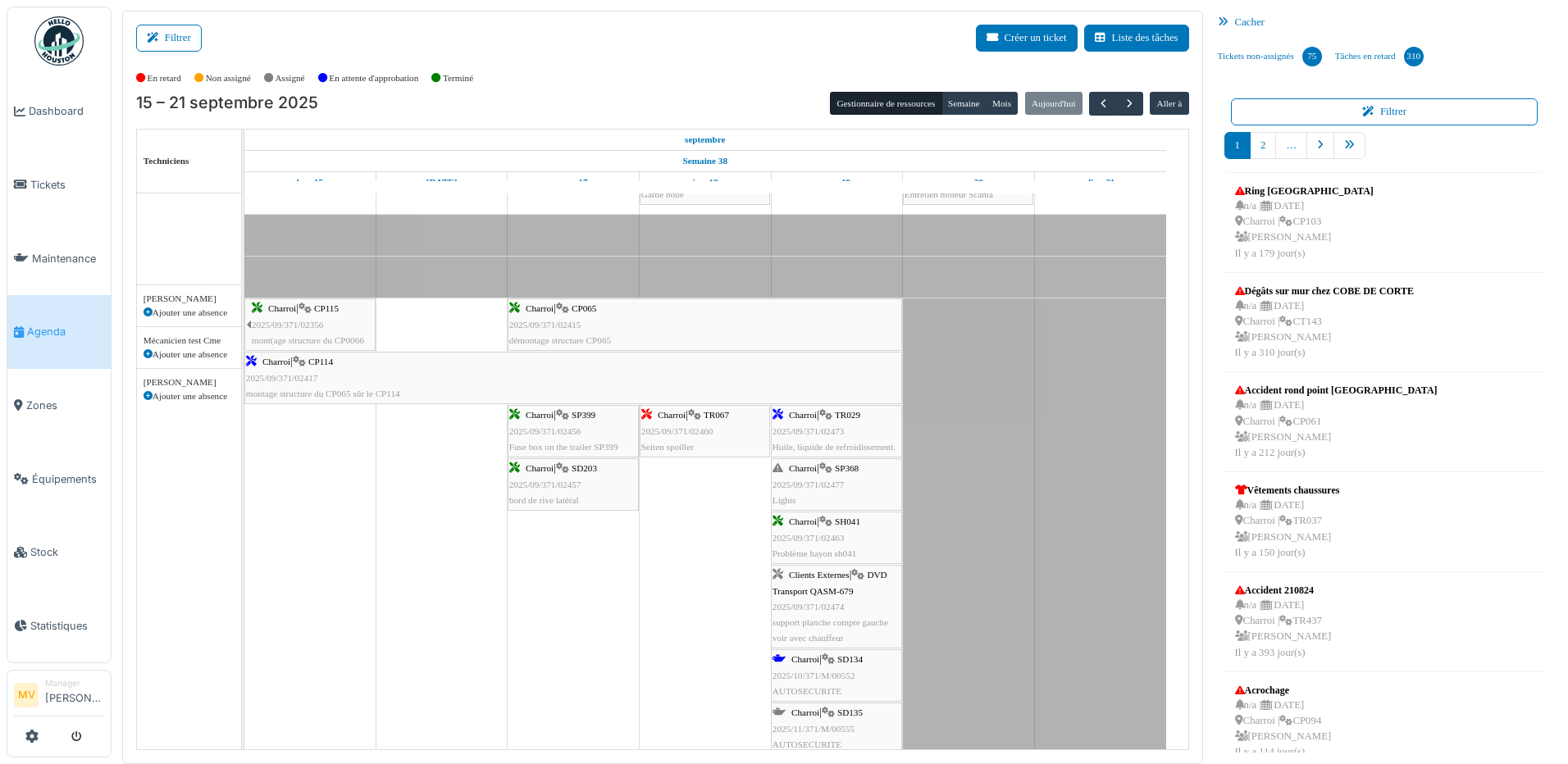
scroll to position [523, 0]
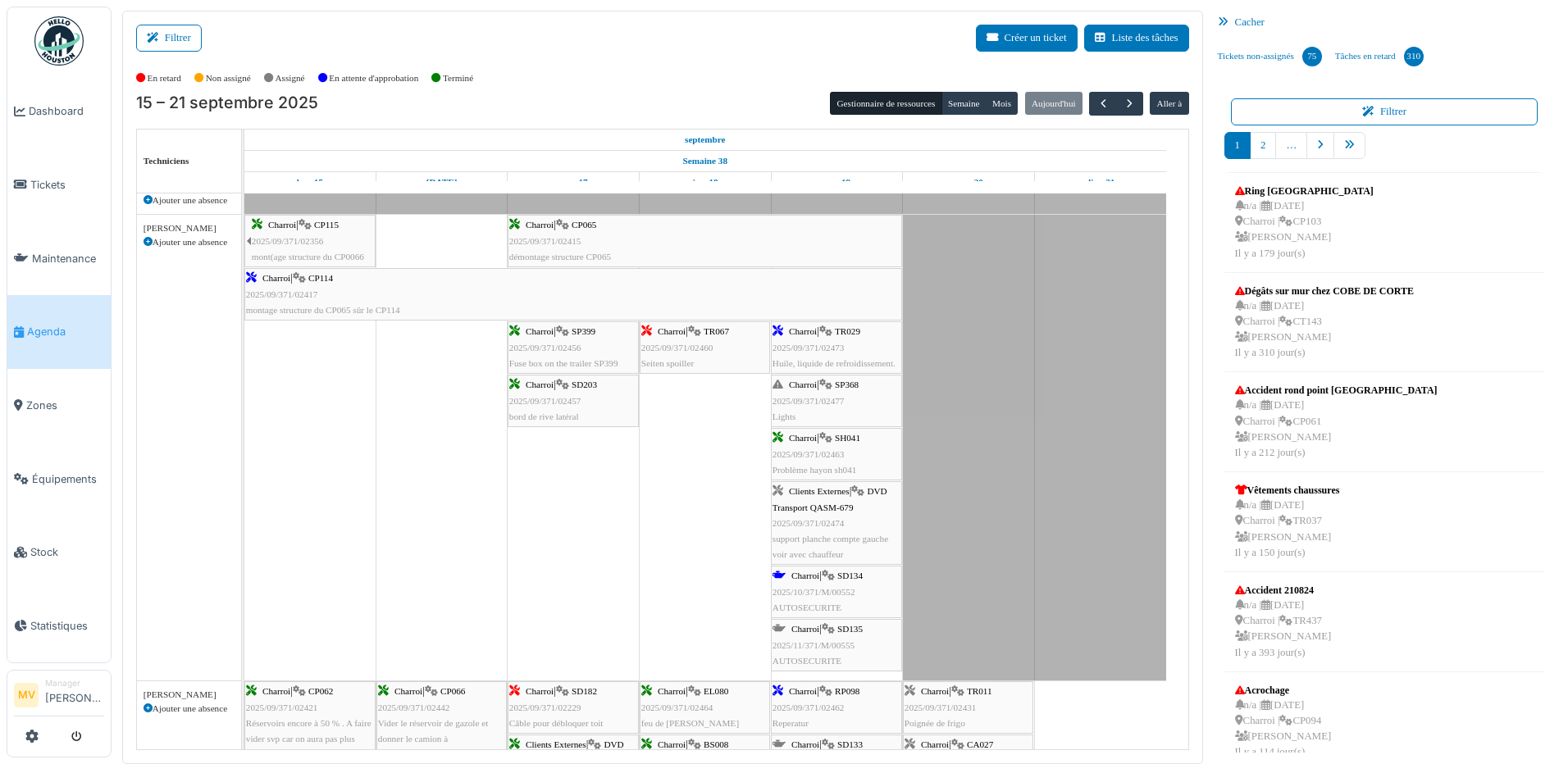
click at [848, 336] on span "TR029" at bounding box center [847, 331] width 25 height 10
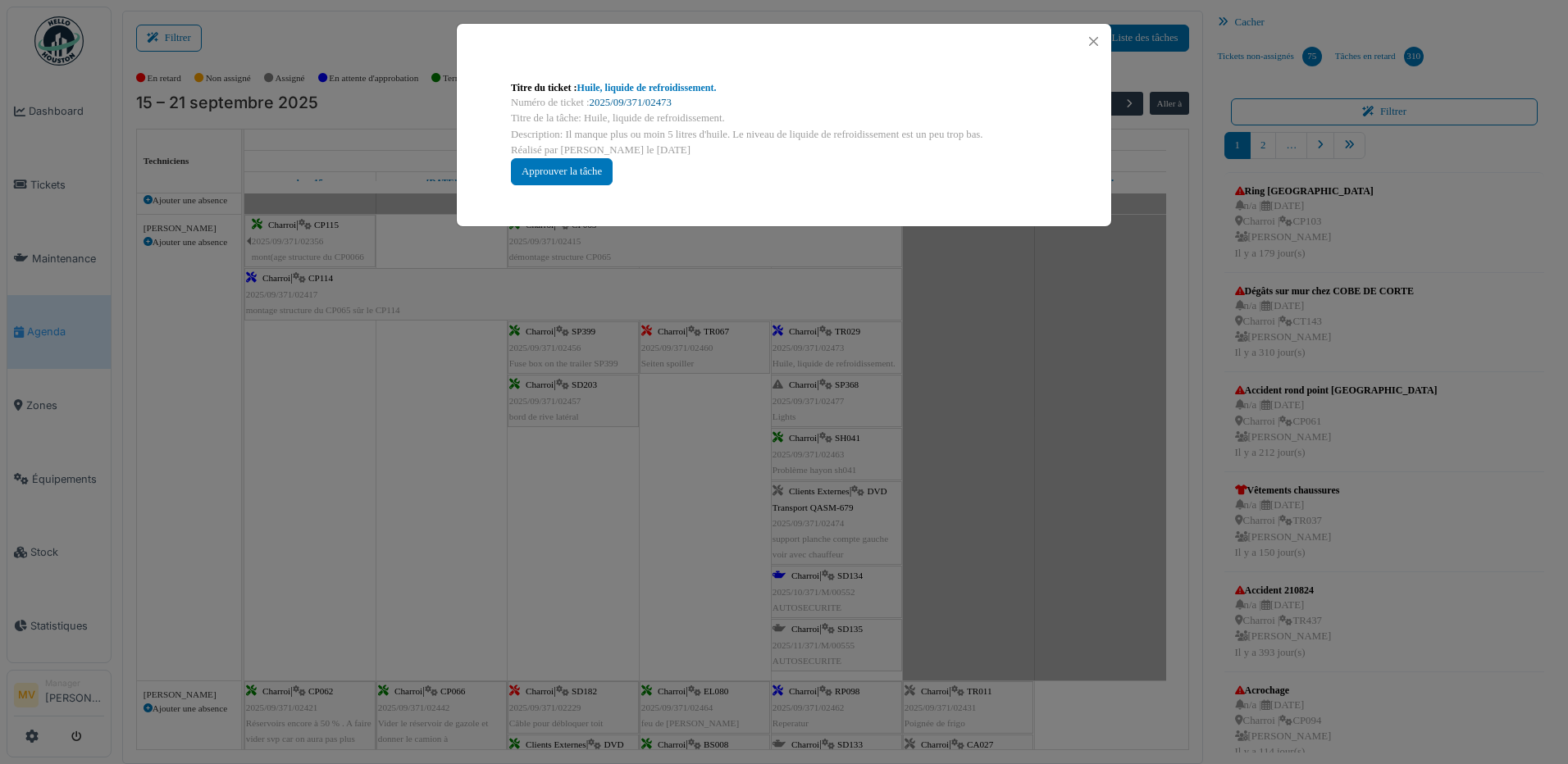
click at [652, 104] on link "2025/09/371/02473" at bounding box center [631, 102] width 82 height 11
click at [1094, 39] on button "Close" at bounding box center [1093, 41] width 22 height 22
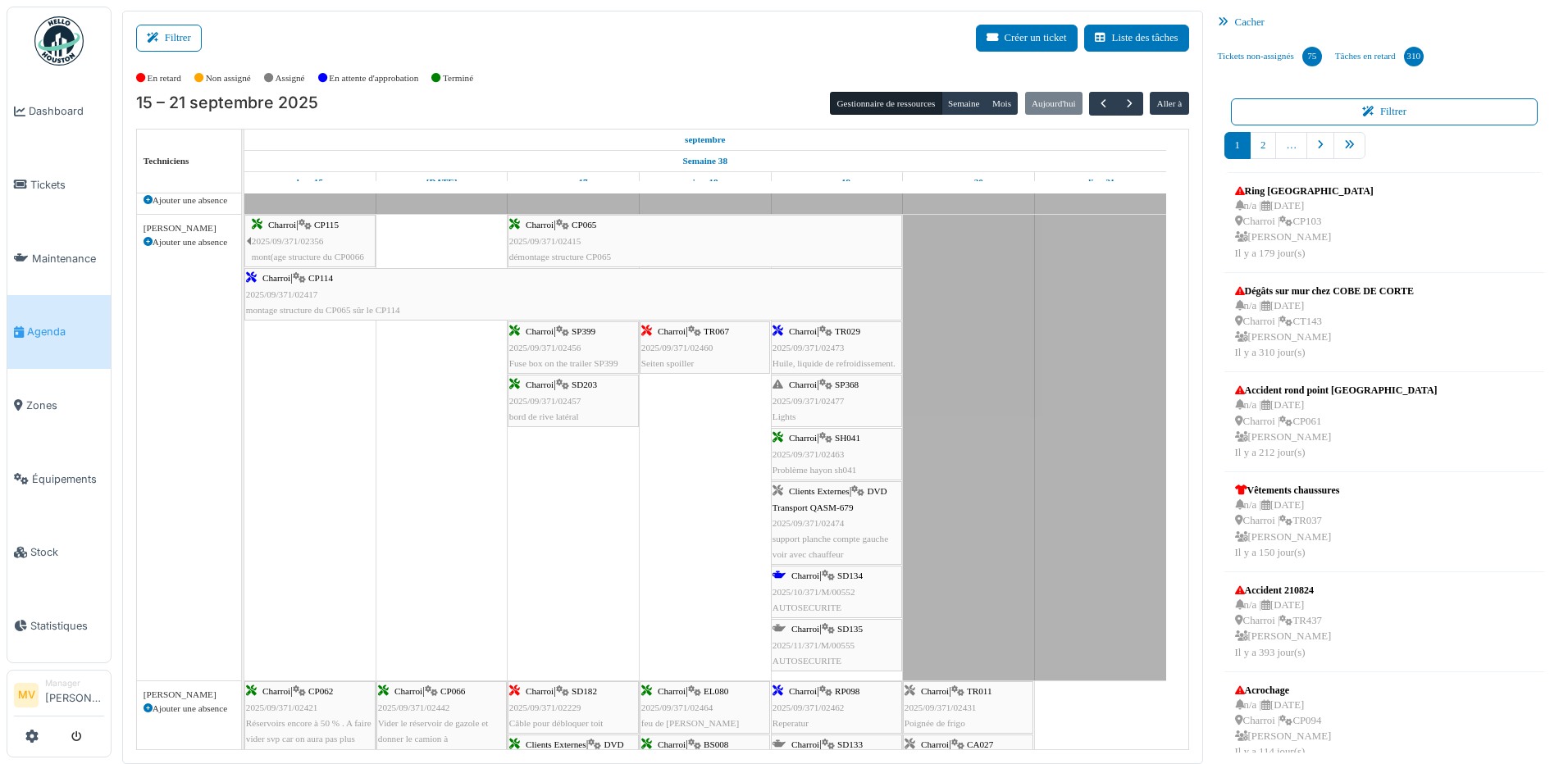
click at [333, 285] on div "Charroi | CP114 2025/09/371/02417 montage structure du CP065 sûr le CP114" at bounding box center [572, 294] width 654 height 48
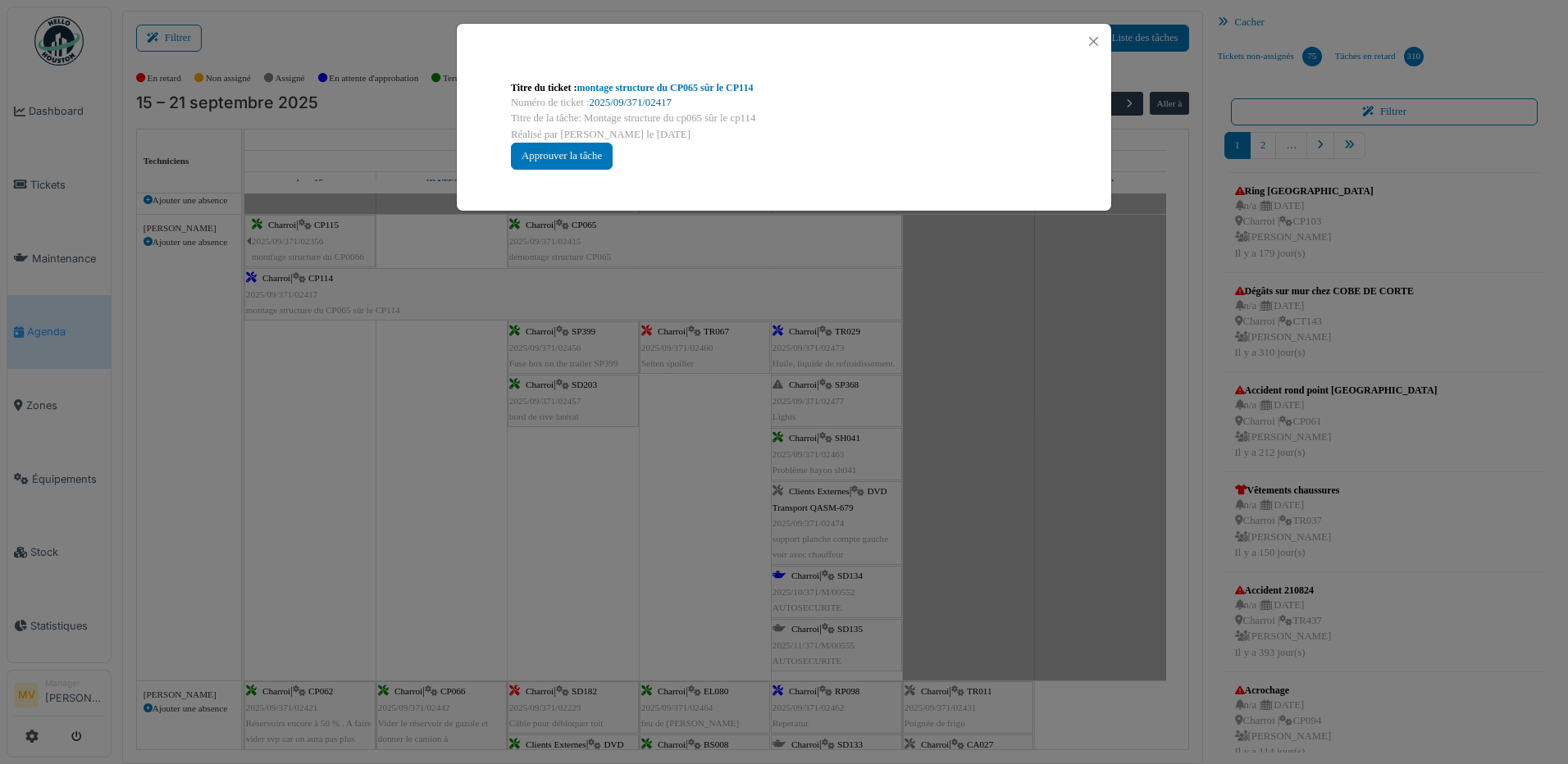
click at [639, 103] on link "2025/09/371/02417" at bounding box center [631, 102] width 82 height 11
click at [1092, 38] on button "Close" at bounding box center [1093, 41] width 22 height 22
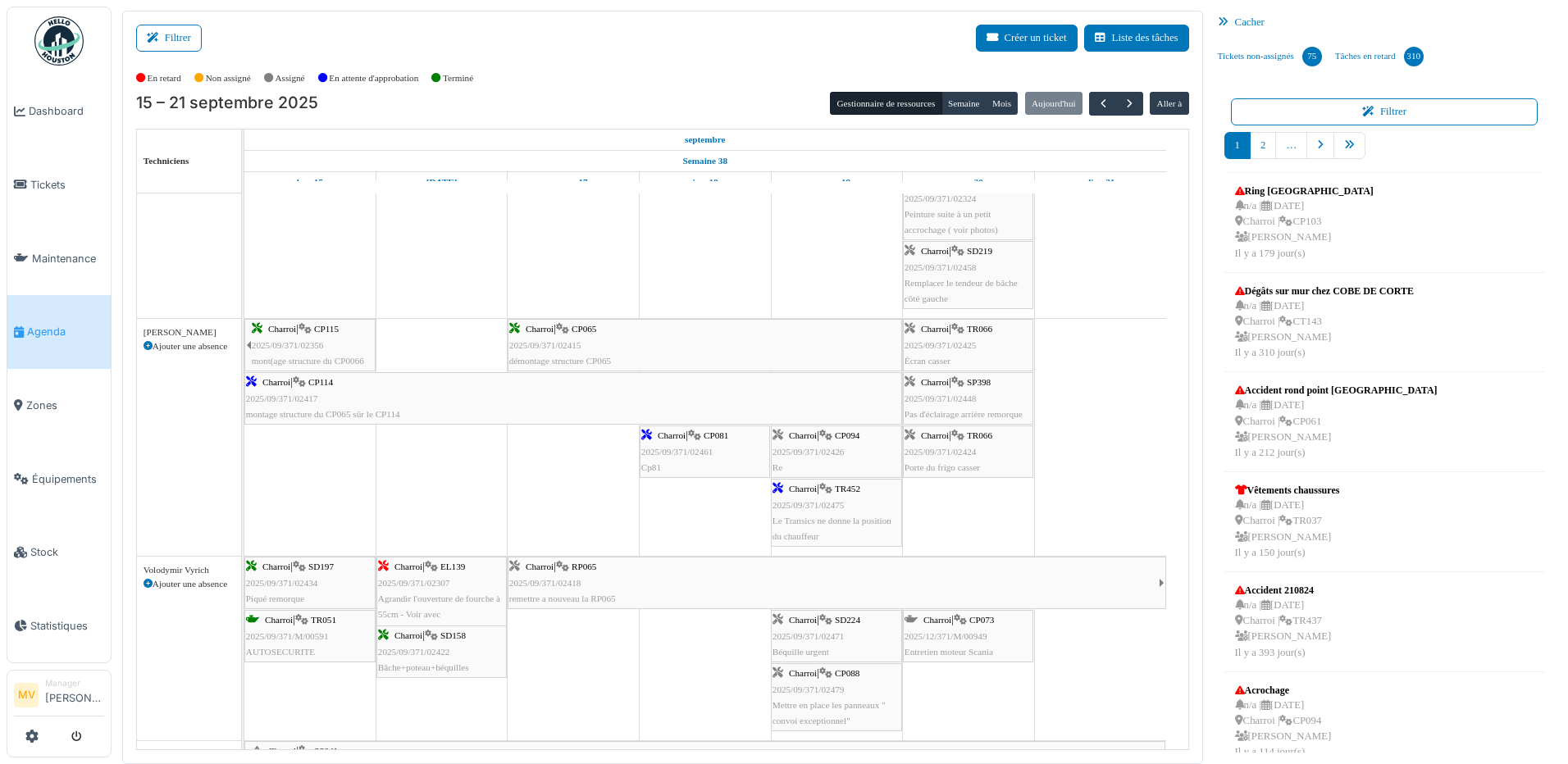
scroll to position [1582, 0]
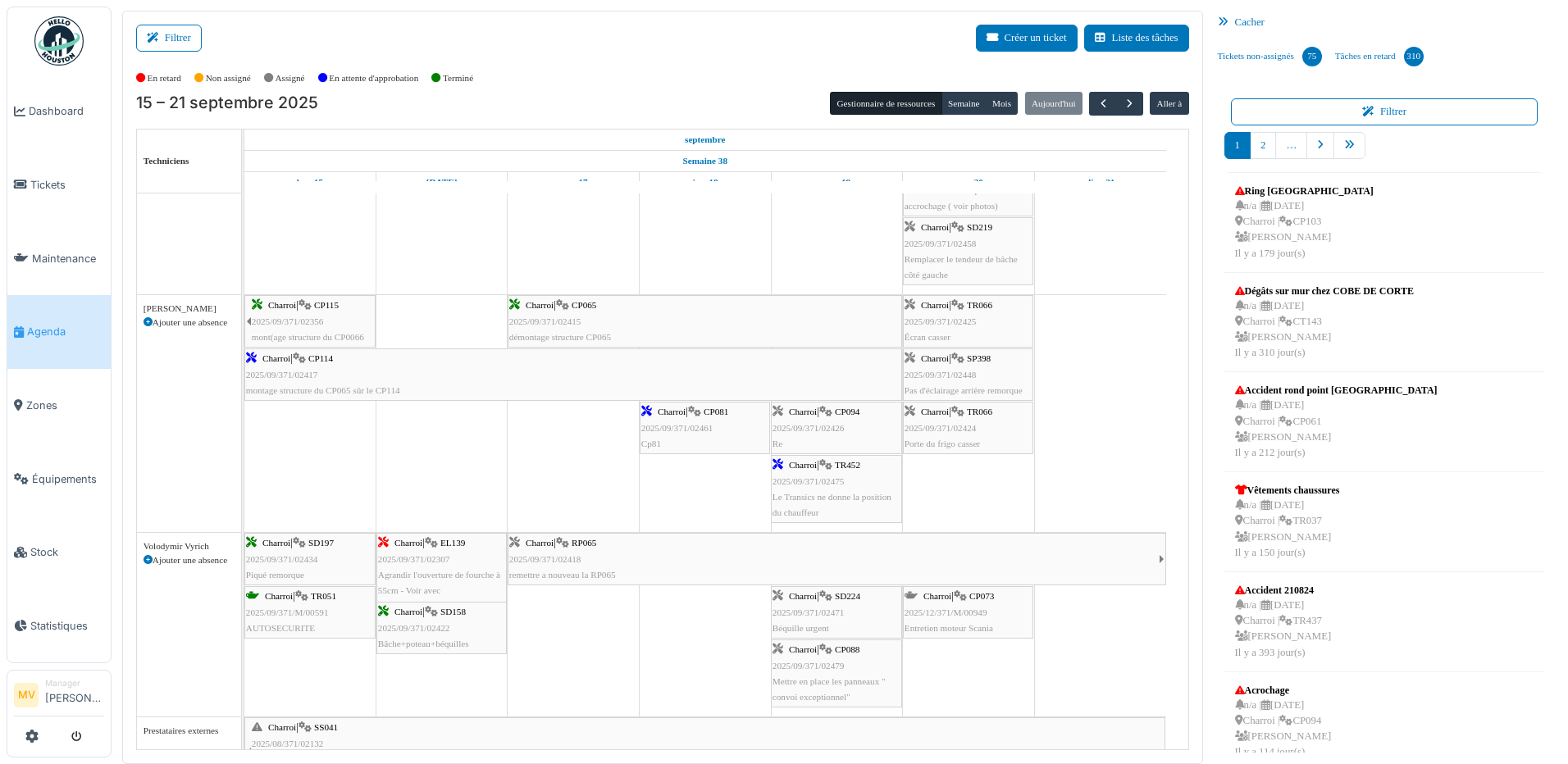
click at [718, 430] on div "Charroi | CP081 2025/09/371/02461 Cp81" at bounding box center [705, 428] width 127 height 48
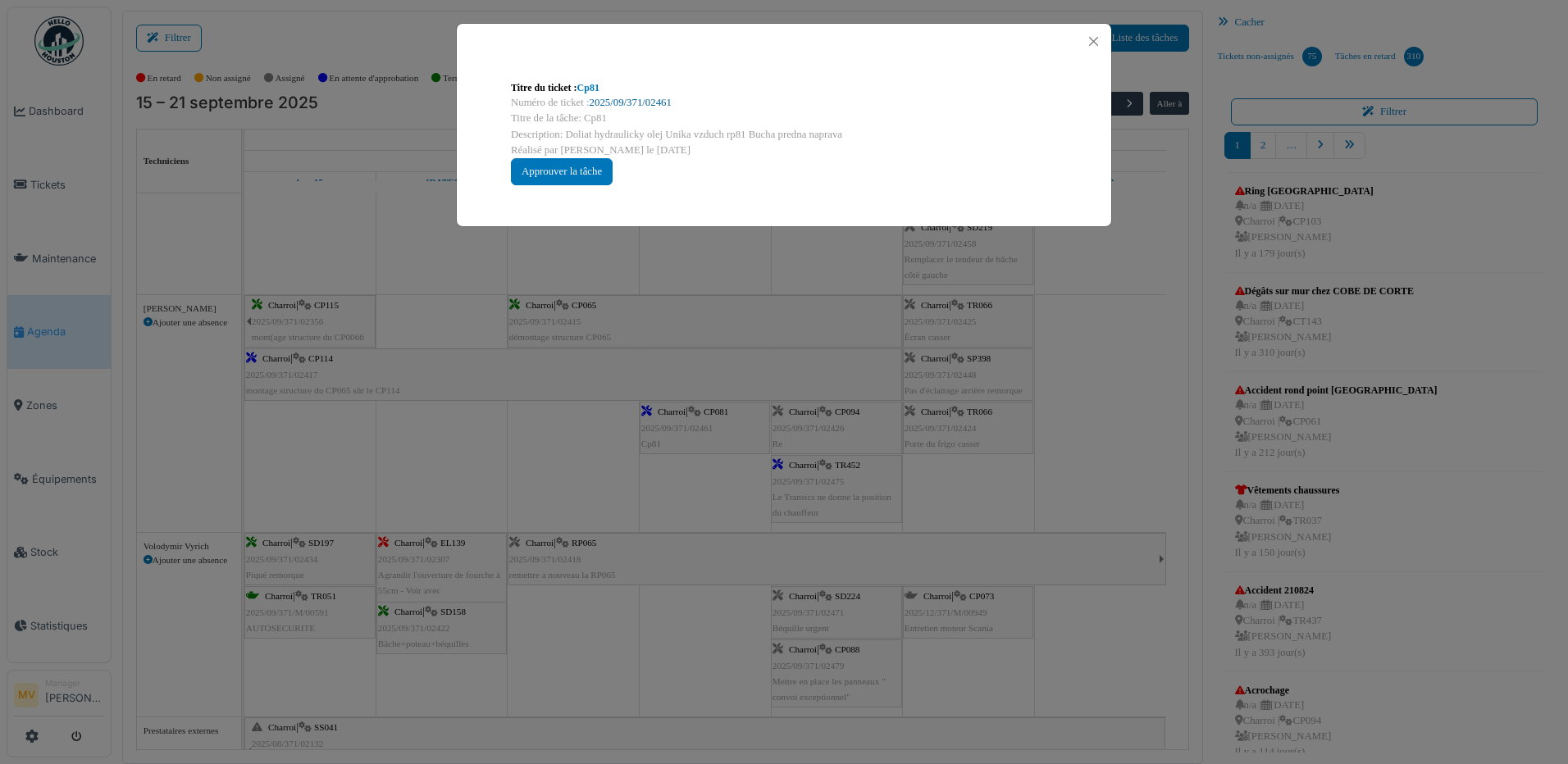
click at [661, 98] on link "2025/09/371/02461" at bounding box center [631, 102] width 82 height 11
click at [1096, 42] on button "Close" at bounding box center [1093, 41] width 22 height 22
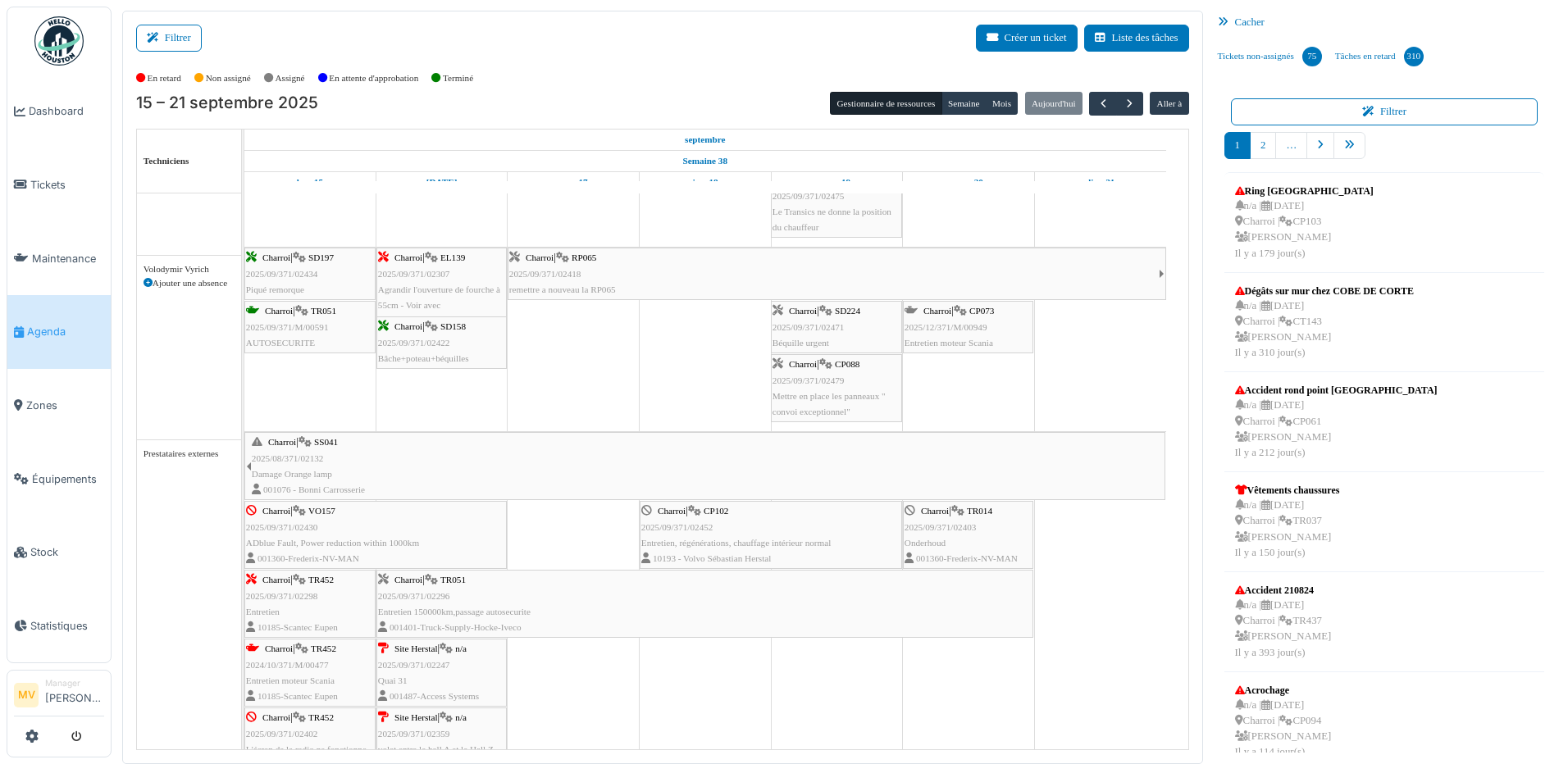
scroll to position [1868, 0]
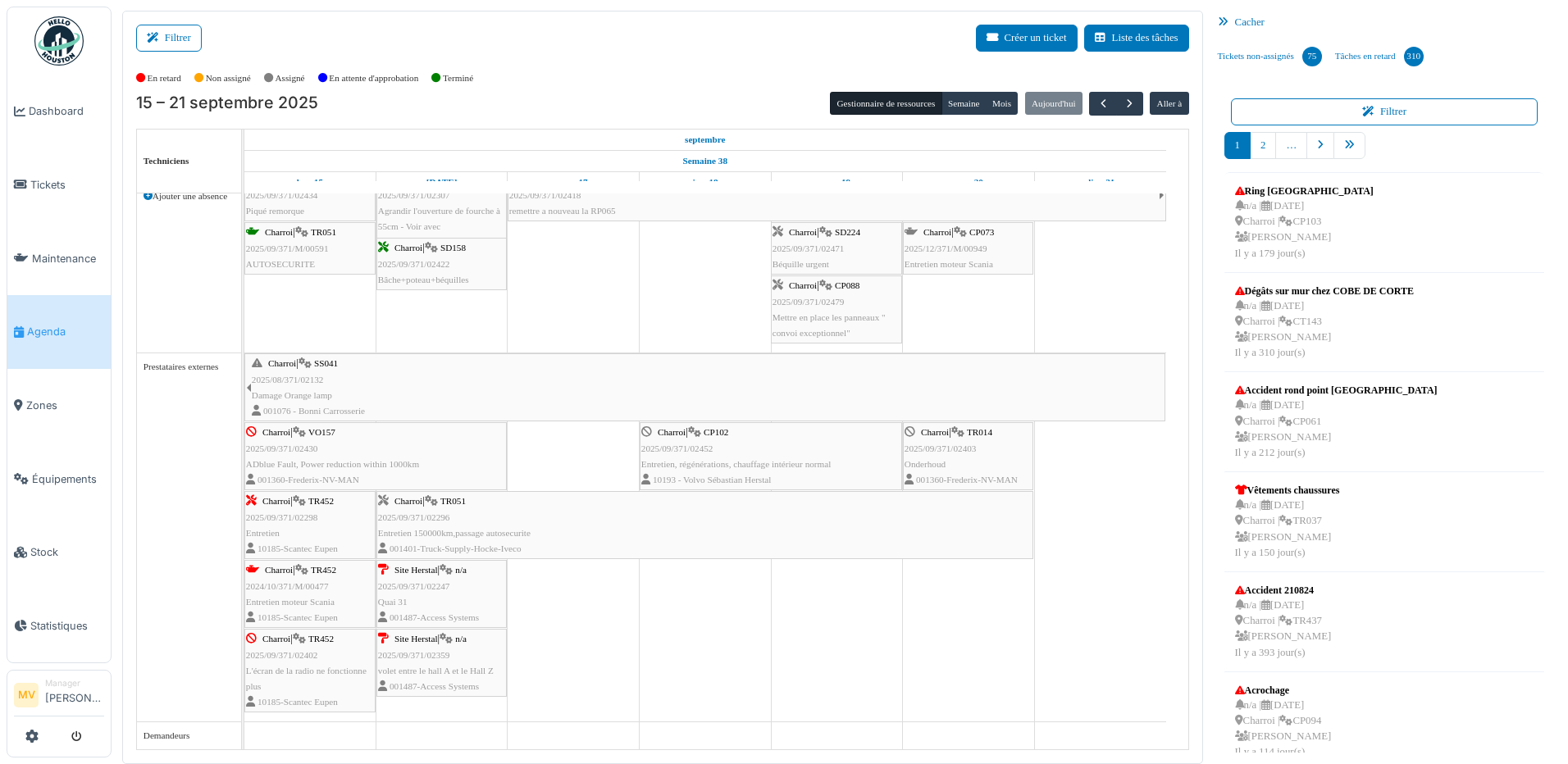
click at [442, 466] on div "Charroi | VO157 2025/09/371/02430 ADblue Fault, Power reduction within 1000km 0…" at bounding box center [375, 456] width 260 height 63
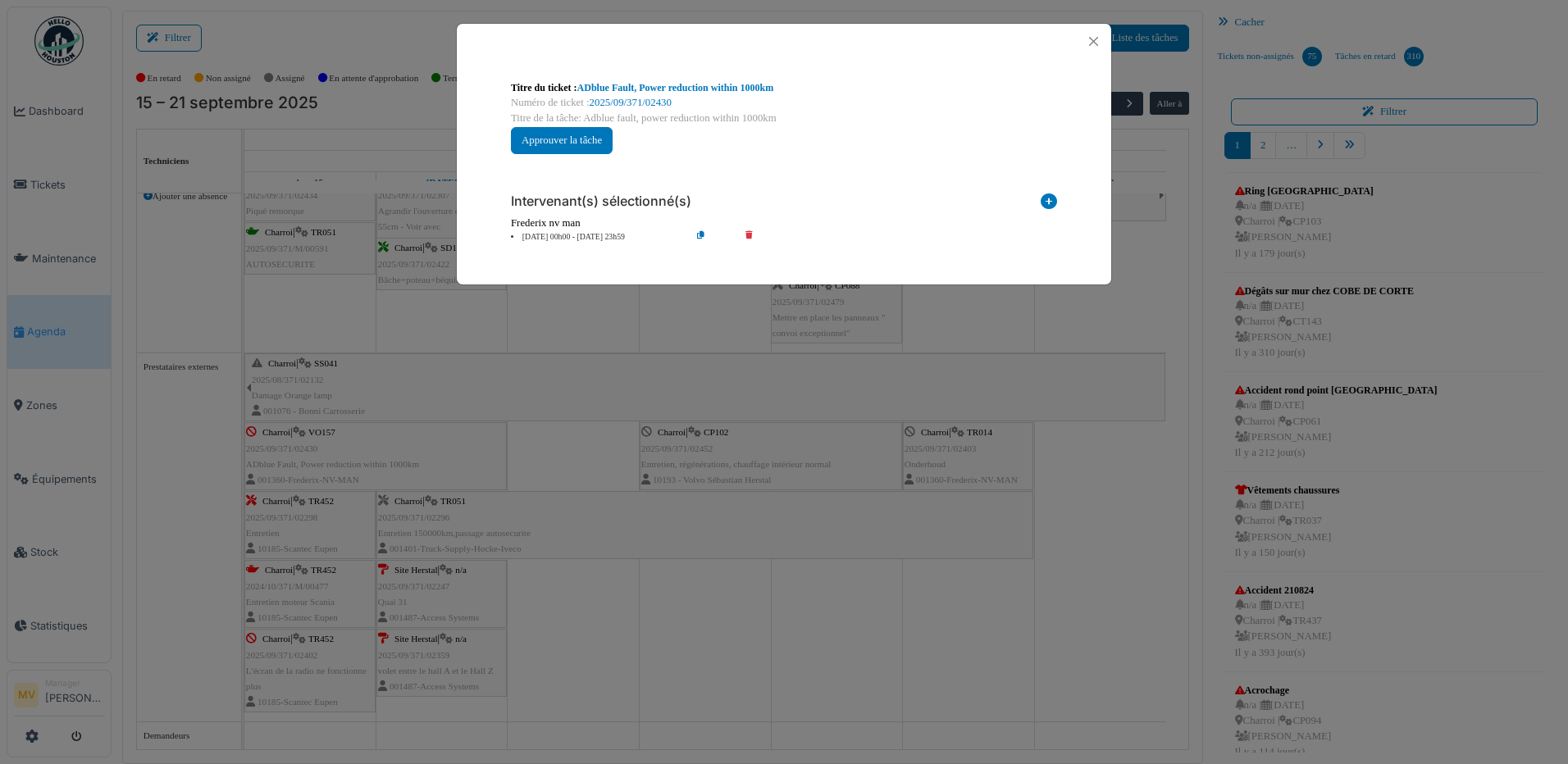
click at [792, 619] on div "**********" at bounding box center [784, 382] width 1568 height 764
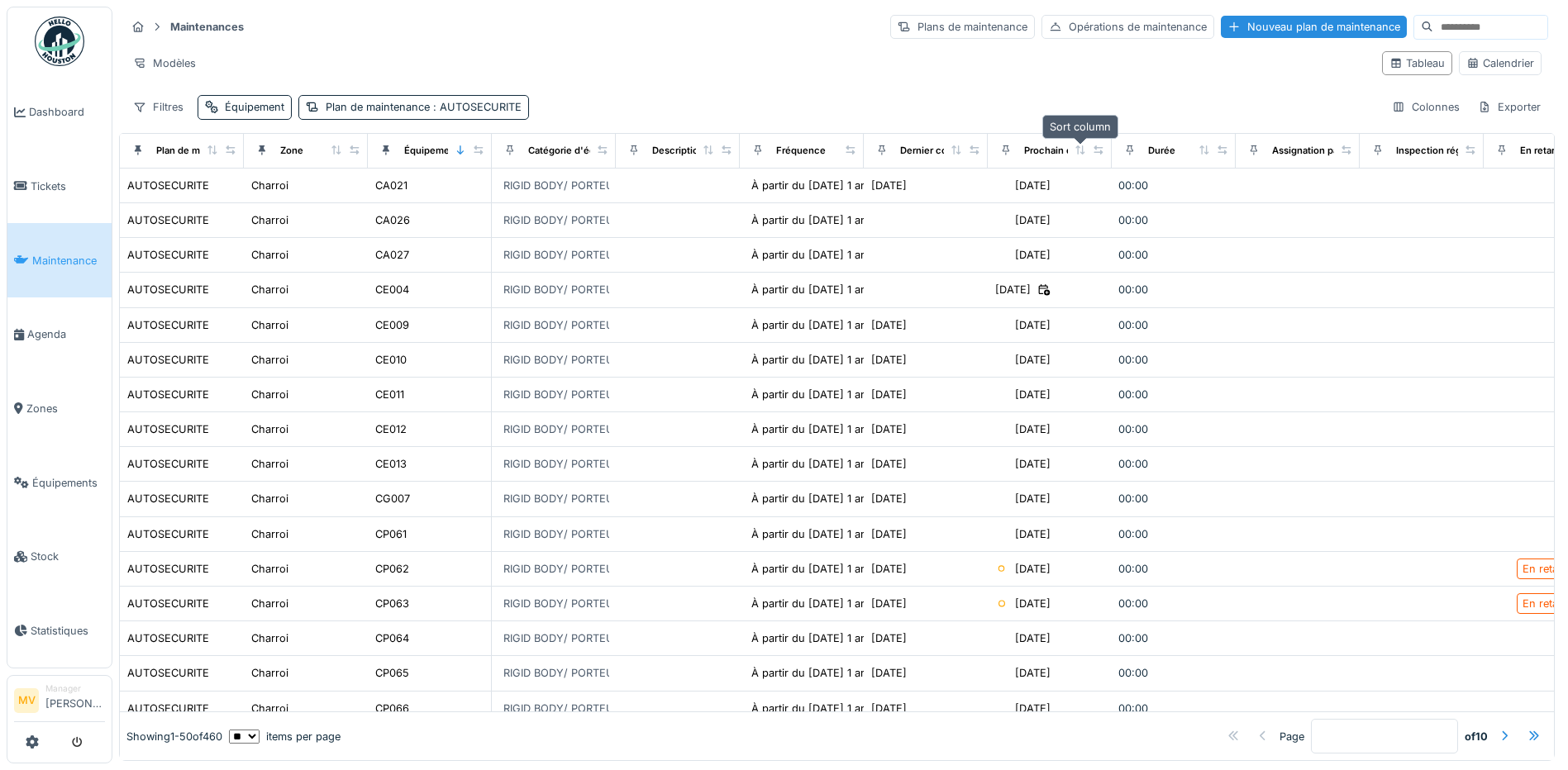
click at [1081, 147] on icon at bounding box center [1080, 150] width 11 height 9
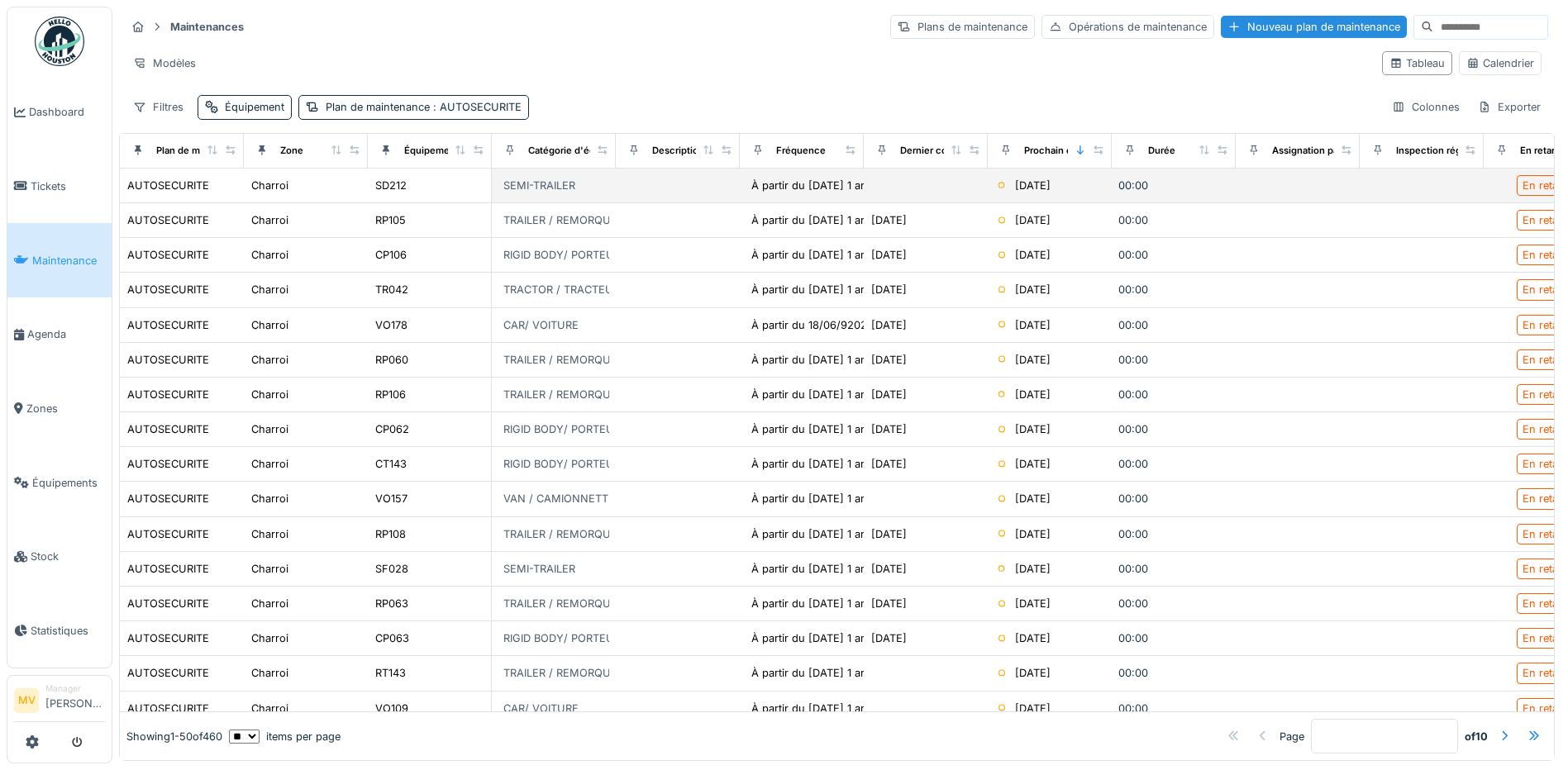
click at [599, 188] on div "SEMI-TRAILER" at bounding box center [554, 186] width 111 height 19
click at [374, 183] on td "SD212" at bounding box center [429, 186] width 124 height 35
click at [410, 184] on div "SD212" at bounding box center [429, 185] width 110 height 18
click at [404, 184] on div "SD212" at bounding box center [391, 185] width 32 height 16
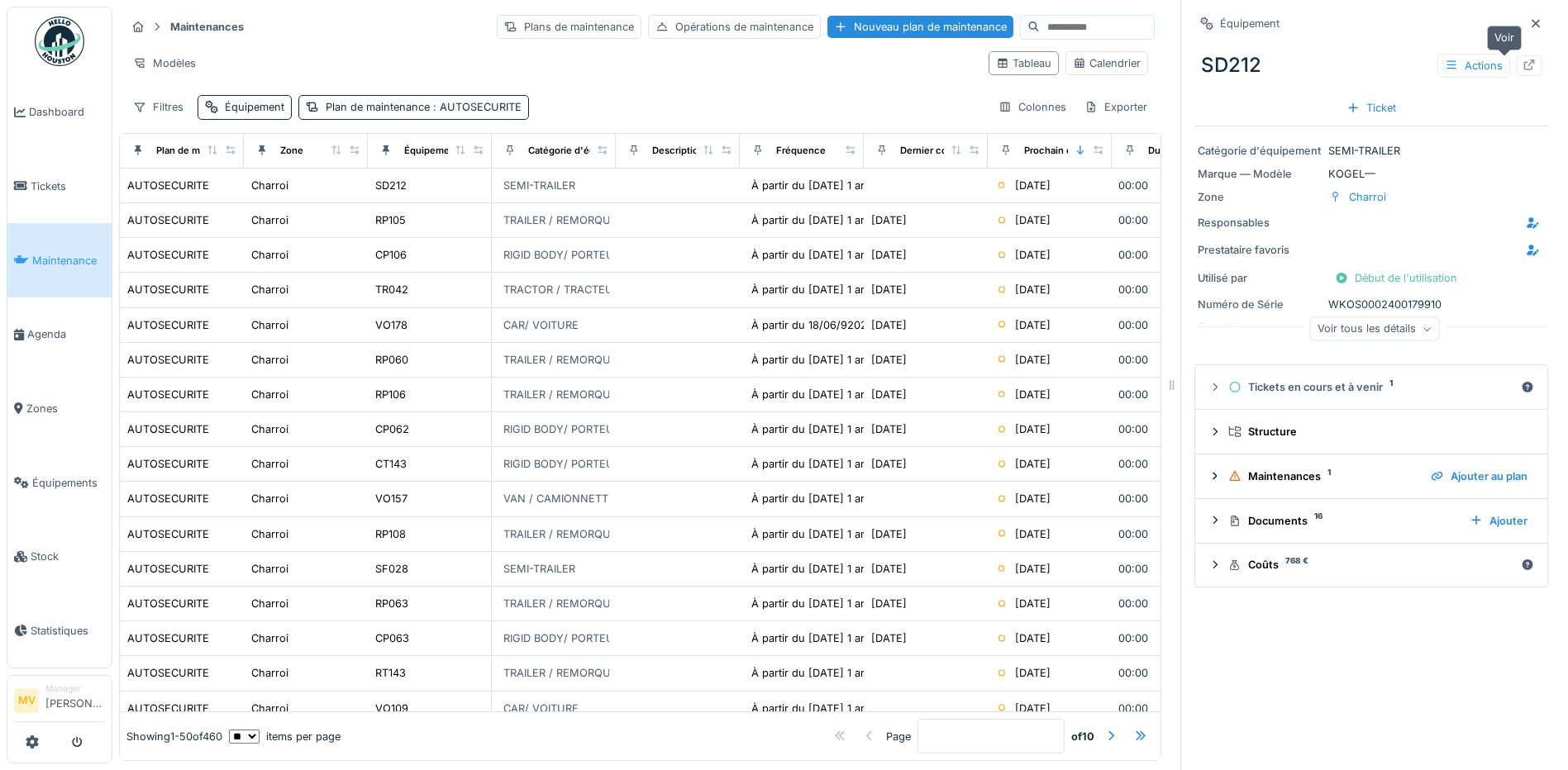
click at [1522, 68] on icon at bounding box center [1528, 65] width 13 height 11
click at [1522, 58] on div at bounding box center [1528, 66] width 13 height 16
click at [1529, 22] on icon at bounding box center [1536, 24] width 13 height 11
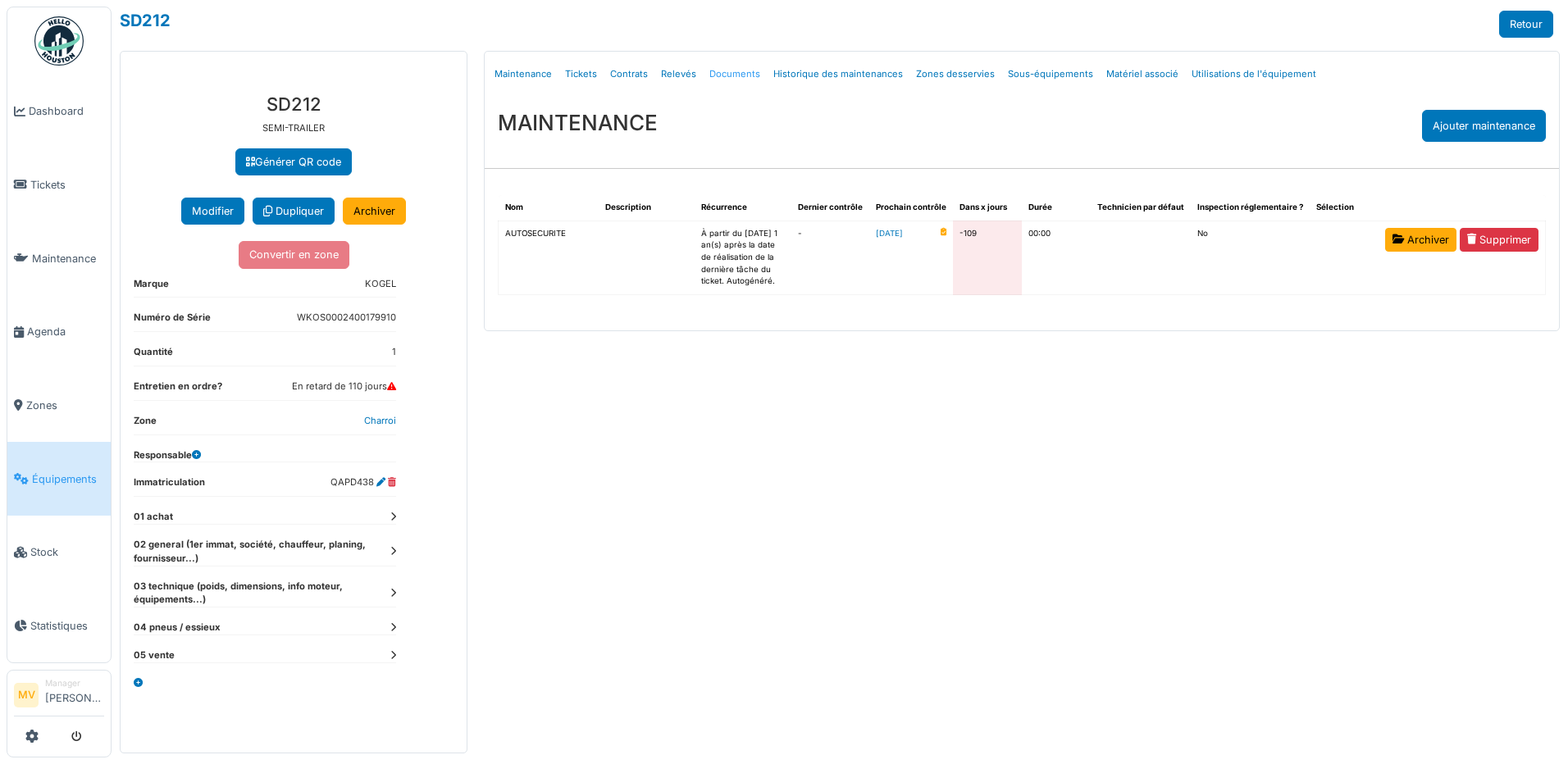
click at [738, 78] on link "Documents" at bounding box center [734, 74] width 64 height 38
select select "***"
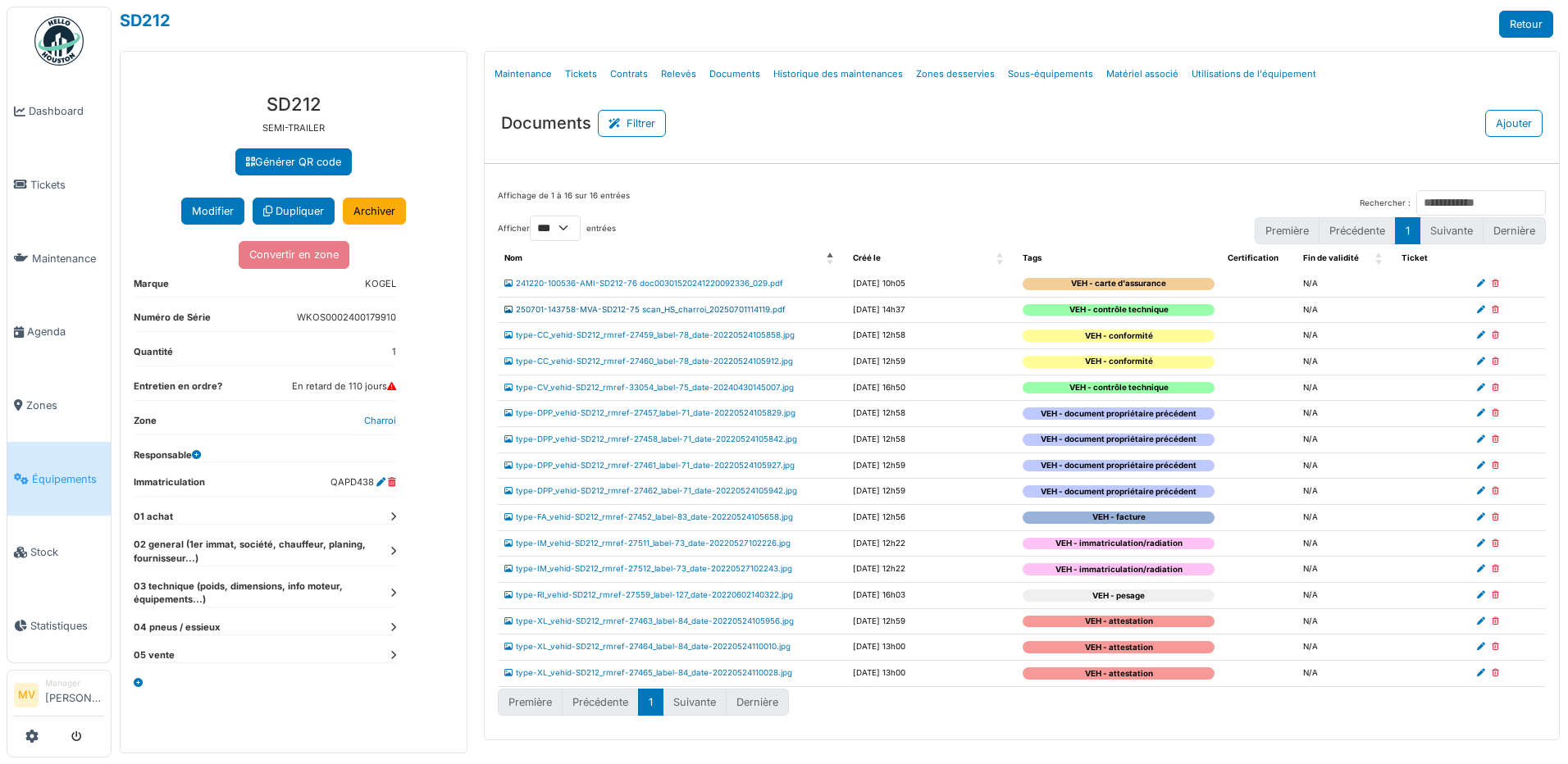
click at [746, 308] on link "250701-143758-MVA-SD212-75 scan_HS_charroi_20250701114119.pdf" at bounding box center [645, 309] width 281 height 9
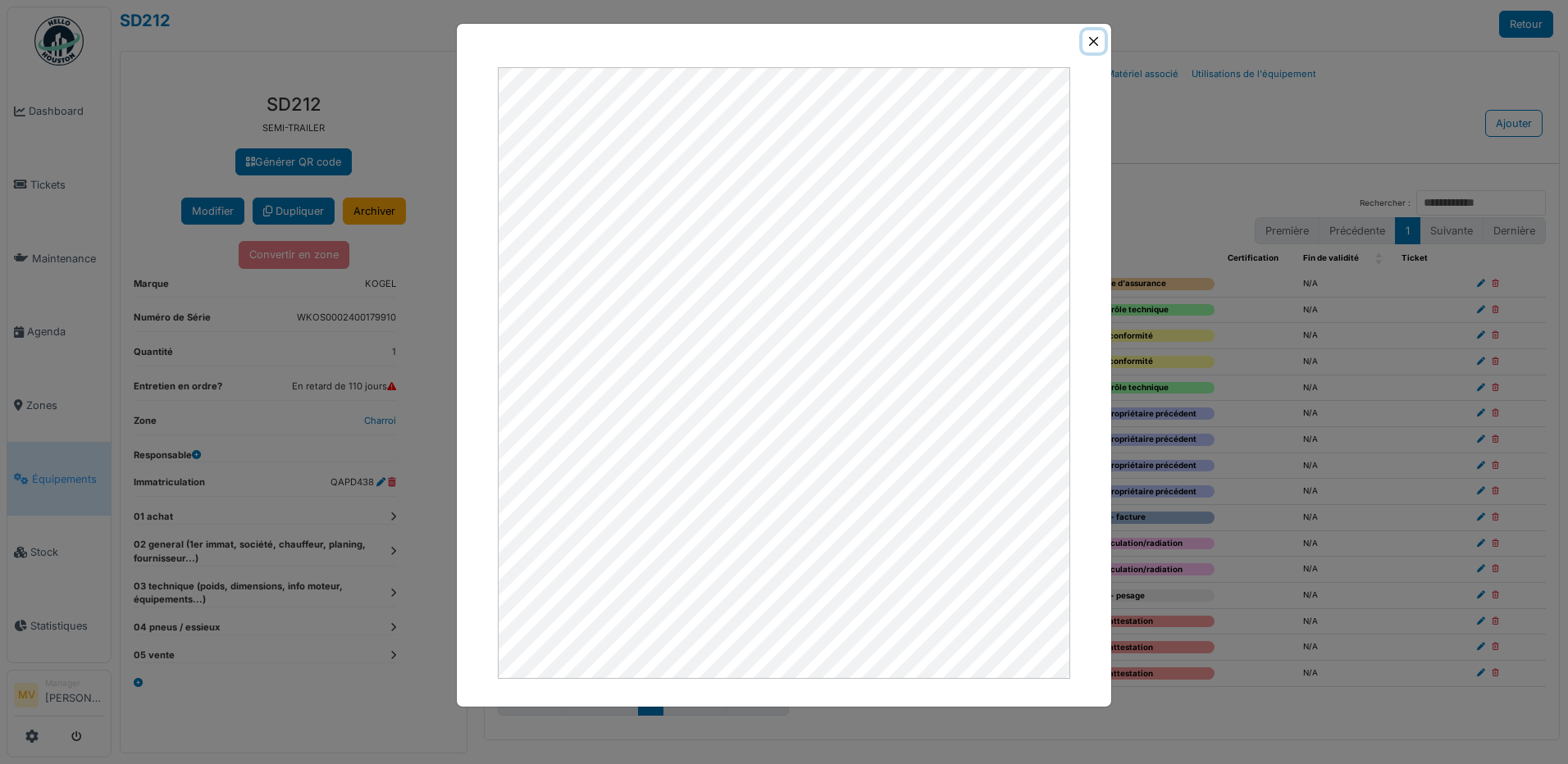
click at [1096, 37] on button "Close" at bounding box center [1093, 41] width 22 height 22
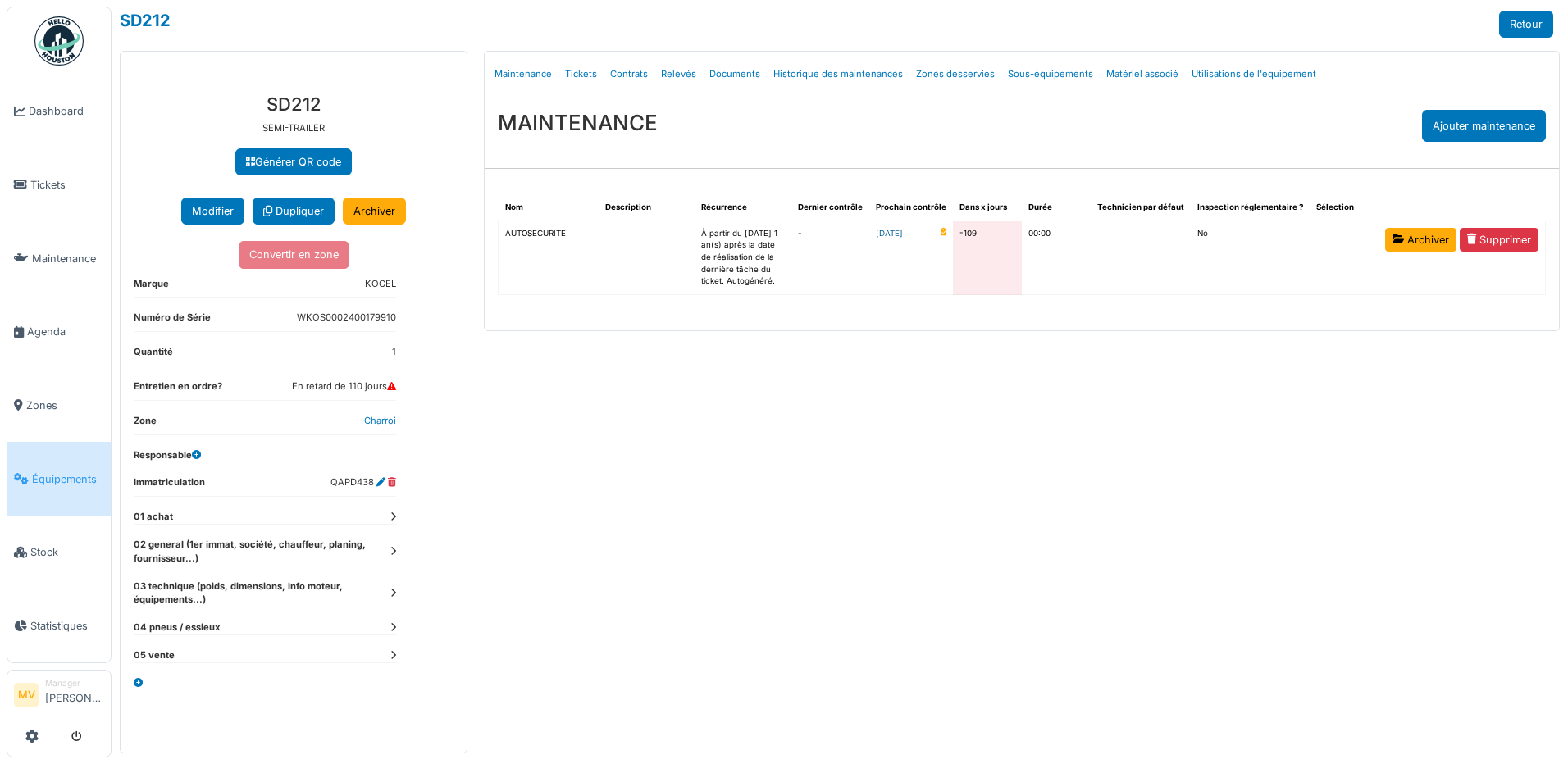
click at [903, 232] on link "[DATE]" at bounding box center [889, 234] width 27 height 12
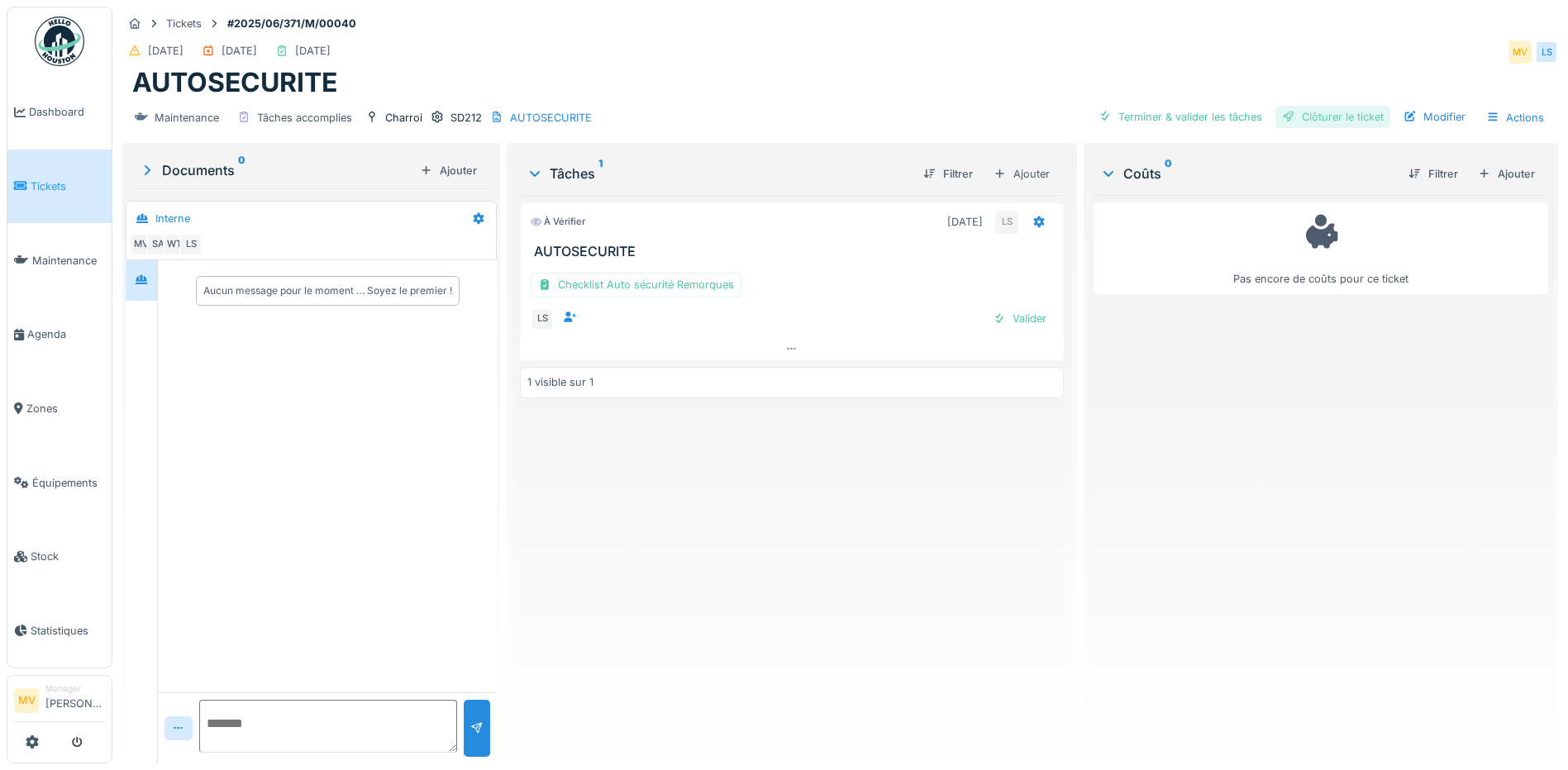
click at [1328, 120] on div "Clôturer le ticket" at bounding box center [1333, 117] width 115 height 22
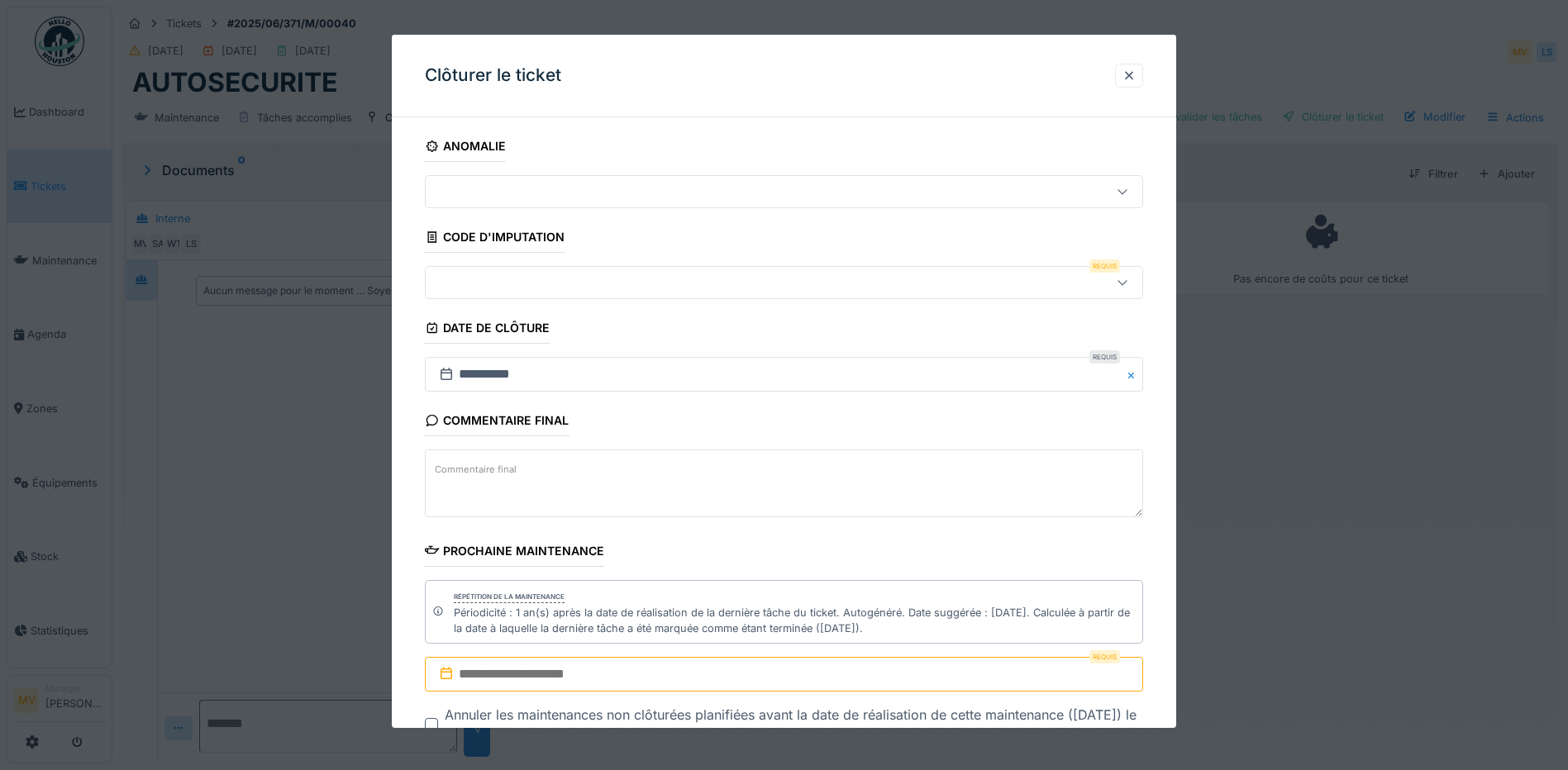
click at [786, 672] on input "text" at bounding box center [784, 674] width 718 height 35
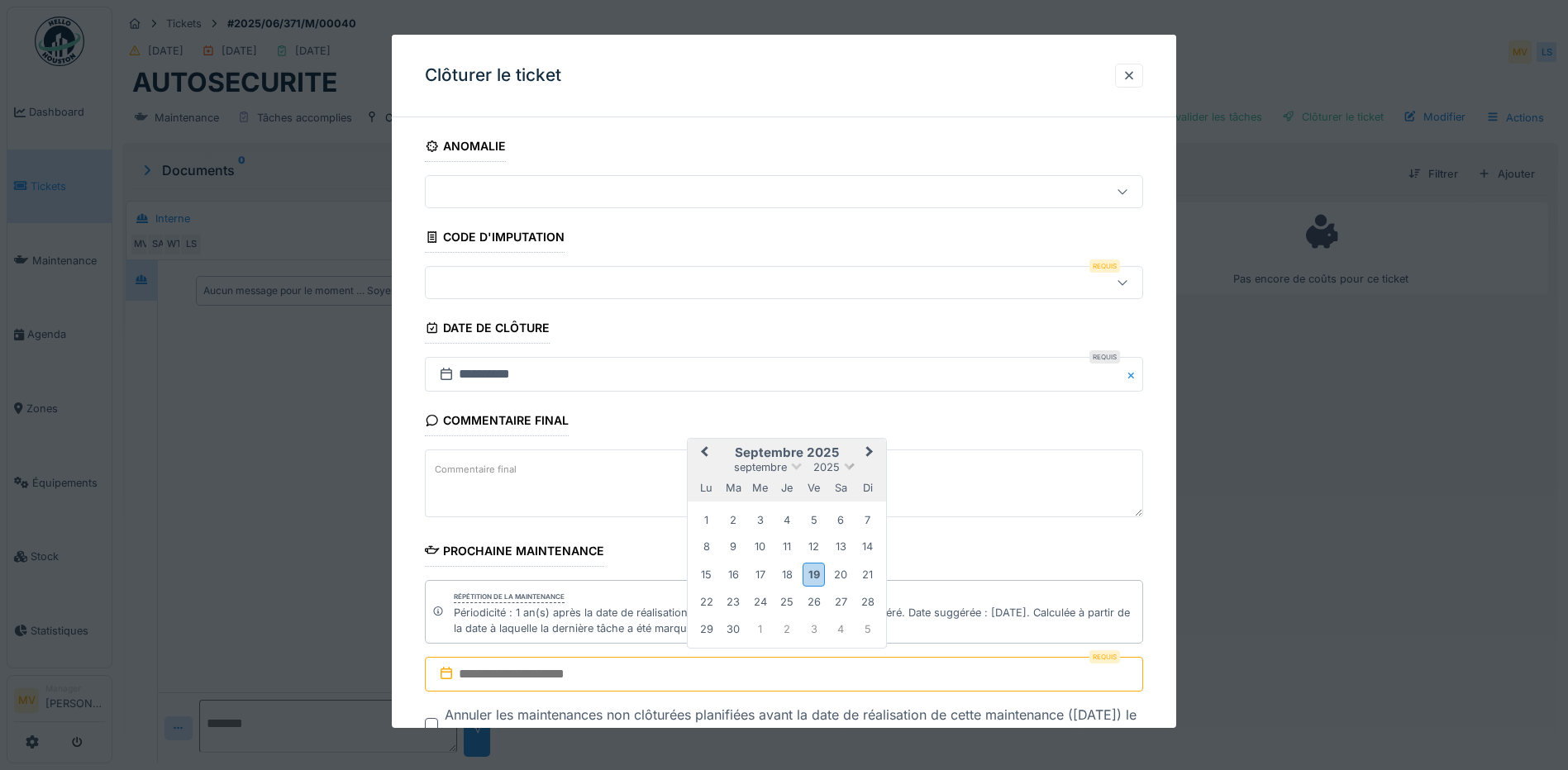
click at [824, 465] on span "2025" at bounding box center [826, 467] width 26 height 12
click at [777, 563] on div "2026" at bounding box center [787, 562] width 97 height 17
click at [773, 471] on span "septembre" at bounding box center [760, 469] width 53 height 12
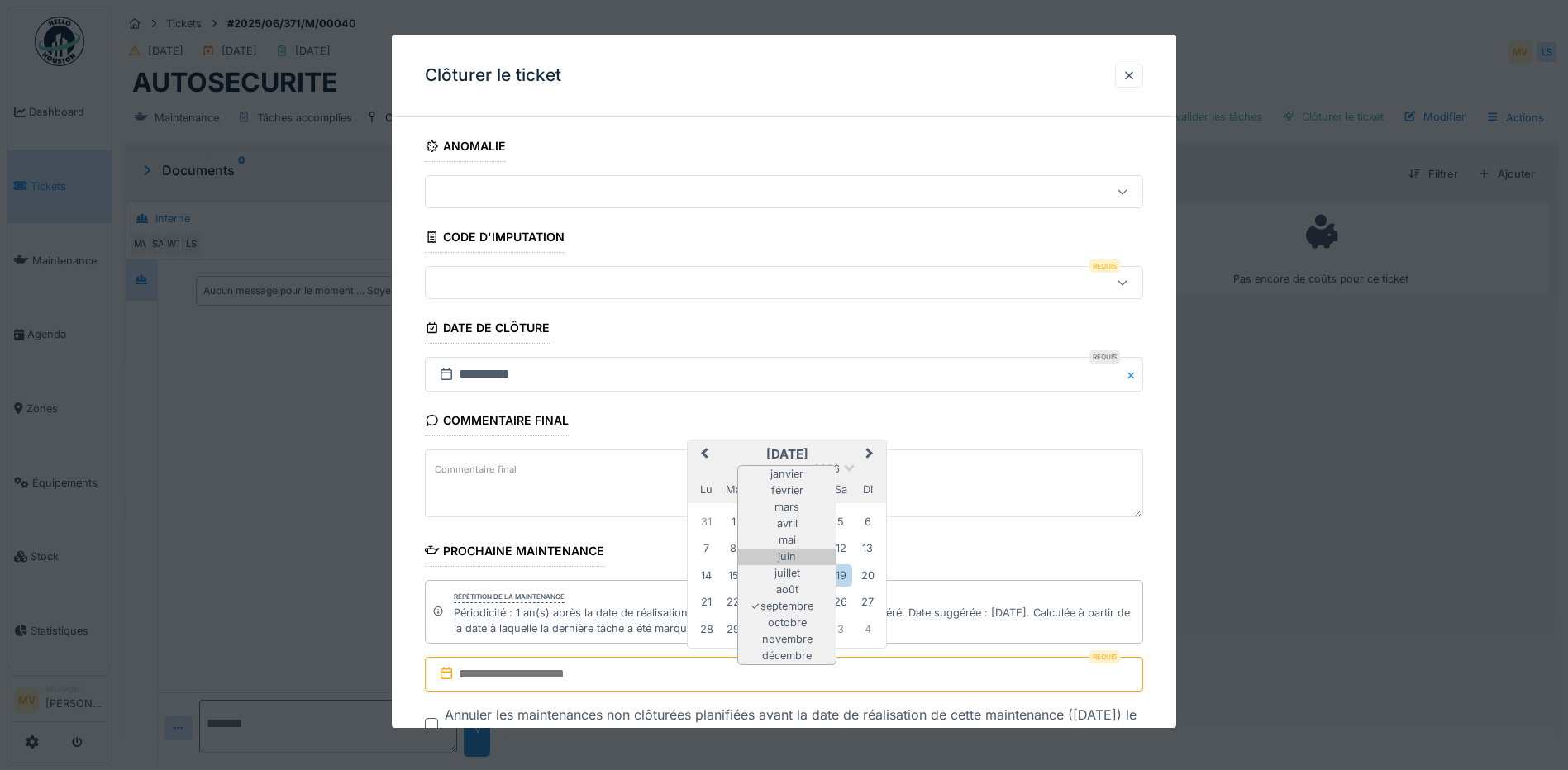
click at [786, 558] on div "juin" at bounding box center [787, 557] width 97 height 17
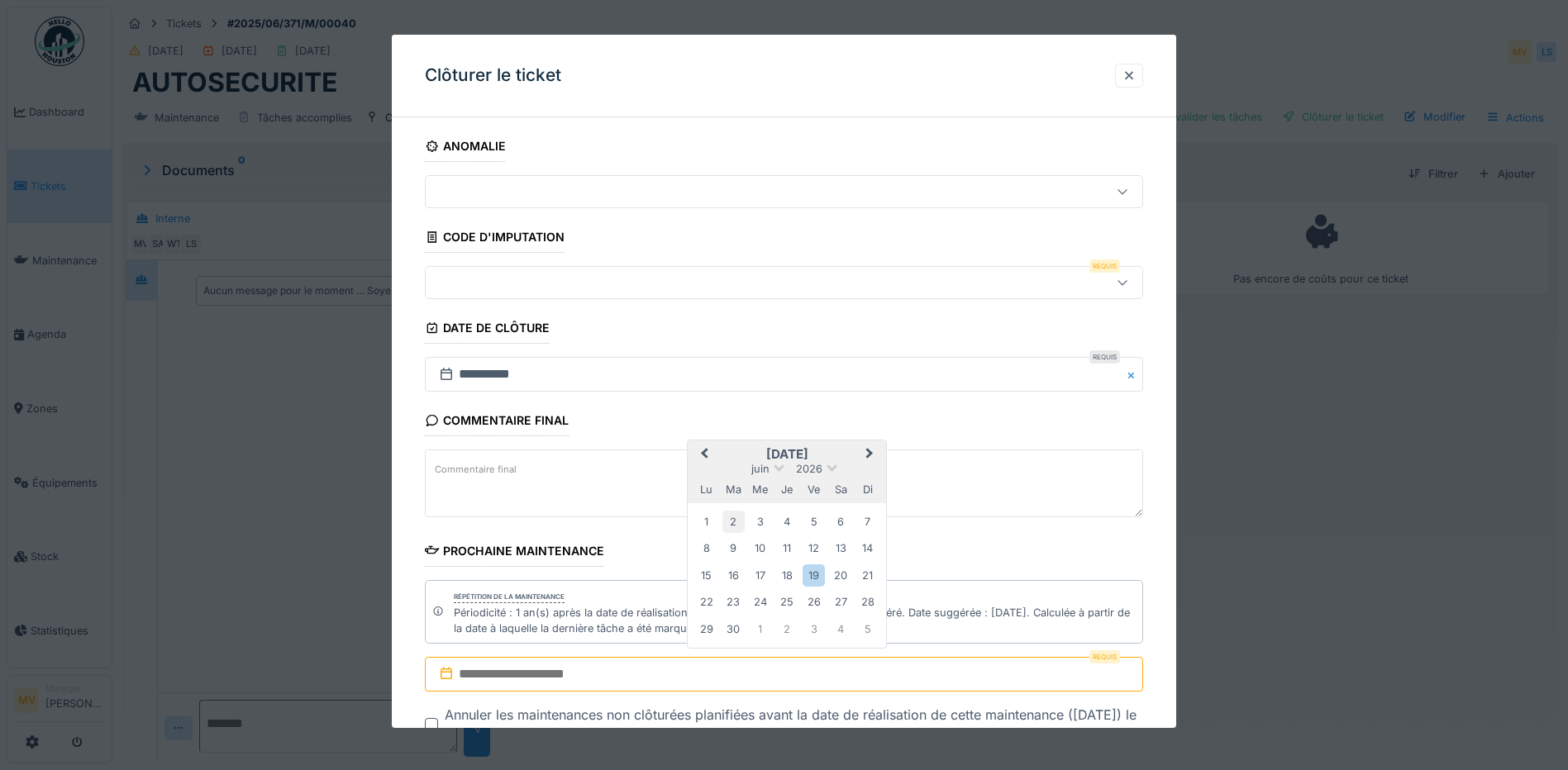
click at [735, 524] on div "2" at bounding box center [733, 522] width 22 height 22
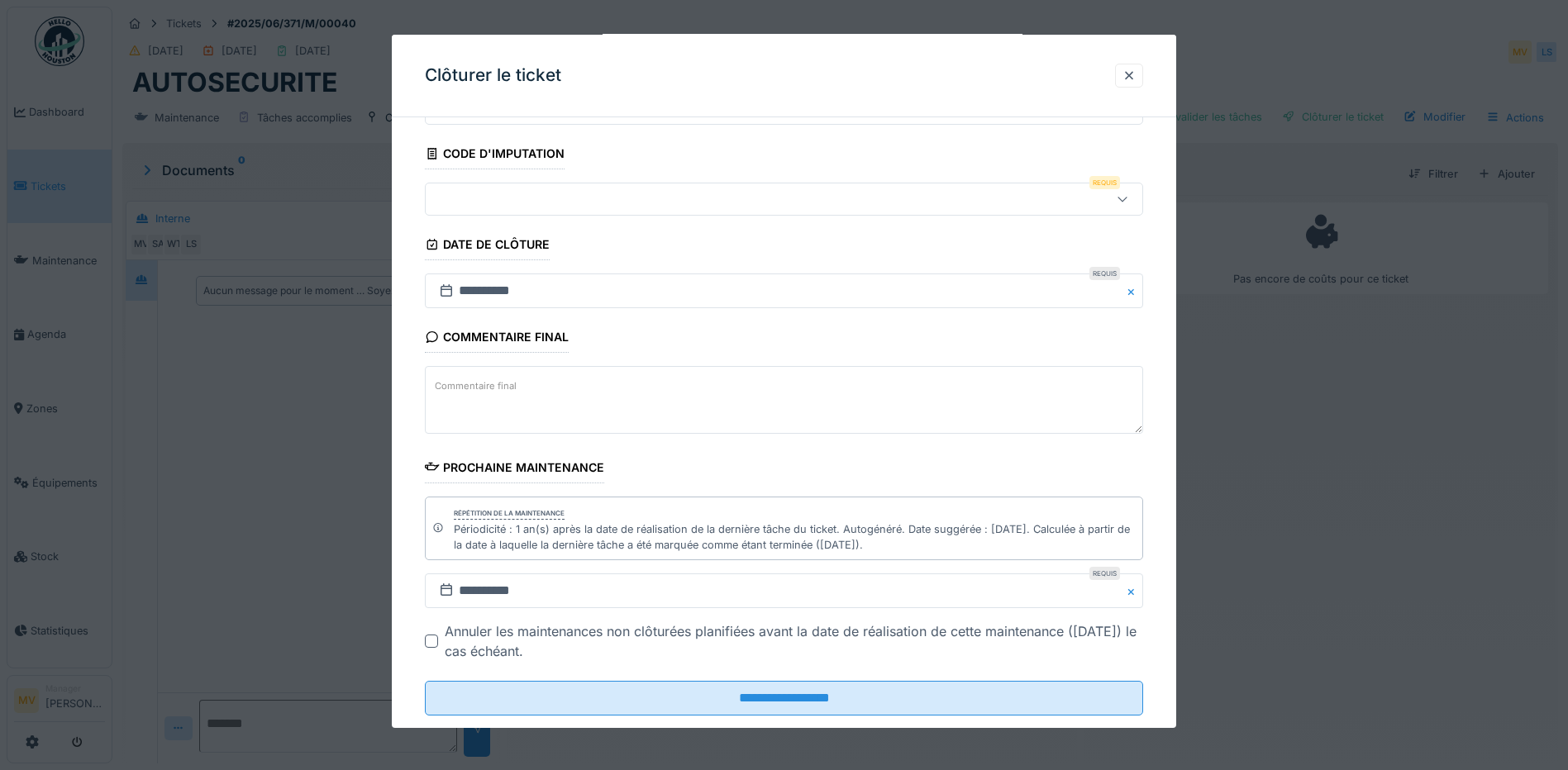
scroll to position [118, 0]
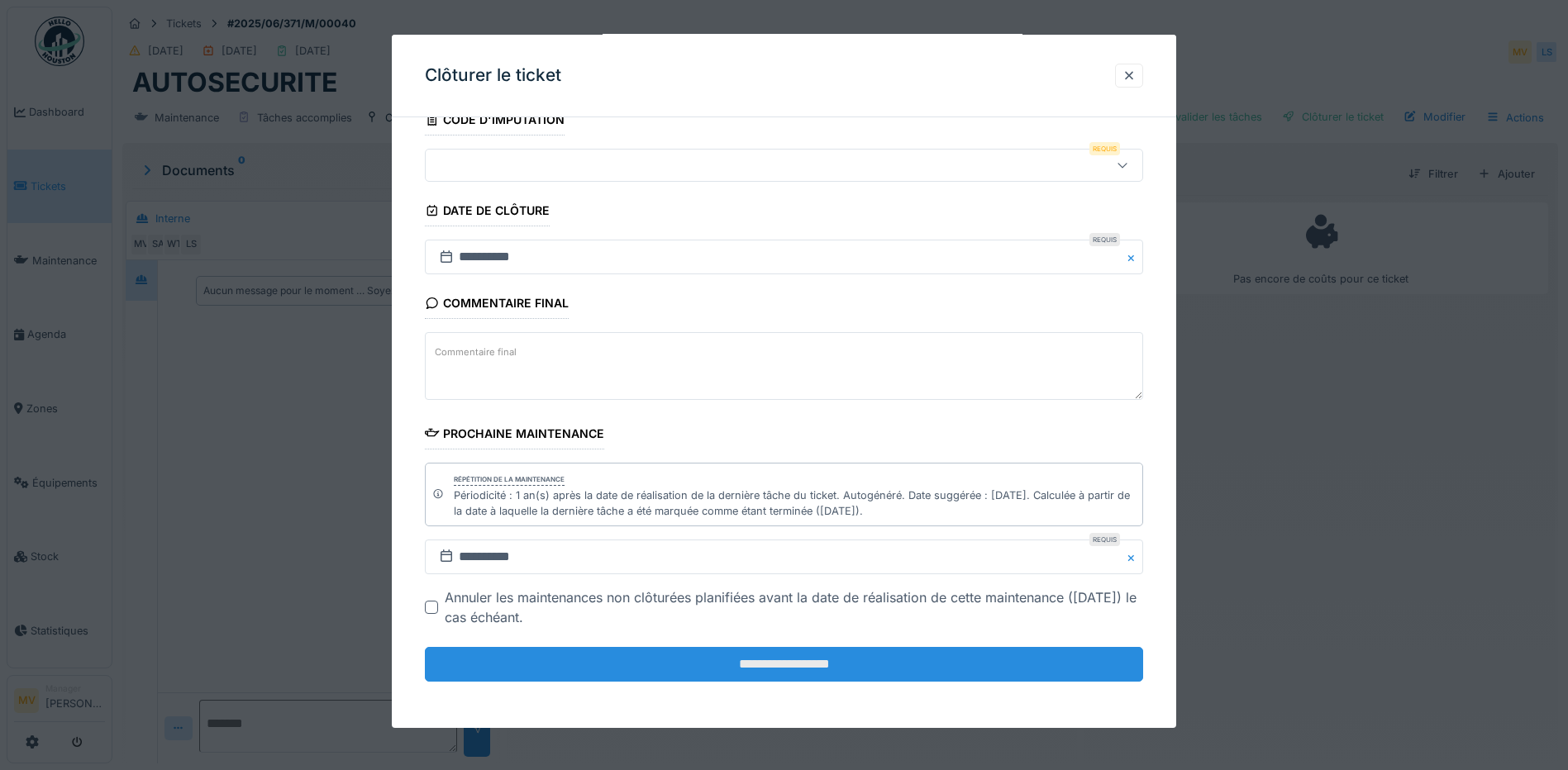
click at [786, 657] on input "**********" at bounding box center [784, 665] width 718 height 35
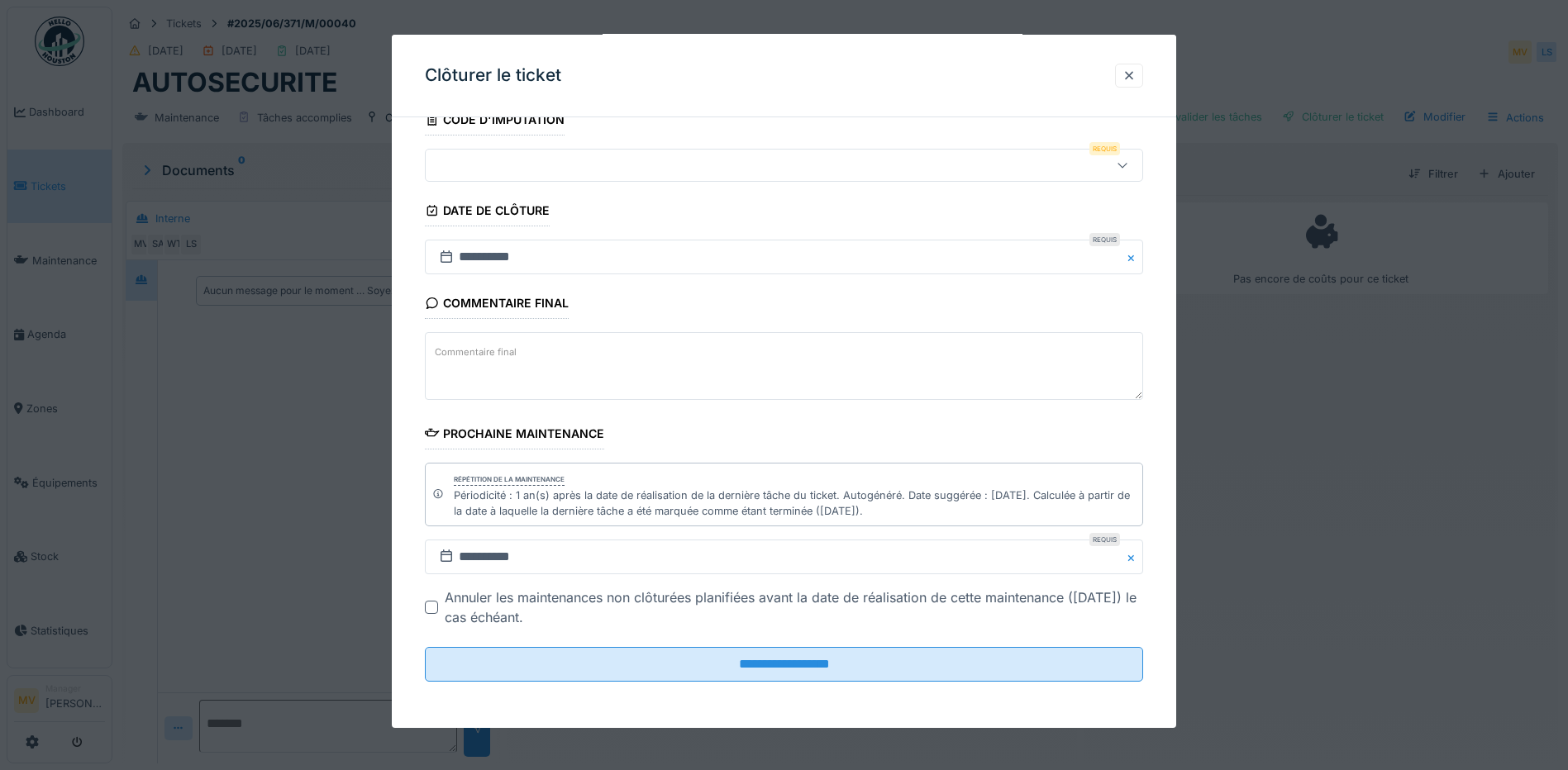
click at [749, 162] on div at bounding box center [741, 165] width 619 height 18
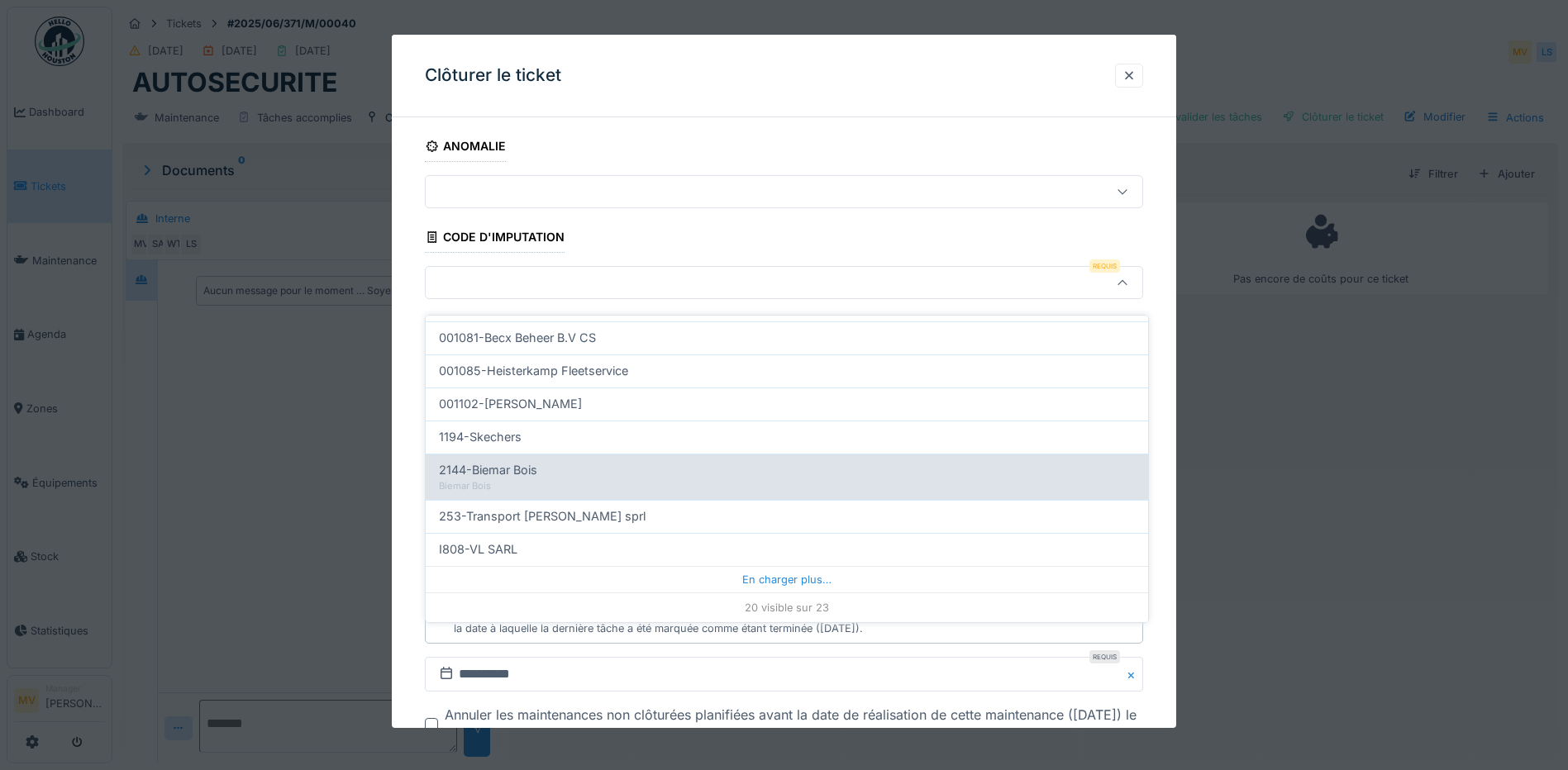
scroll to position [12, 0]
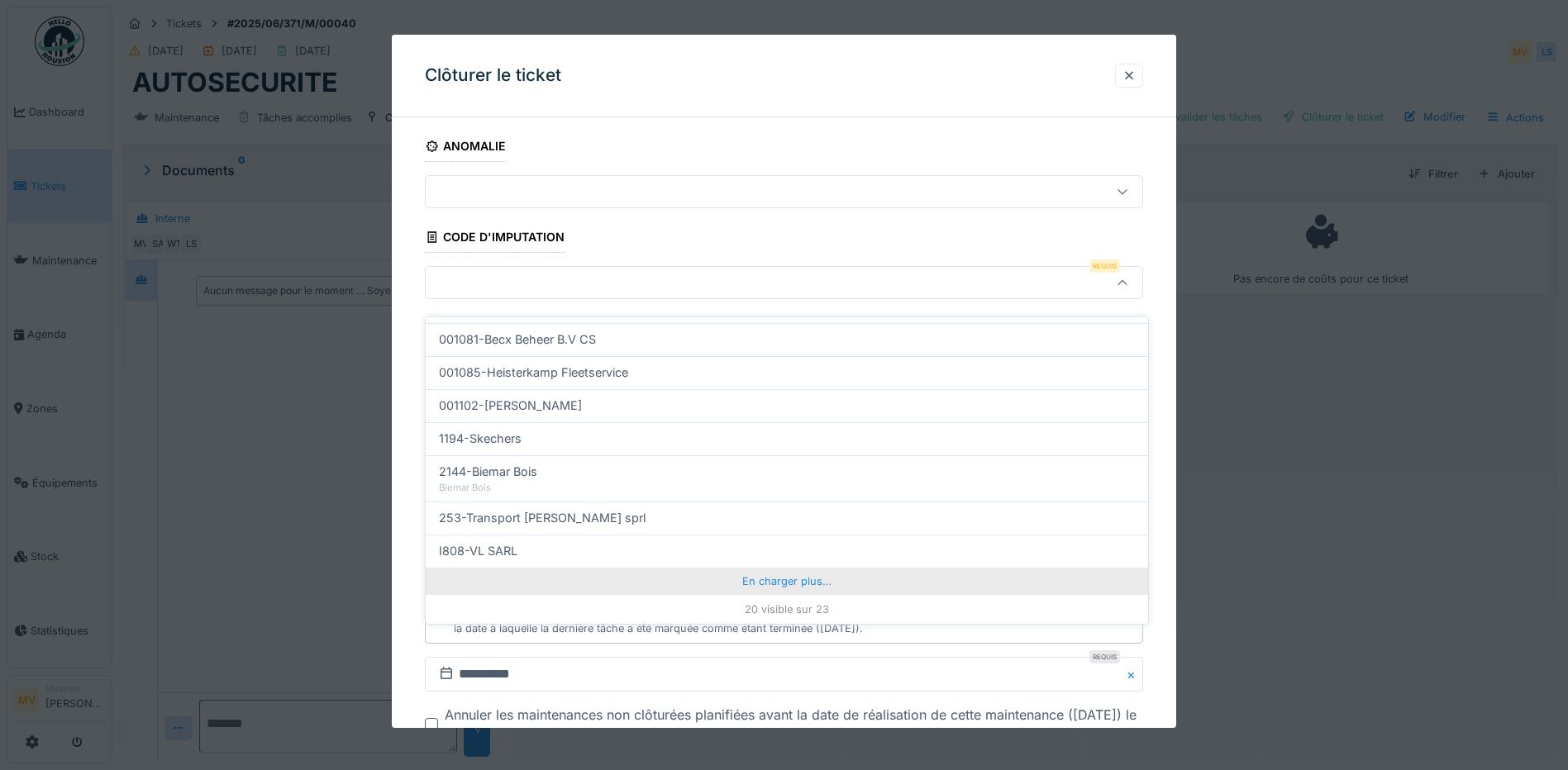
click at [774, 570] on div "En charger plus…" at bounding box center [787, 581] width 723 height 26
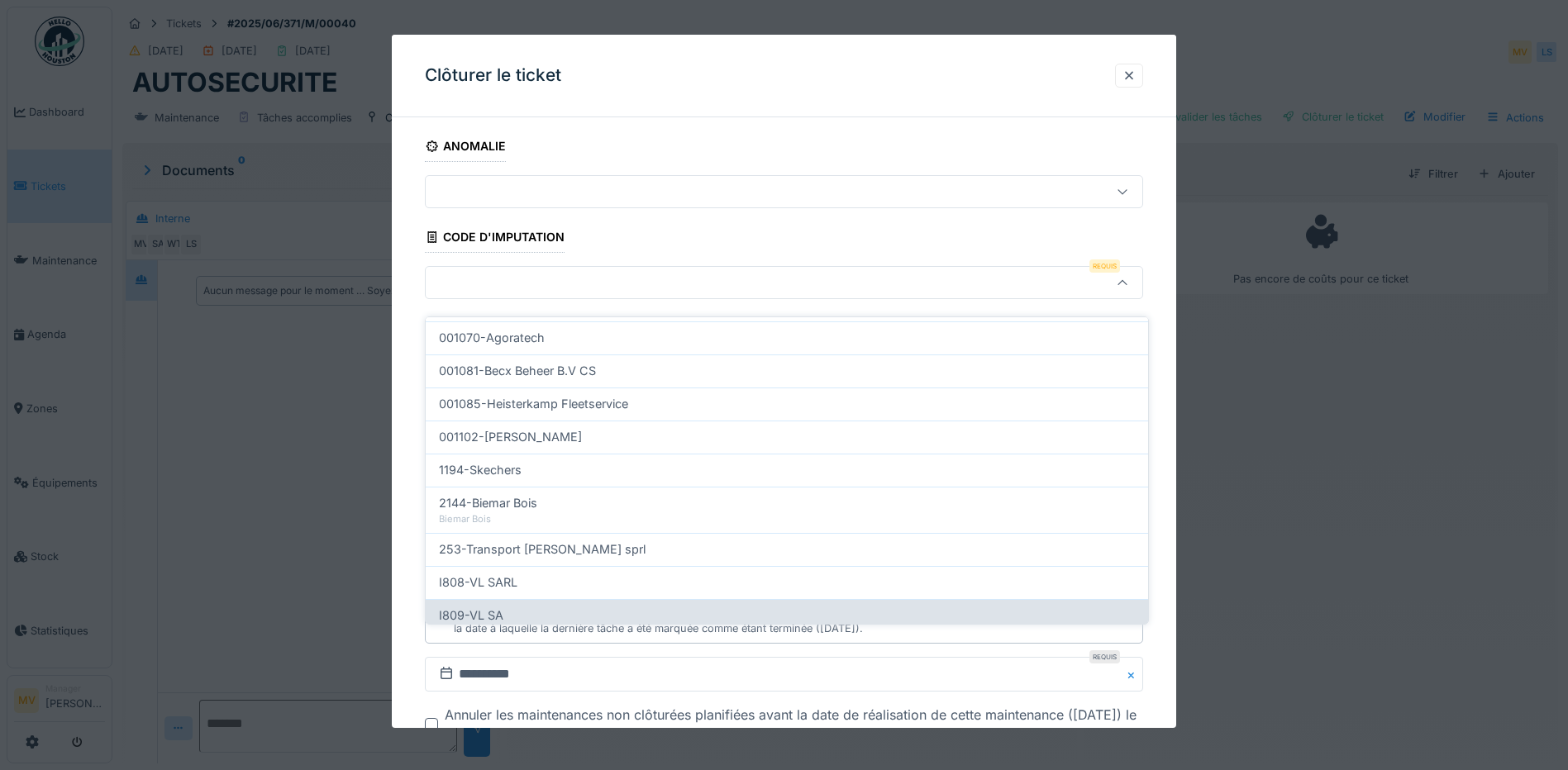
click at [563, 607] on div "I809-VL SA" at bounding box center [787, 615] width 696 height 18
type input "***"
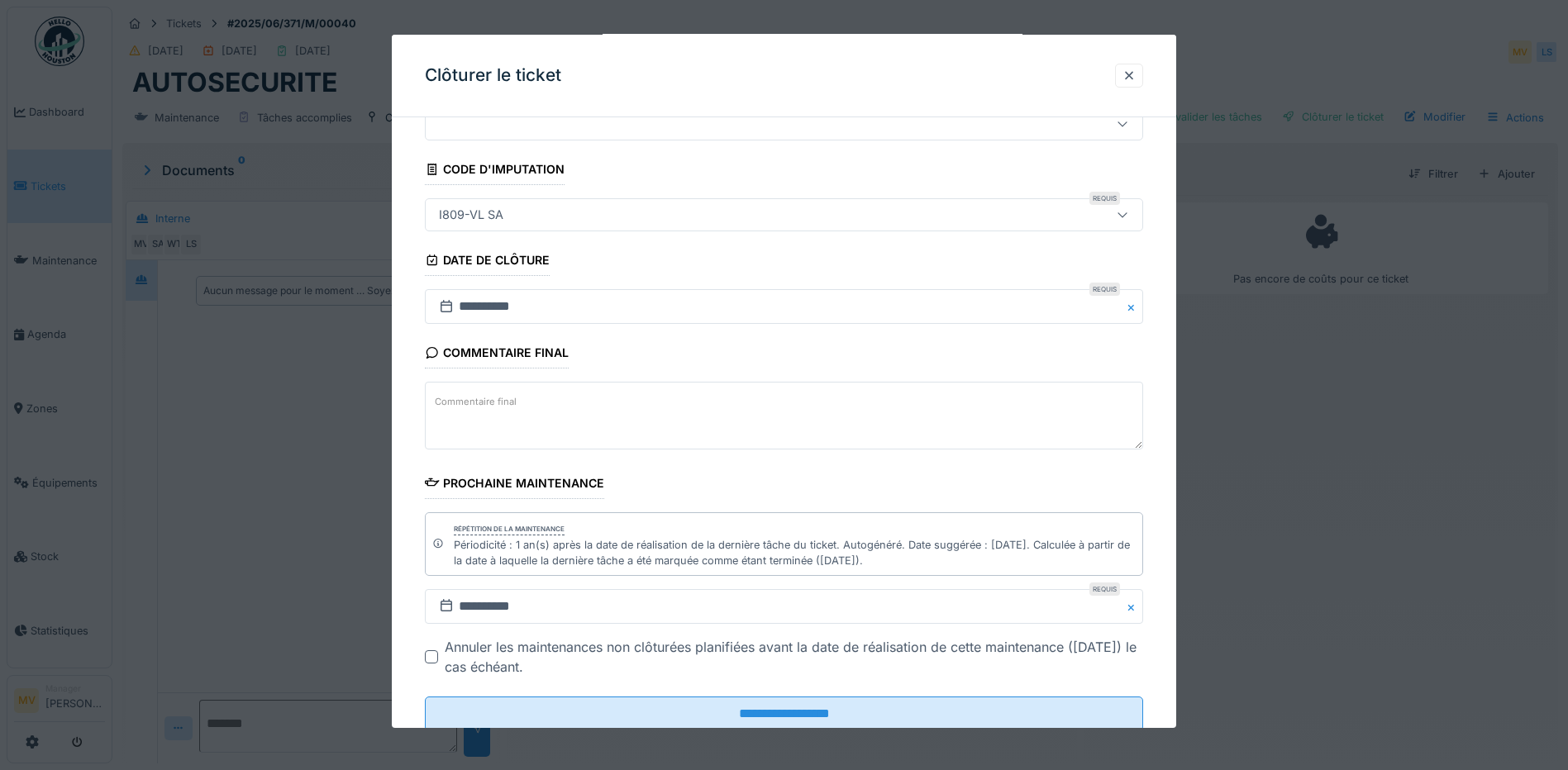
scroll to position [118, 0]
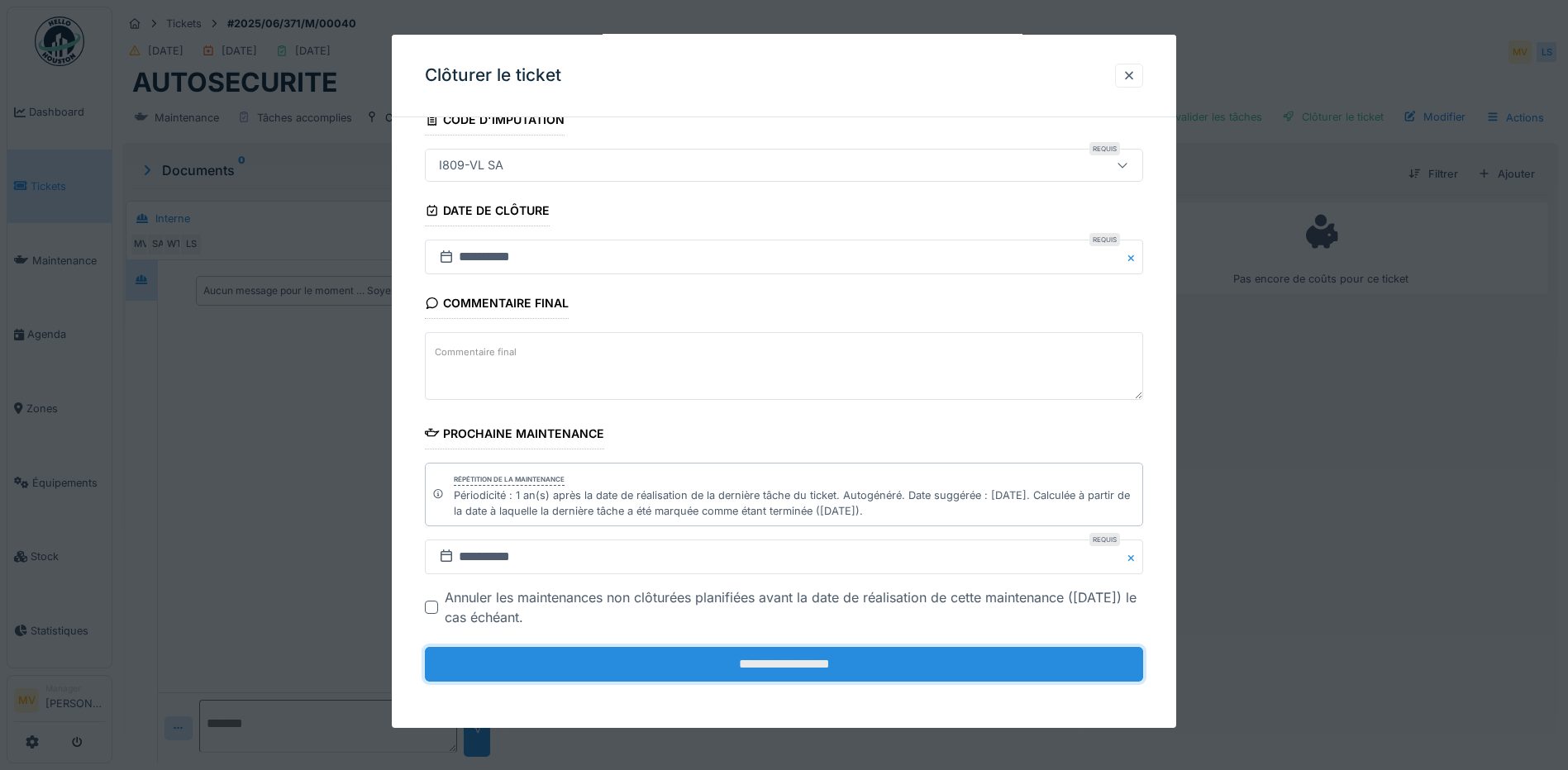
click at [832, 662] on input "**********" at bounding box center [784, 665] width 718 height 35
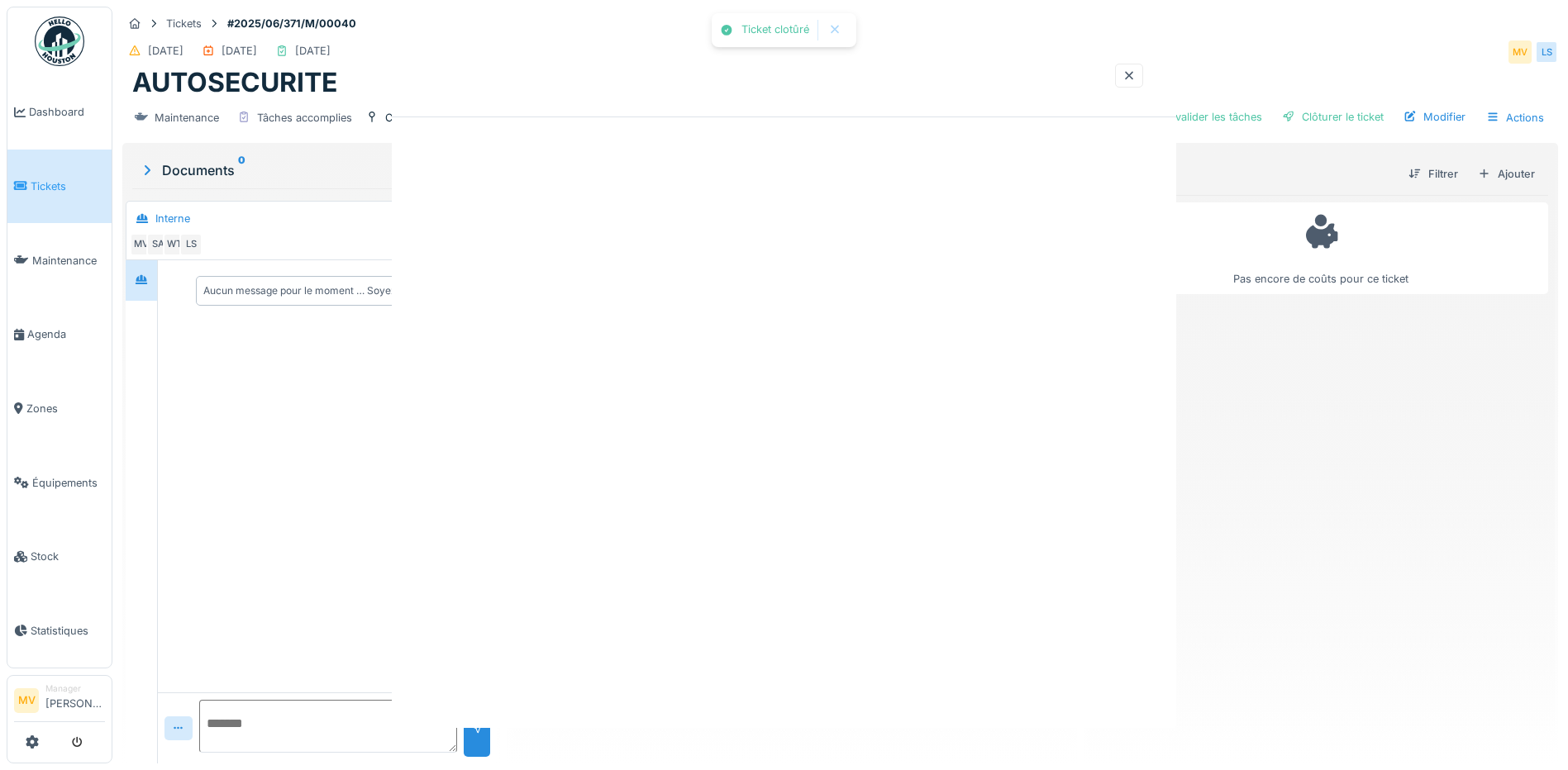
scroll to position [0, 0]
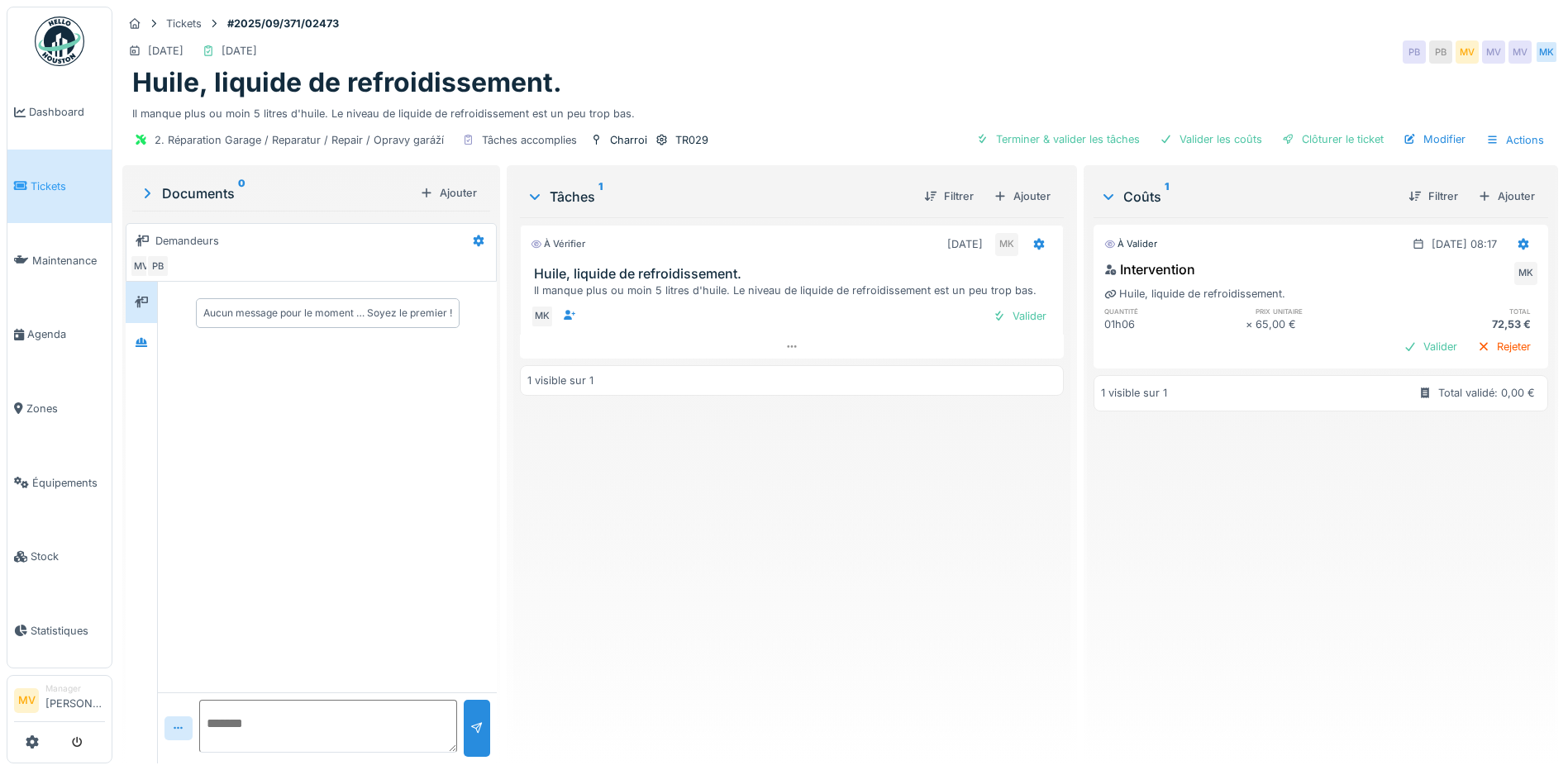
click at [1299, 138] on div "Clôturer le ticket" at bounding box center [1333, 139] width 115 height 22
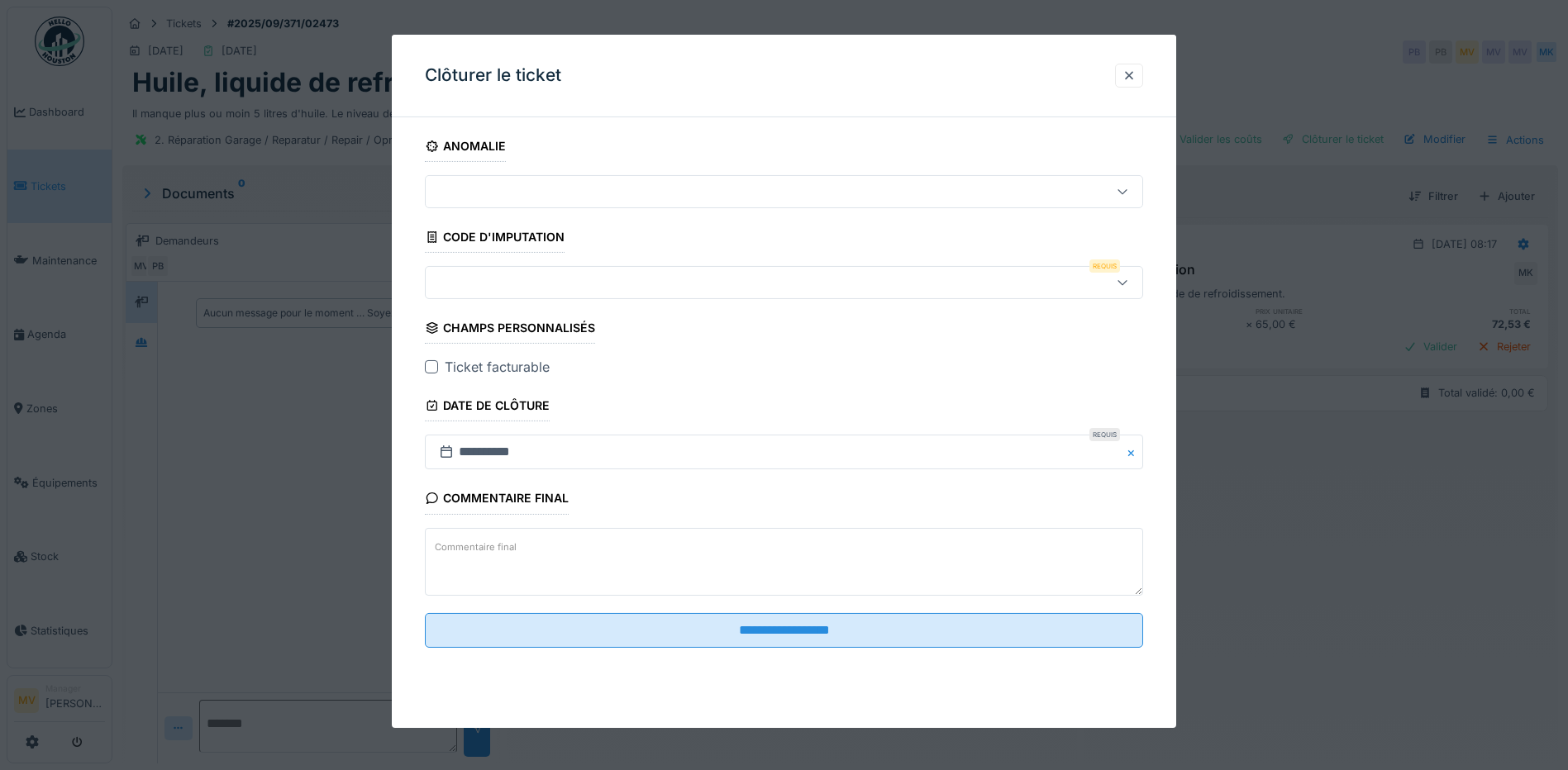
click at [644, 291] on div at bounding box center [741, 283] width 619 height 18
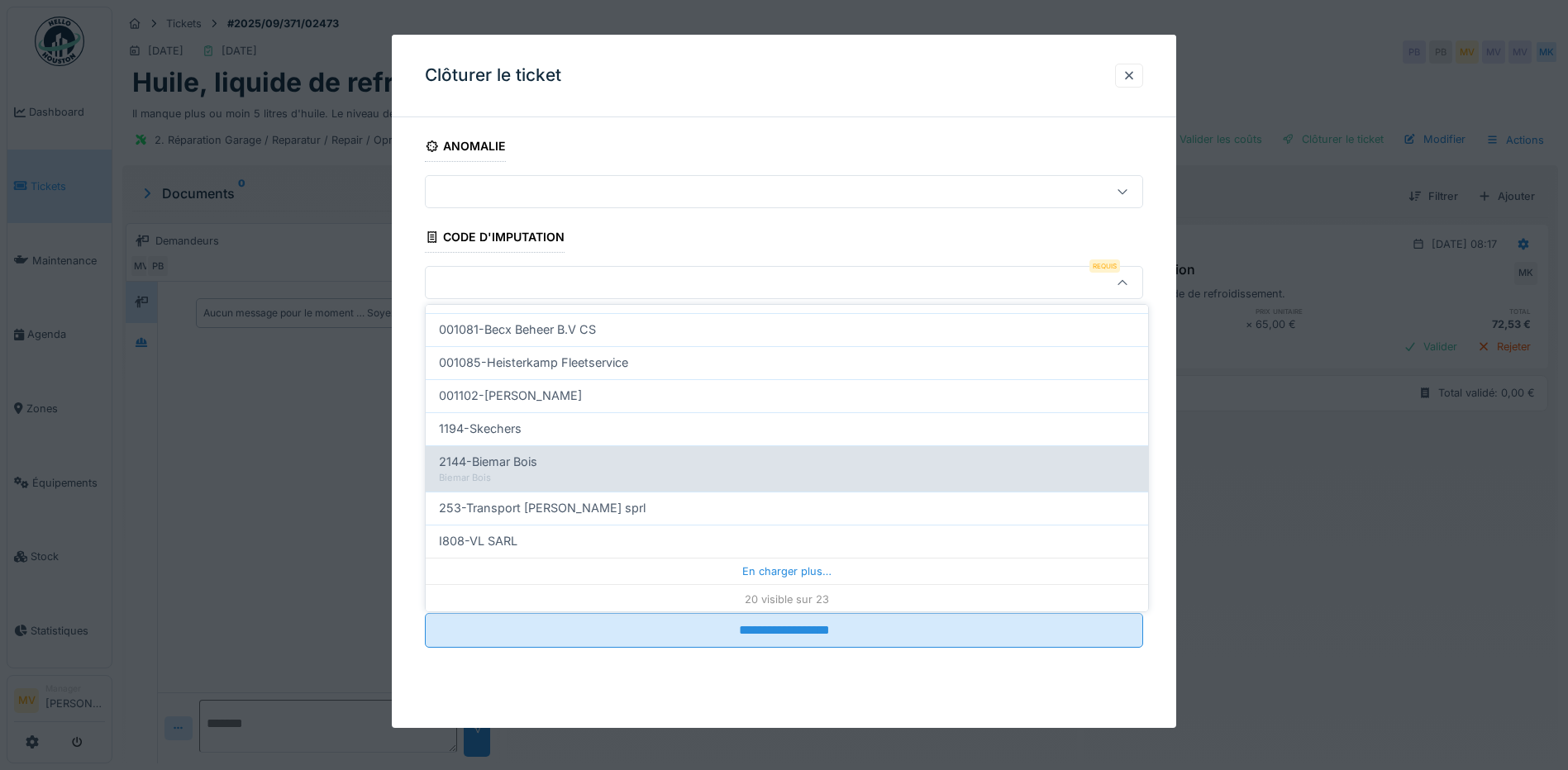
scroll to position [524, 0]
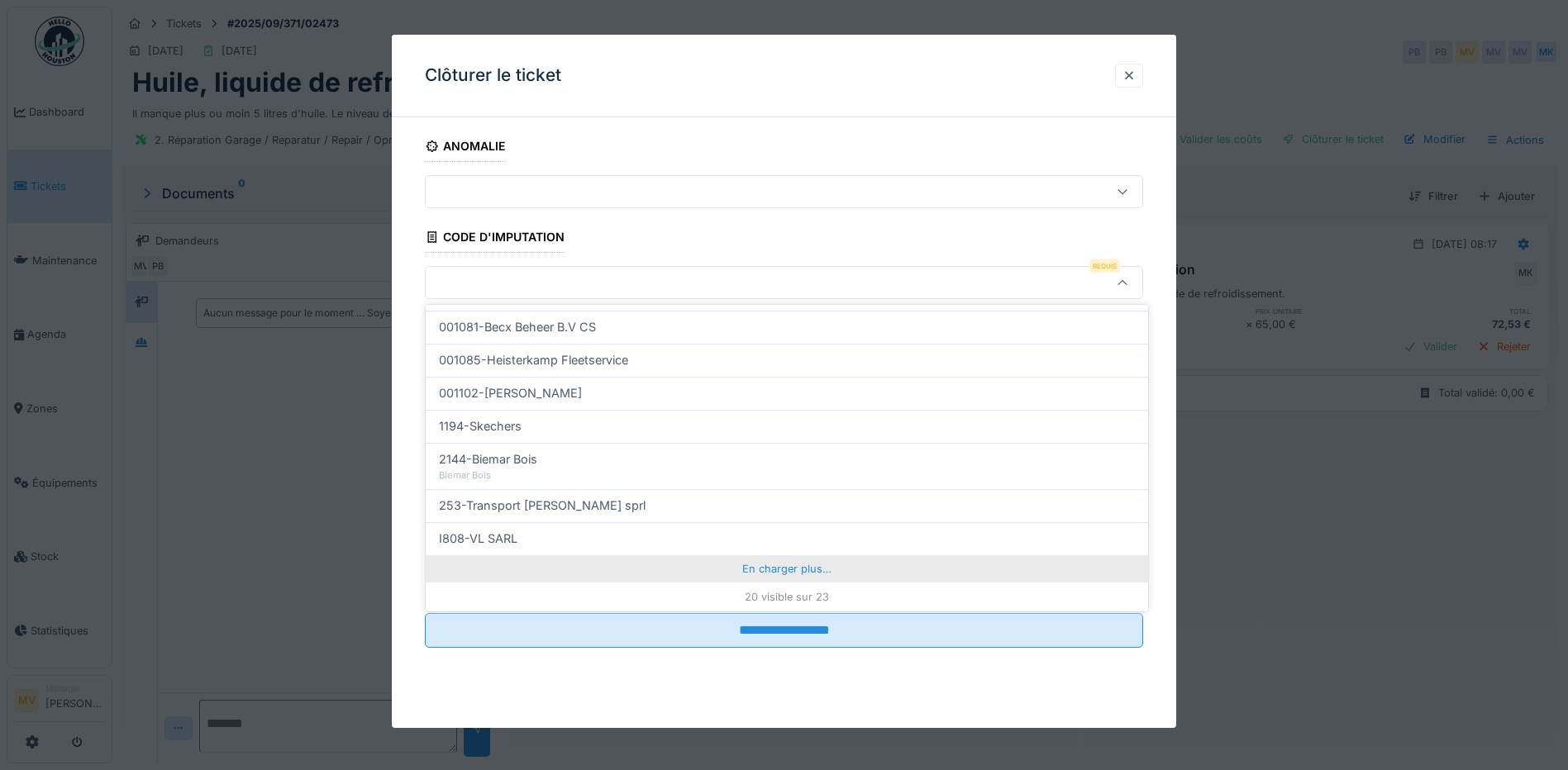
click at [801, 569] on div "En charger plus…" at bounding box center [787, 569] width 723 height 26
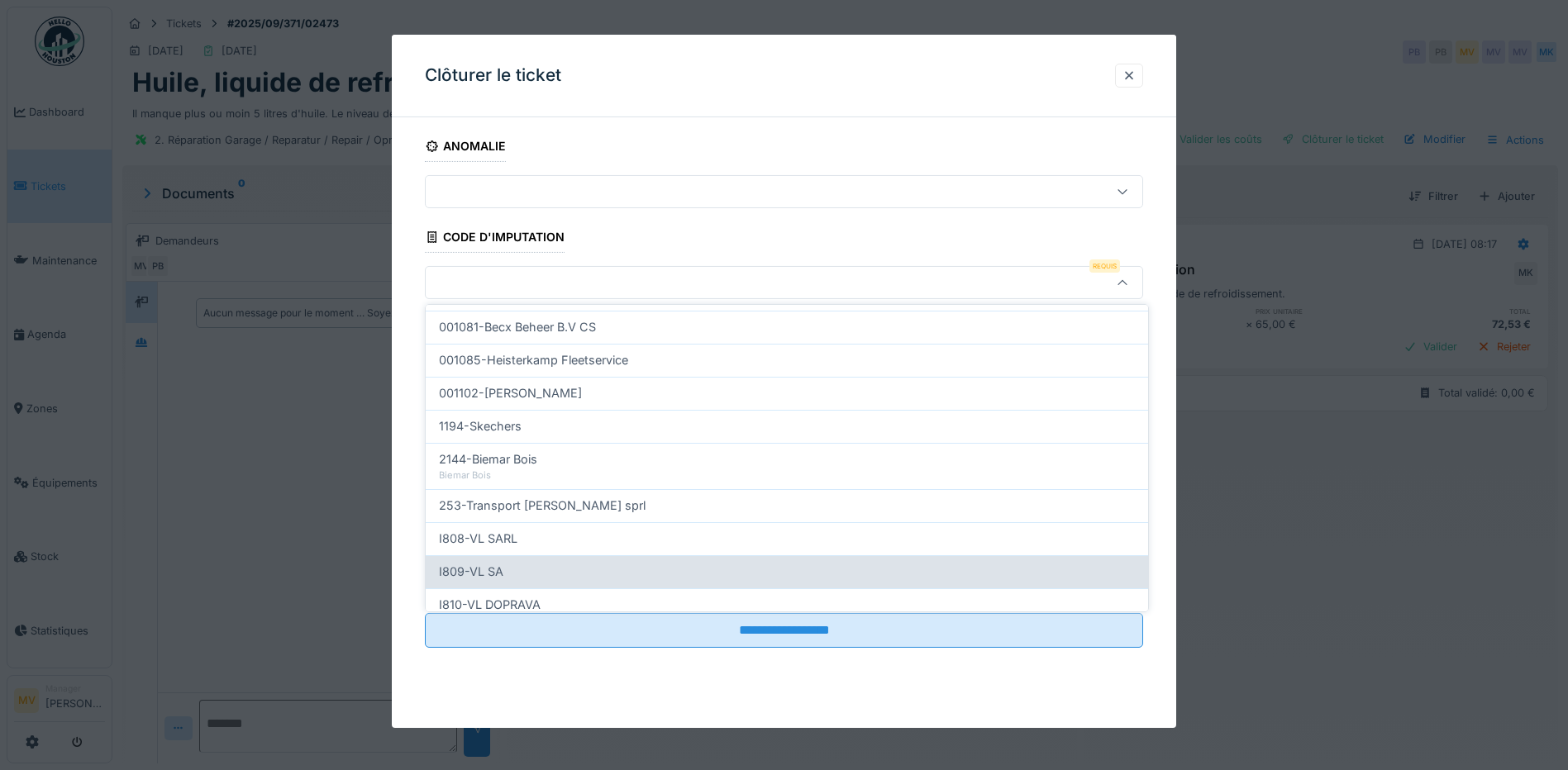
click at [614, 572] on div "I809-VL SA" at bounding box center [787, 572] width 696 height 18
type input "***"
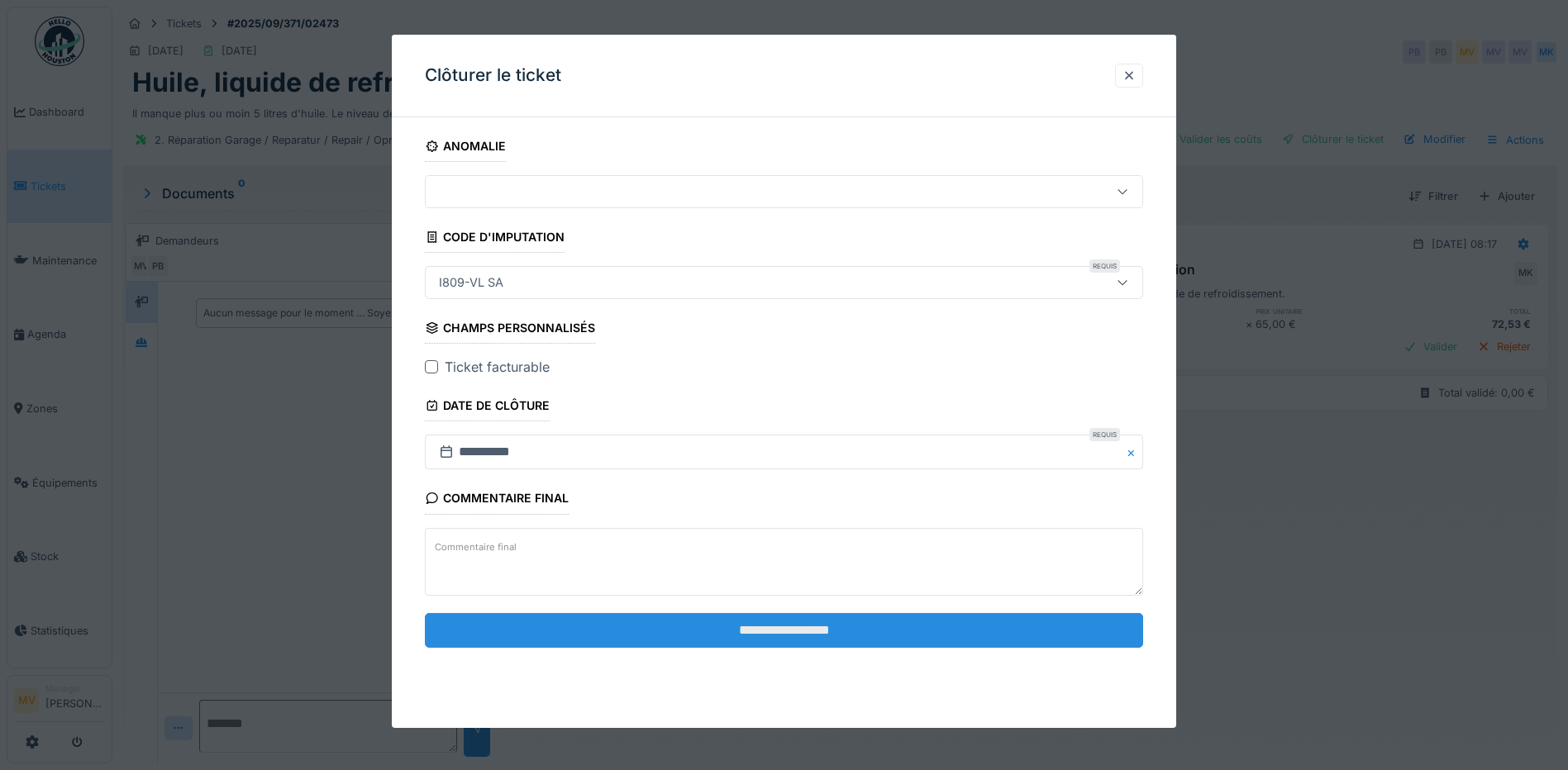
click at [885, 644] on input "**********" at bounding box center [784, 631] width 718 height 35
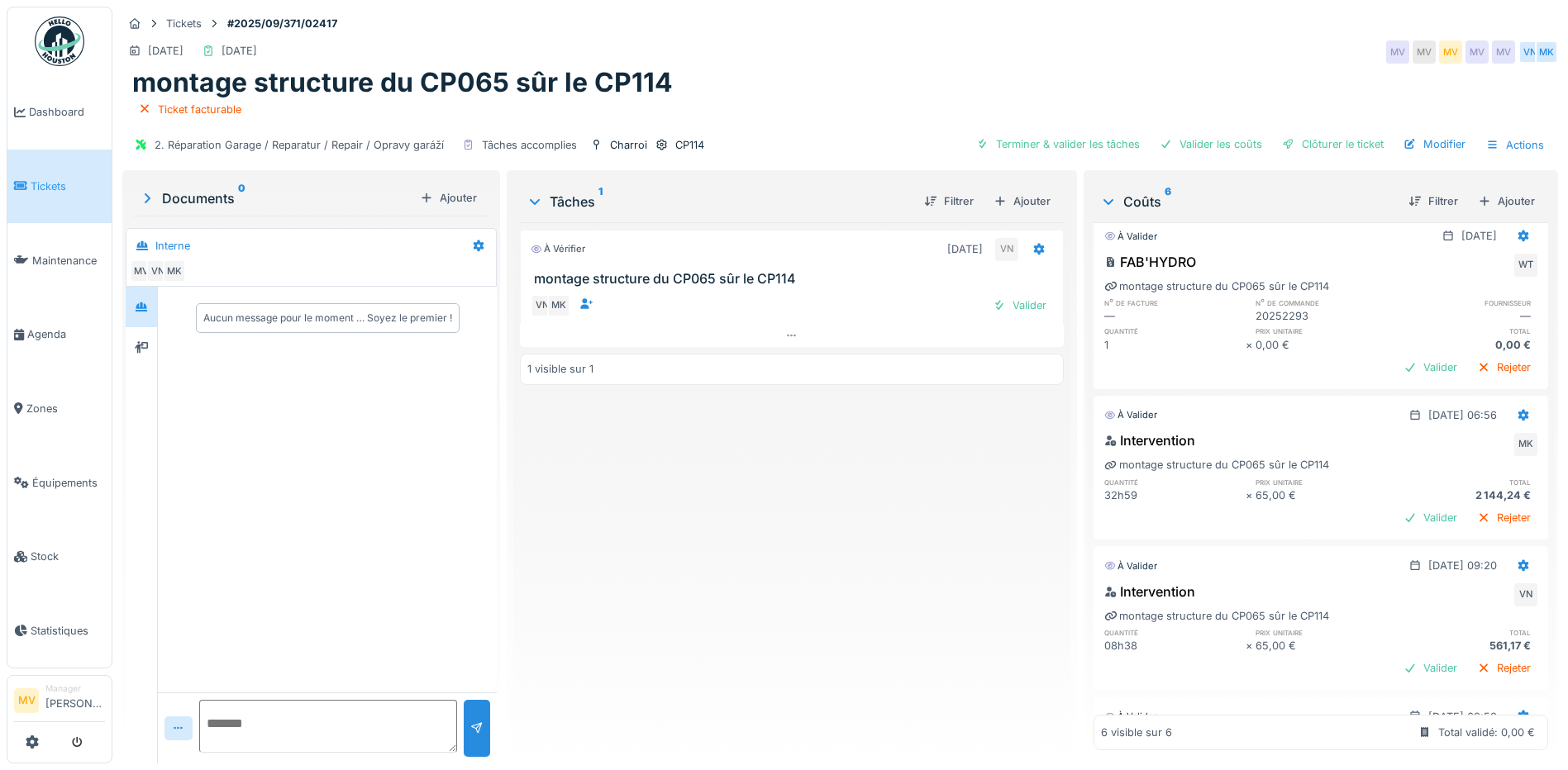
scroll to position [330, 0]
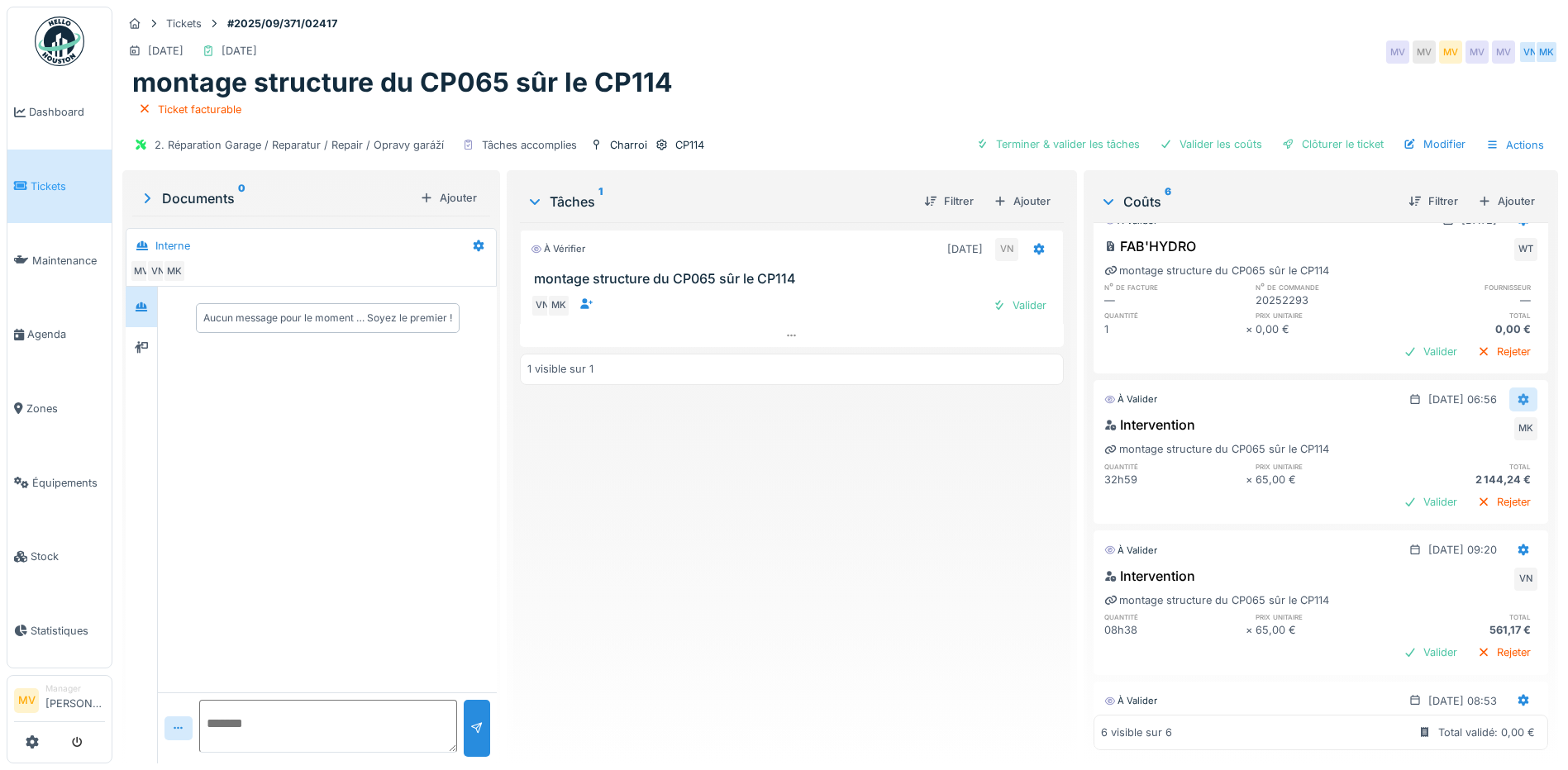
click at [1517, 406] on div at bounding box center [1523, 399] width 13 height 16
click at [1435, 436] on div "Modifier" at bounding box center [1442, 436] width 80 height 25
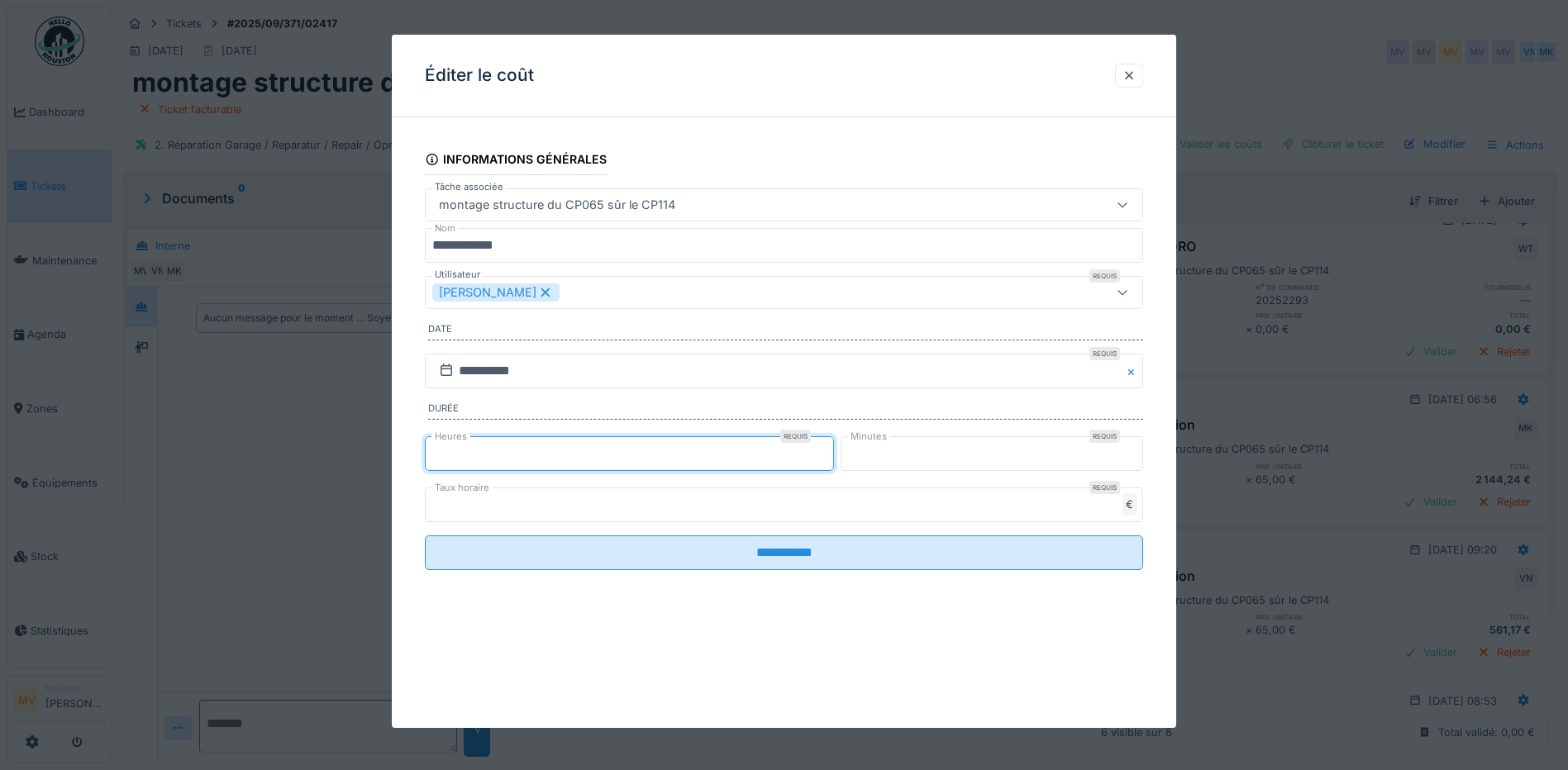
click at [728, 454] on input "**" at bounding box center [629, 454] width 409 height 35
type input "*"
type input "**"
click at [797, 372] on input "**********" at bounding box center [784, 371] width 718 height 35
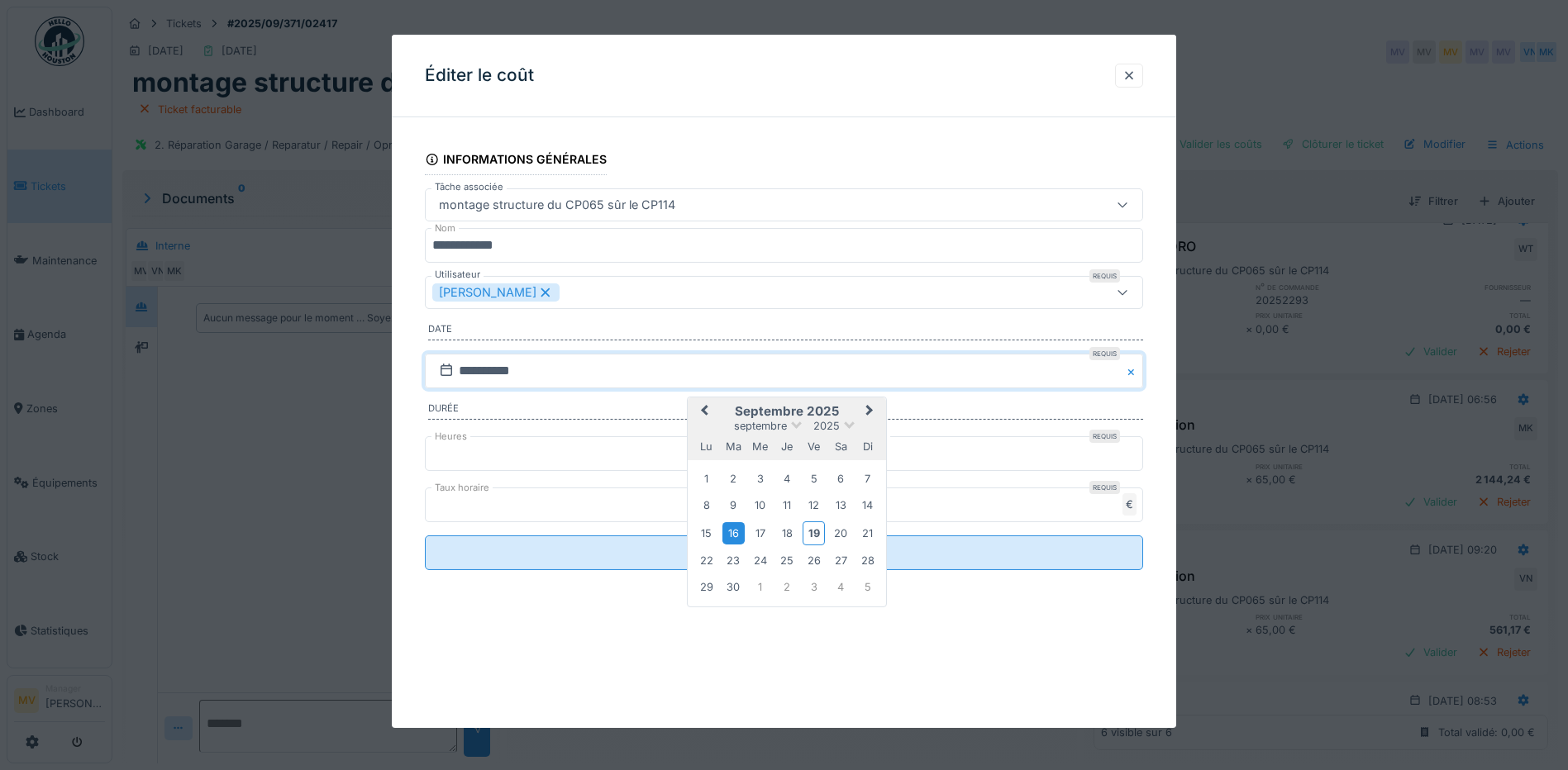
click at [1013, 514] on input "**" at bounding box center [784, 505] width 718 height 35
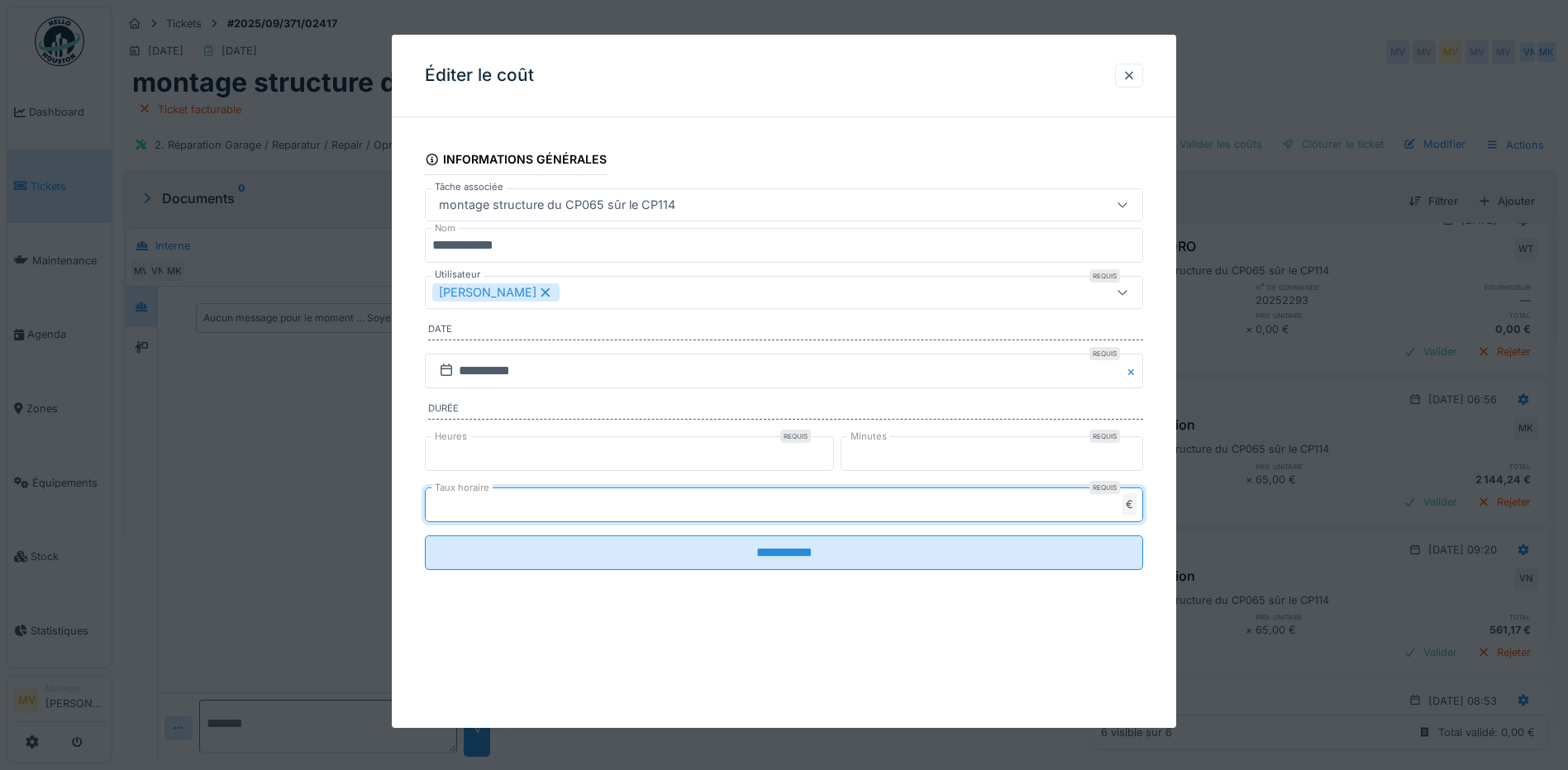
click at [750, 162] on fieldset "**********" at bounding box center [784, 357] width 718 height 453
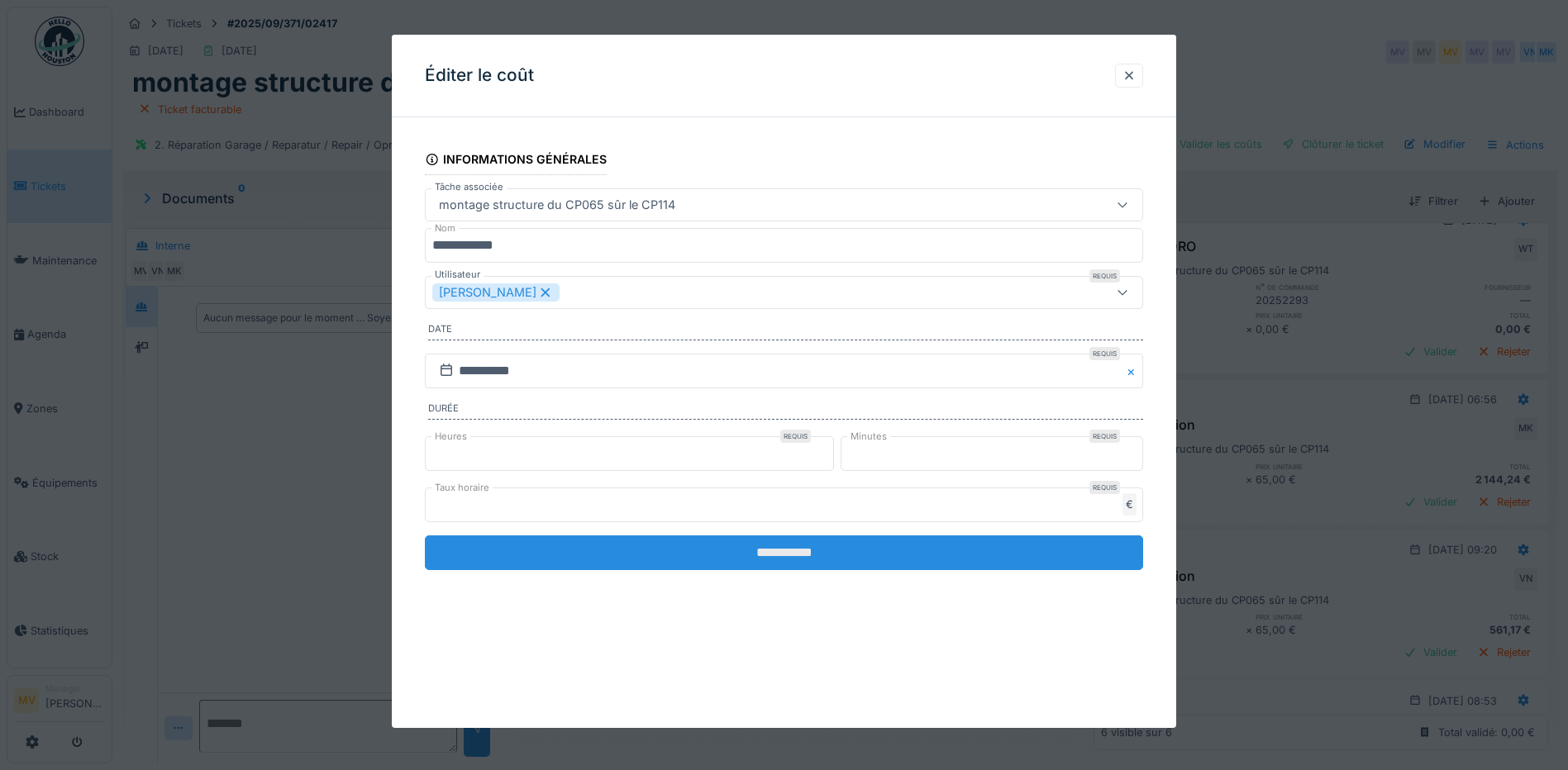
click at [746, 556] on input "**********" at bounding box center [784, 553] width 718 height 35
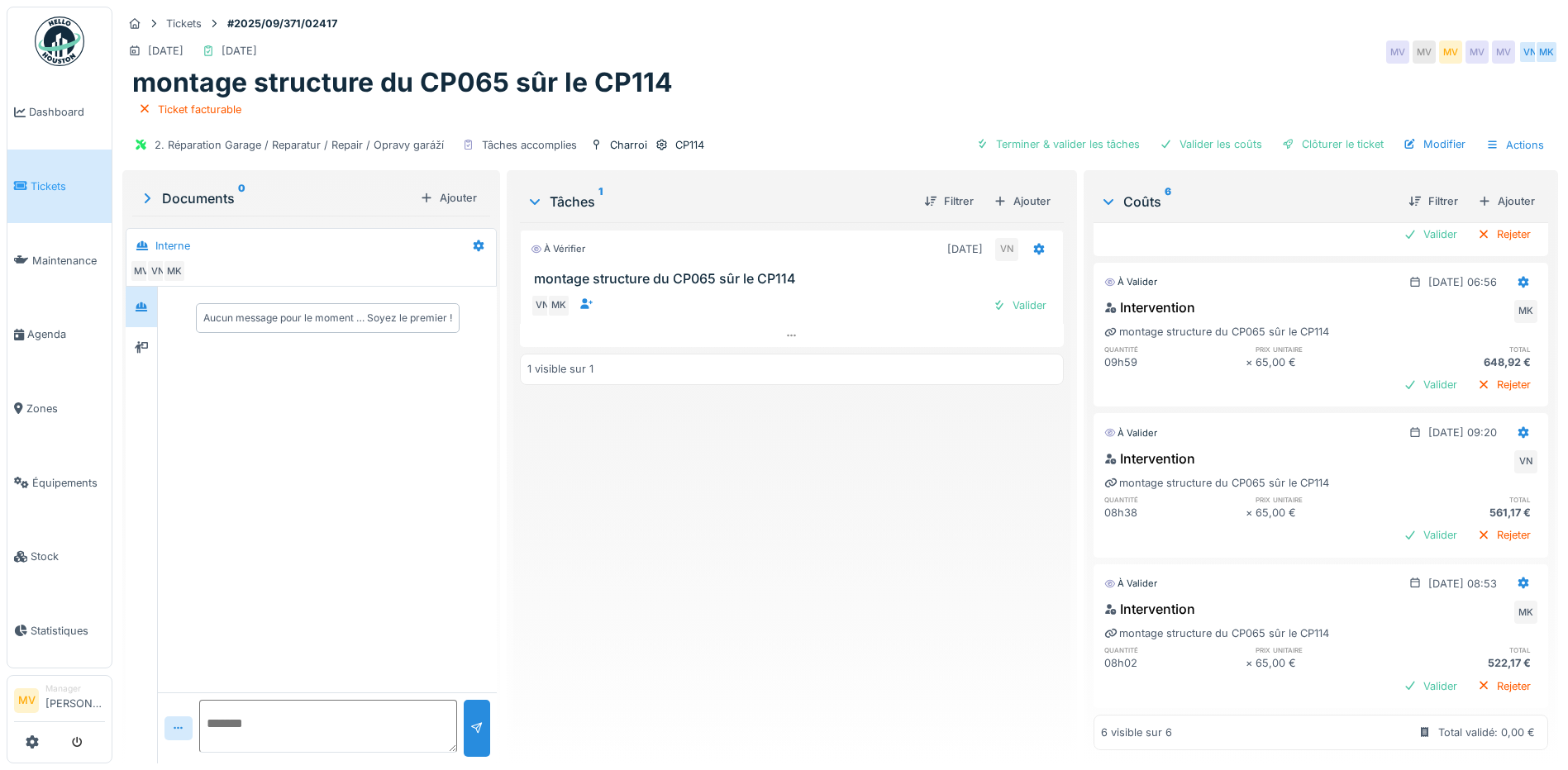
scroll to position [472, 0]
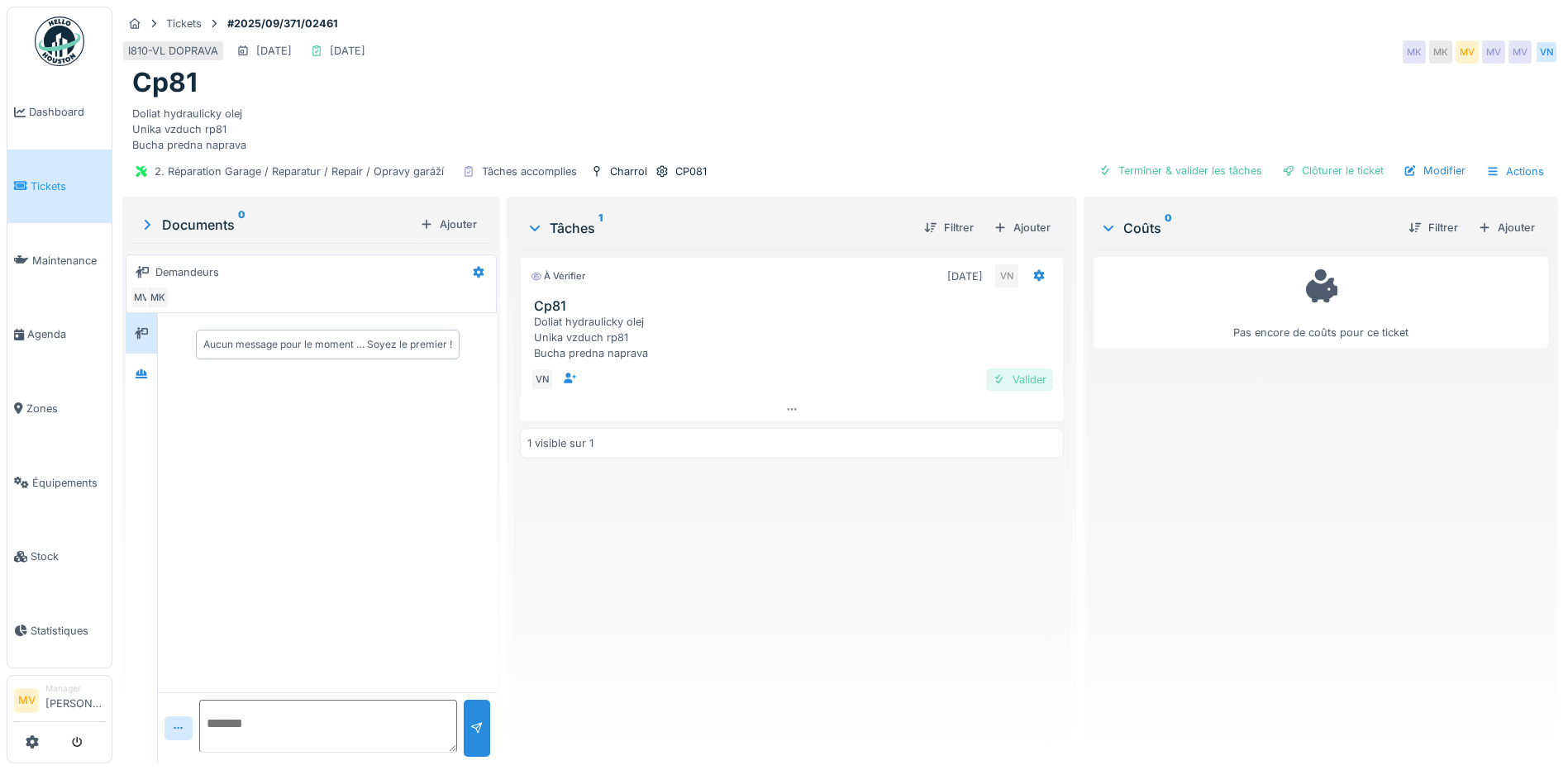
click at [1031, 378] on div "Valider" at bounding box center [1019, 379] width 67 height 22
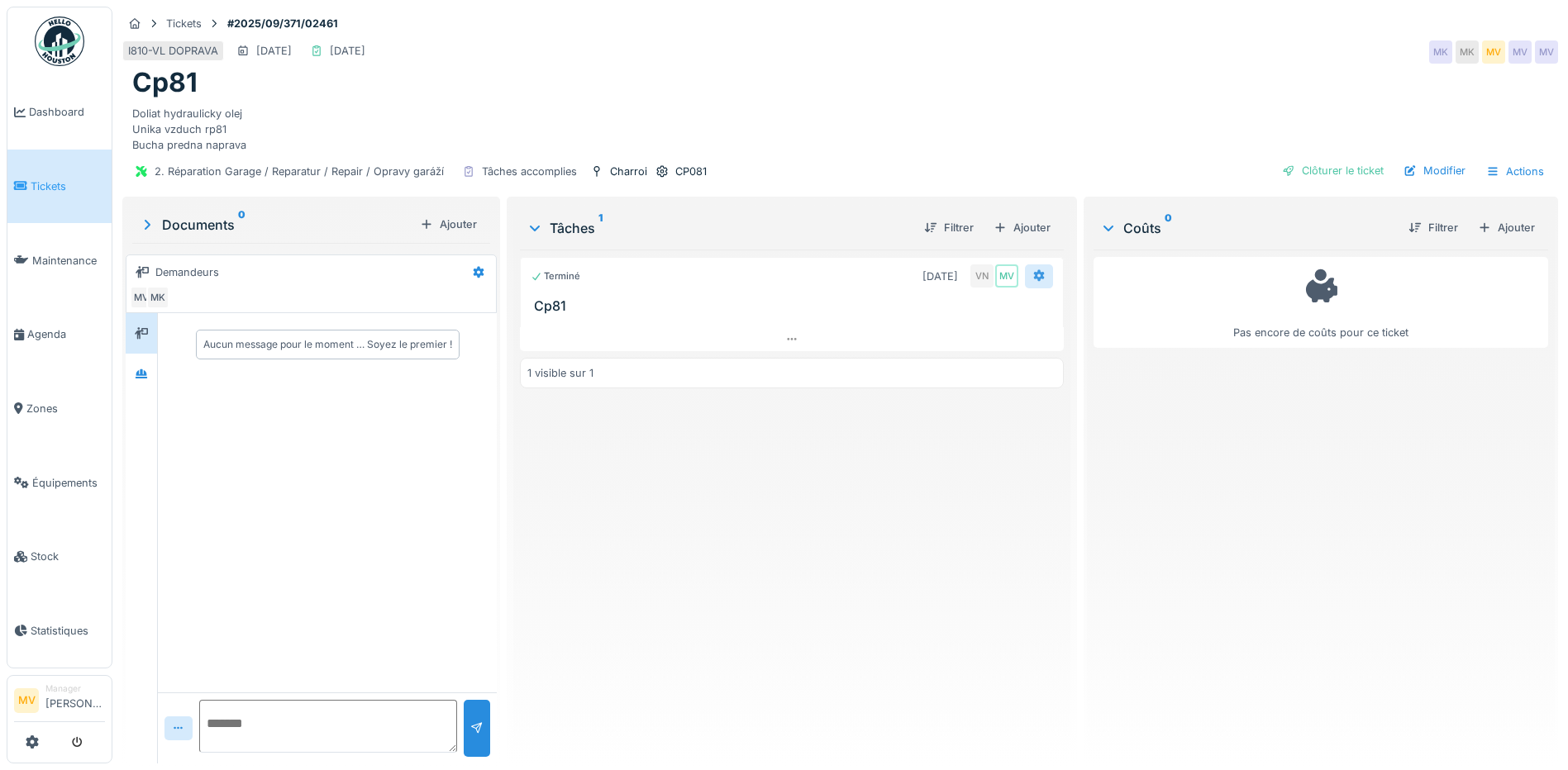
click at [1032, 276] on icon at bounding box center [1039, 276] width 13 height 11
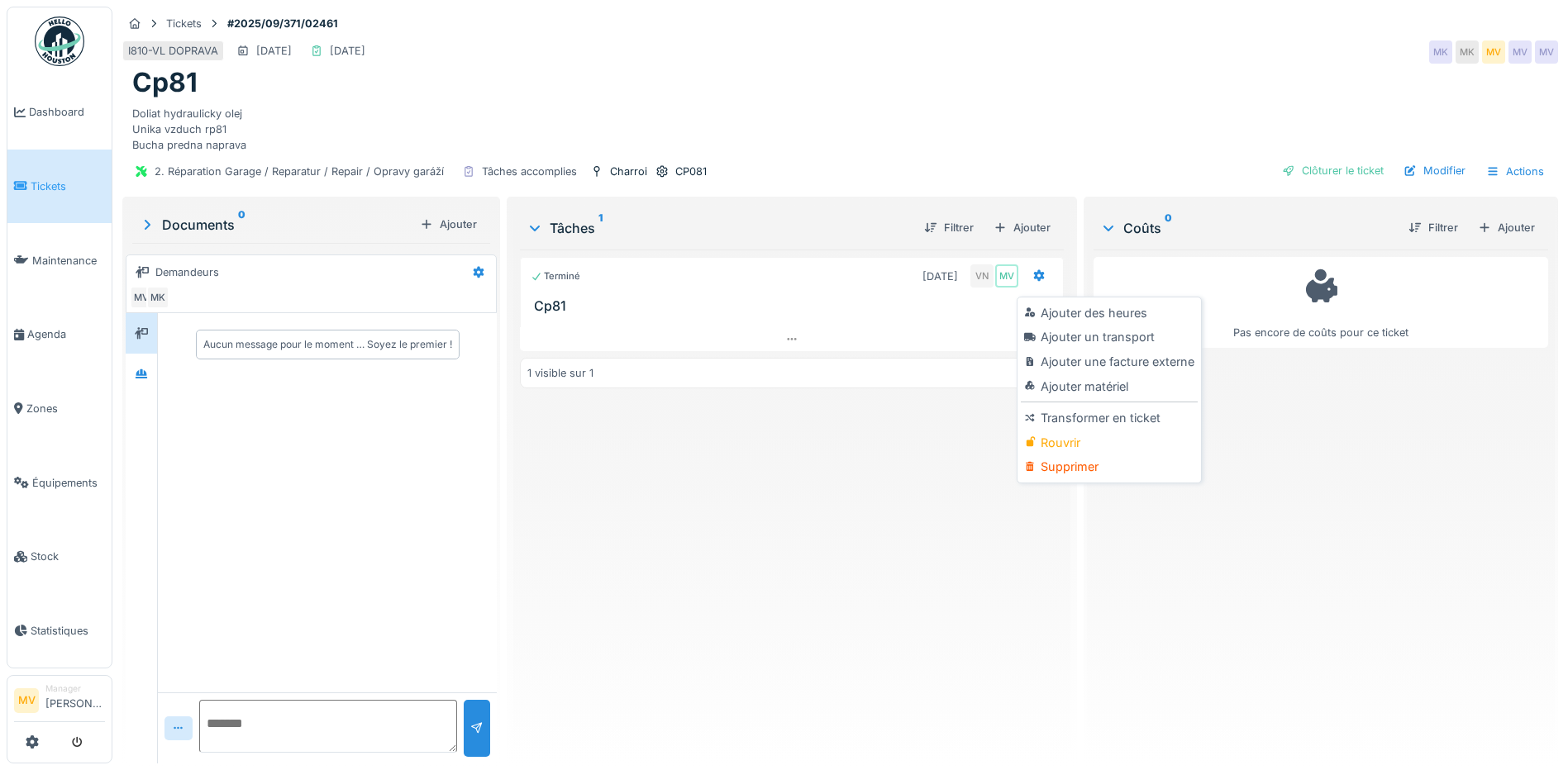
click at [824, 425] on div "Terminé [DATE] VN MV Cp81 1 visible sur 1" at bounding box center [792, 500] width 544 height 501
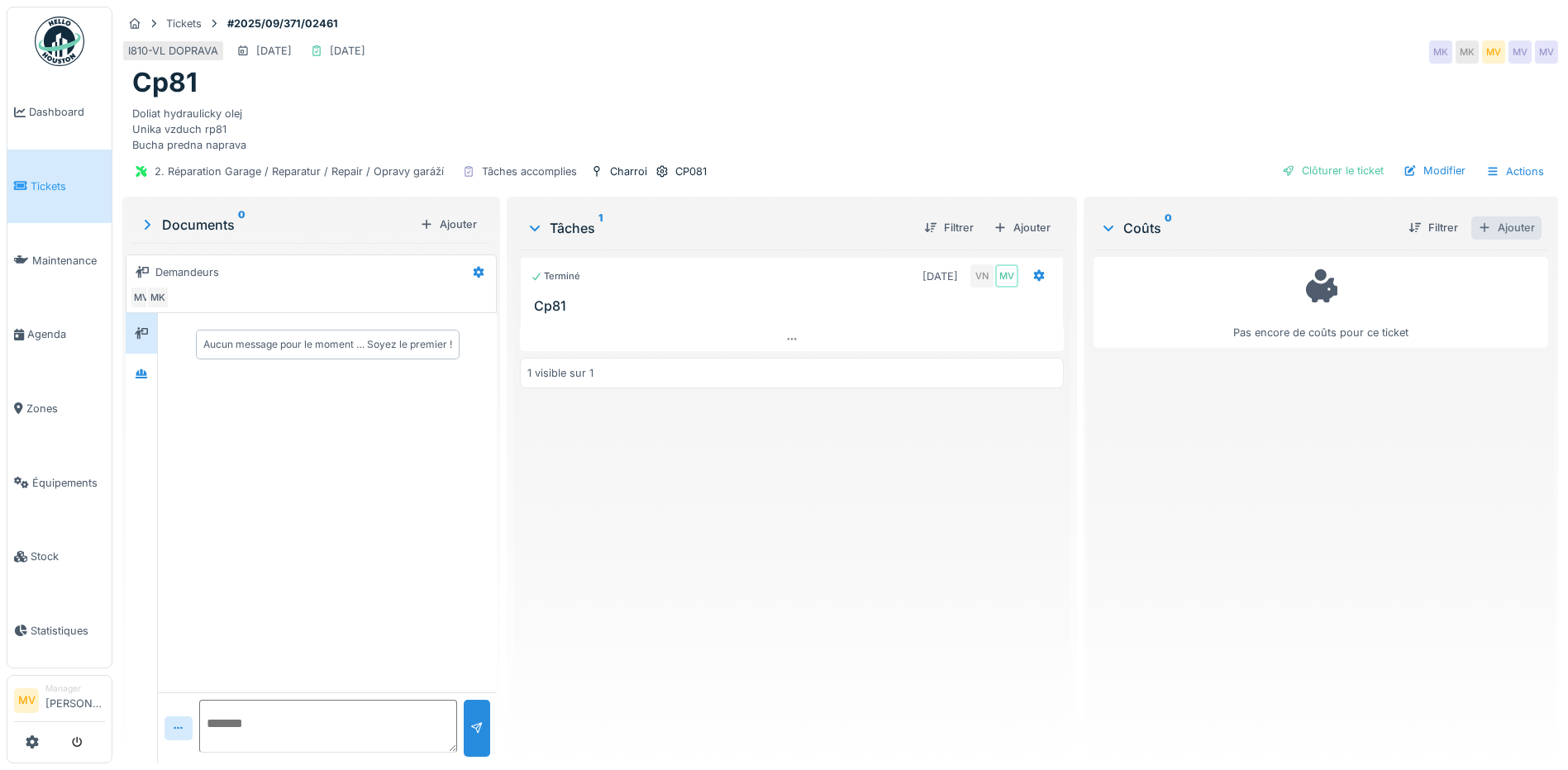
click at [1494, 230] on div "Ajouter" at bounding box center [1507, 227] width 70 height 22
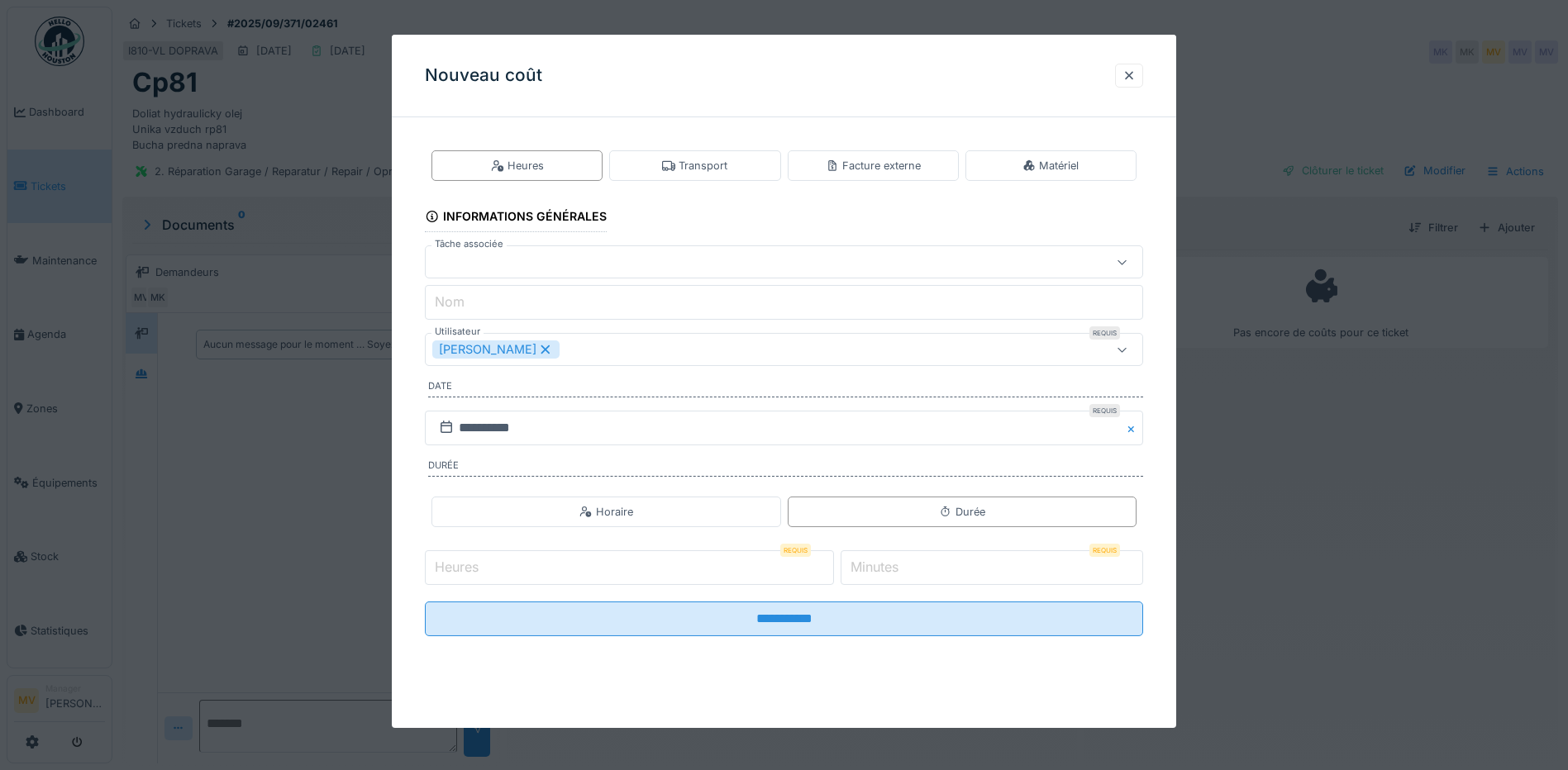
click at [538, 347] on icon at bounding box center [545, 349] width 15 height 11
click at [519, 347] on div "Utilisateurs" at bounding box center [741, 349] width 619 height 18
click at [1134, 78] on div at bounding box center [1129, 76] width 13 height 16
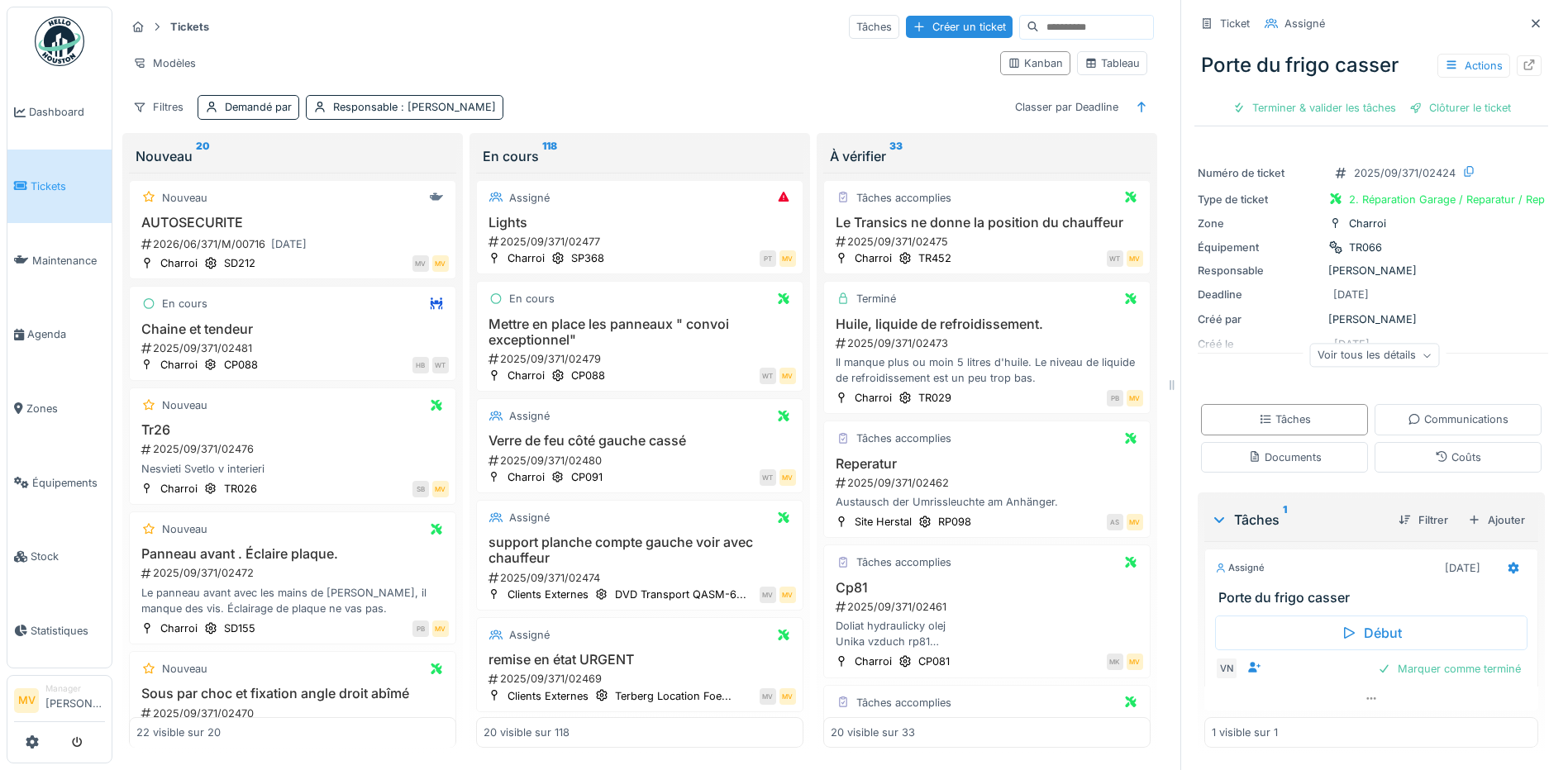
scroll to position [10, 0]
click at [1529, 18] on icon at bounding box center [1536, 24] width 13 height 11
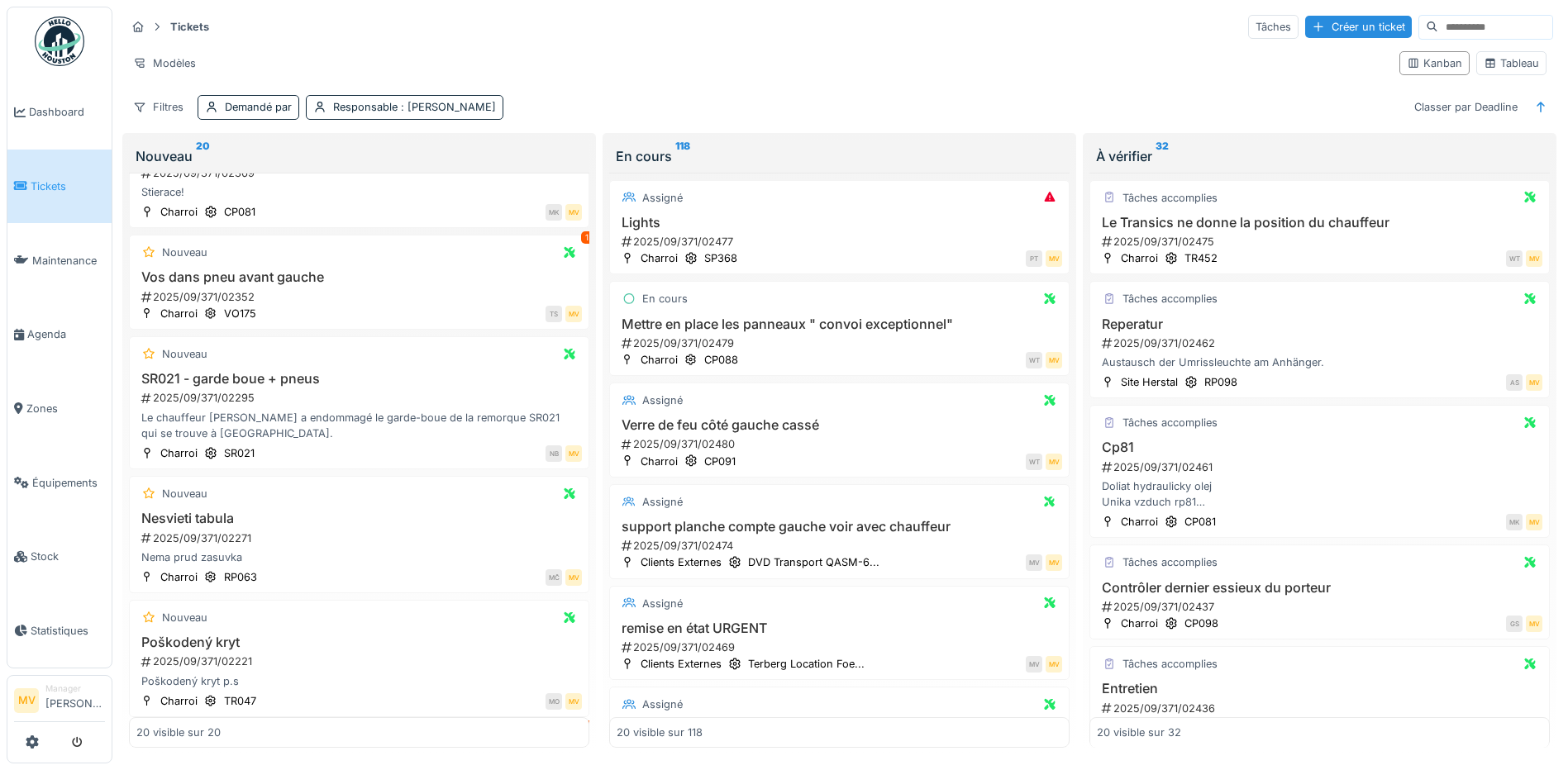
scroll to position [550, 0]
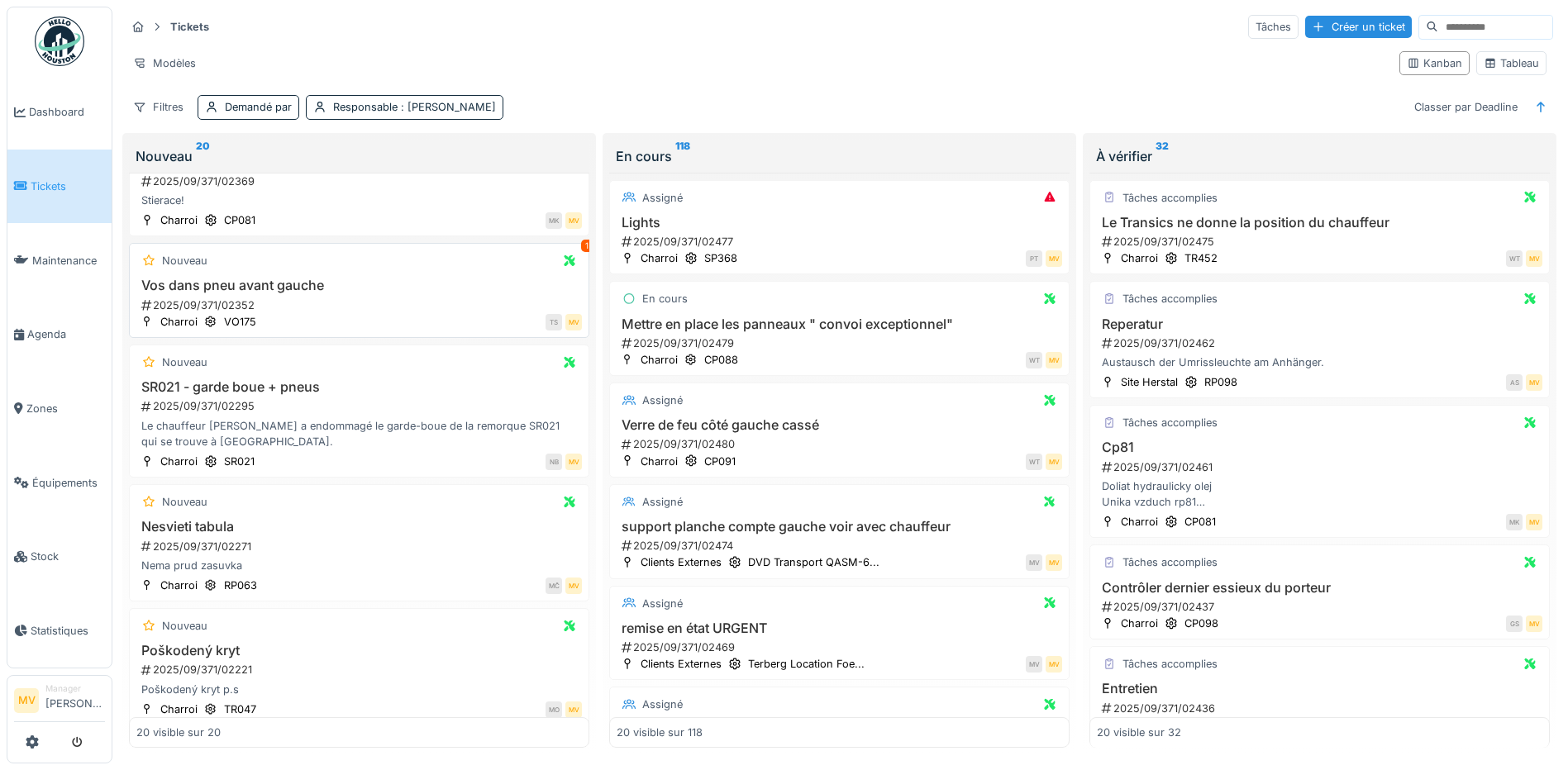
click at [259, 298] on div "2025/09/371/02352" at bounding box center [361, 306] width 442 height 16
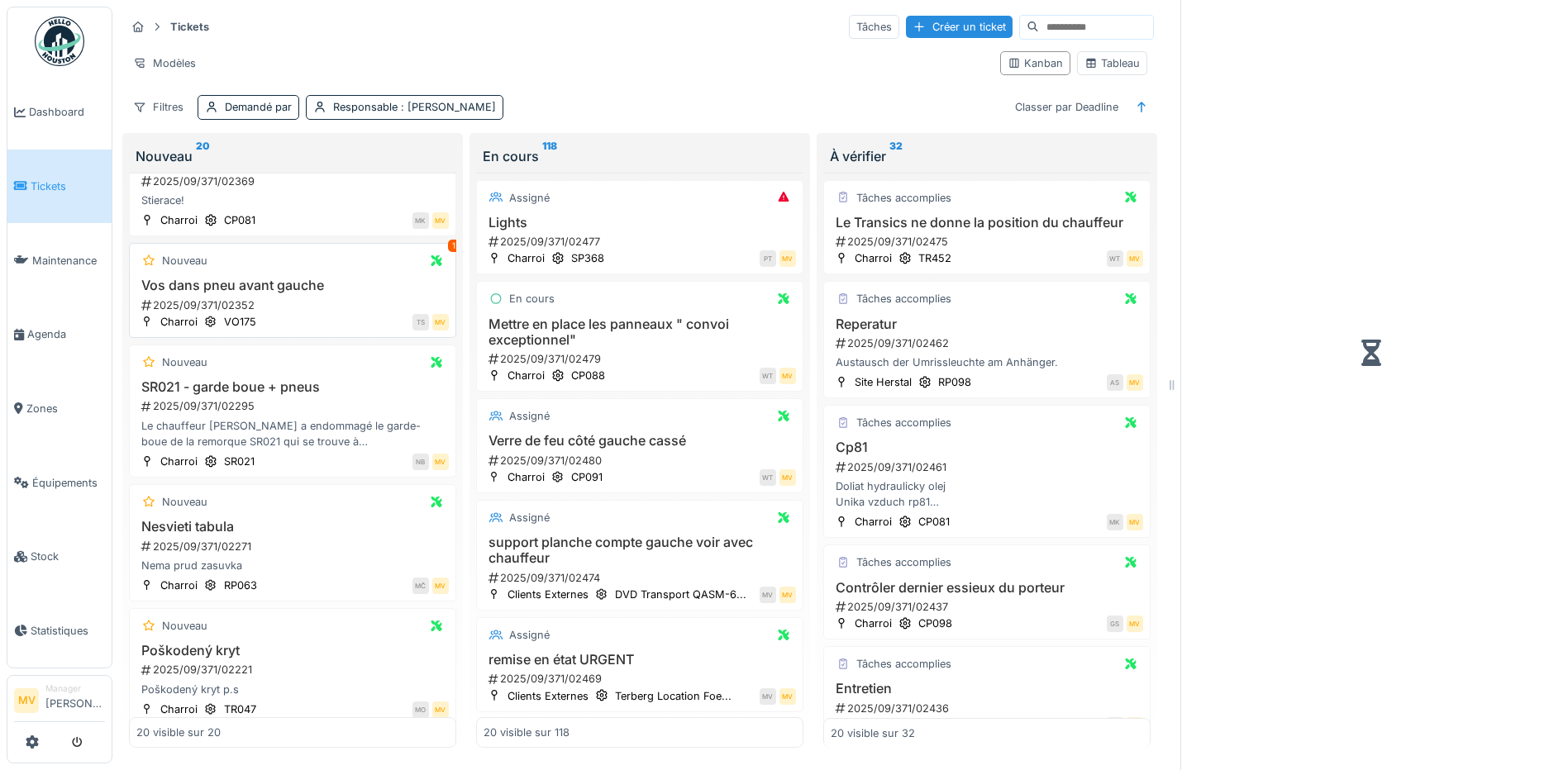
scroll to position [565, 0]
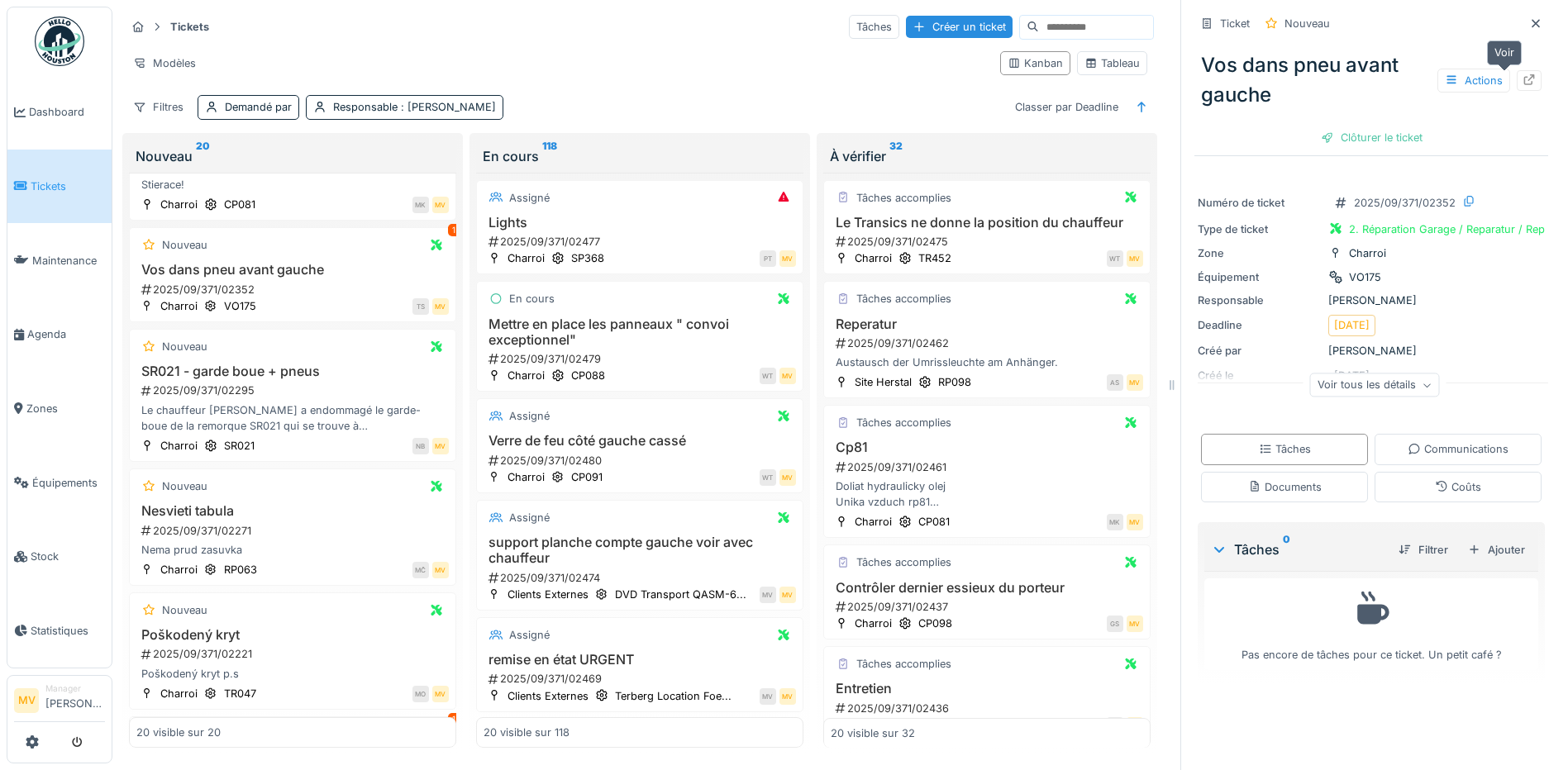
click at [1524, 75] on icon at bounding box center [1529, 80] width 11 height 11
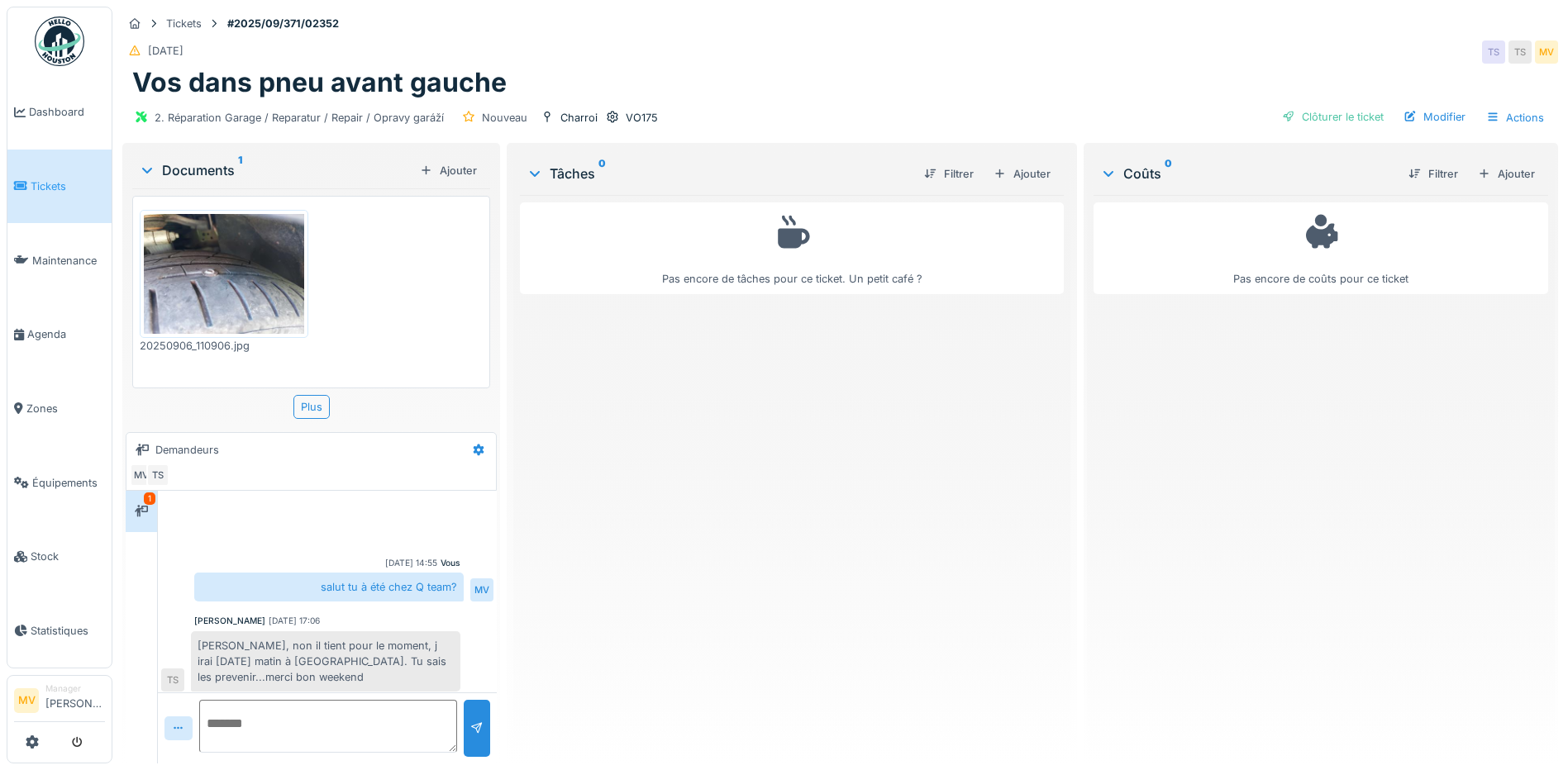
scroll to position [7, 0]
click at [1003, 167] on div "Ajouter" at bounding box center [1022, 173] width 70 height 22
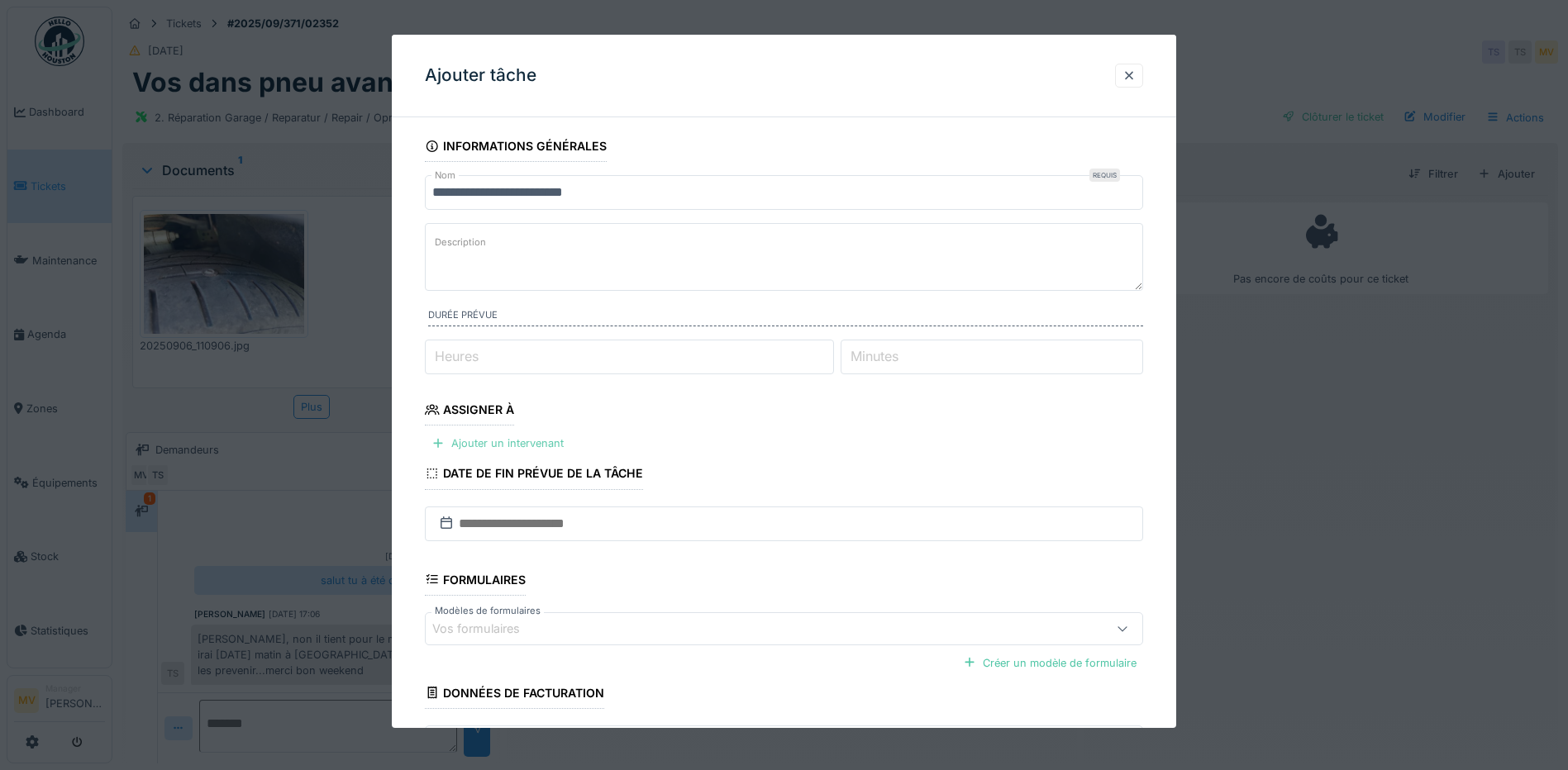
click at [519, 442] on div "Ajouter un intervenant" at bounding box center [498, 443] width 146 height 22
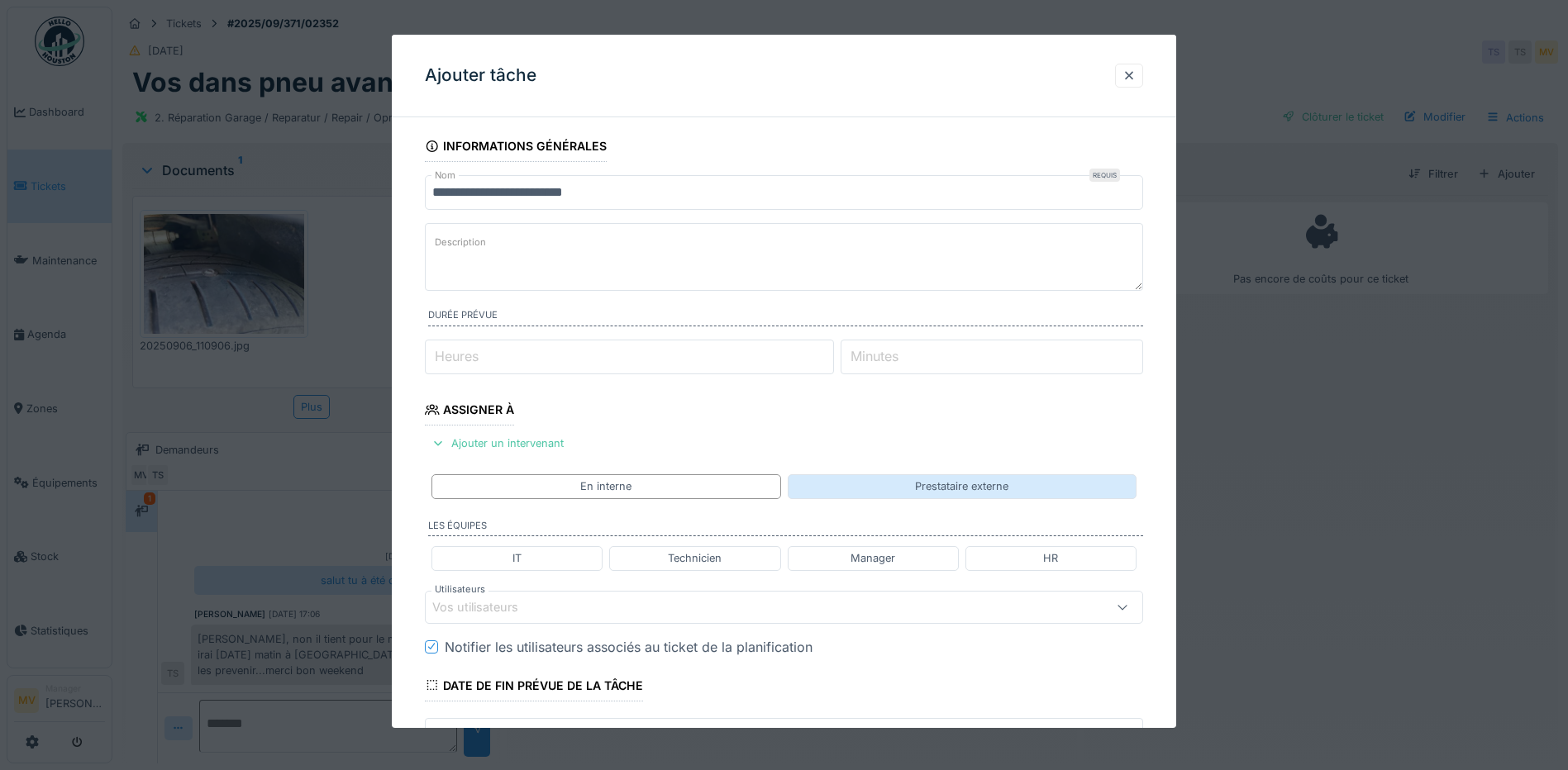
click at [910, 487] on div "Prestataire externe" at bounding box center [961, 486] width 349 height 24
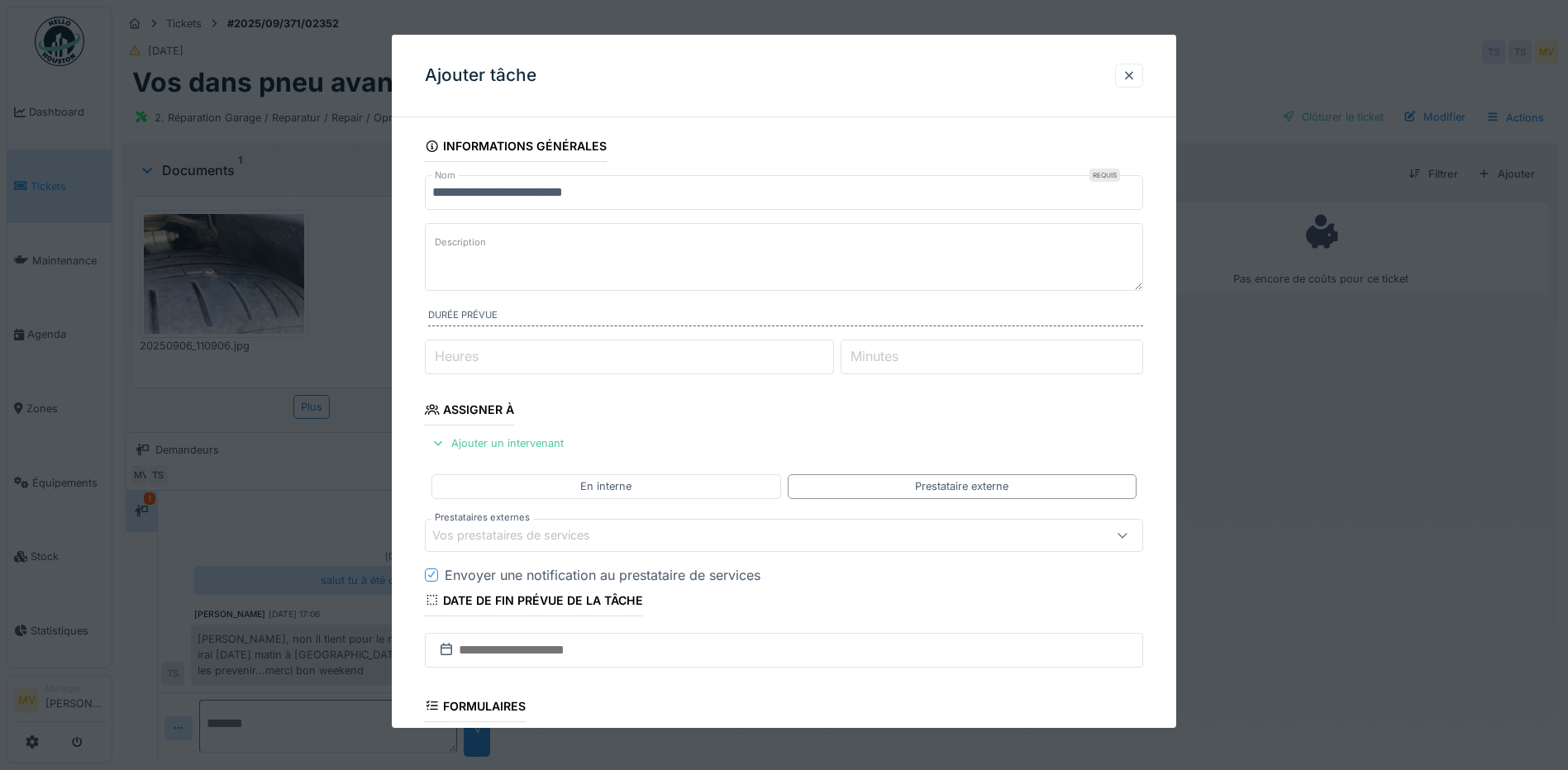
click at [585, 542] on div "Vos prestataires de services" at bounding box center [522, 536] width 181 height 18
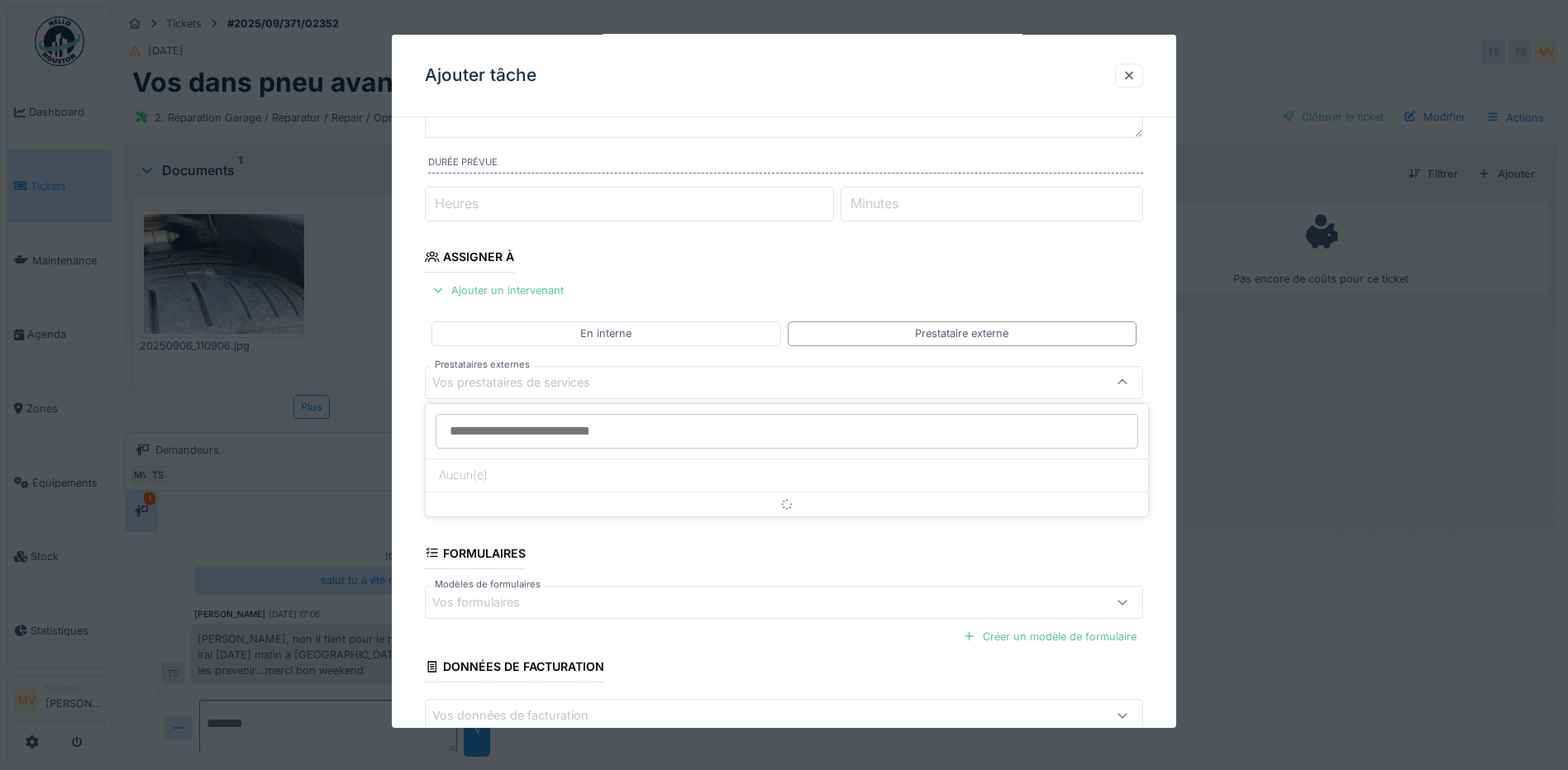
scroll to position [154, 0]
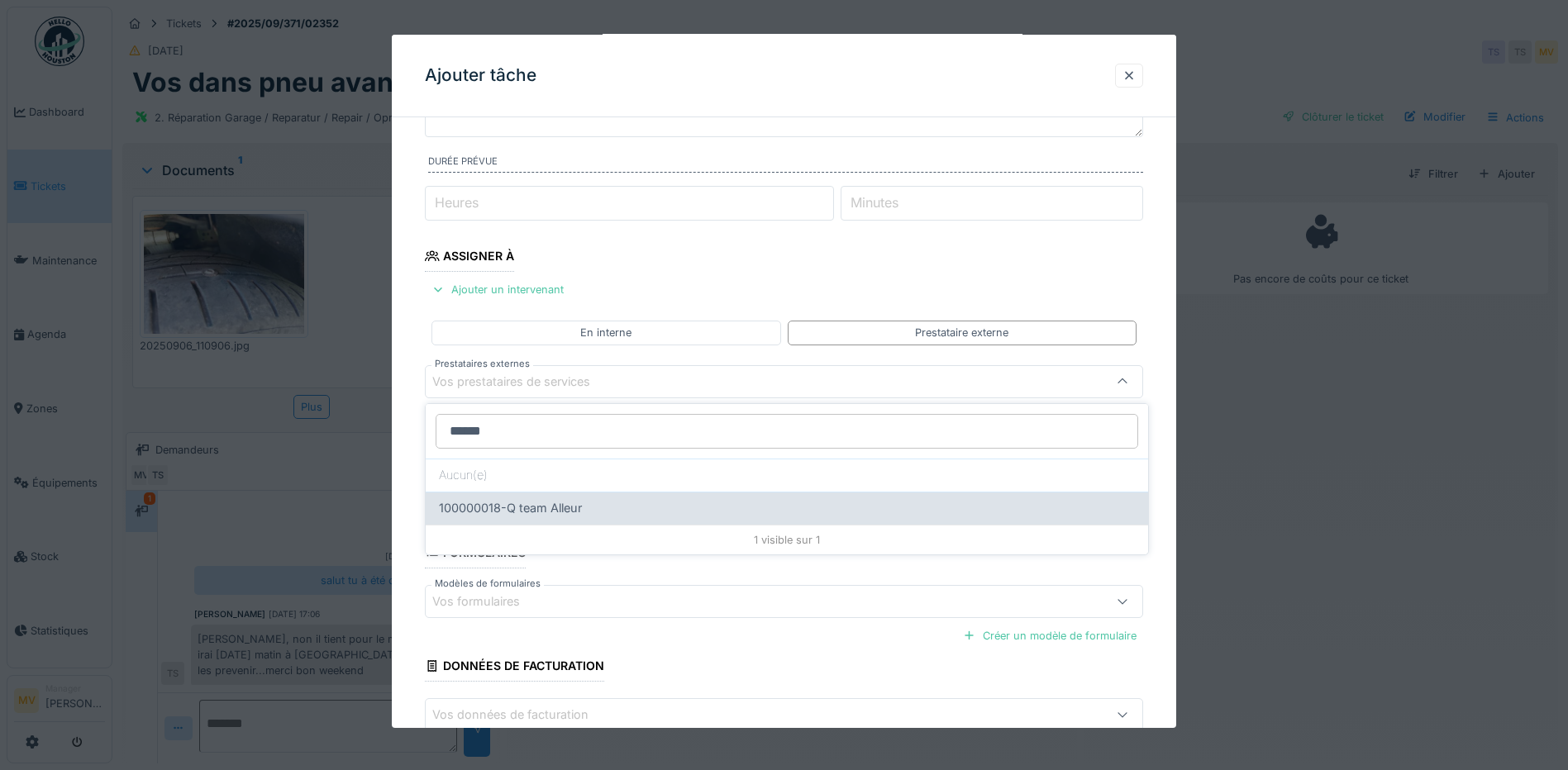
type input "******"
click at [619, 509] on div "100000018-Q team Alleur" at bounding box center [787, 508] width 696 height 18
type input "*****"
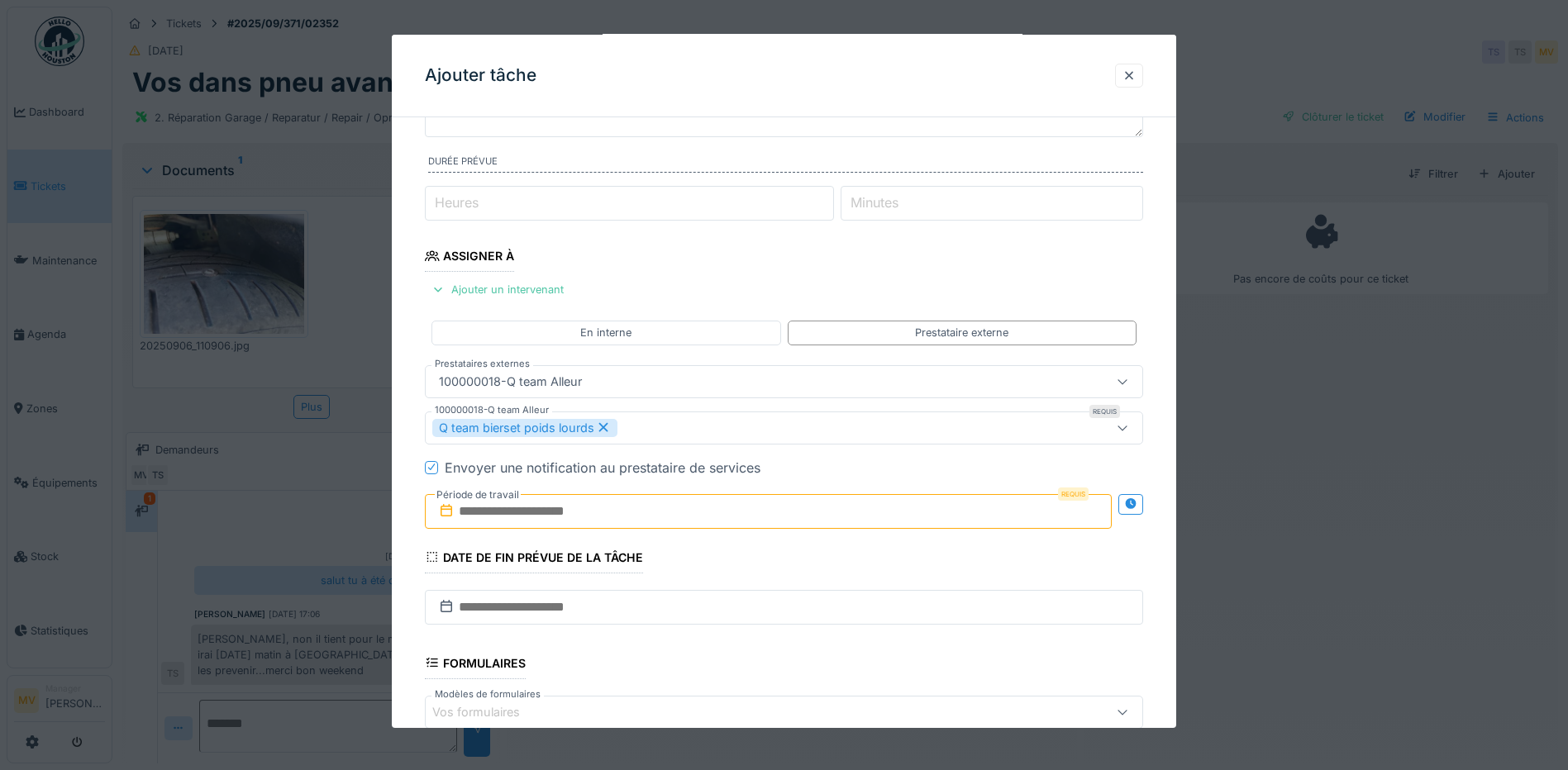
click at [601, 428] on icon at bounding box center [604, 428] width 9 height 9
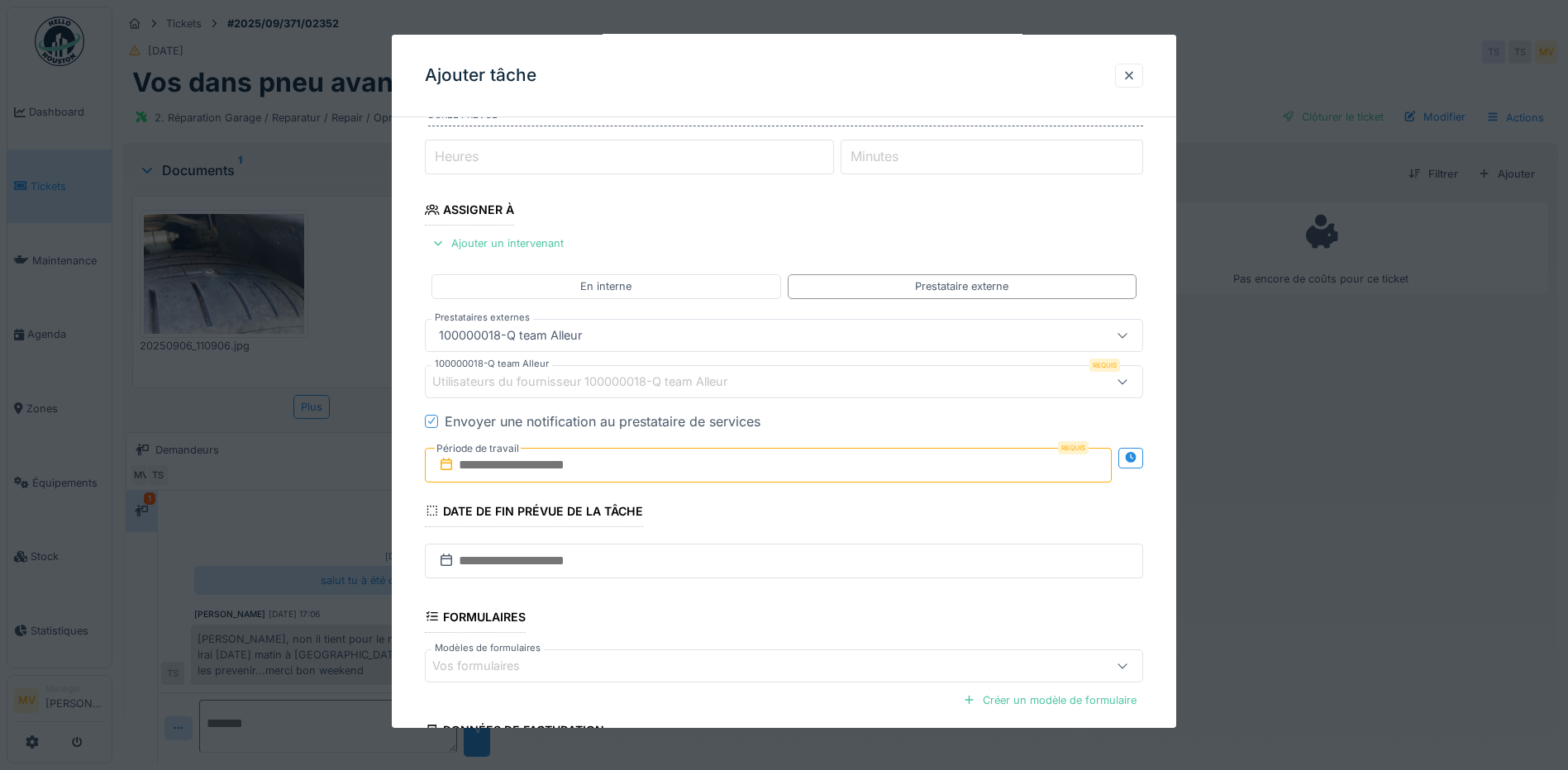
click at [776, 328] on div "100000018-Q team Alleur" at bounding box center [741, 335] width 619 height 18
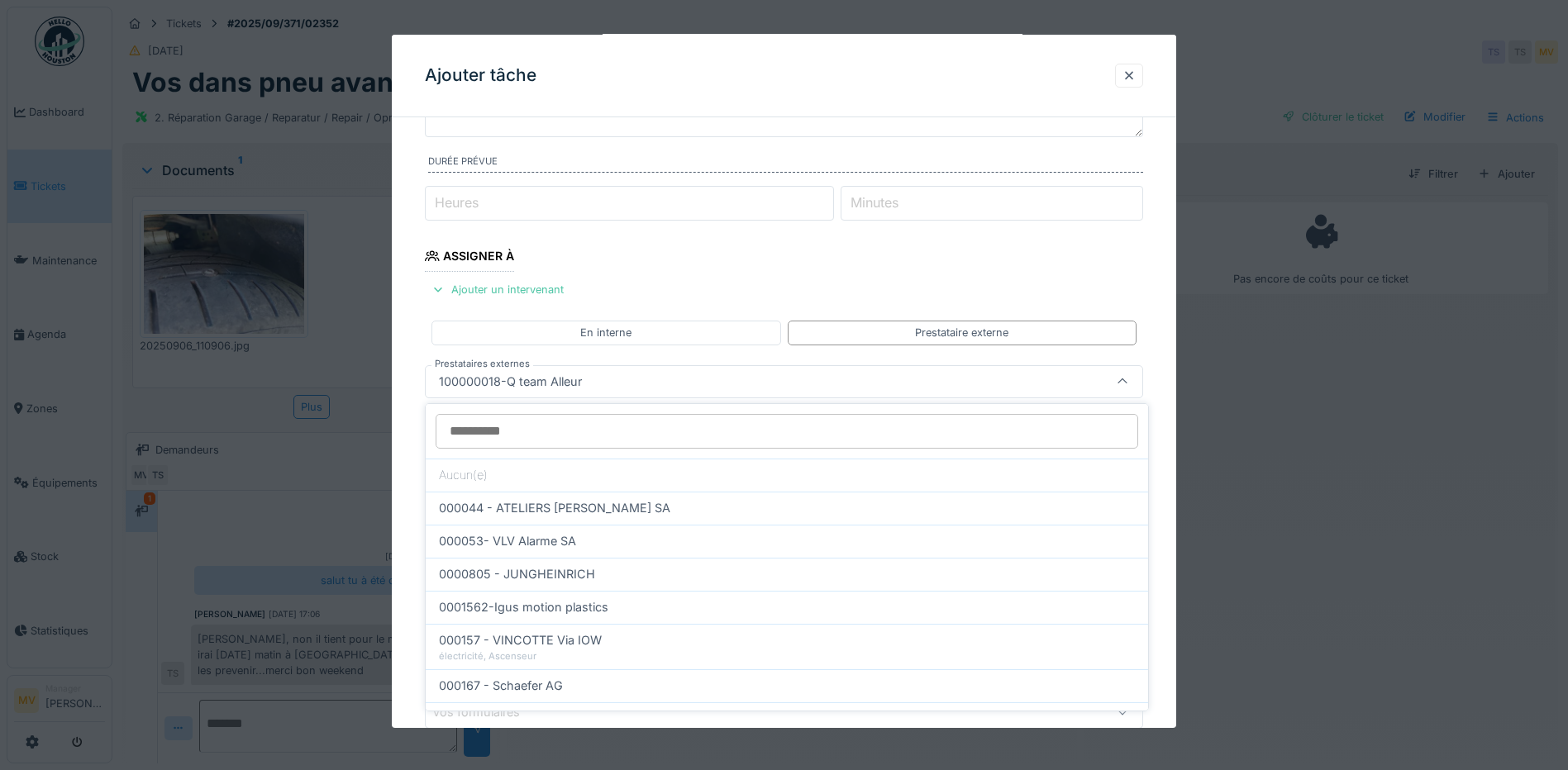
click at [669, 378] on div "100000018-Q team Alleur" at bounding box center [741, 382] width 619 height 18
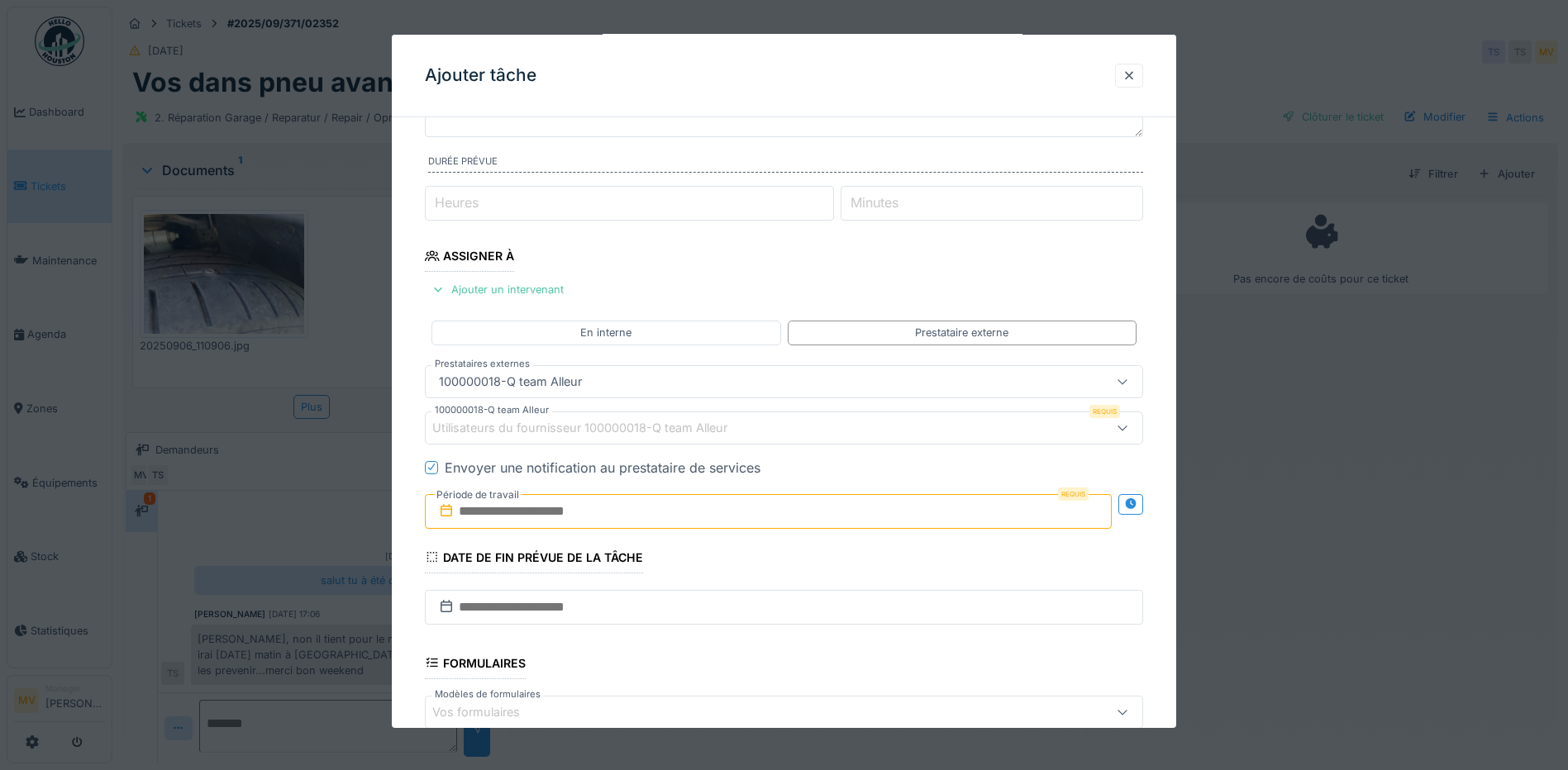
click at [677, 388] on div "100000018-Q team Alleur" at bounding box center [741, 382] width 619 height 18
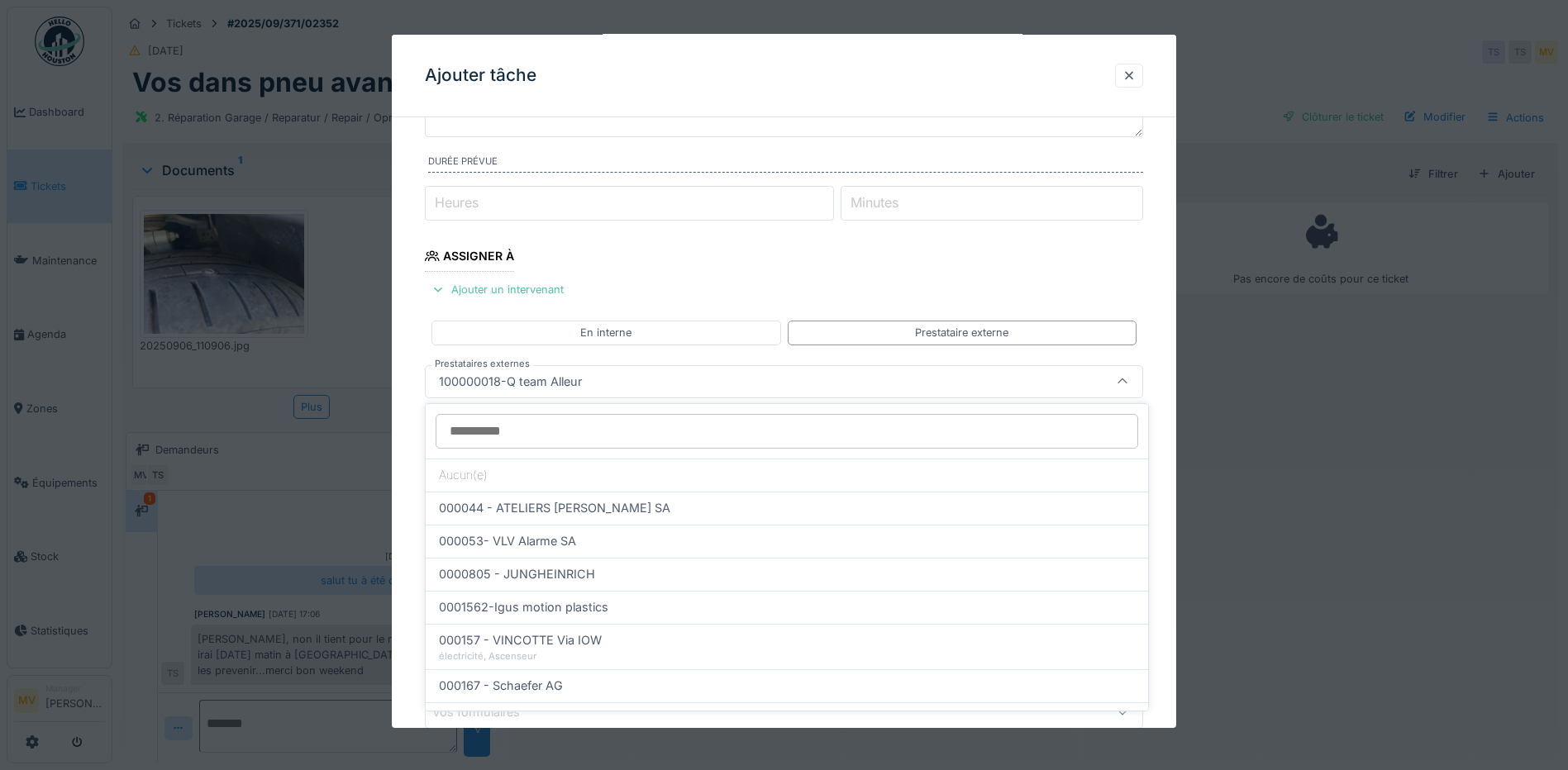
click at [647, 375] on div "100000018-Q team Alleur" at bounding box center [741, 382] width 619 height 18
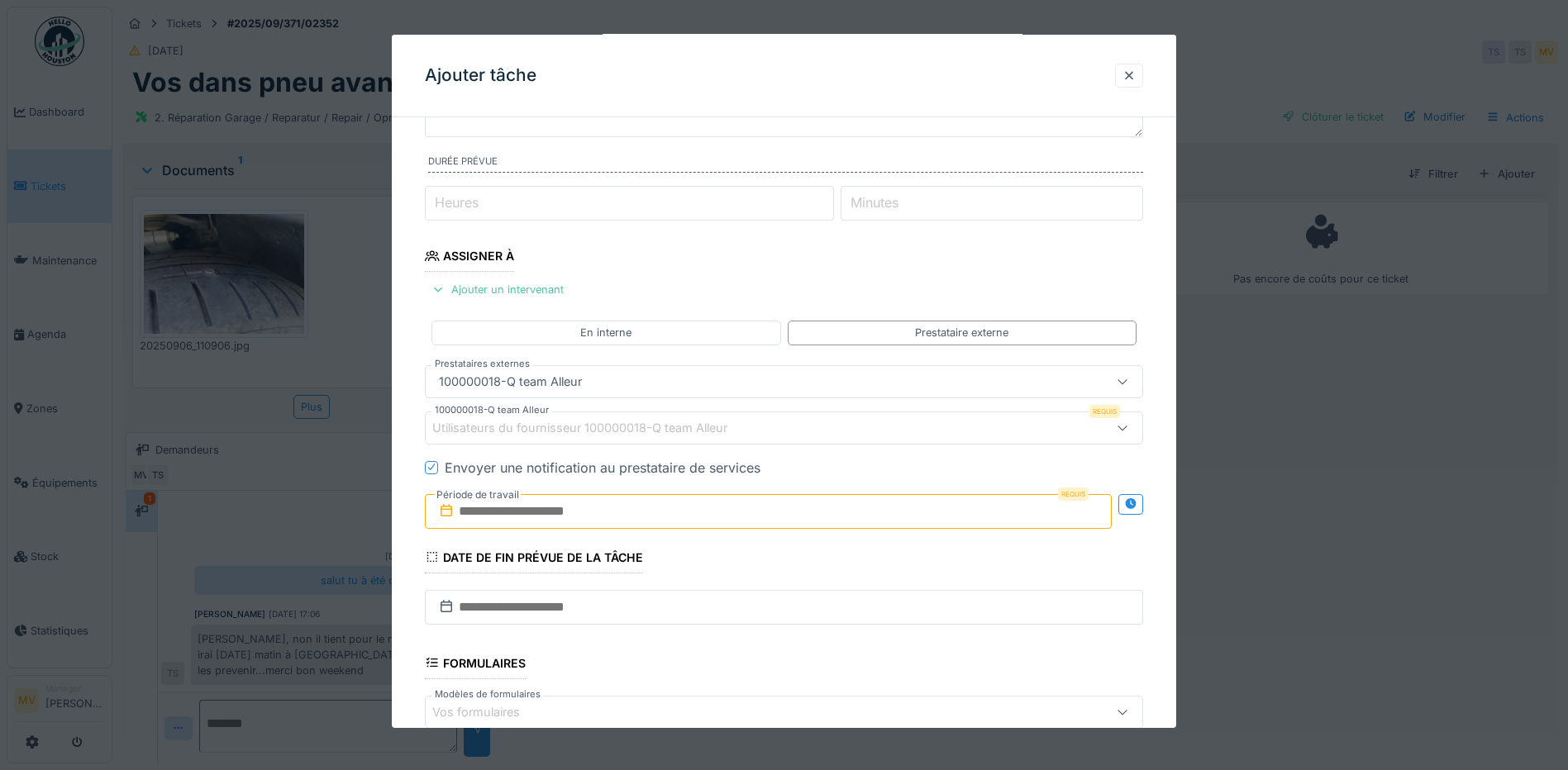
click at [645, 379] on div "100000018-Q team Alleur" at bounding box center [741, 382] width 619 height 18
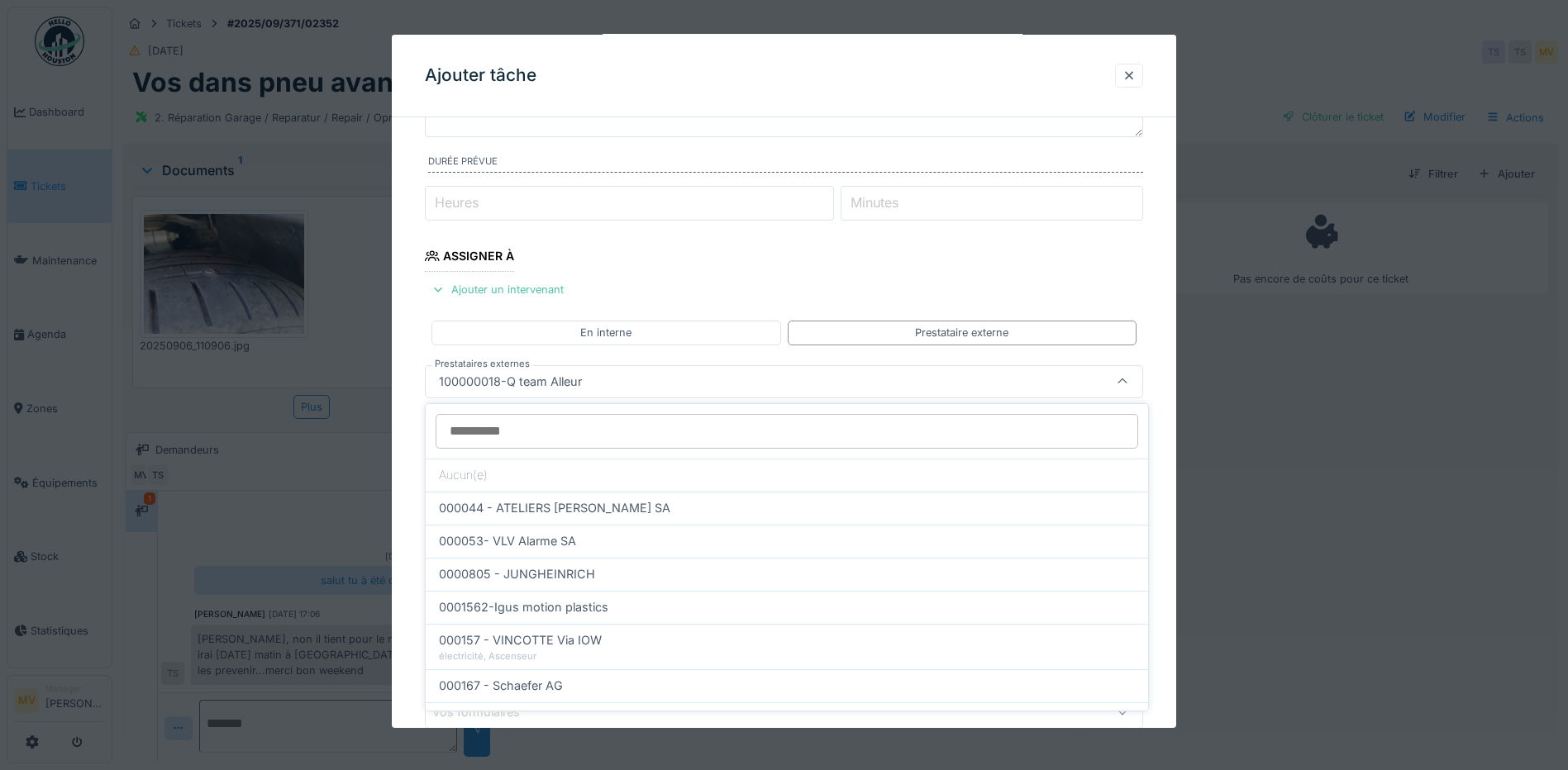
type input "*"
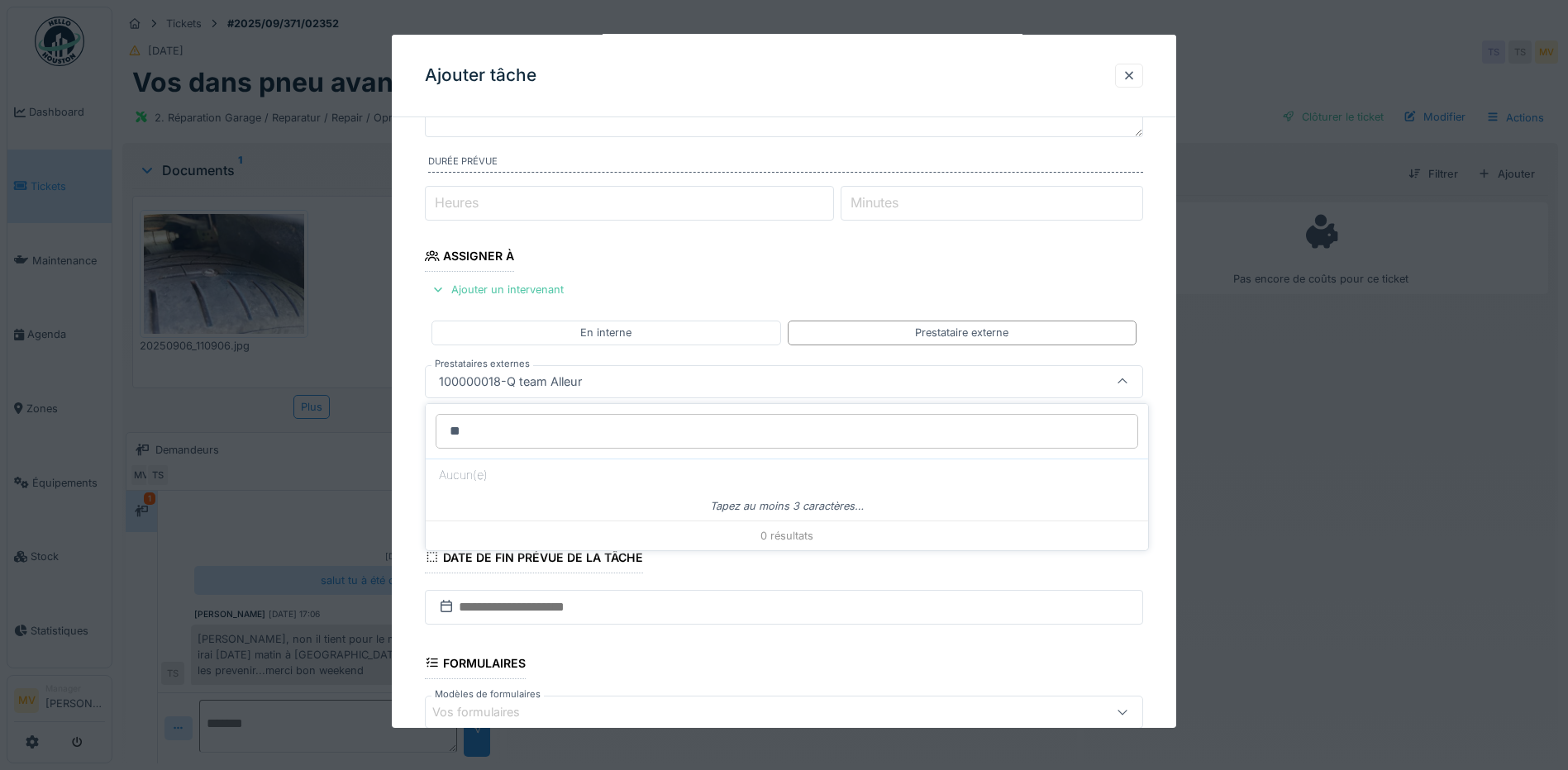
type input "*"
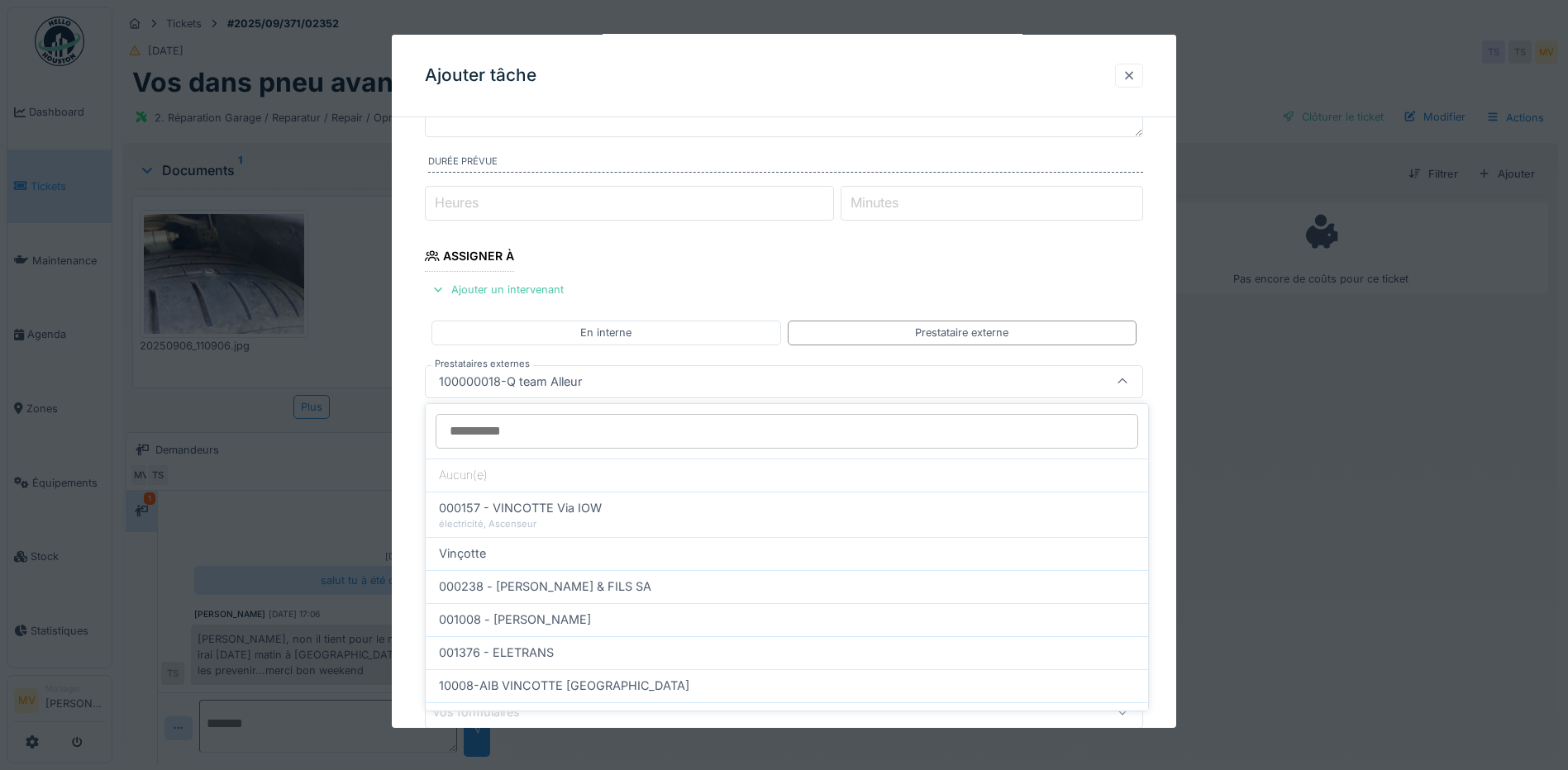
click at [1129, 74] on div at bounding box center [1129, 76] width 13 height 16
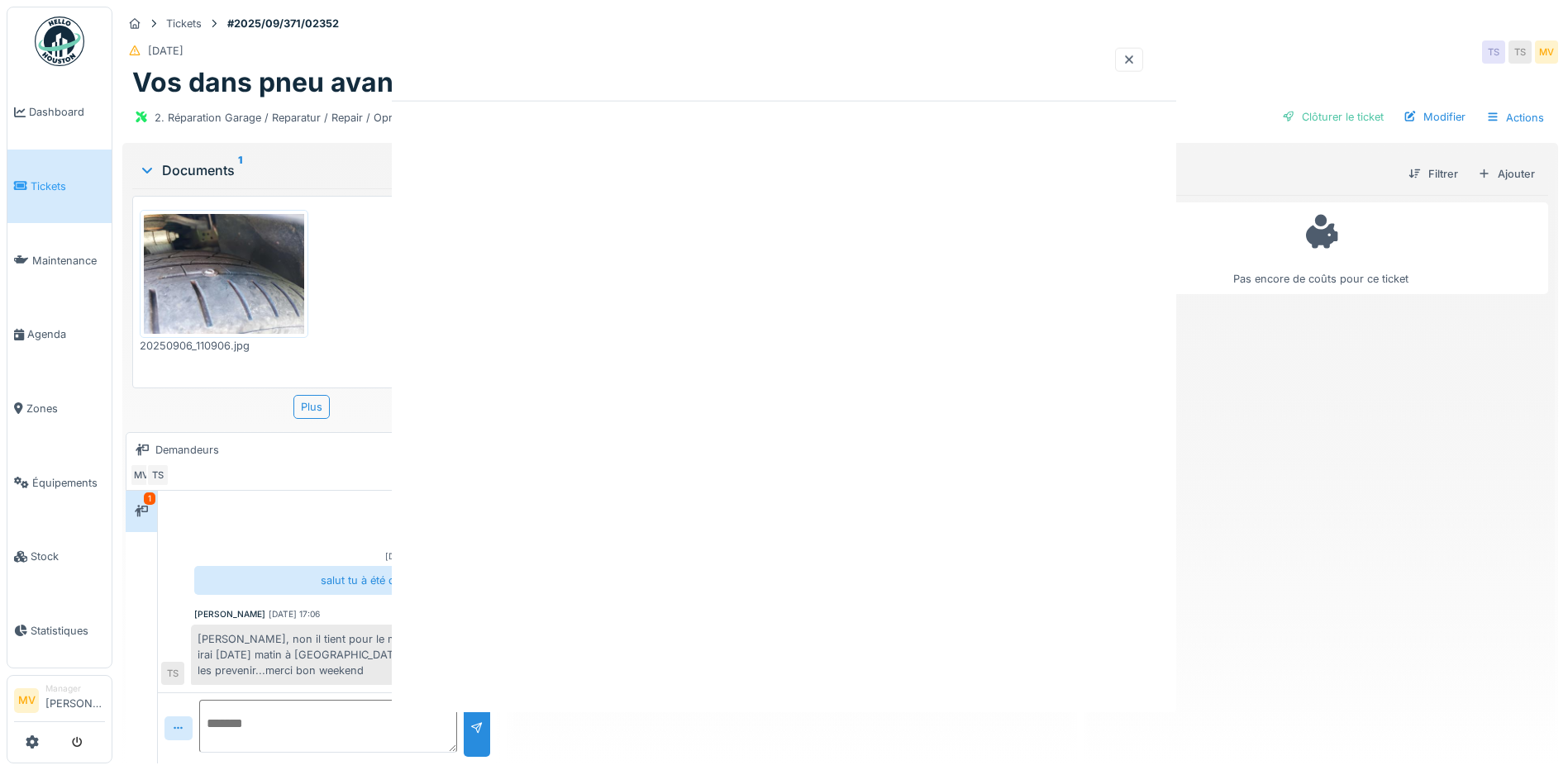
scroll to position [0, 0]
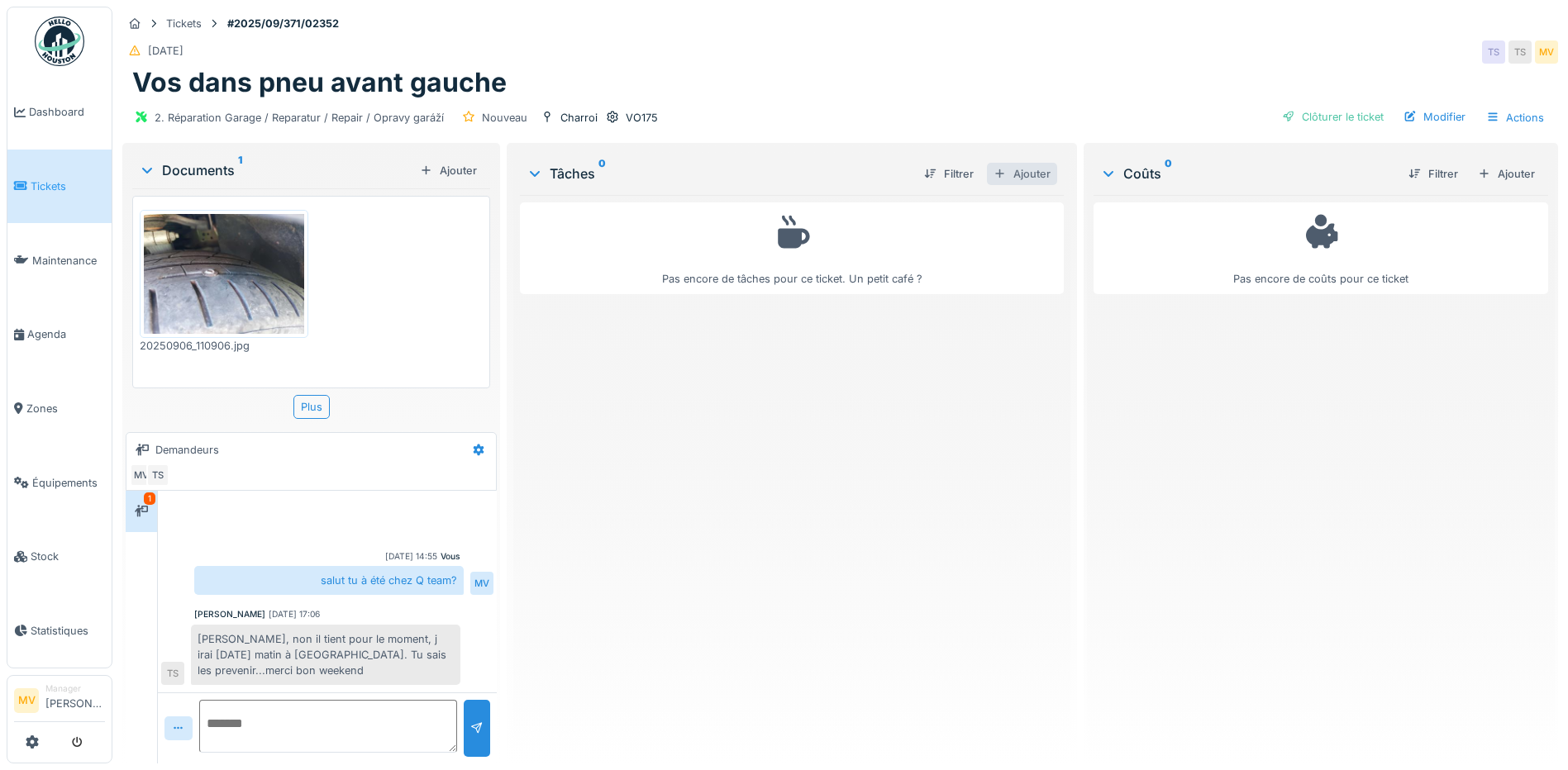
click at [1011, 170] on div "Ajouter" at bounding box center [1022, 173] width 70 height 22
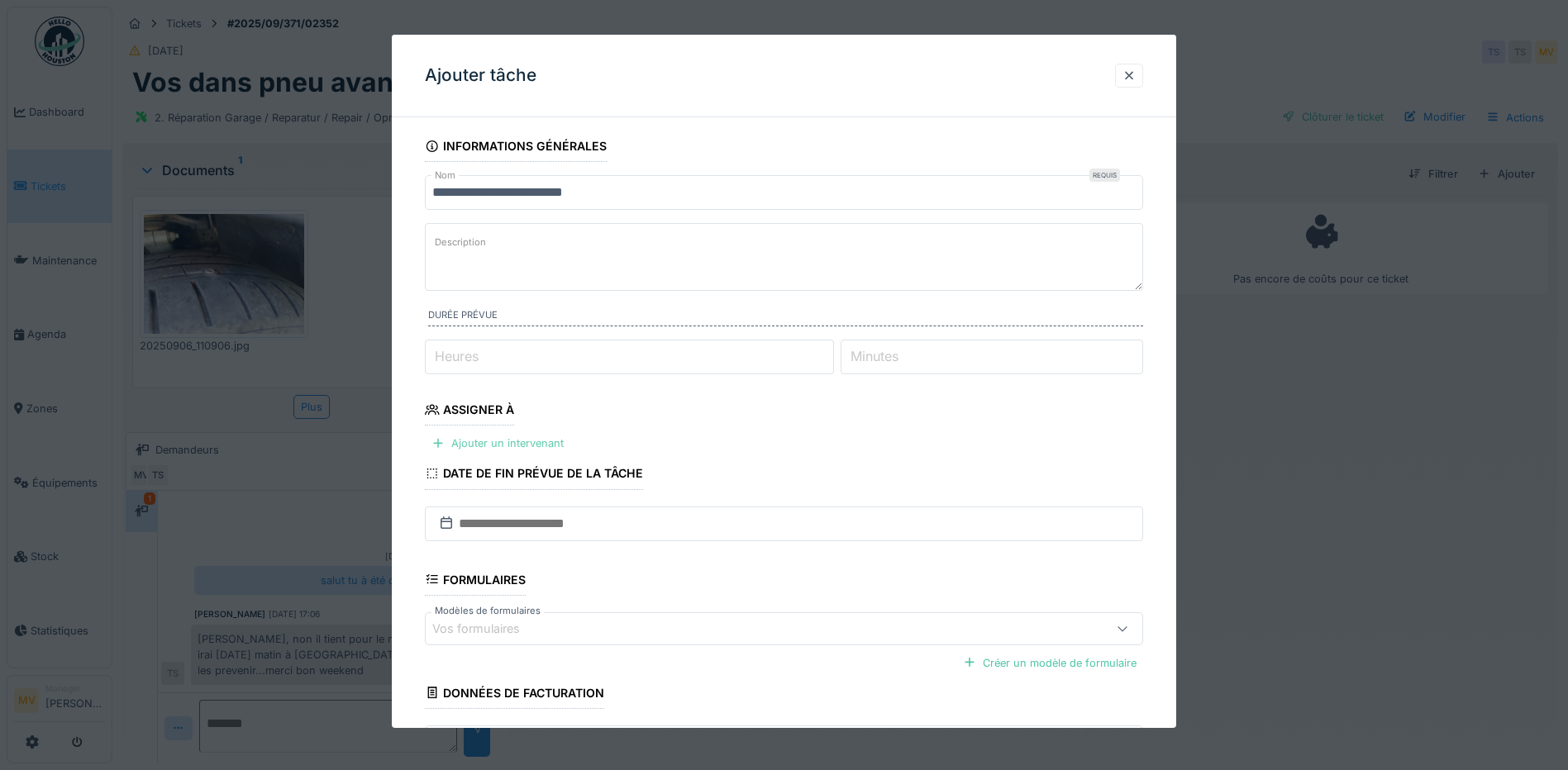
click at [542, 437] on div "Ajouter un intervenant" at bounding box center [498, 443] width 146 height 22
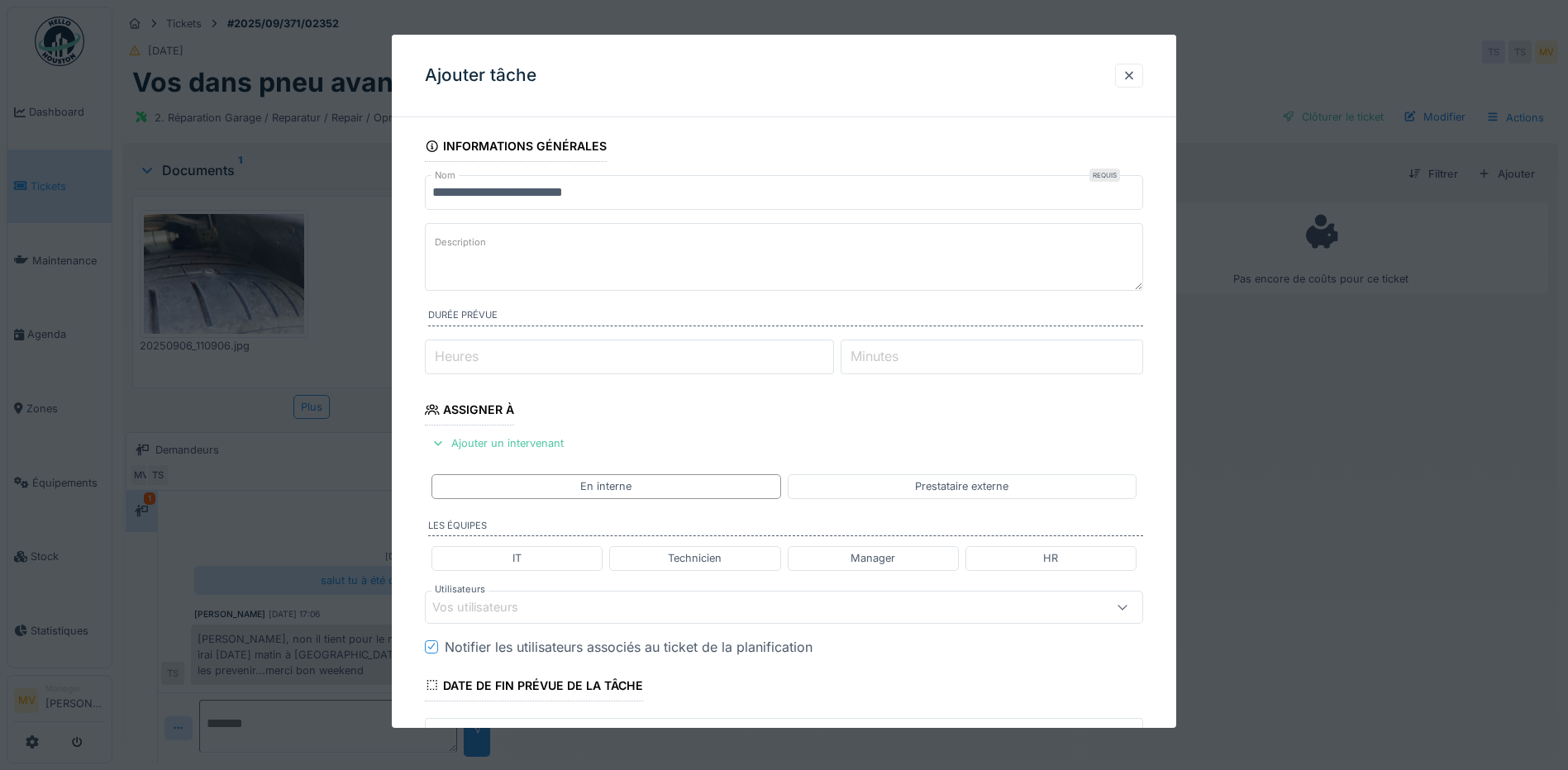
click at [531, 603] on div "Vos utilisateurs" at bounding box center [486, 608] width 109 height 18
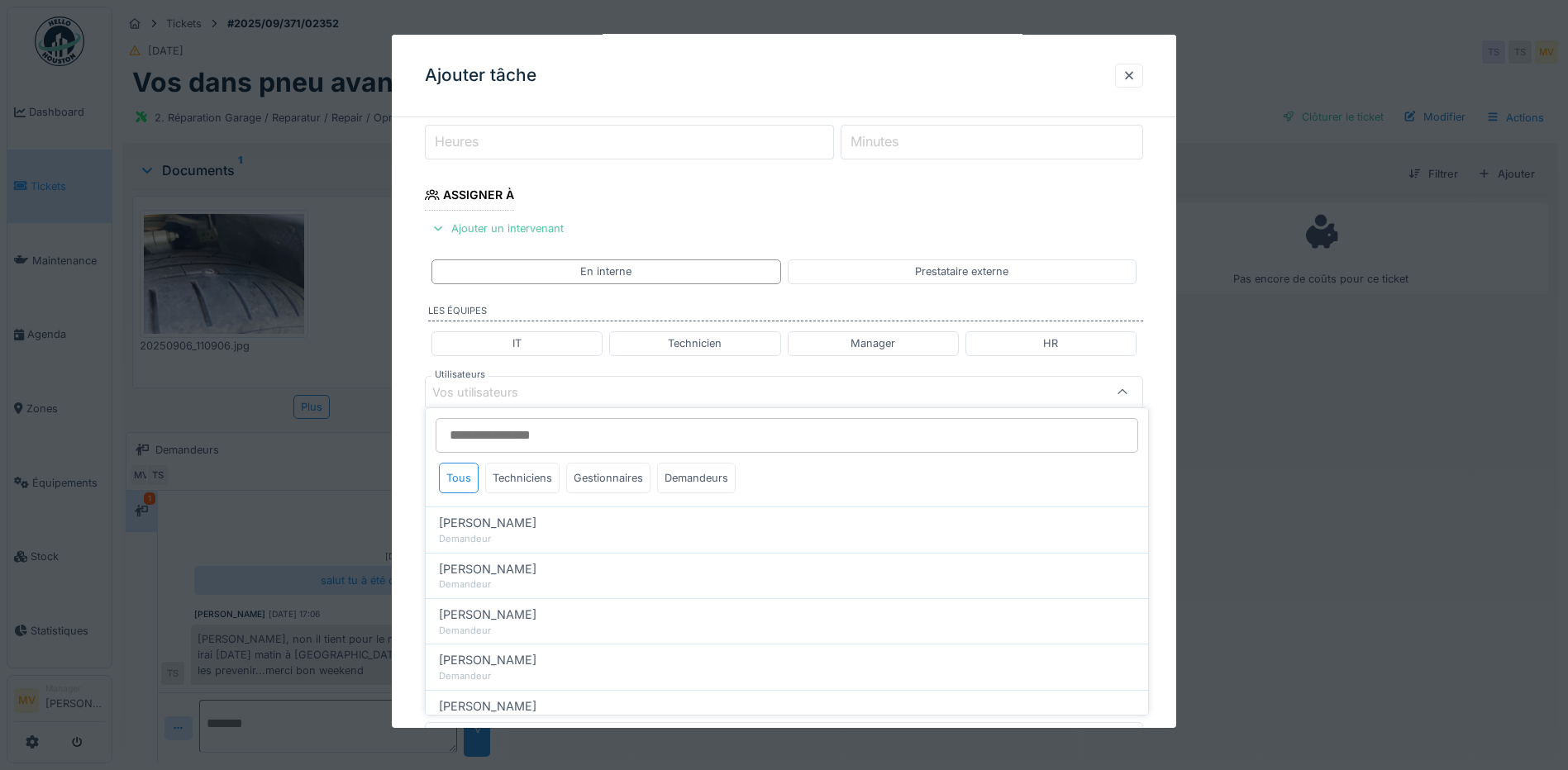
scroll to position [226, 0]
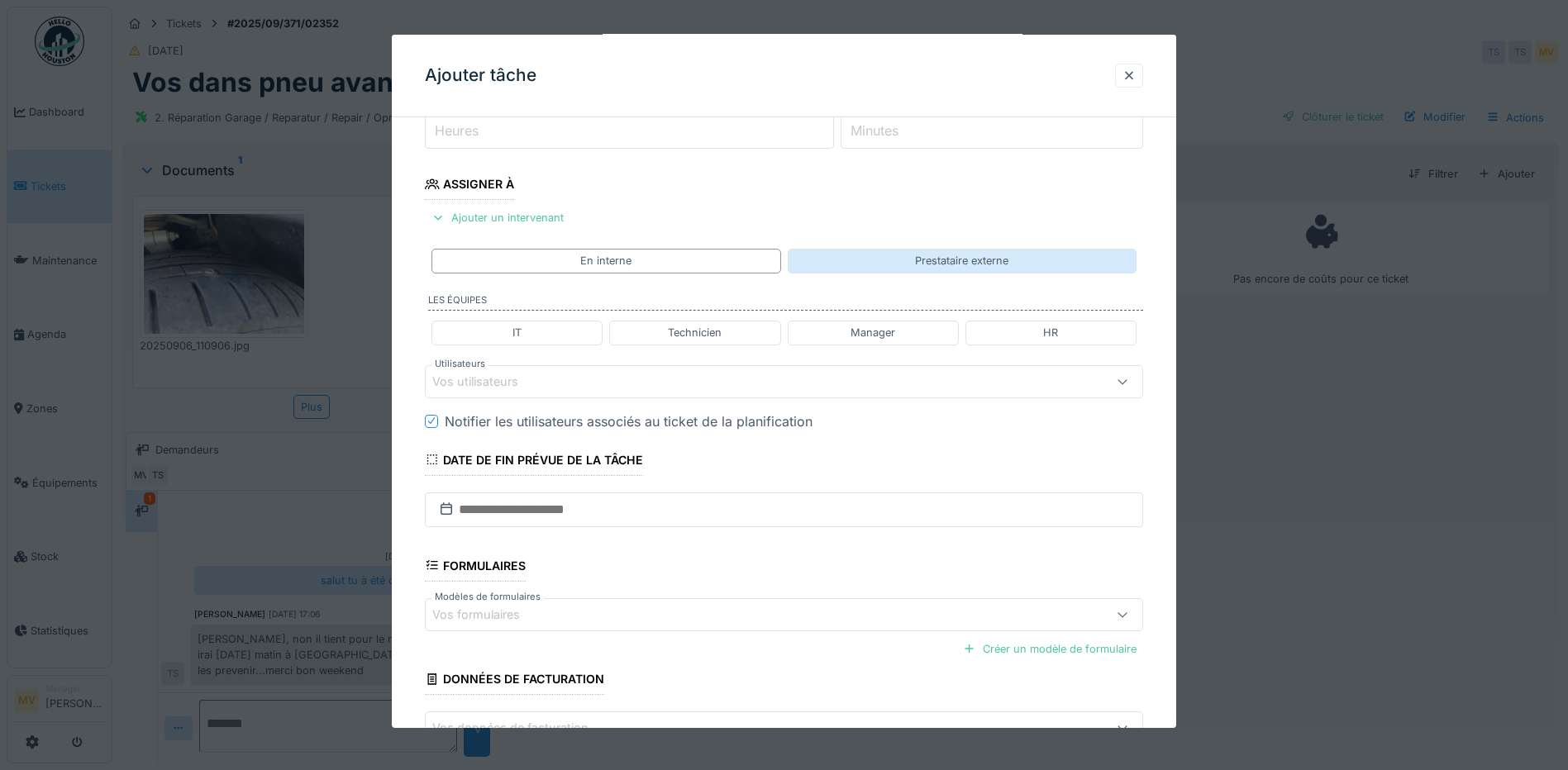
click at [946, 251] on div "Prestataire externe" at bounding box center [961, 260] width 349 height 24
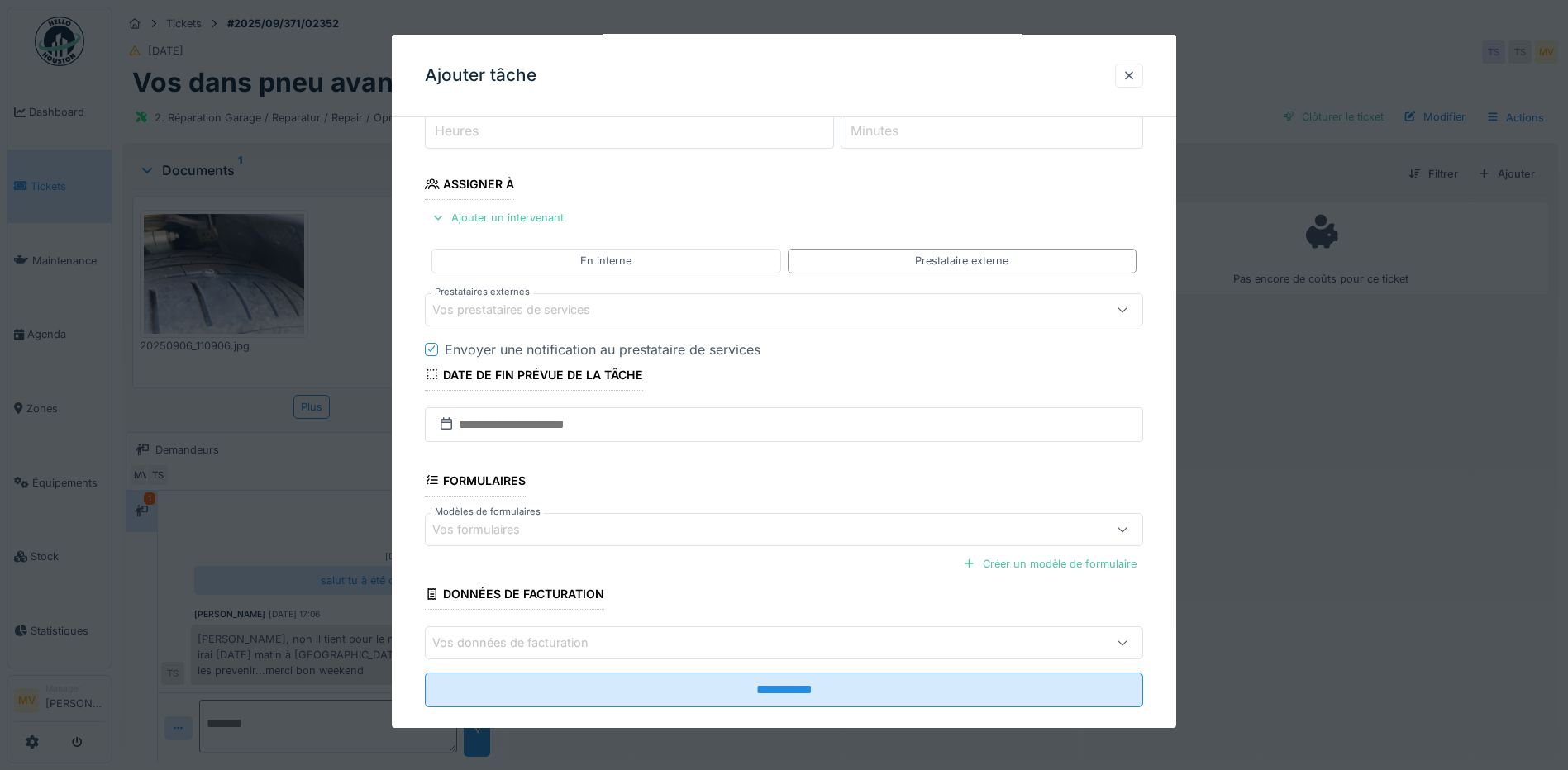
click at [700, 313] on div "Vos prestataires de services" at bounding box center [741, 310] width 619 height 18
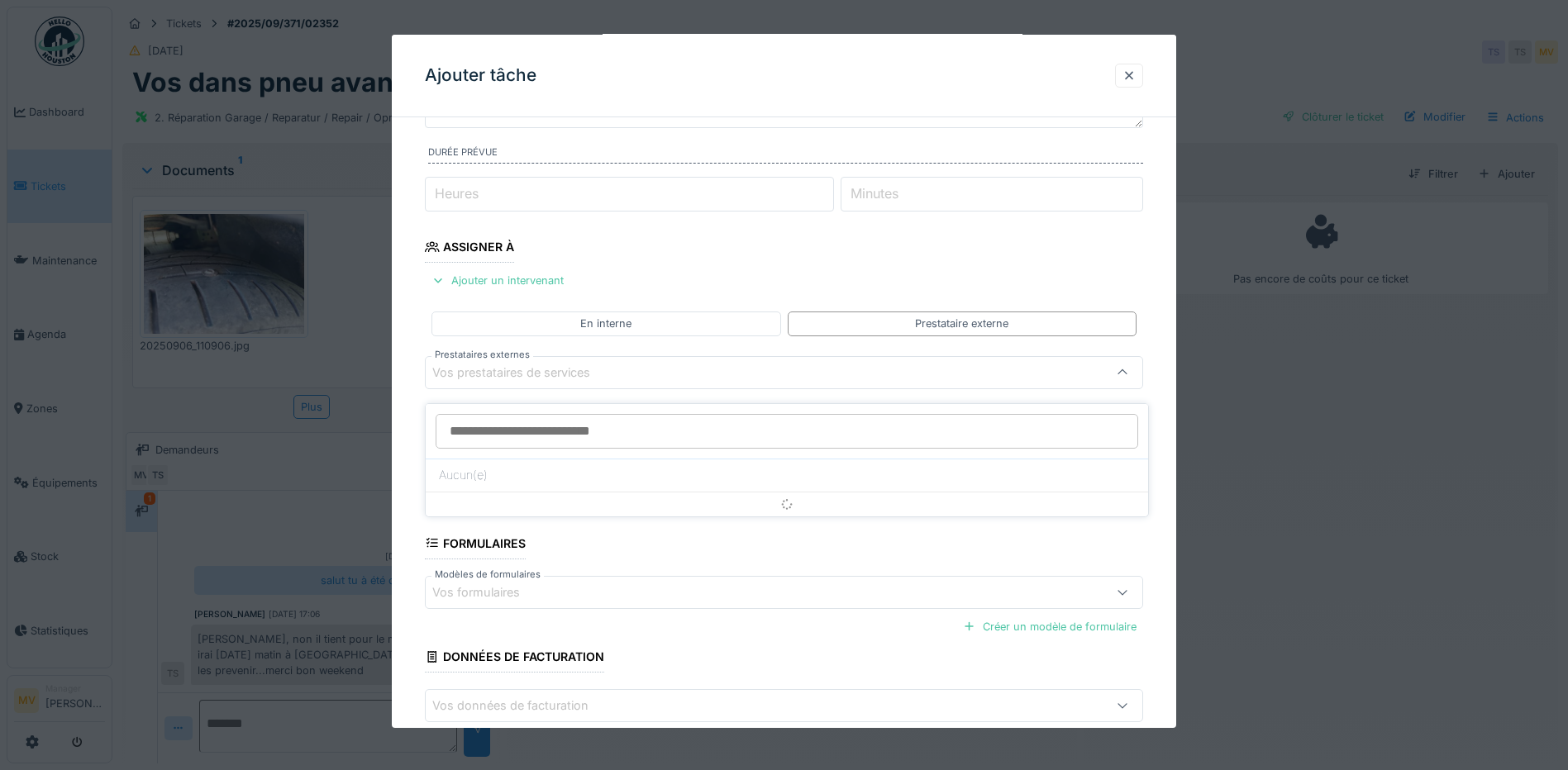
scroll to position [154, 0]
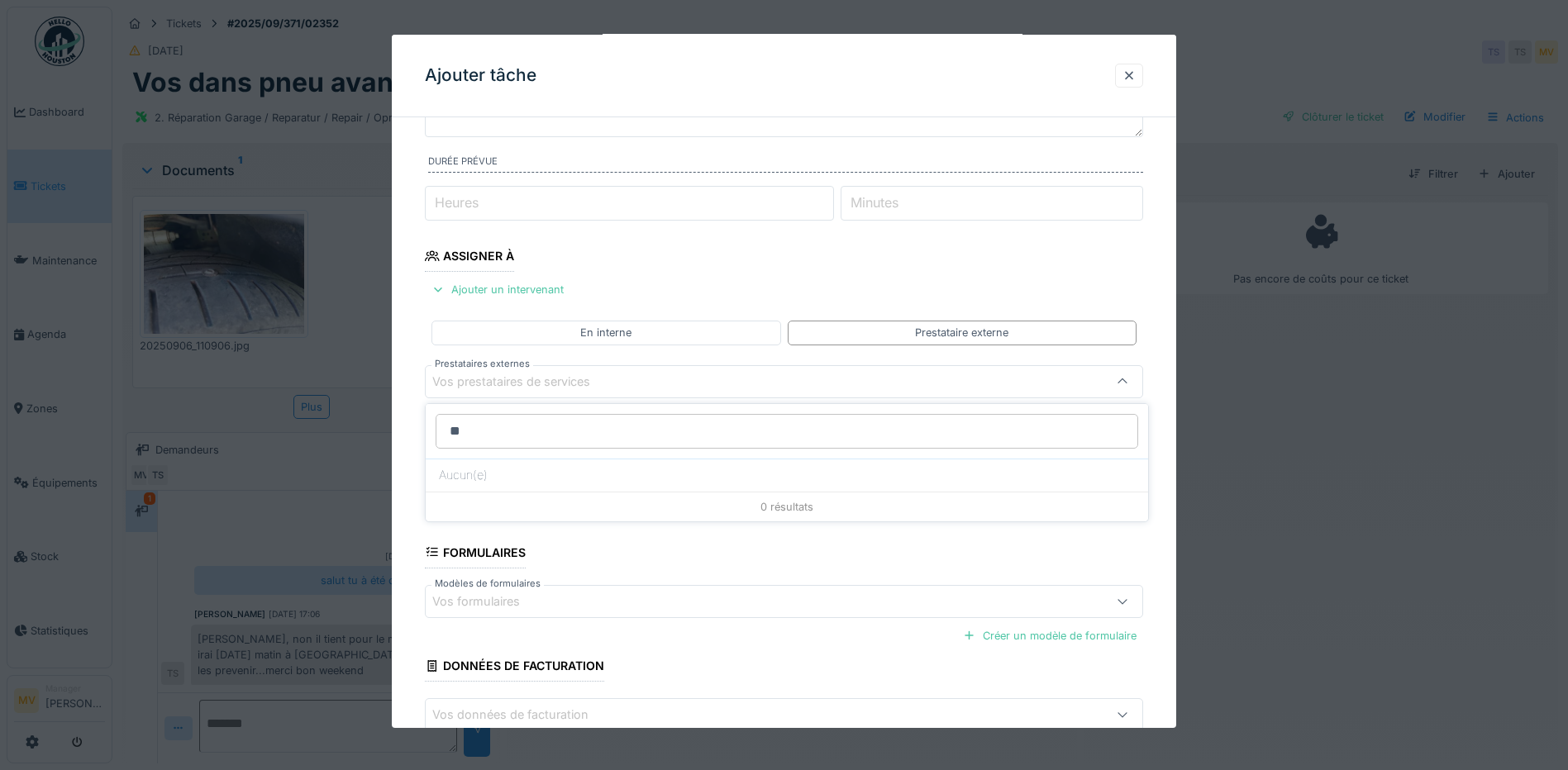
type input "*"
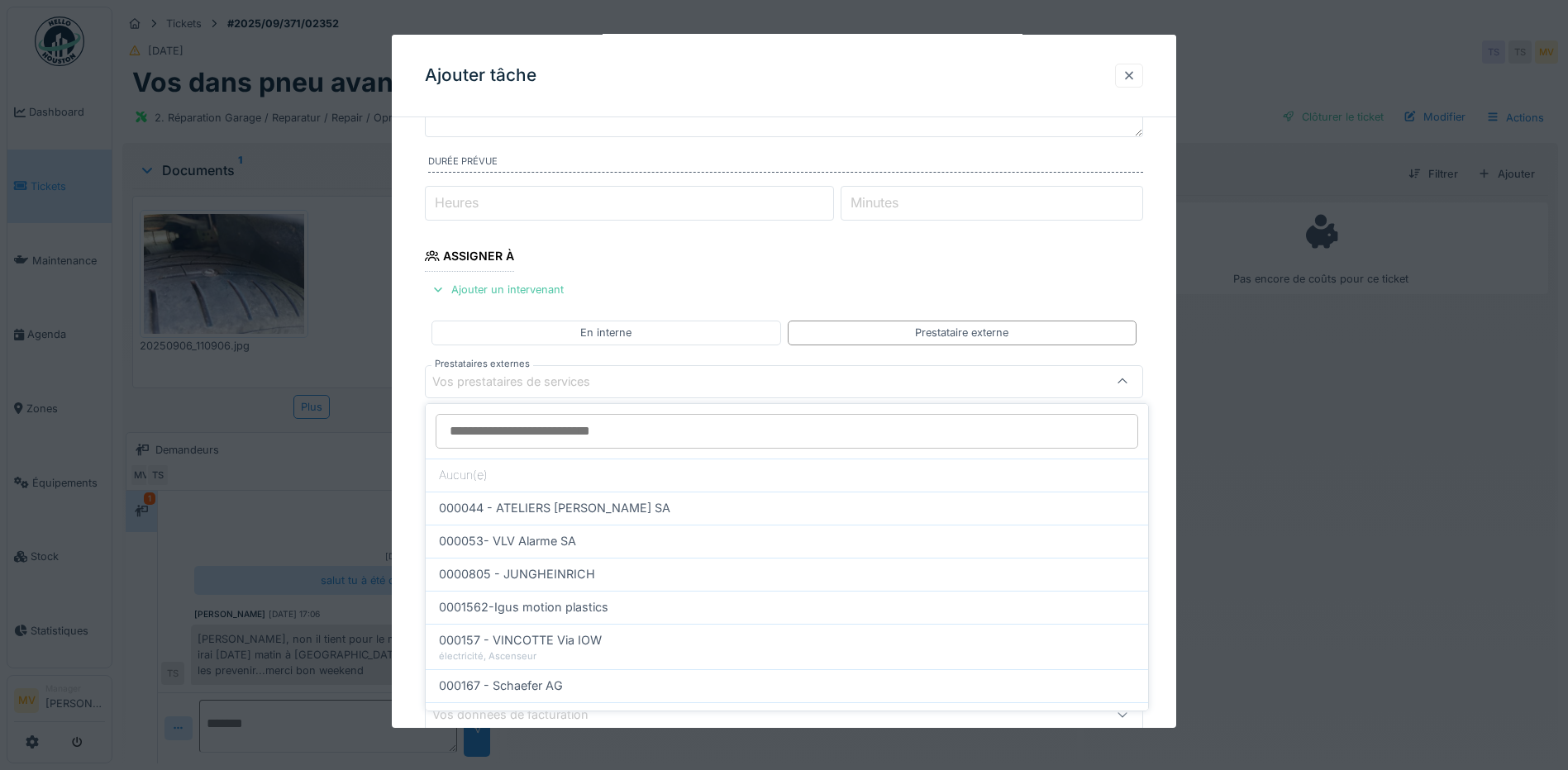
click at [1132, 76] on div at bounding box center [1129, 76] width 13 height 16
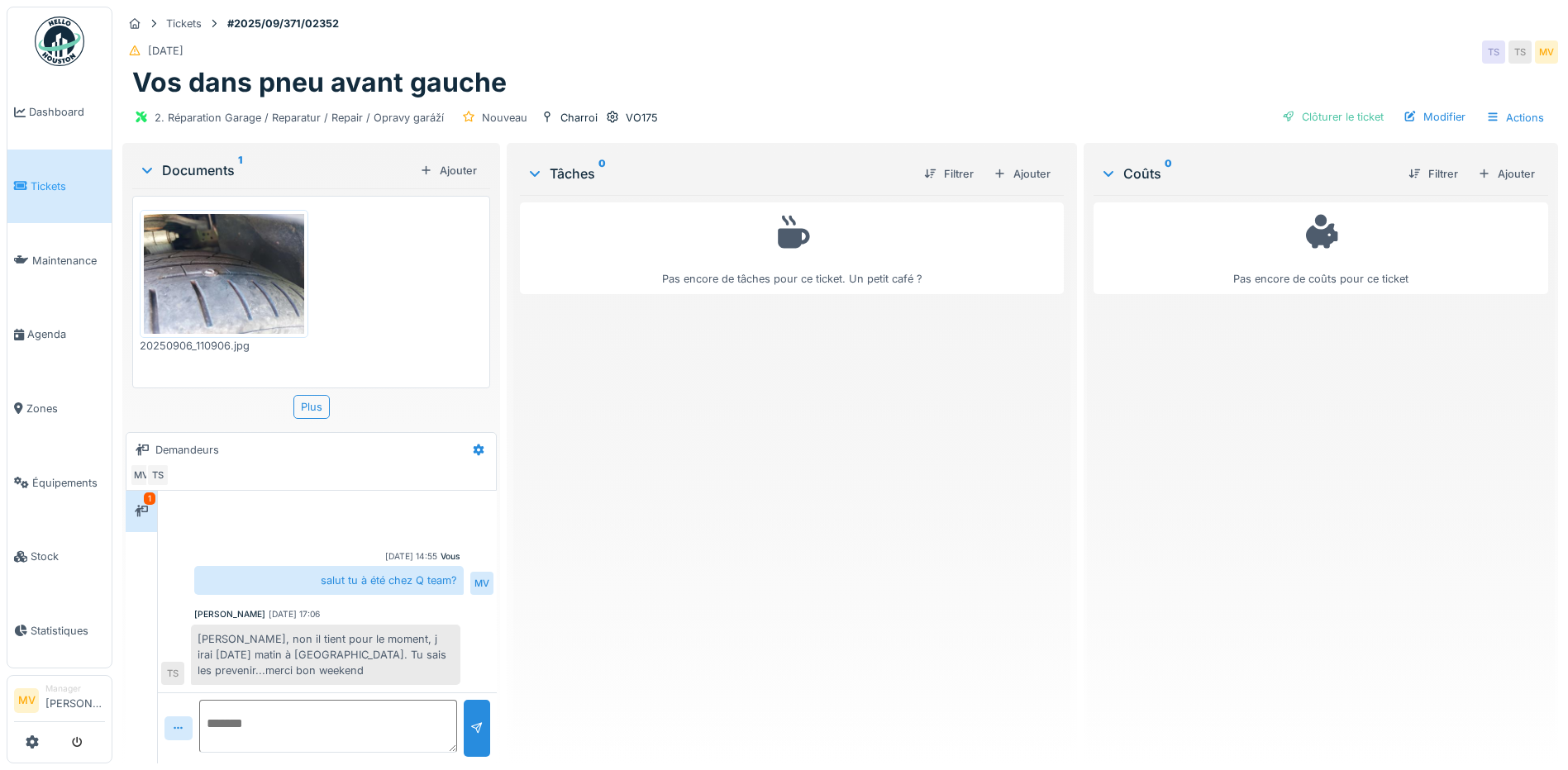
scroll to position [0, 0]
